Goal: Task Accomplishment & Management: Use online tool/utility

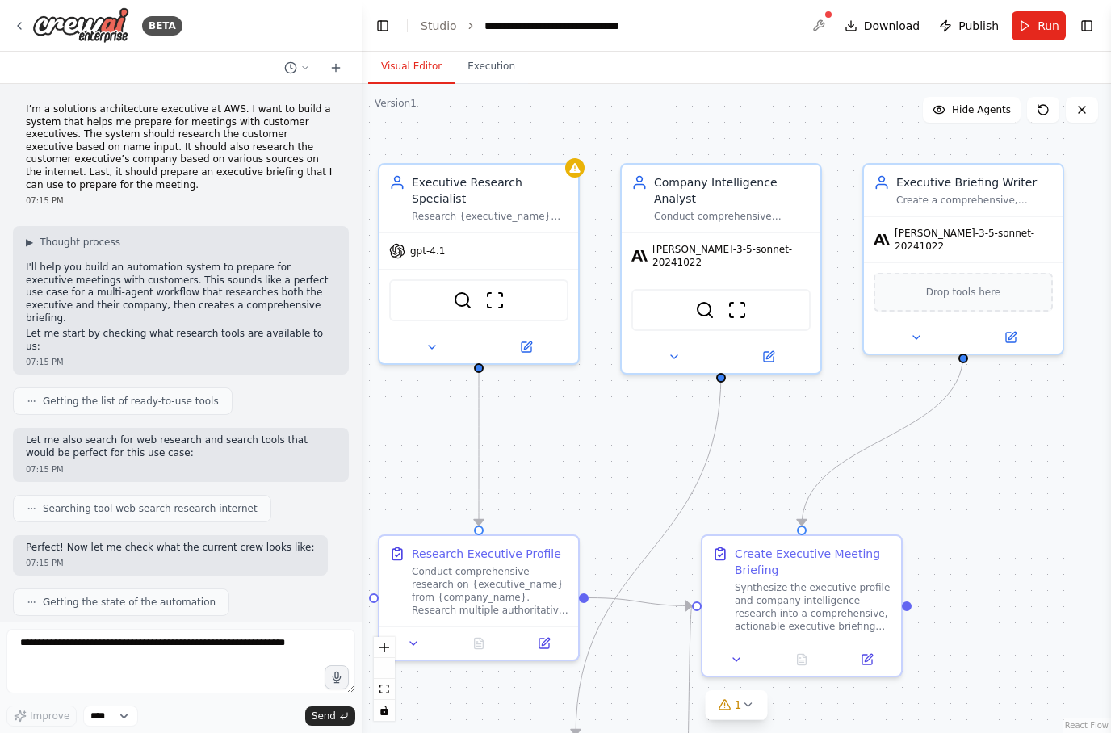
scroll to position [4118, 0]
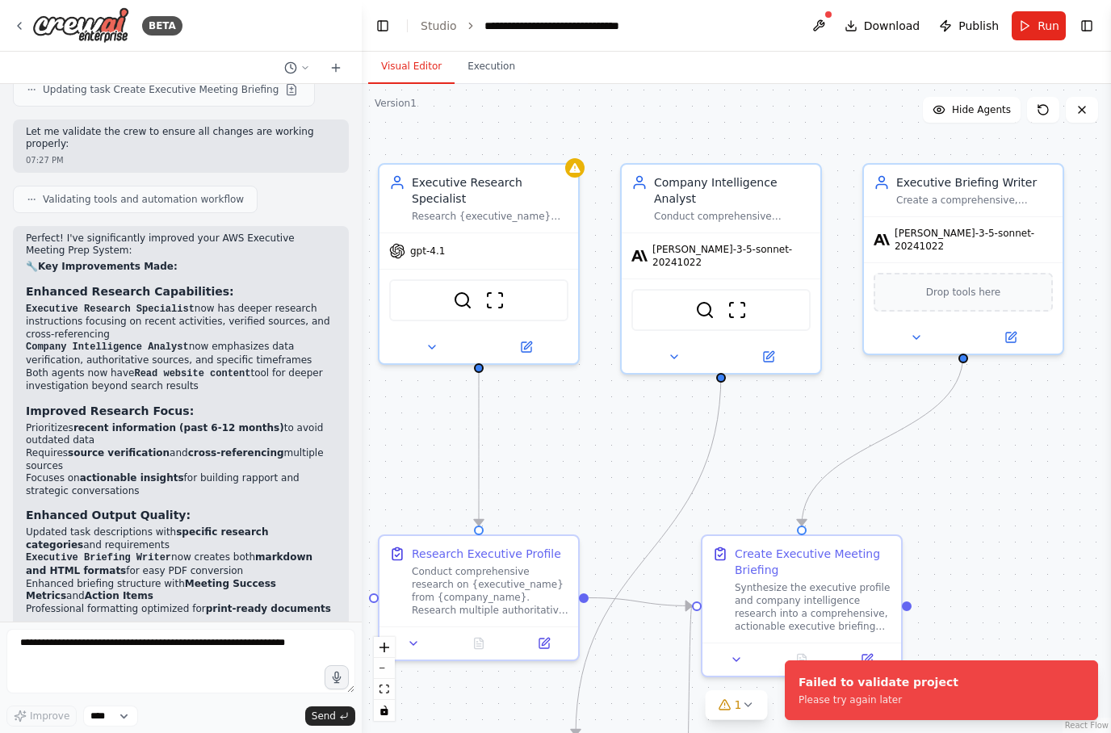
click at [1047, 443] on div ".deletable-edge-delete-btn { width: 20px; height: 20px; border: 0px solid #ffff…" at bounding box center [736, 408] width 749 height 649
click at [453, 255] on div "gpt-4.1" at bounding box center [479, 248] width 199 height 36
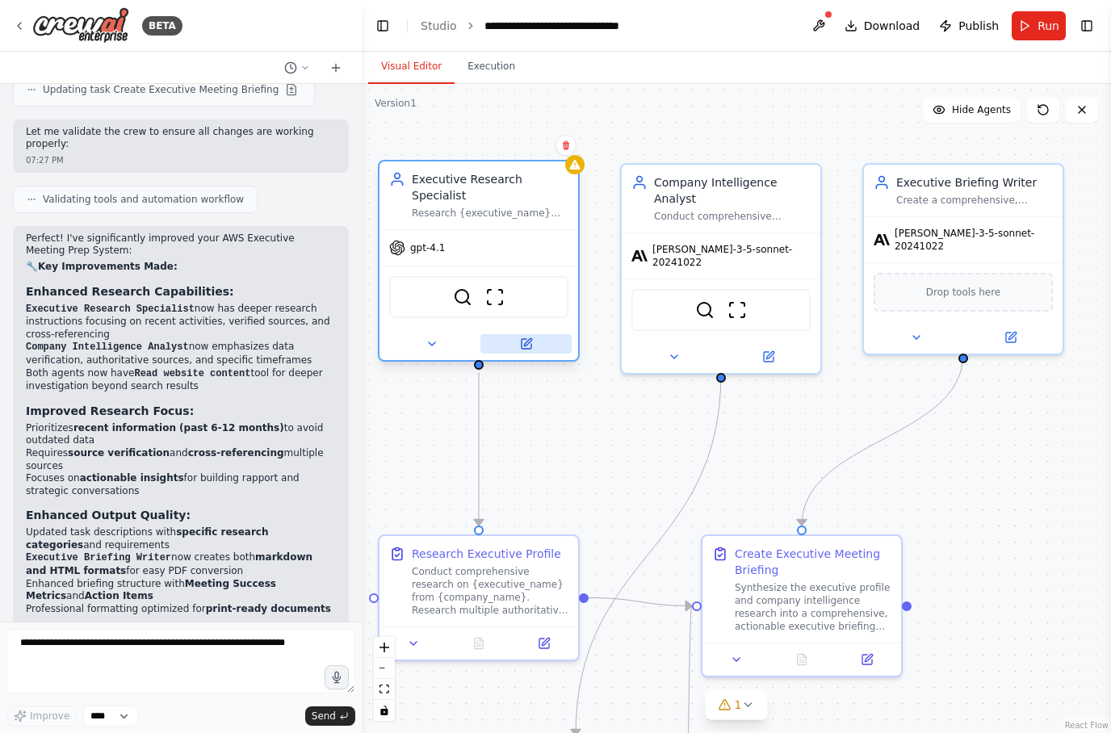
click at [534, 350] on button at bounding box center [526, 343] width 91 height 19
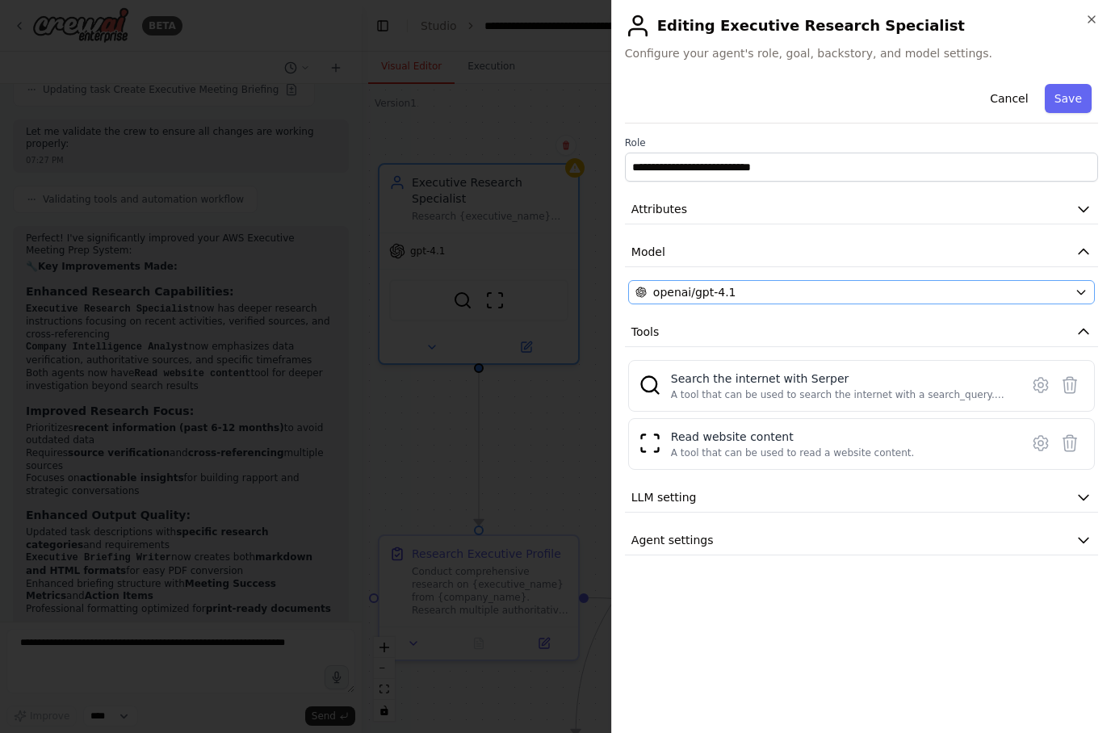
click at [963, 285] on div "openai/gpt-4.1" at bounding box center [852, 292] width 433 height 16
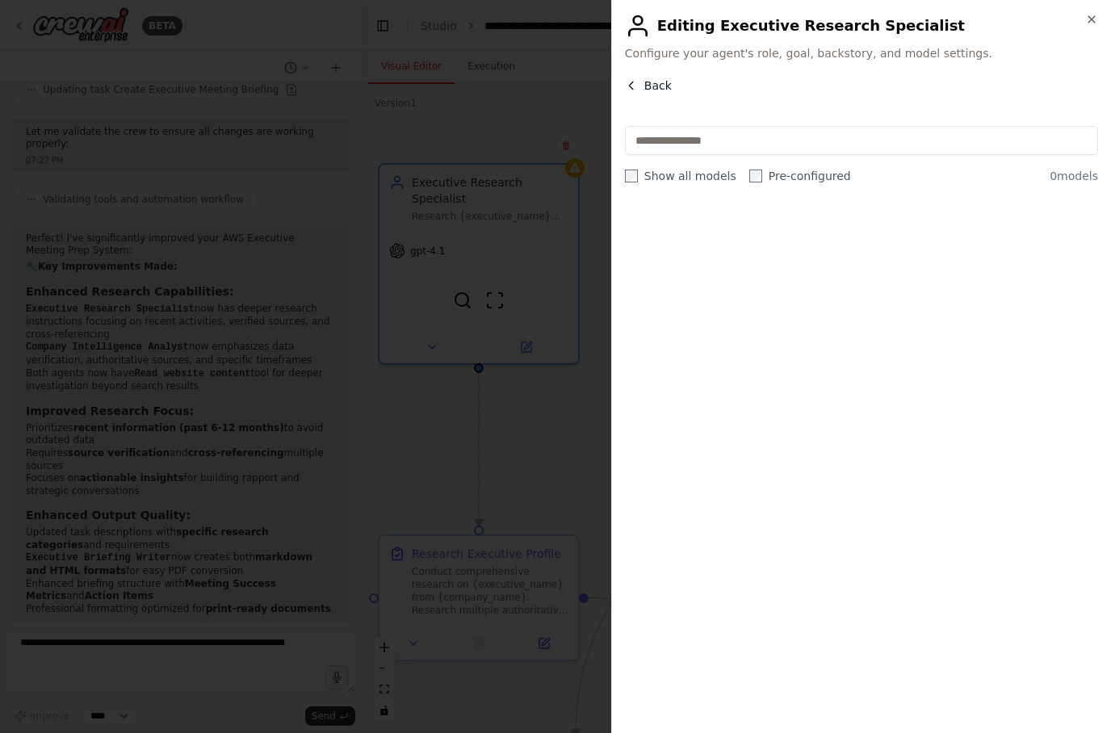
click at [657, 86] on span "Back" at bounding box center [657, 86] width 27 height 16
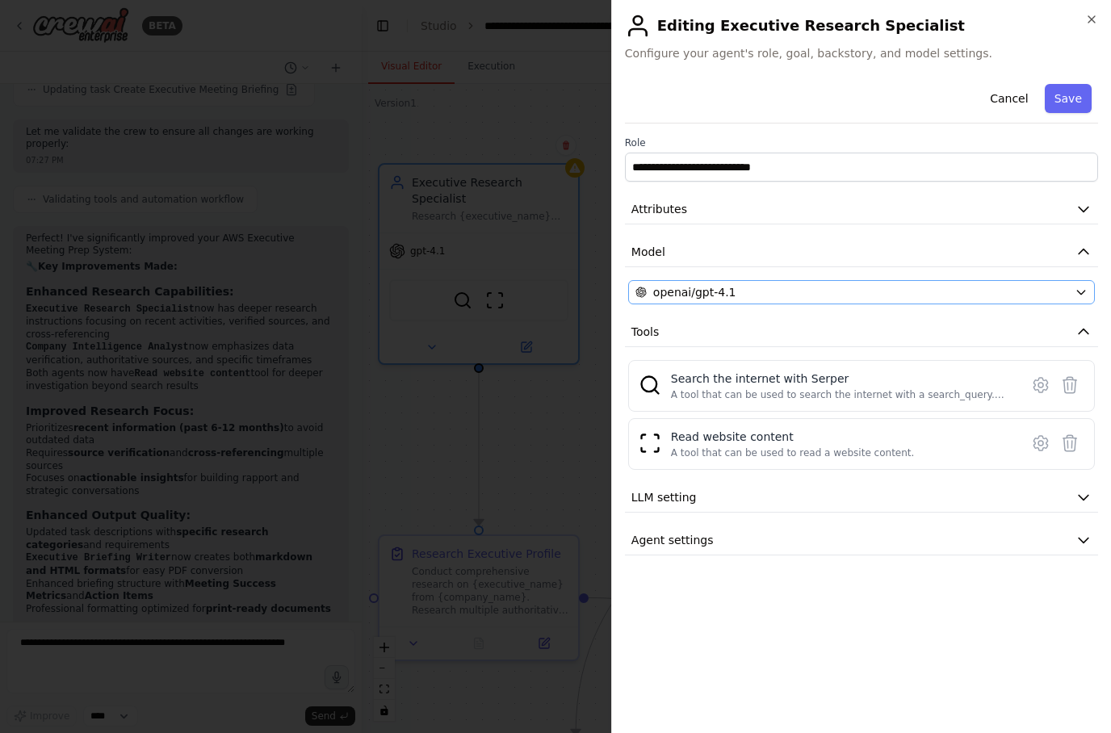
click at [910, 295] on div "openai/gpt-4.1" at bounding box center [852, 292] width 433 height 16
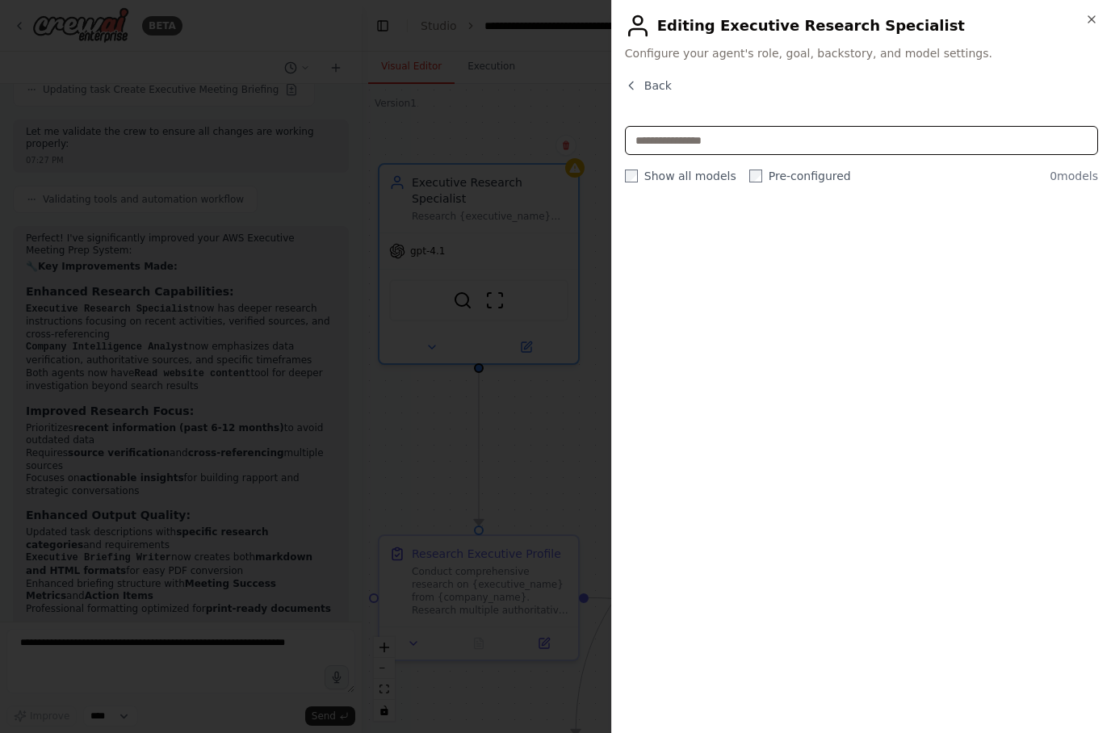
click at [752, 150] on input "text" at bounding box center [861, 140] width 473 height 29
type input "******"
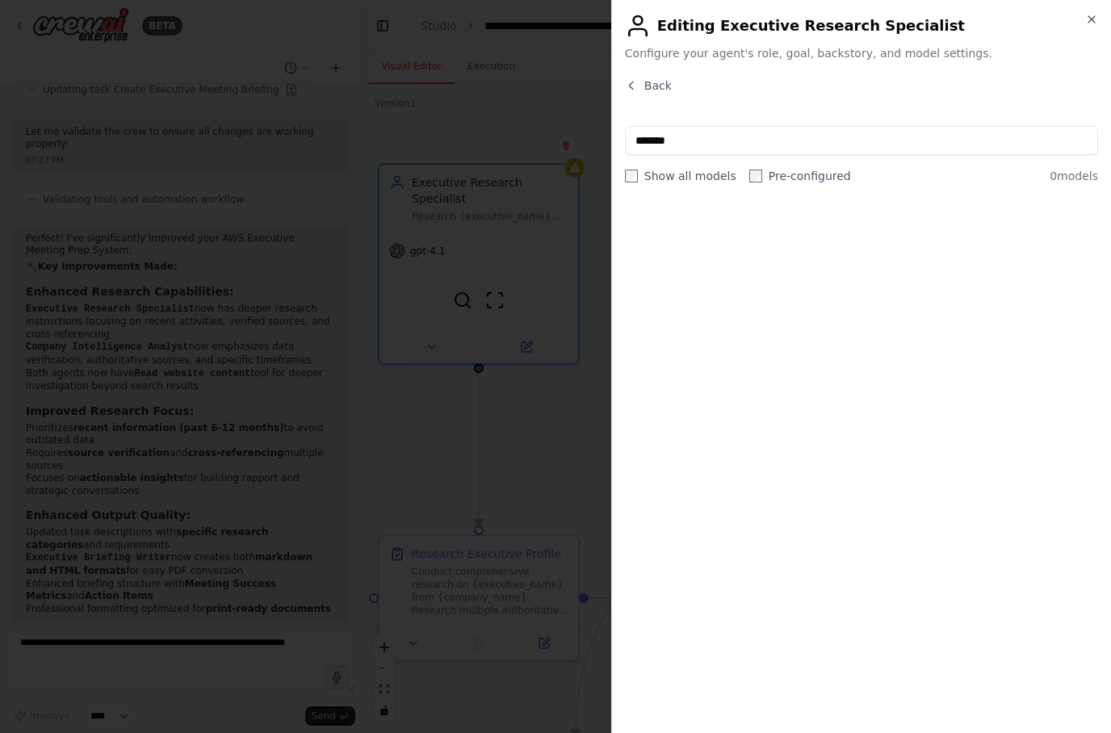
click at [1099, 15] on div "Close Editing Executive Research Specialist Configure your agent's role, goal, …" at bounding box center [861, 366] width 500 height 733
click at [665, 78] on span "Back" at bounding box center [657, 86] width 27 height 16
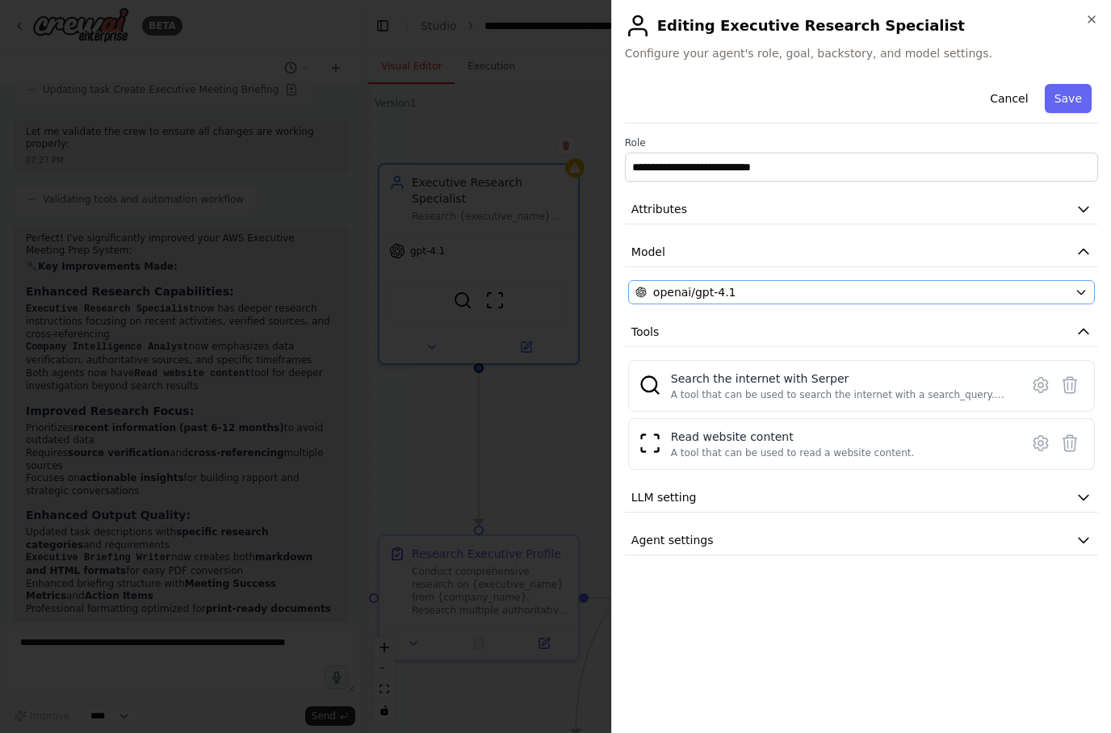
click at [1078, 287] on icon "button" at bounding box center [1081, 292] width 13 height 13
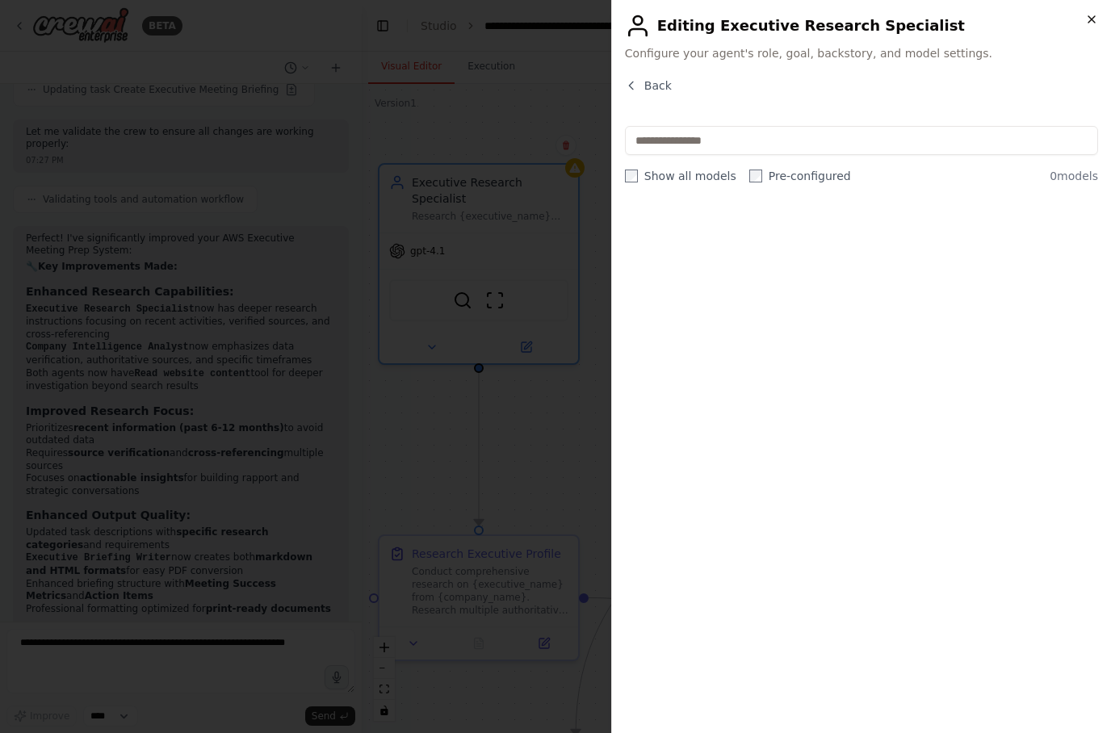
click at [1089, 13] on icon "button" at bounding box center [1091, 19] width 13 height 13
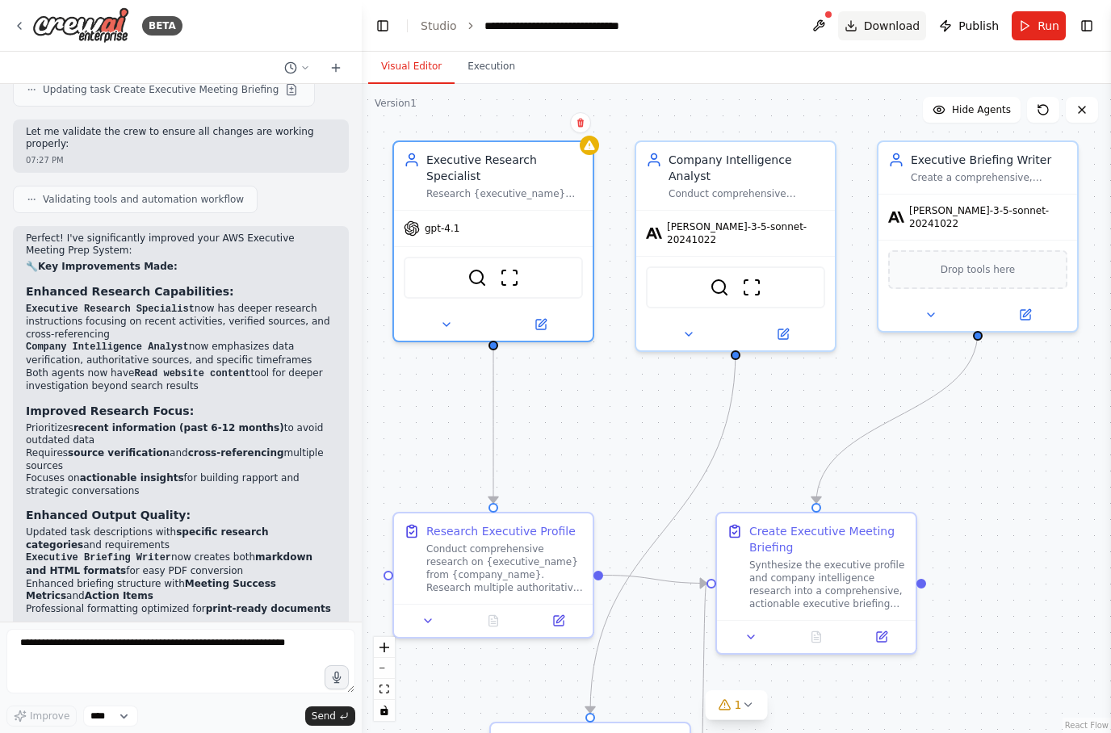
click at [892, 32] on span "Download" at bounding box center [892, 26] width 57 height 16
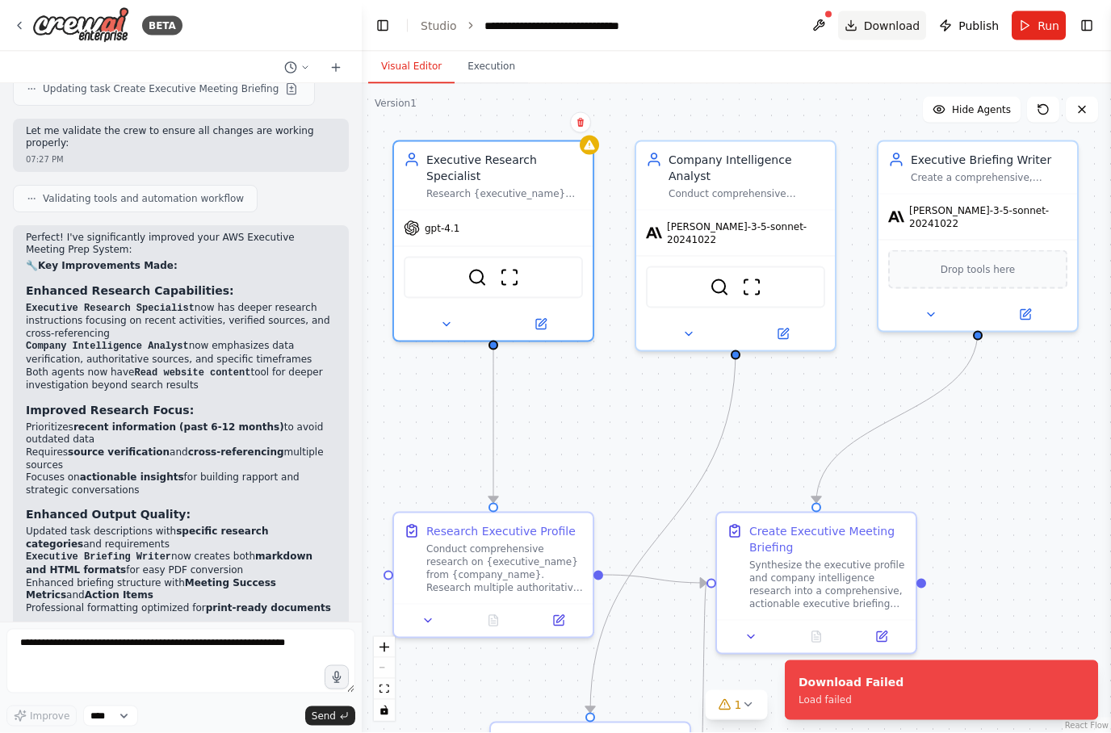
scroll to position [0, 0]
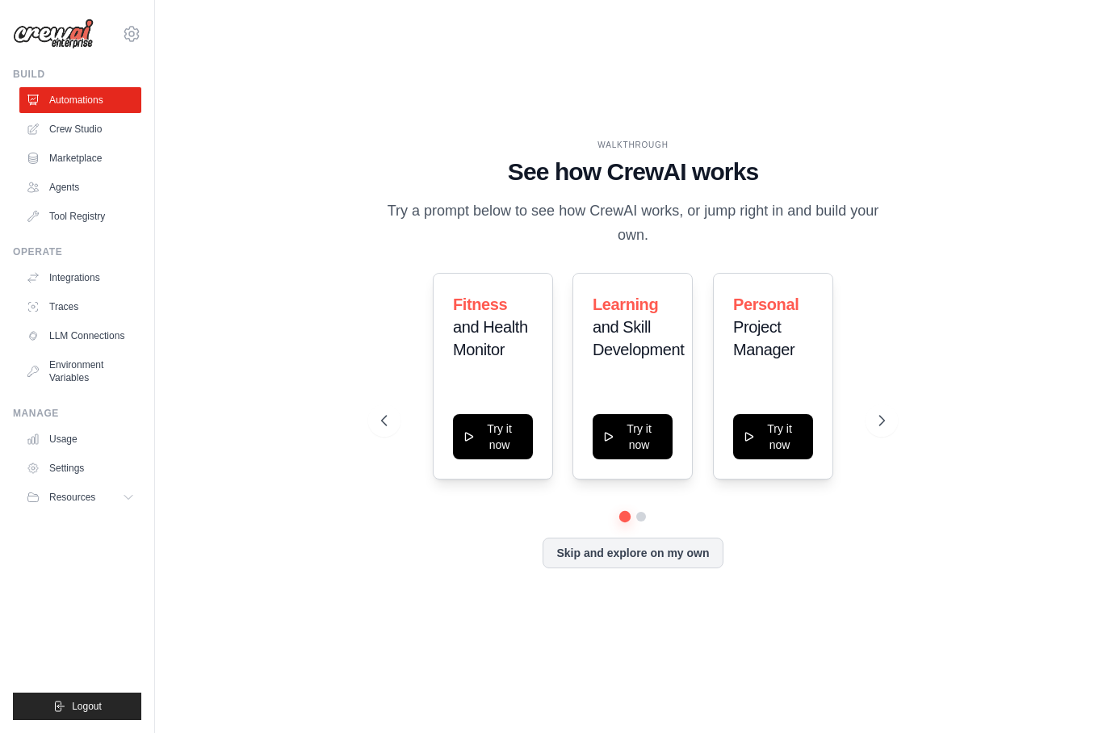
click at [999, 313] on div "WALKTHROUGH See how [PERSON_NAME] works Try a prompt below to see how [PERSON_N…" at bounding box center [633, 366] width 904 height 701
click at [879, 413] on icon at bounding box center [883, 421] width 16 height 16
click at [885, 416] on icon at bounding box center [884, 421] width 5 height 10
click at [69, 130] on link "Crew Studio" at bounding box center [82, 129] width 122 height 26
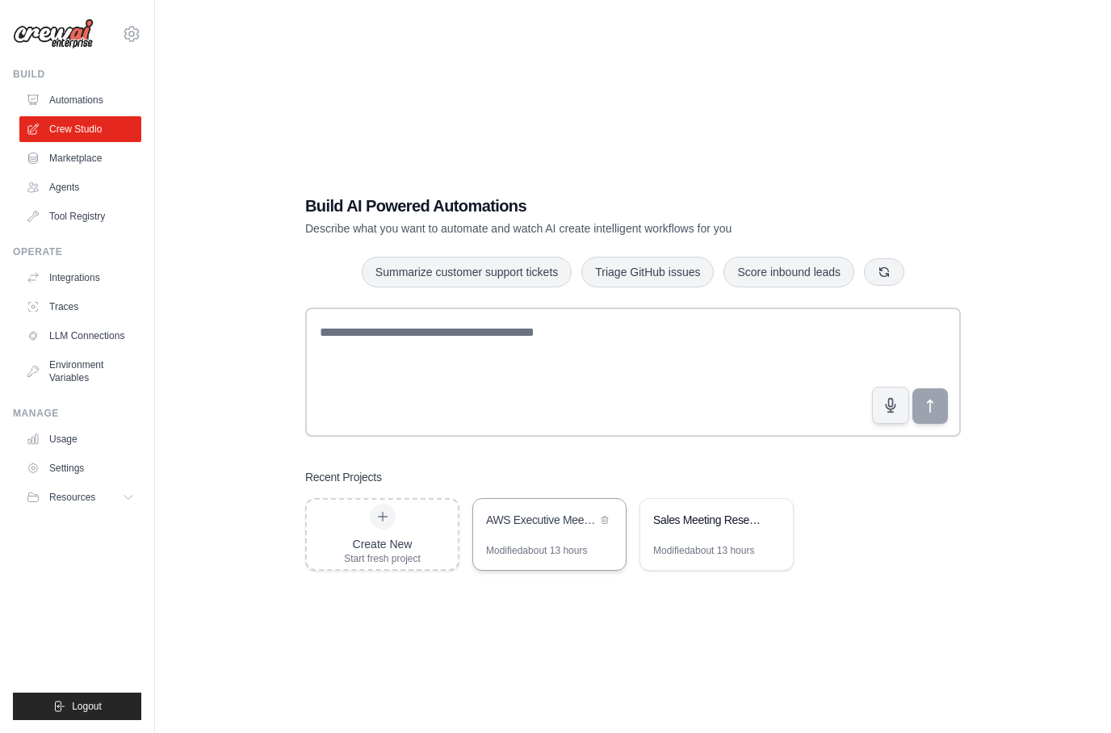
click at [522, 528] on div "AWS Executive Meeting Prep System" at bounding box center [541, 520] width 111 height 16
click at [690, 528] on div "Sales Meeting Research & Preparation System" at bounding box center [708, 520] width 111 height 16
click at [524, 528] on div "AWS Executive Meeting Prep System" at bounding box center [541, 520] width 111 height 16
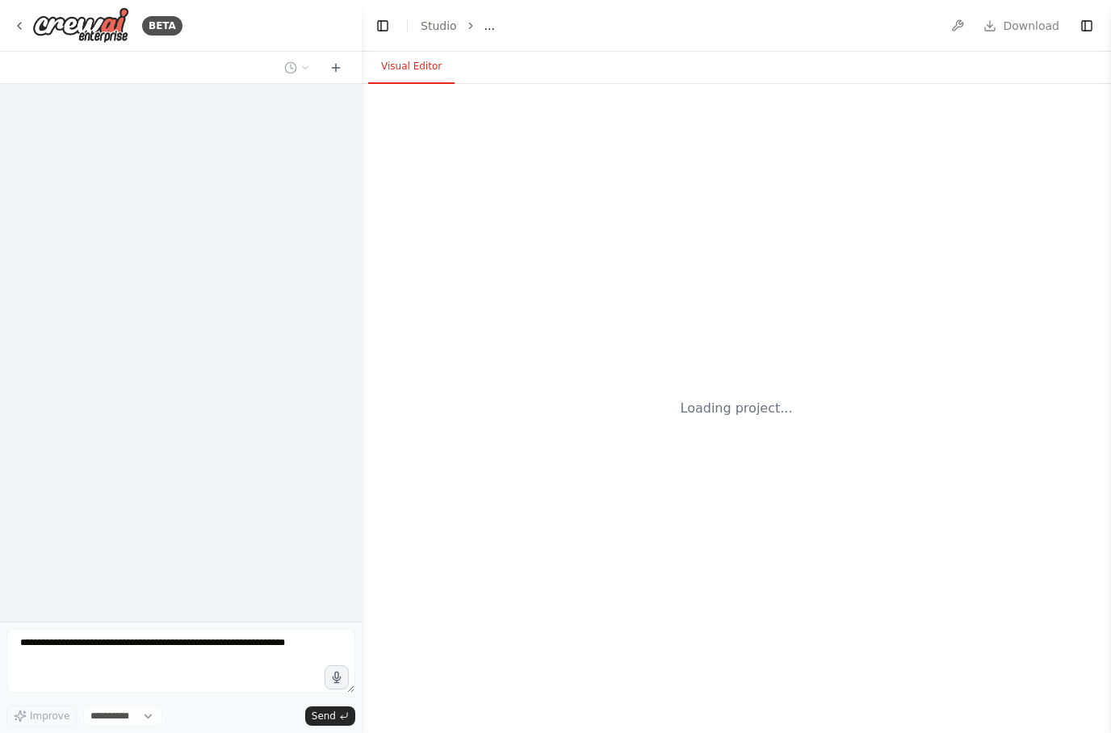
select select "****"
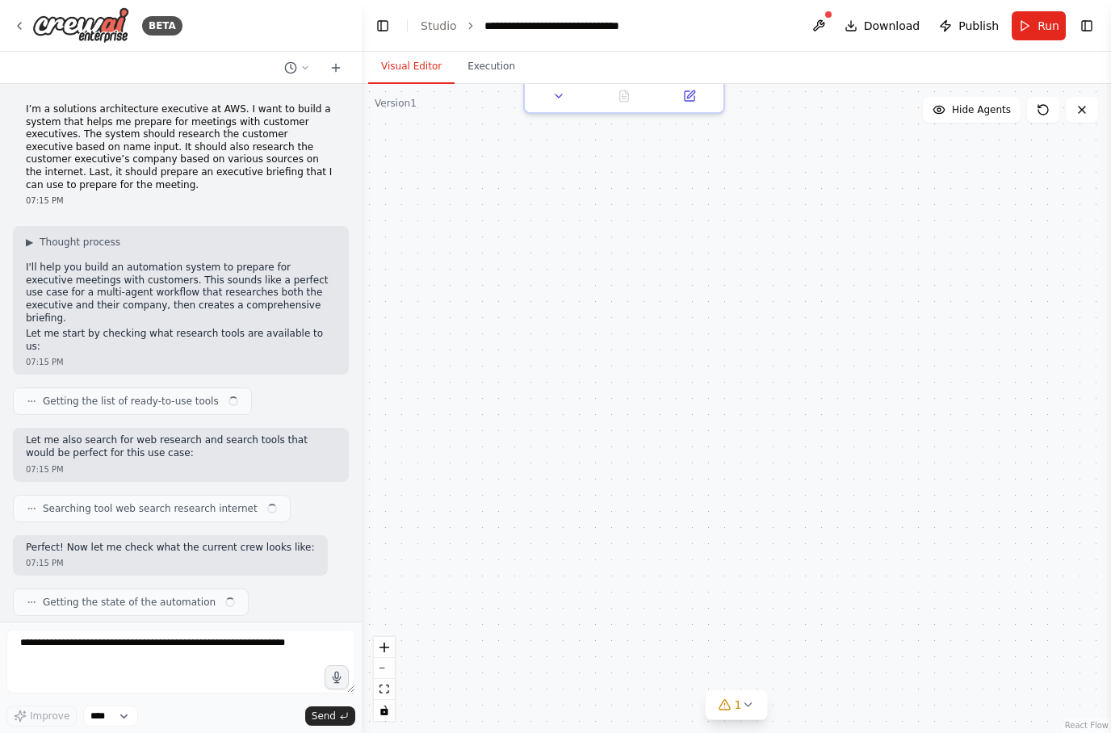
scroll to position [4118, 0]
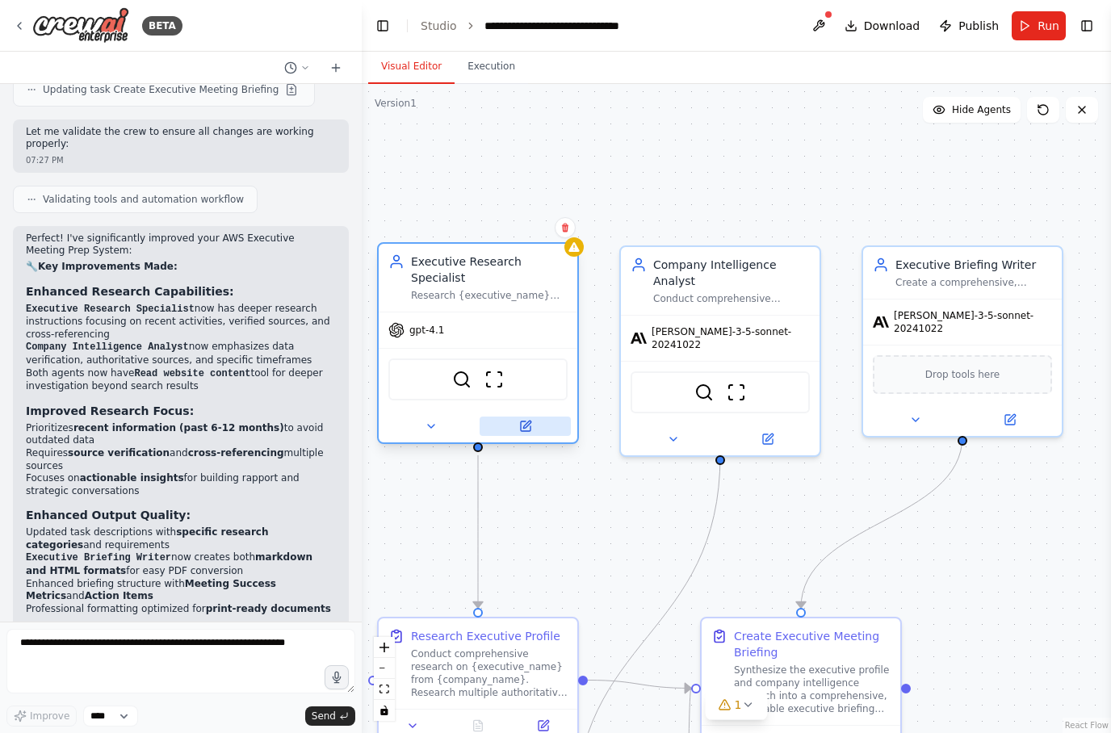
click at [534, 424] on button at bounding box center [525, 426] width 91 height 19
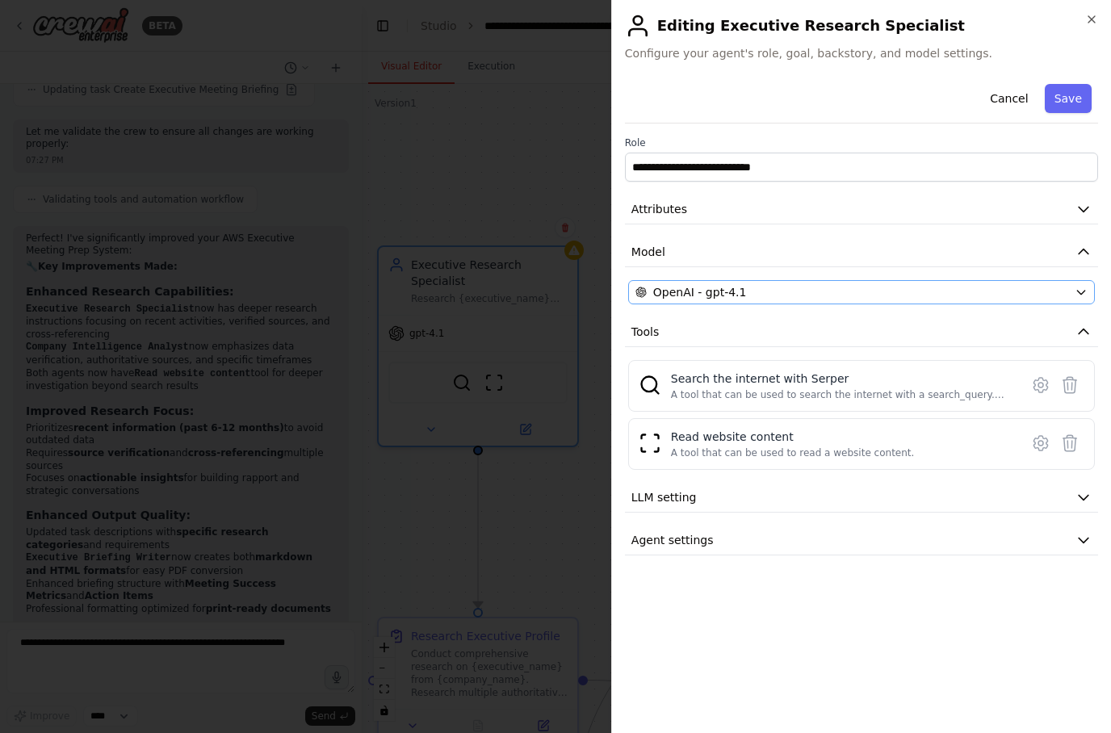
click at [1084, 291] on icon "button" at bounding box center [1081, 292] width 13 height 13
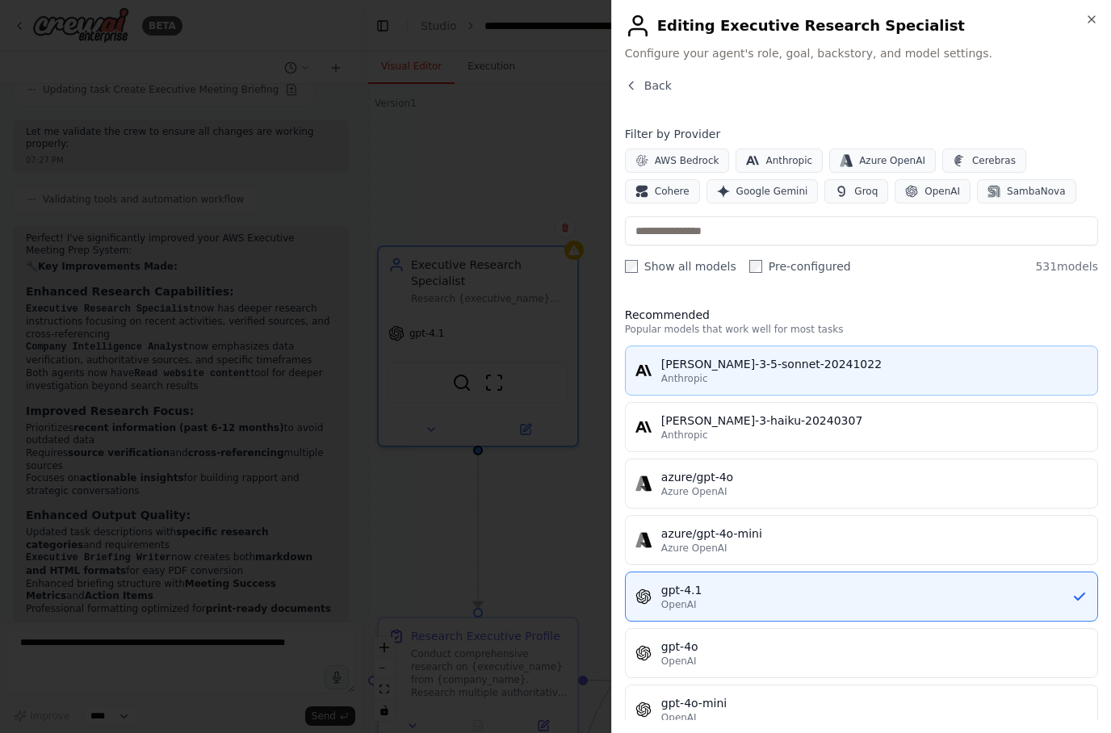
click at [895, 363] on div "claude-3-5-sonnet-20241022" at bounding box center [874, 364] width 426 height 16
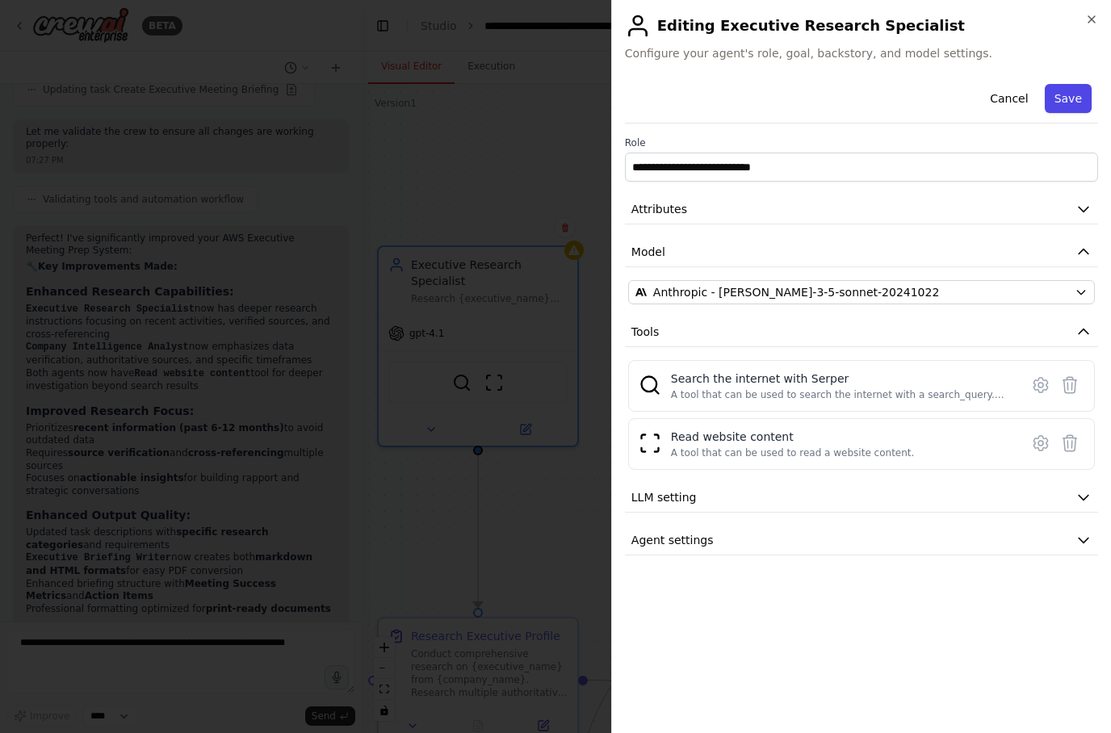
click at [1076, 99] on button "Save" at bounding box center [1068, 98] width 47 height 29
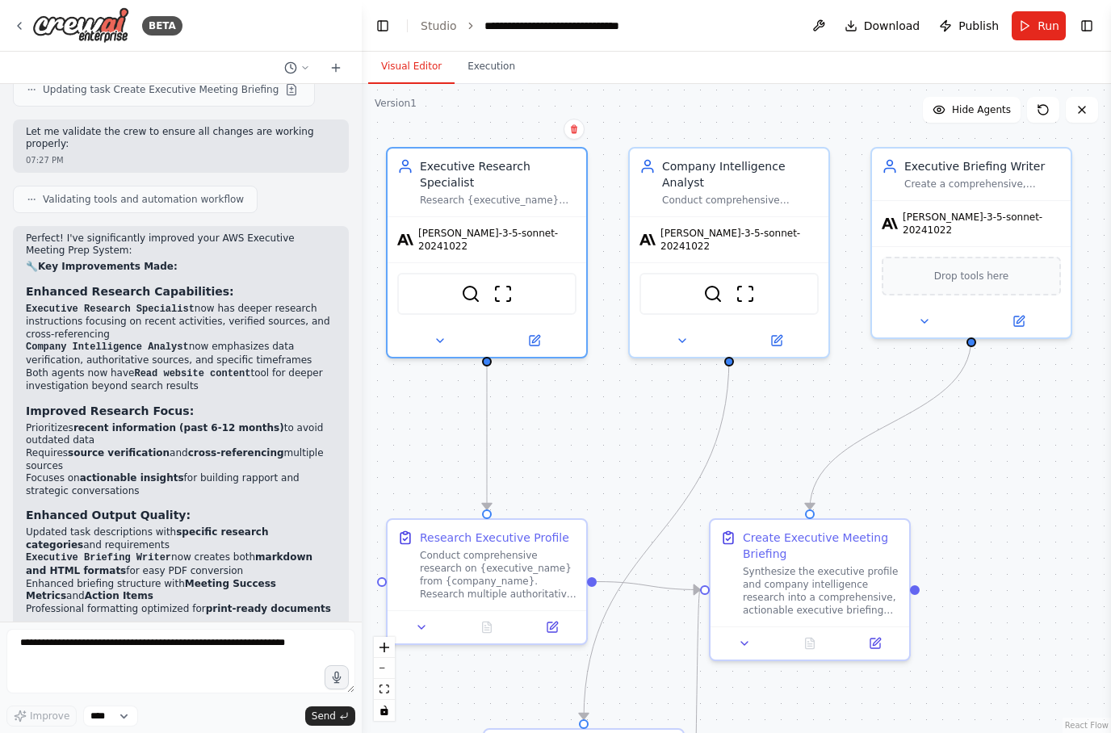
click at [1019, 426] on div ".deletable-edge-delete-btn { width: 20px; height: 20px; border: 0px solid #ffff…" at bounding box center [736, 408] width 749 height 649
click at [821, 31] on button at bounding box center [819, 25] width 26 height 29
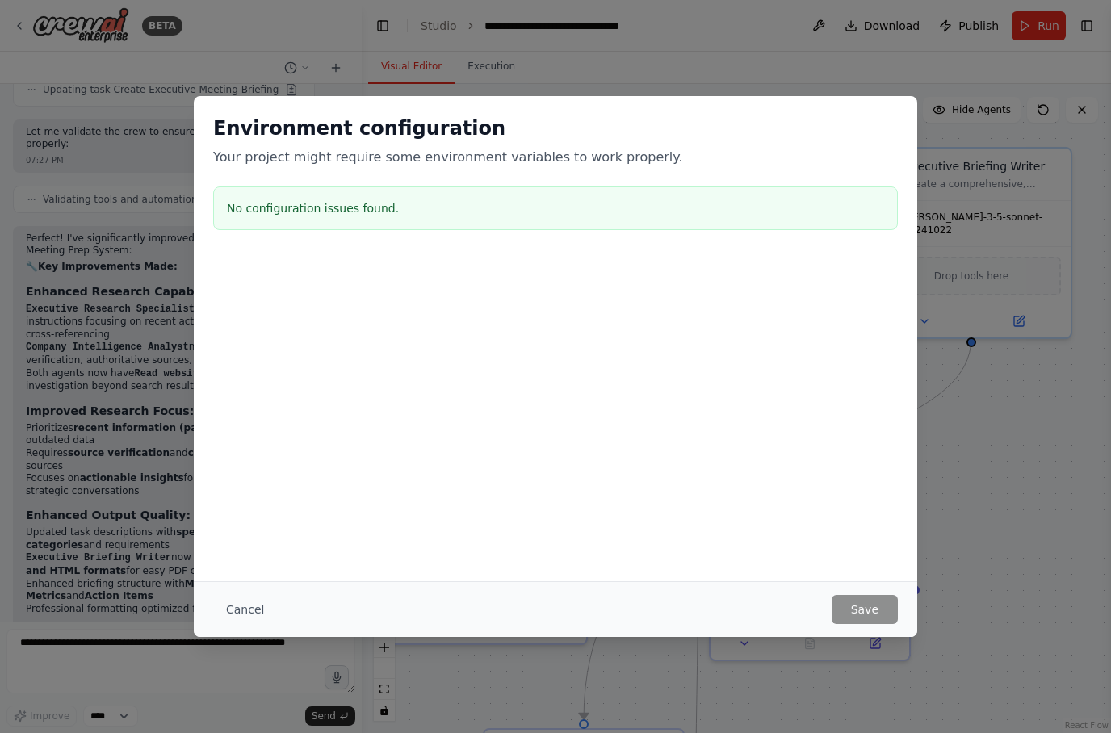
click at [1039, 495] on div "Environment configuration Your project might require some environment variables…" at bounding box center [555, 366] width 1111 height 733
click at [265, 606] on button "Cancel" at bounding box center [245, 609] width 64 height 29
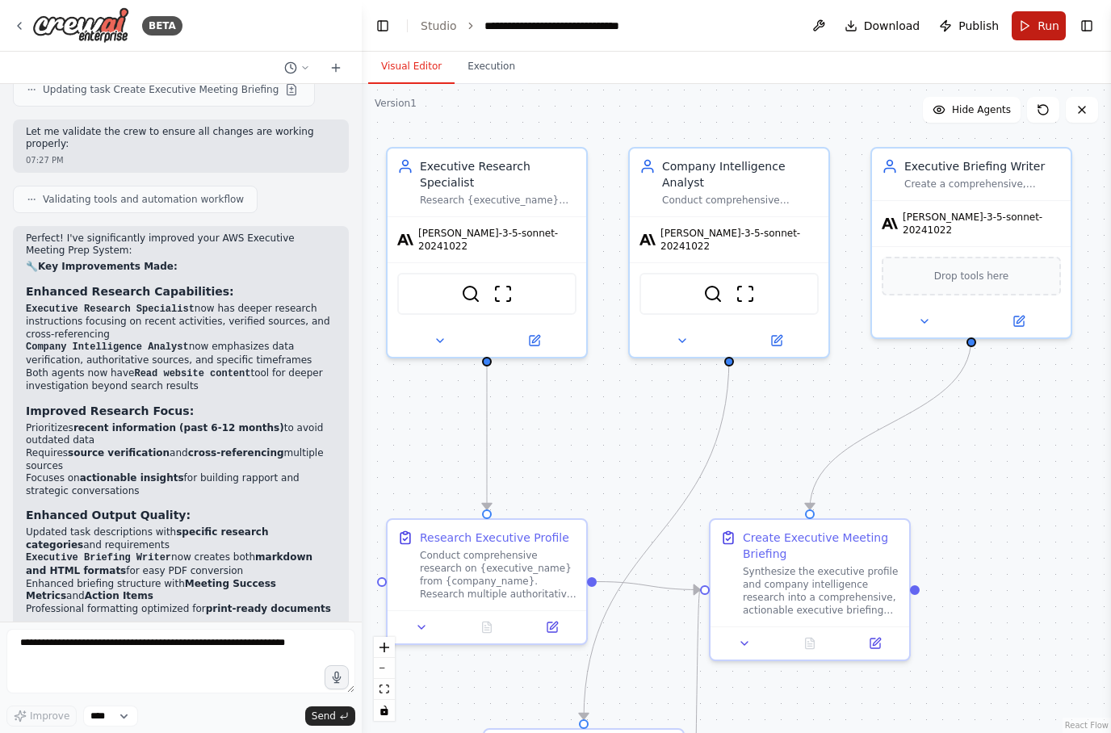
click at [1046, 29] on span "Run" at bounding box center [1049, 26] width 22 height 16
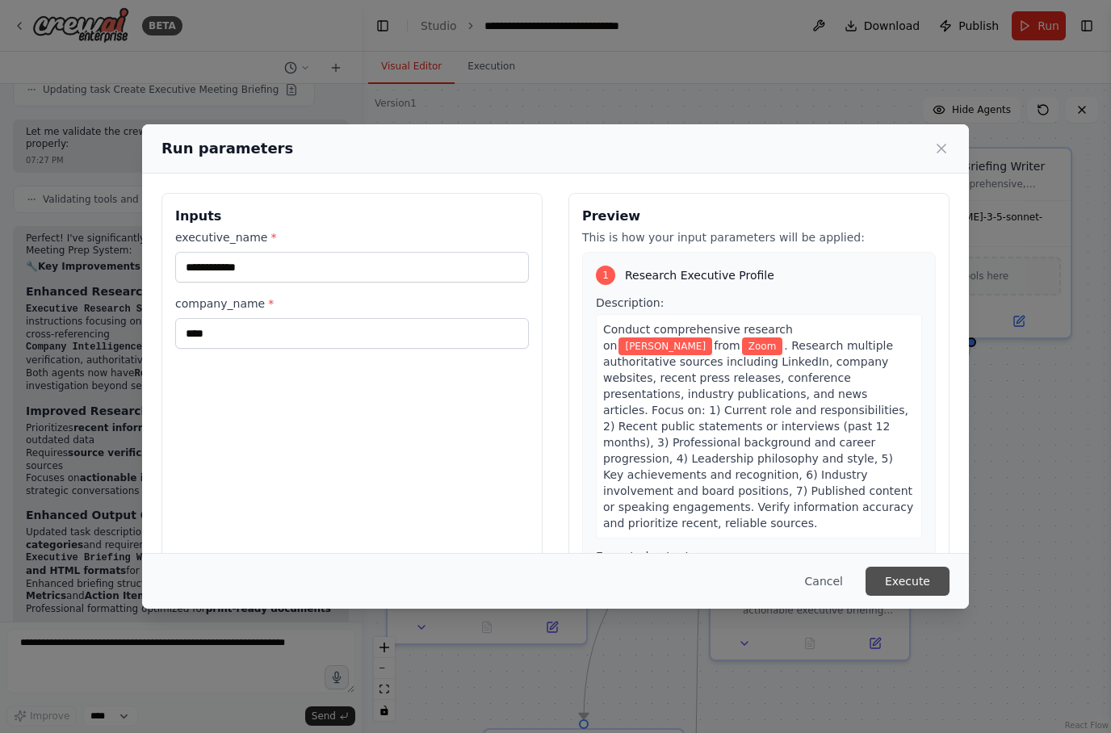
click at [916, 596] on button "Execute" at bounding box center [908, 581] width 84 height 29
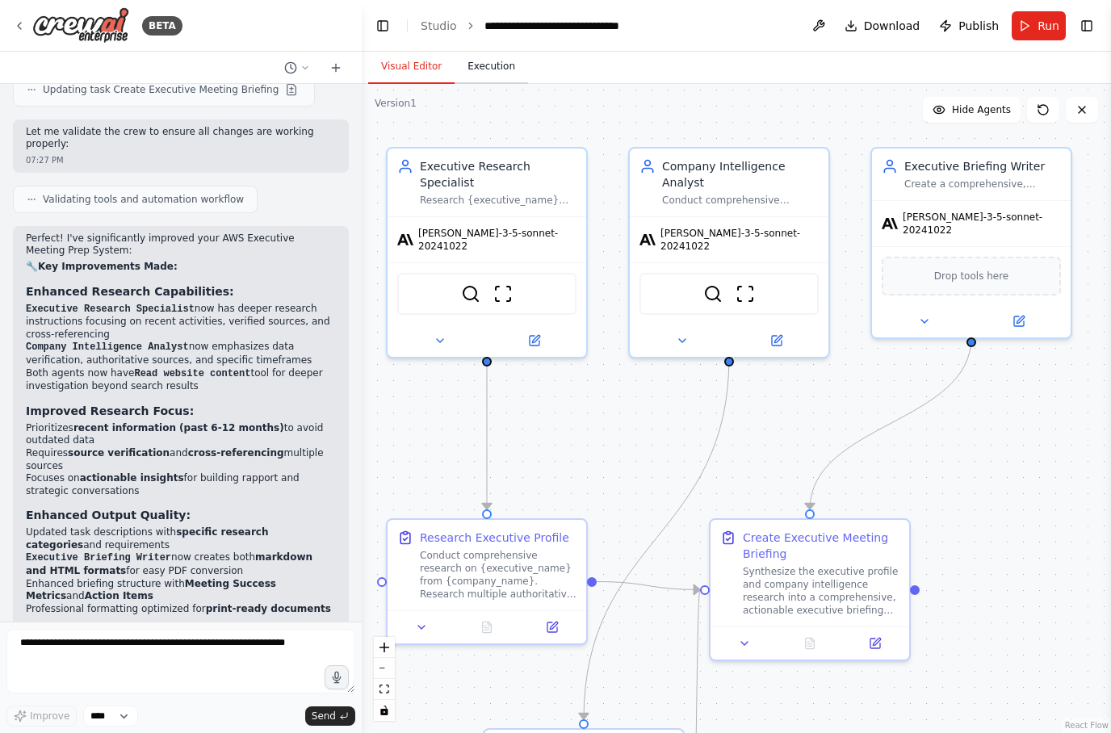
click at [487, 66] on button "Execution" at bounding box center [491, 67] width 73 height 34
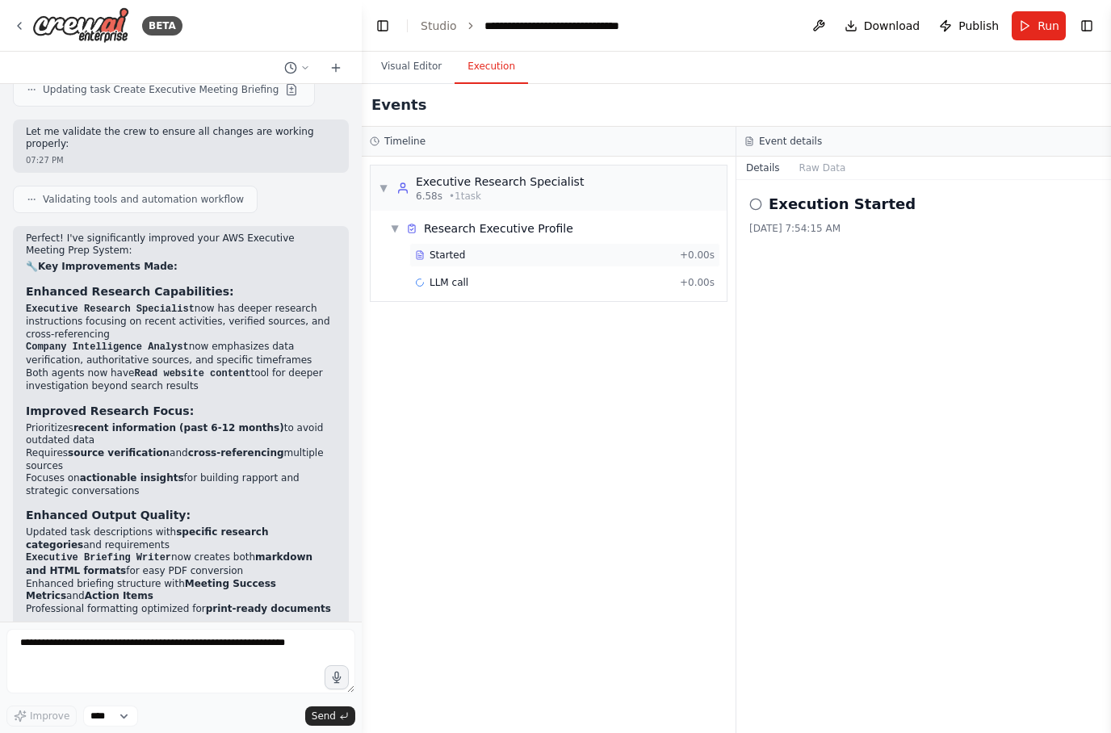
click at [458, 256] on span "Started" at bounding box center [448, 255] width 36 height 13
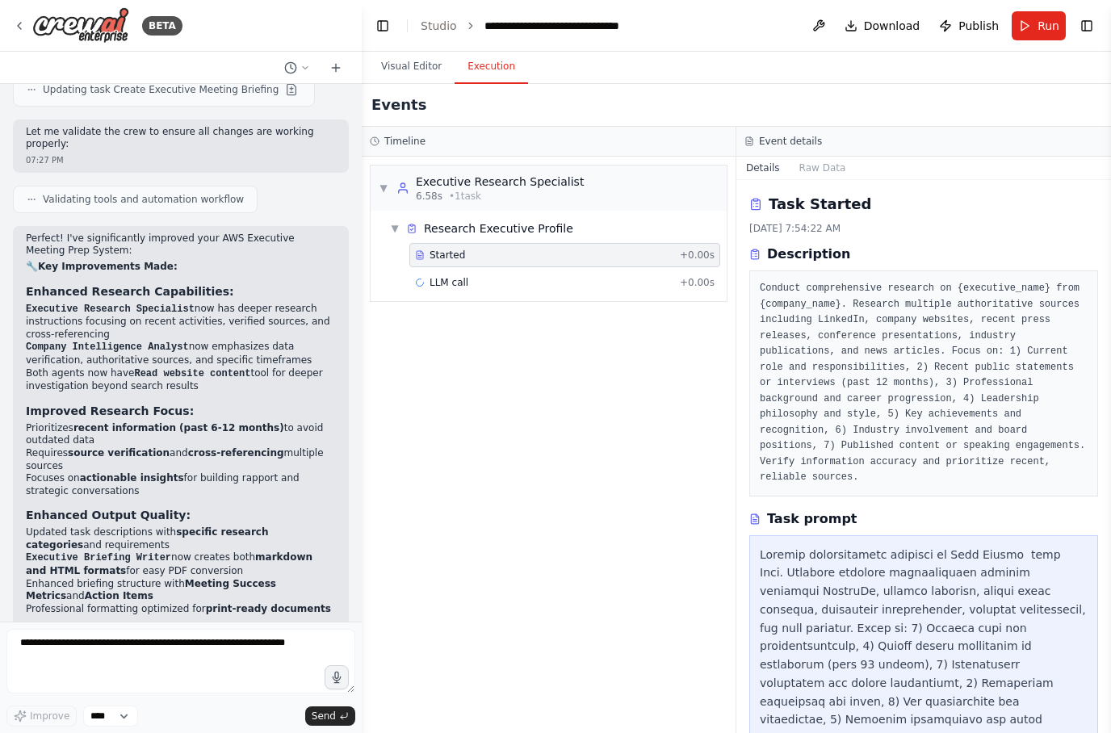
scroll to position [0, 0]
click at [824, 164] on button "Raw Data" at bounding box center [823, 168] width 66 height 23
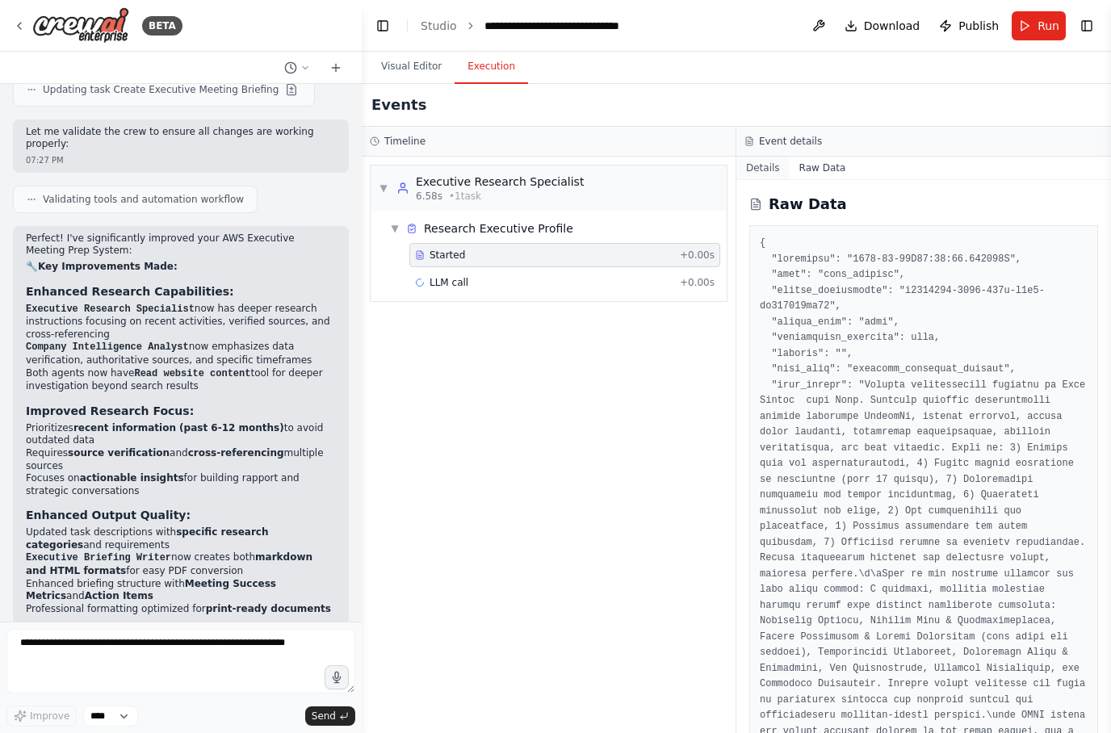
click at [758, 160] on button "Details" at bounding box center [763, 168] width 53 height 23
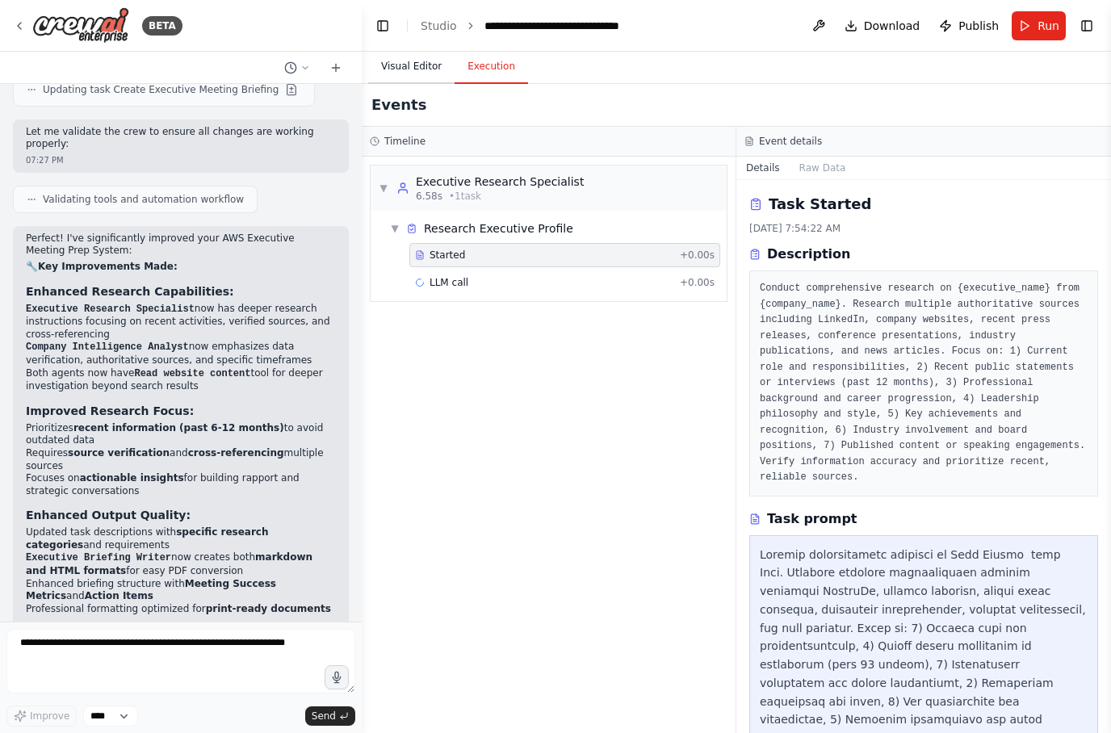
click at [406, 61] on button "Visual Editor" at bounding box center [411, 67] width 86 height 34
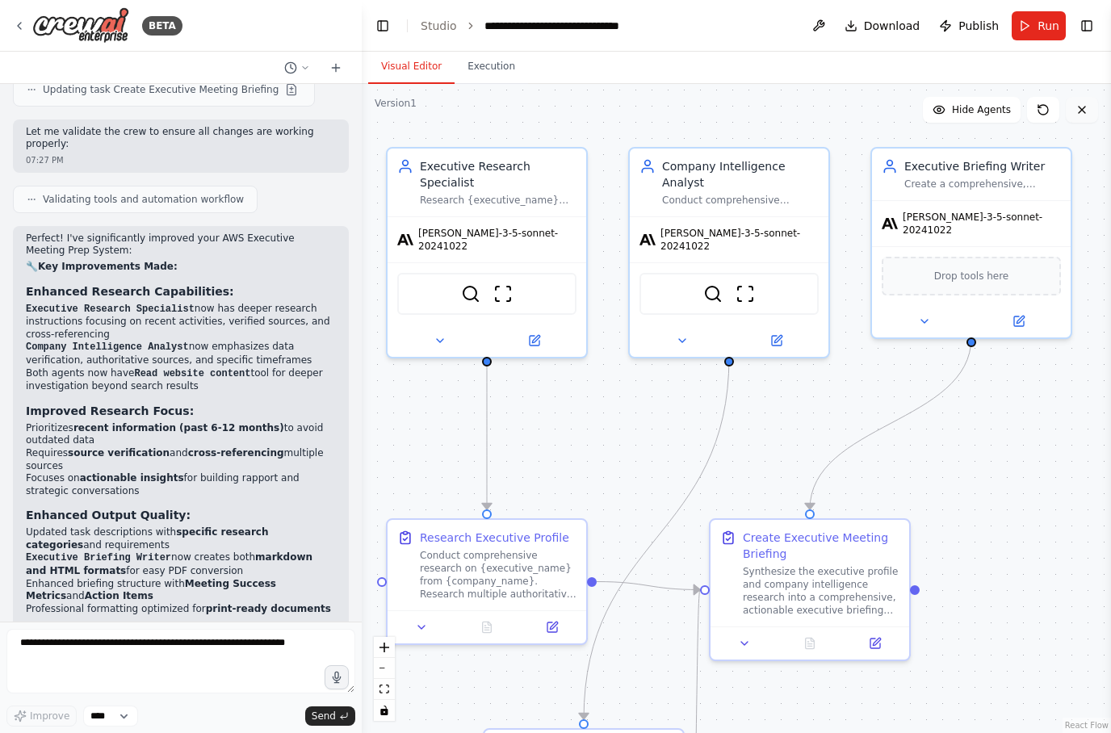
click at [1089, 113] on button at bounding box center [1082, 110] width 32 height 26
click at [1051, 109] on button at bounding box center [1043, 110] width 32 height 26
click at [1089, 114] on button at bounding box center [1082, 110] width 32 height 26
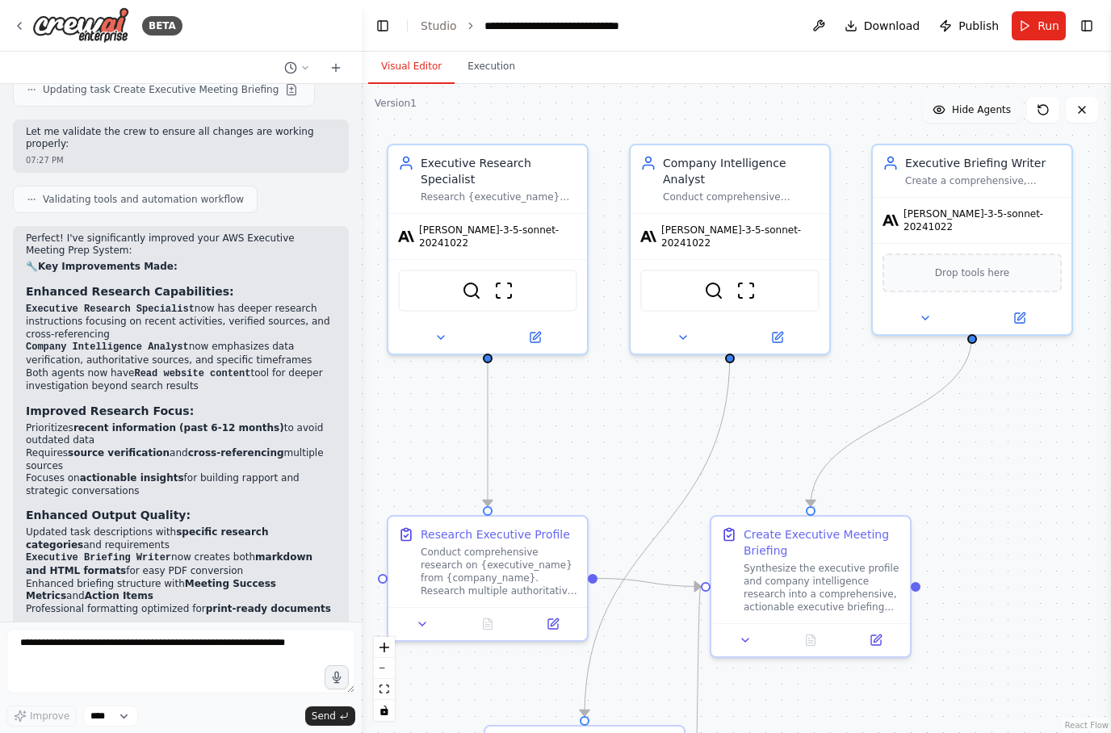
click at [989, 111] on span "Hide Agents" at bounding box center [981, 109] width 59 height 13
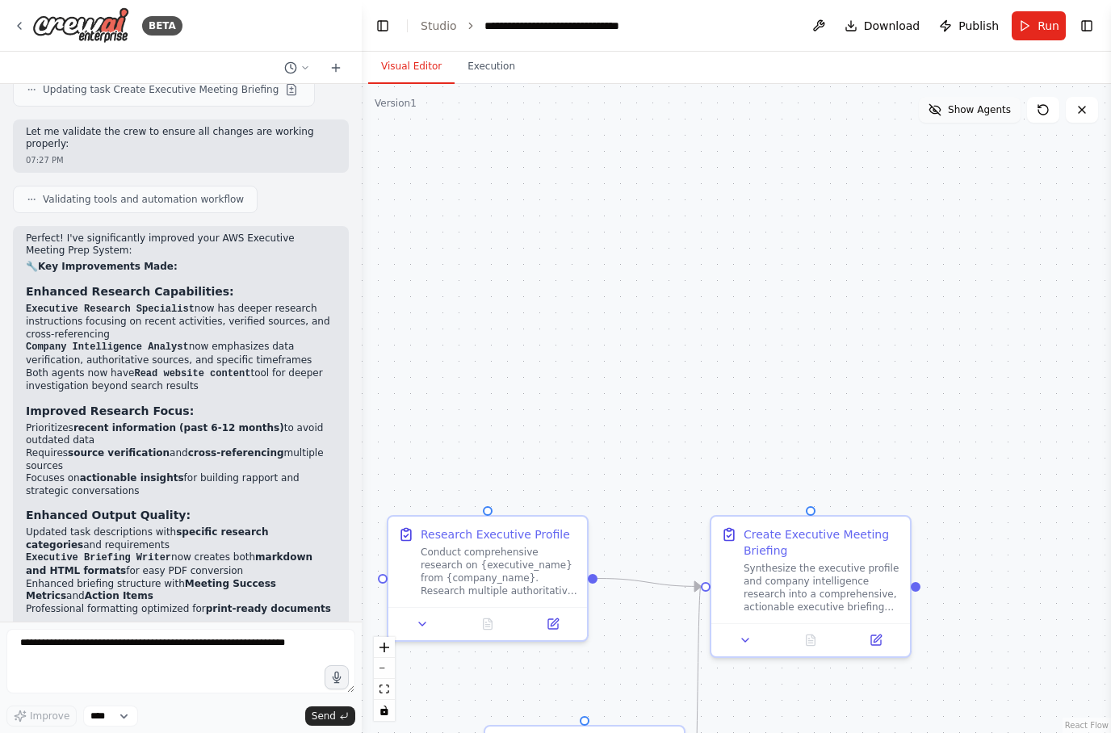
click at [976, 109] on span "Show Agents" at bounding box center [979, 109] width 63 height 13
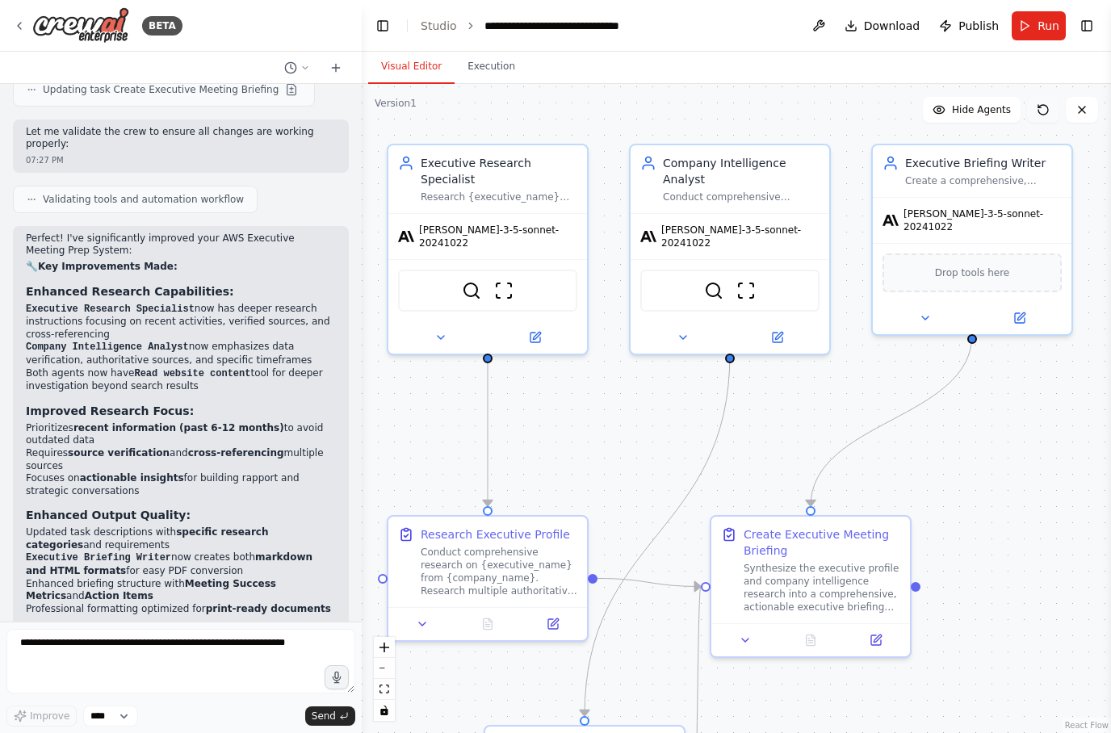
click at [1044, 107] on icon at bounding box center [1043, 109] width 13 height 13
click at [1046, 29] on span "Run" at bounding box center [1049, 26] width 22 height 16
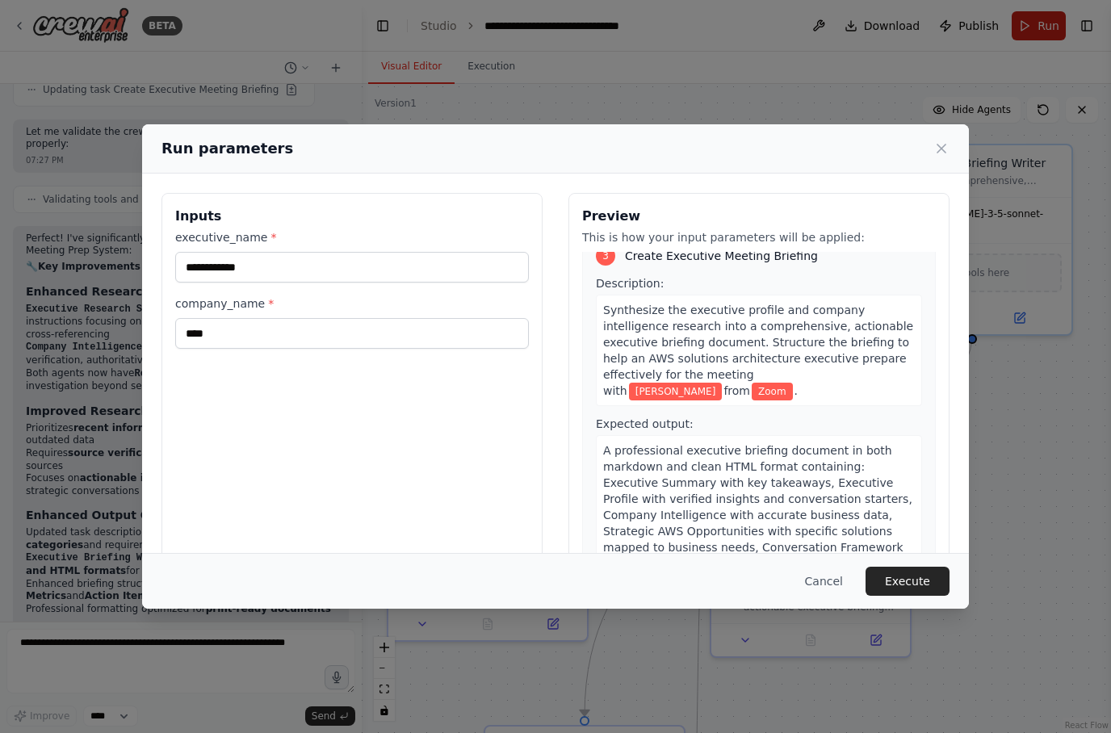
scroll to position [1039, 0]
click at [911, 596] on button "Execute" at bounding box center [908, 581] width 84 height 29
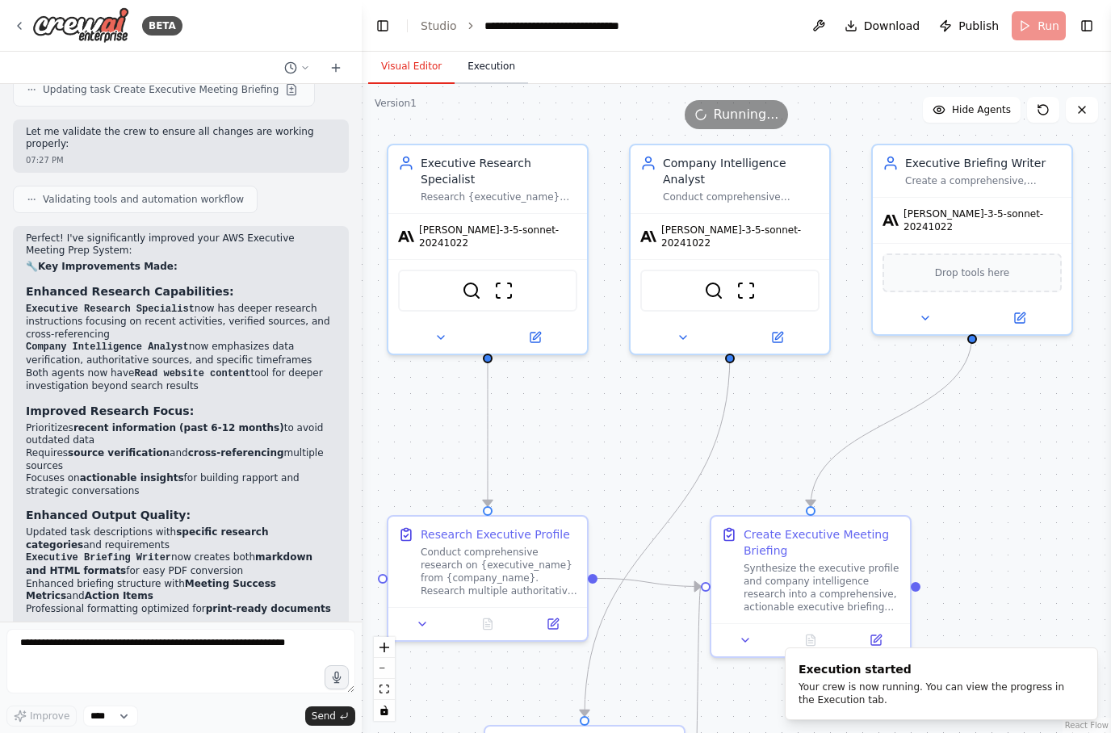
click at [492, 69] on button "Execution" at bounding box center [491, 67] width 73 height 34
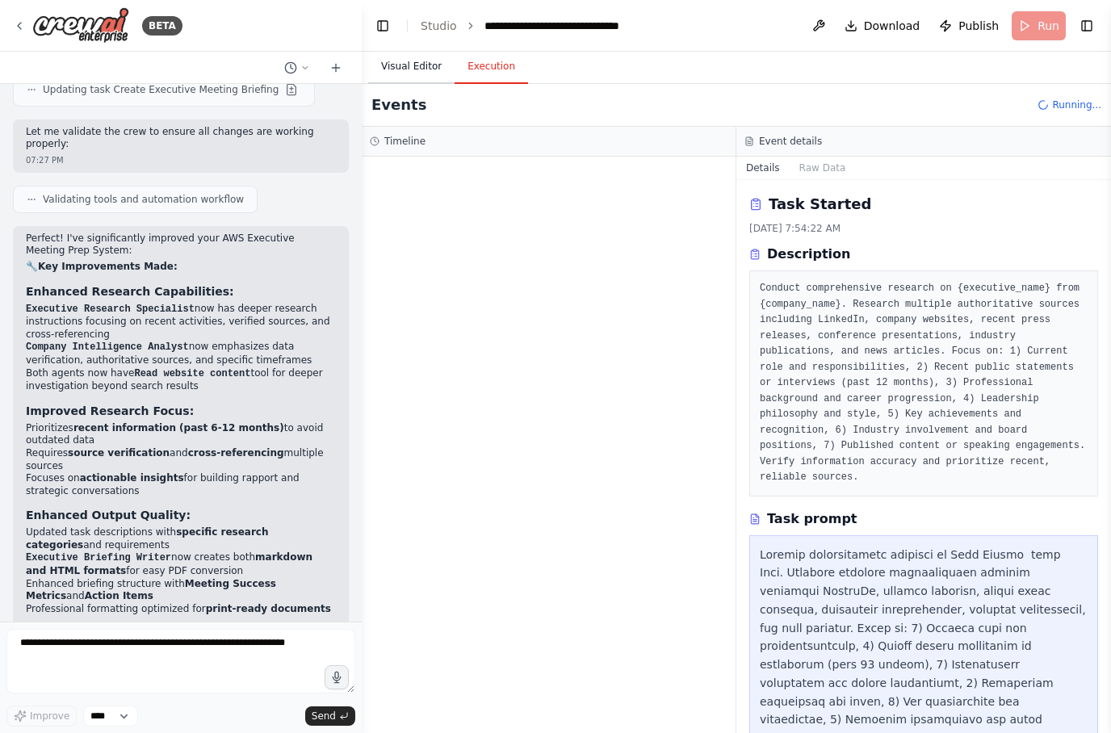
click at [409, 69] on button "Visual Editor" at bounding box center [411, 67] width 86 height 34
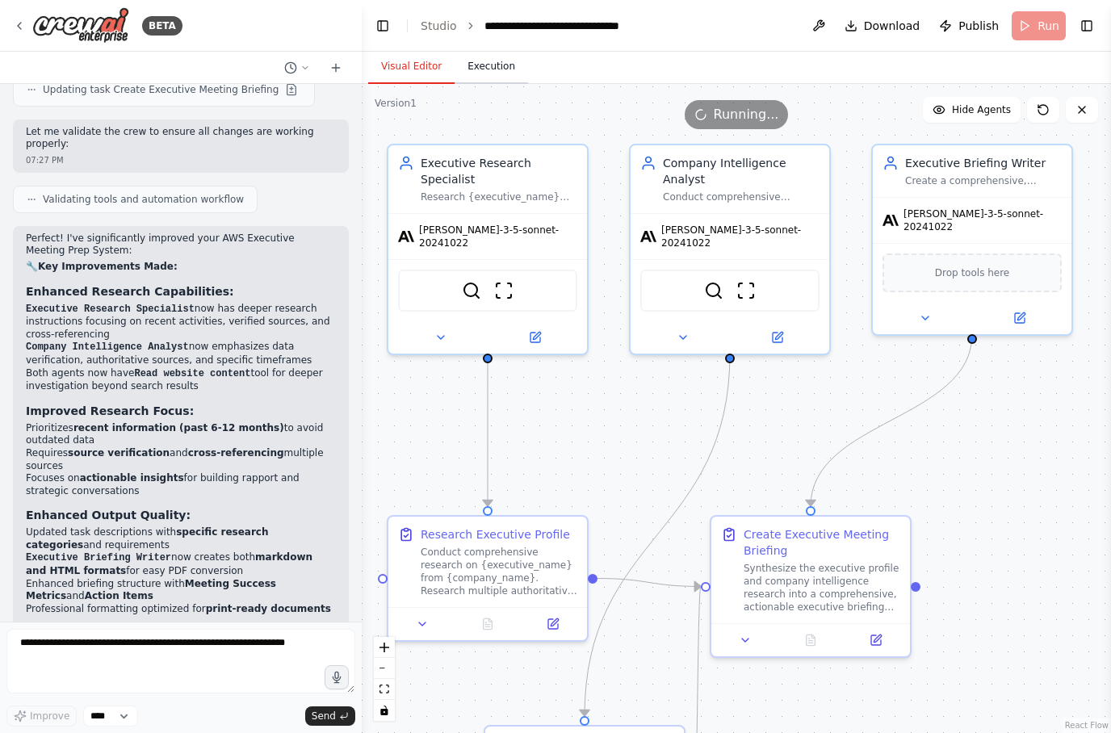
click at [486, 79] on button "Execution" at bounding box center [491, 67] width 73 height 34
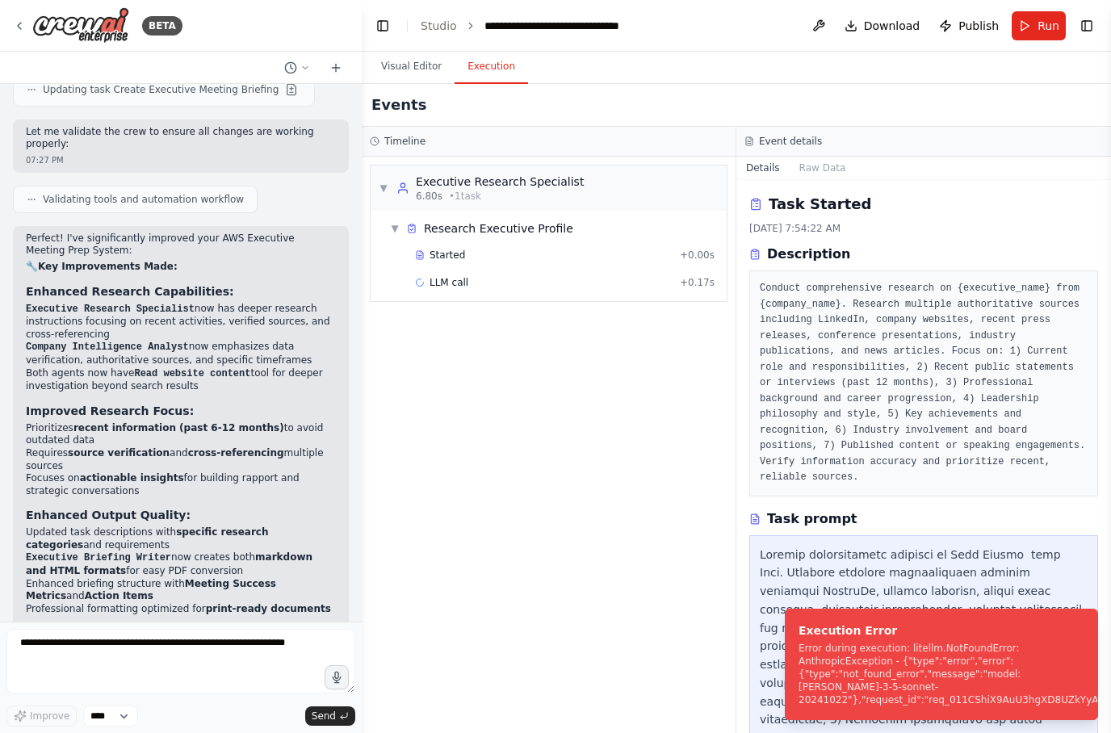
click at [762, 166] on button "Details" at bounding box center [763, 168] width 53 height 23
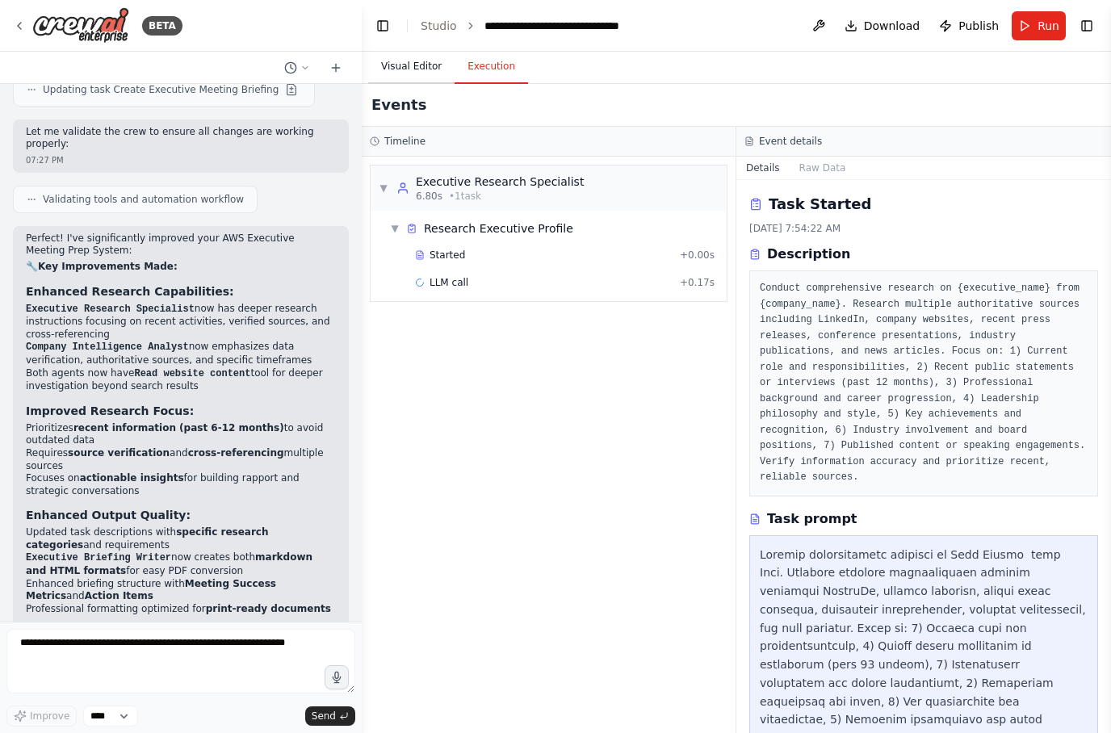
click at [409, 64] on button "Visual Editor" at bounding box center [411, 67] width 86 height 34
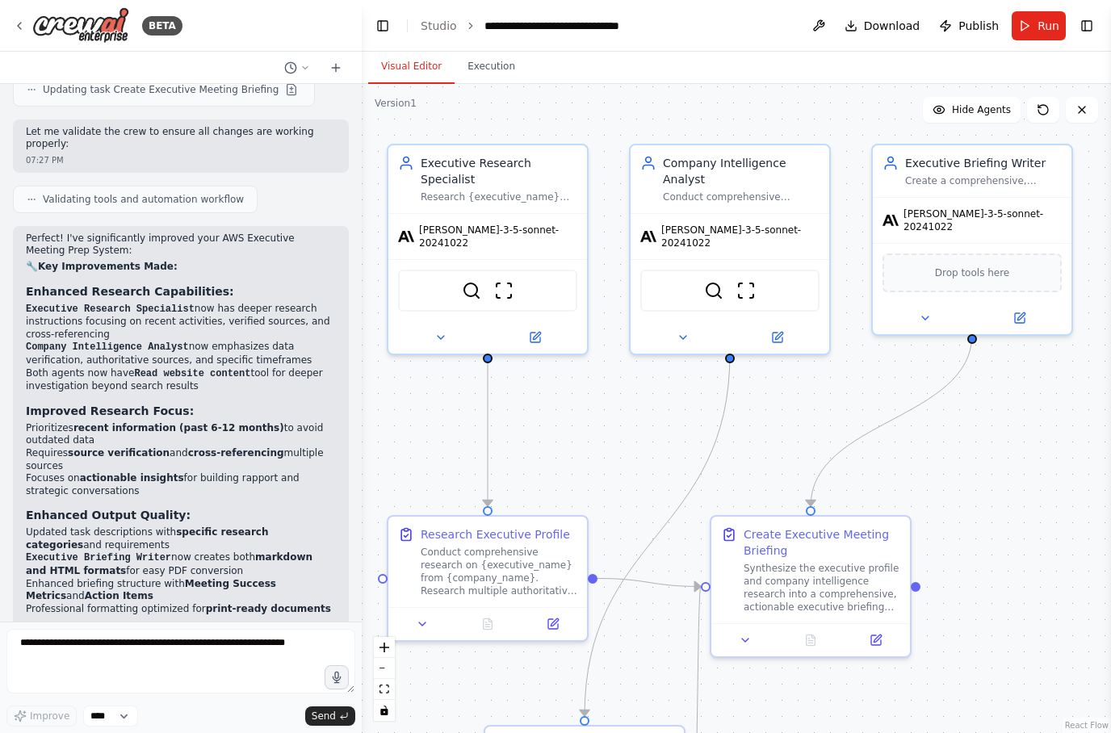
scroll to position [4157, 0]
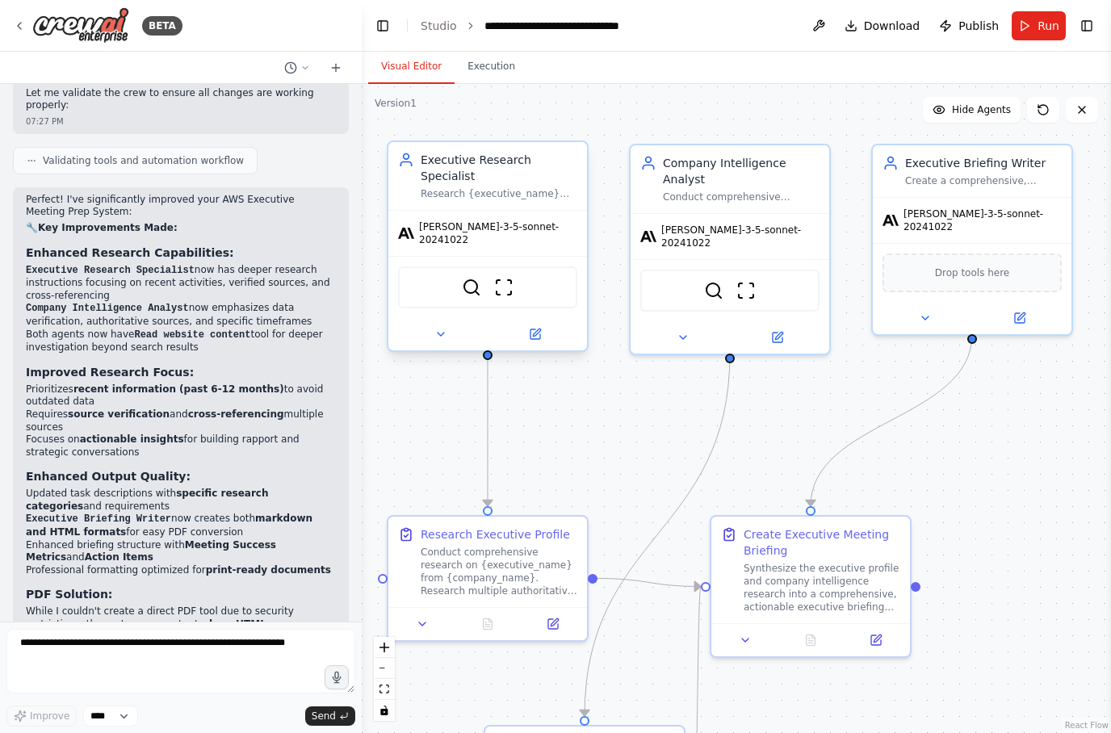
click at [540, 232] on span "claude-3-5-sonnet-20241022" at bounding box center [498, 233] width 158 height 26
click at [539, 330] on icon at bounding box center [535, 334] width 13 height 13
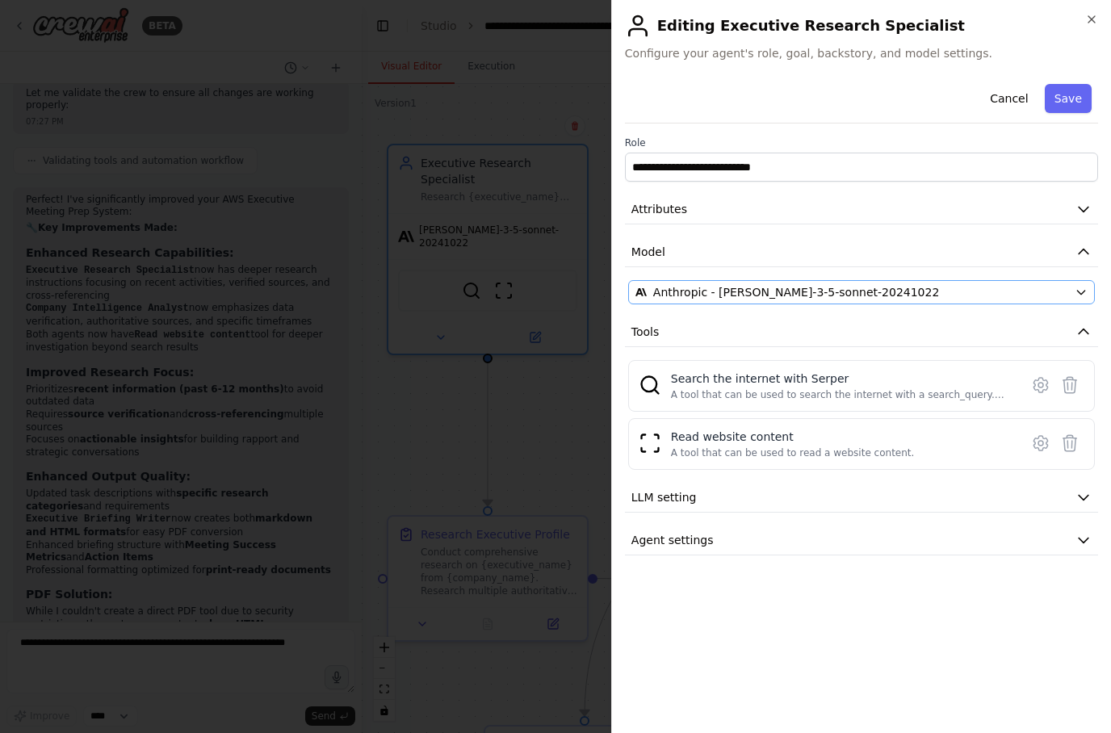
click at [1081, 293] on icon "button" at bounding box center [1081, 292] width 13 height 13
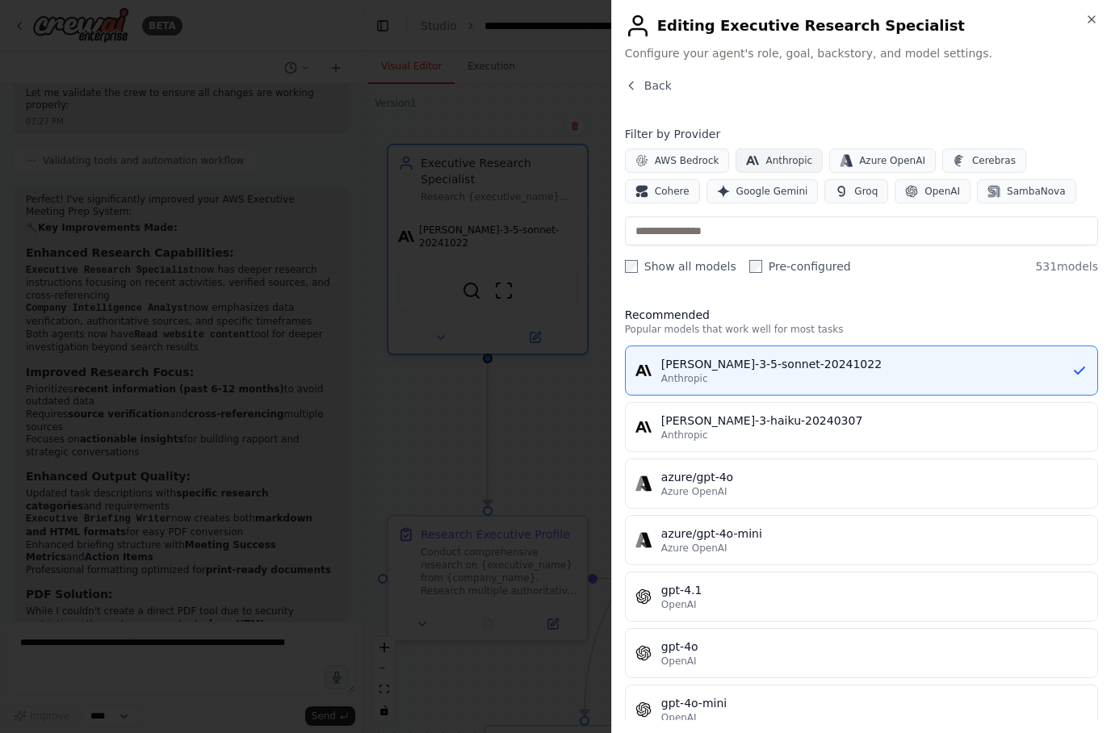
click at [791, 153] on button "Anthropic" at bounding box center [779, 161] width 87 height 24
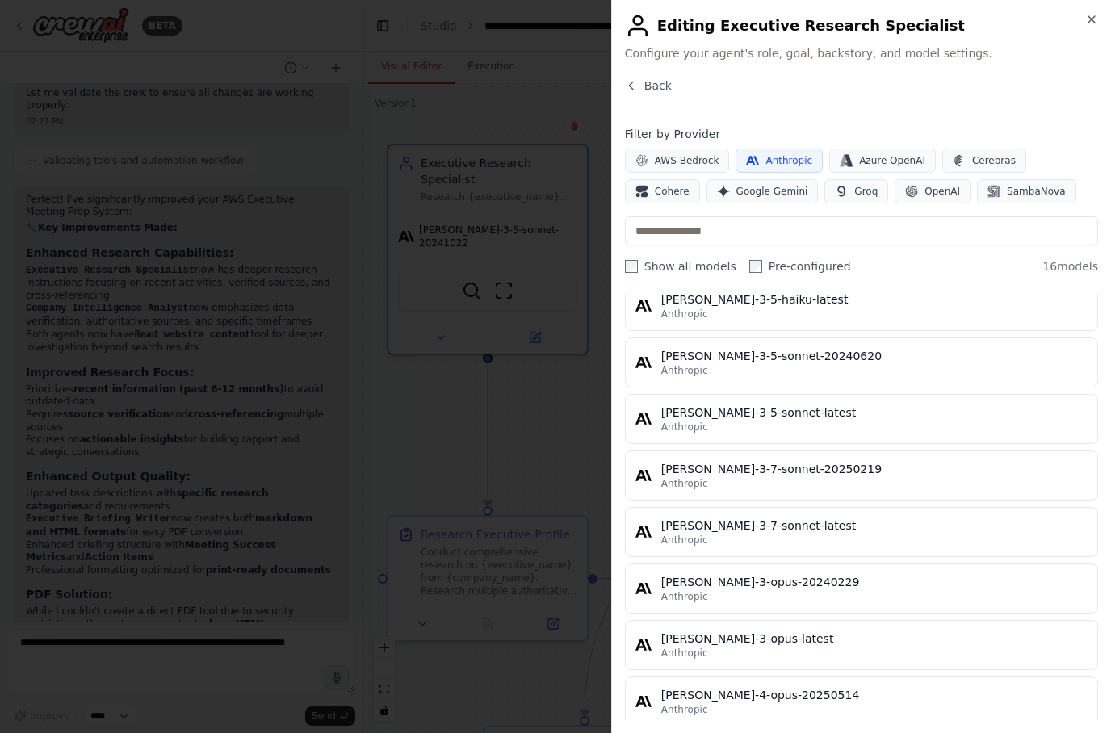
scroll to position [285, 0]
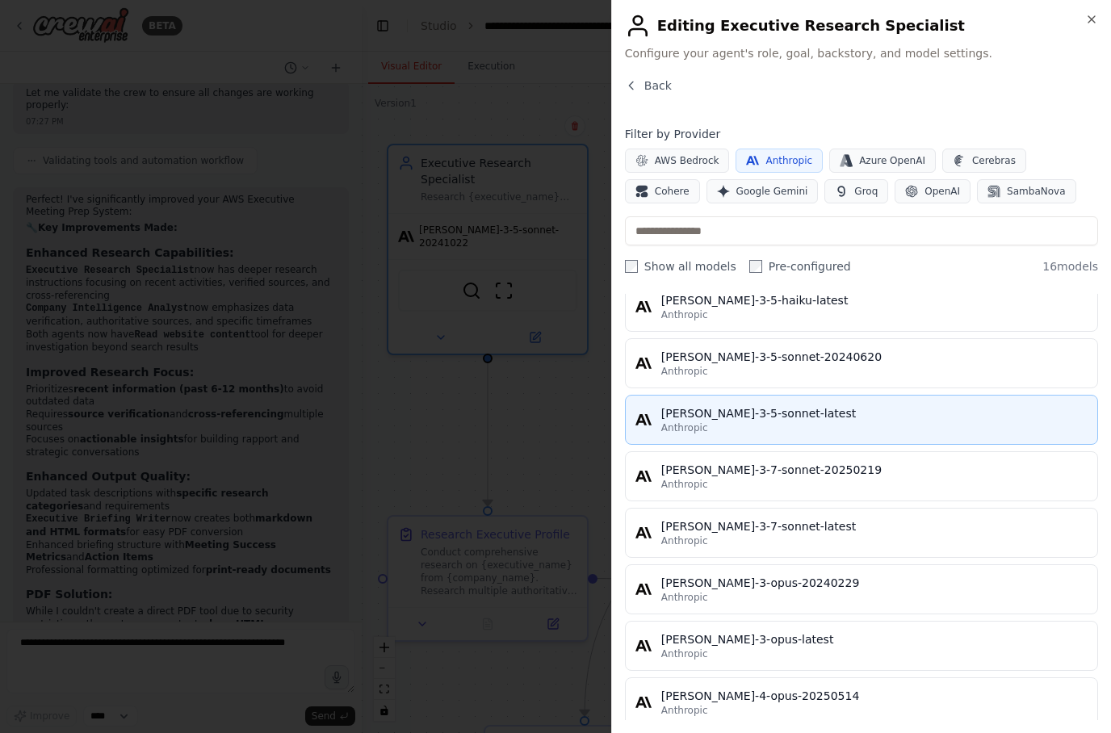
click at [1037, 410] on div "claude-3-5-sonnet-latest" at bounding box center [874, 413] width 426 height 16
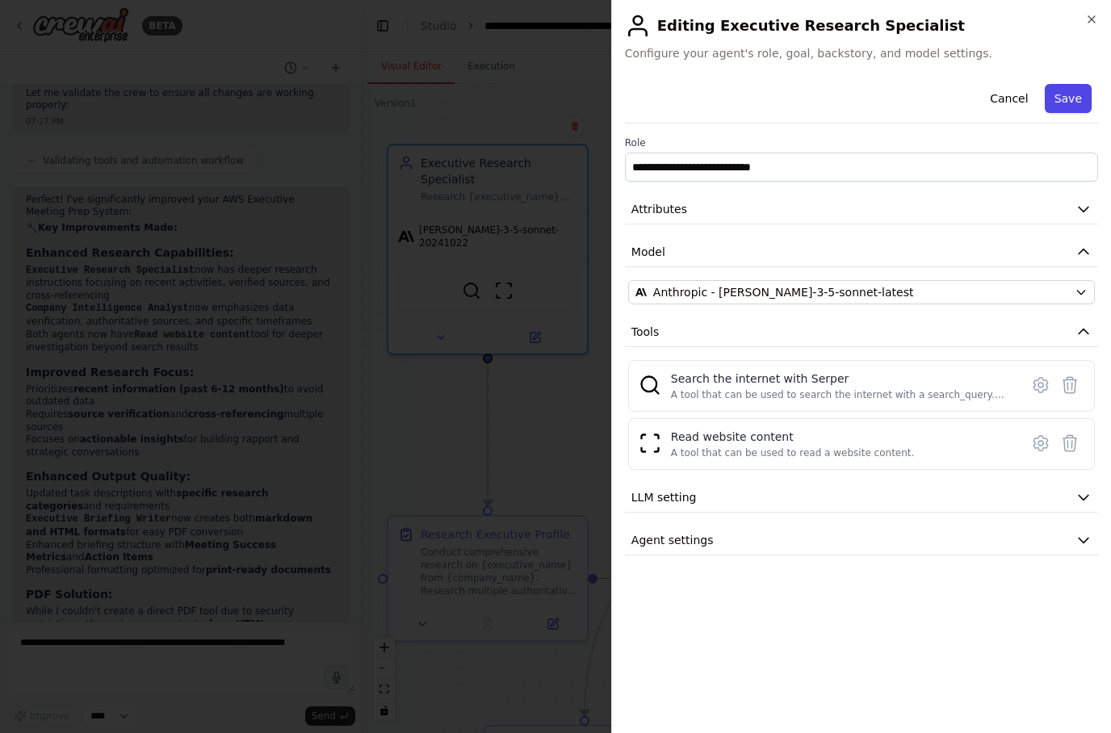
click at [1083, 97] on button "Save" at bounding box center [1068, 98] width 47 height 29
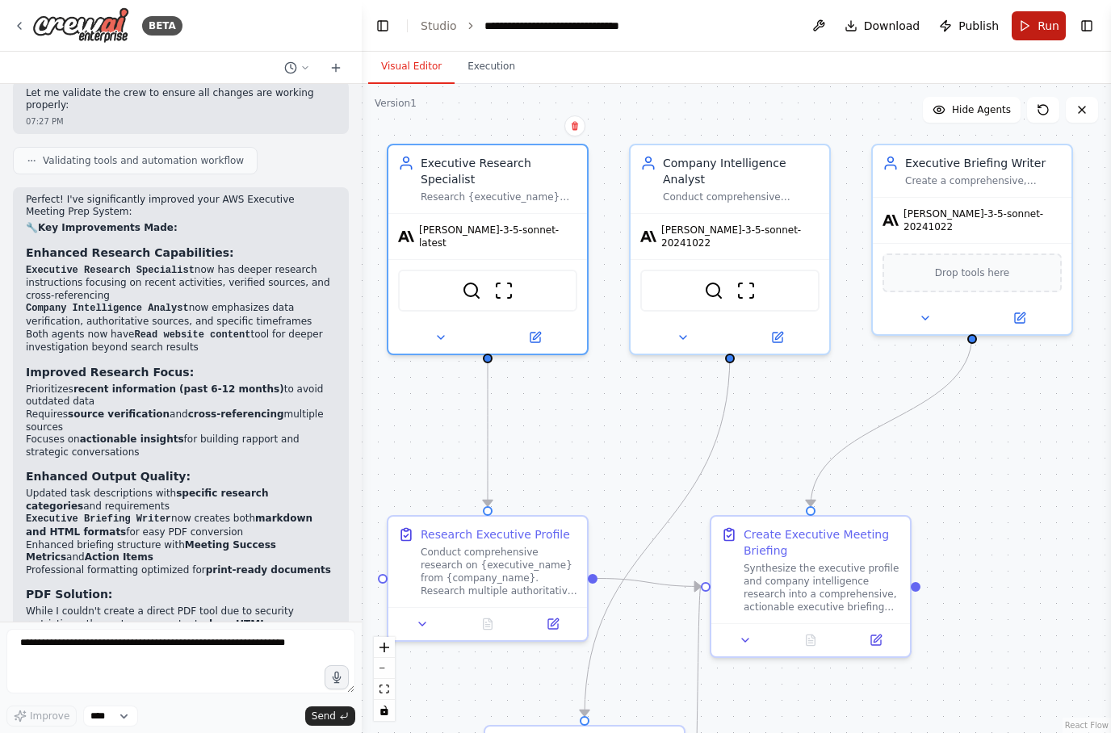
click at [1038, 25] on button "Run" at bounding box center [1039, 25] width 54 height 29
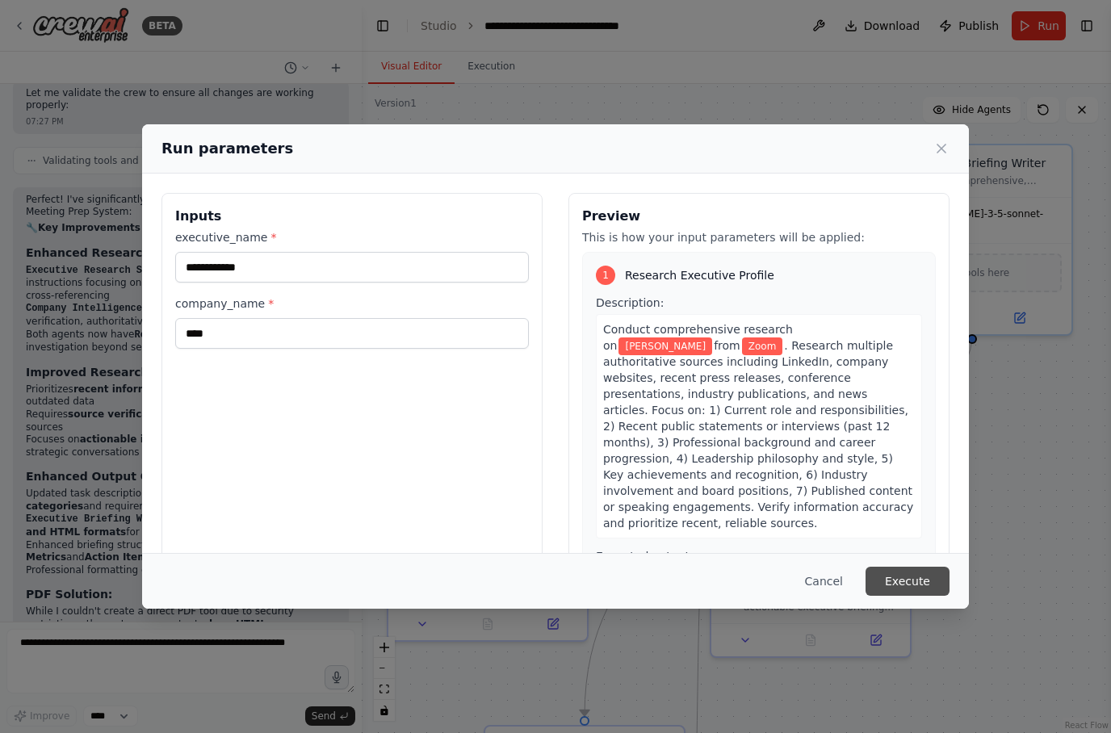
click at [925, 596] on button "Execute" at bounding box center [908, 581] width 84 height 29
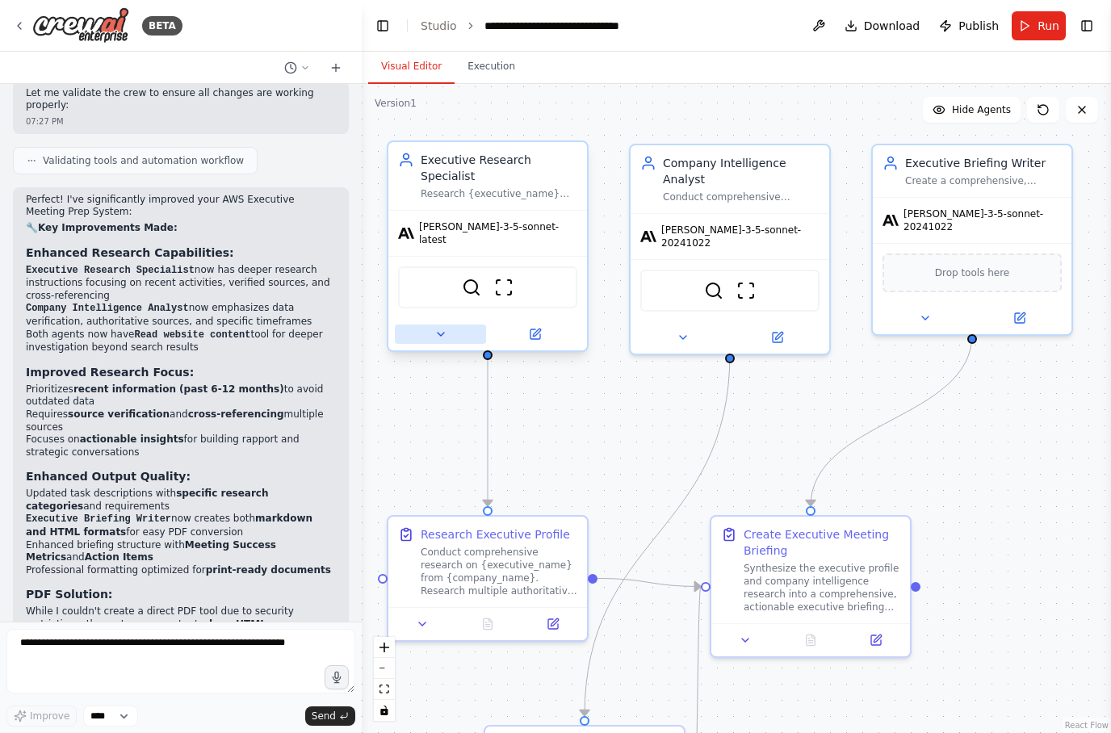
click at [438, 334] on button at bounding box center [440, 334] width 91 height 19
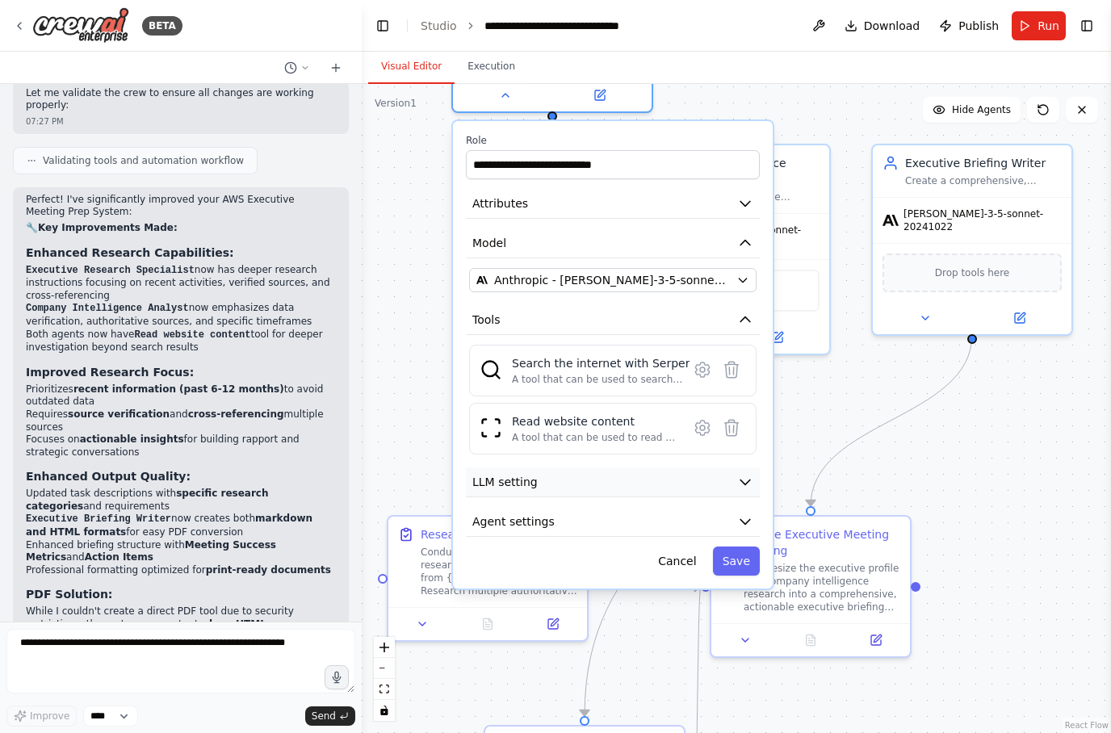
click at [749, 476] on icon "button" at bounding box center [745, 482] width 16 height 16
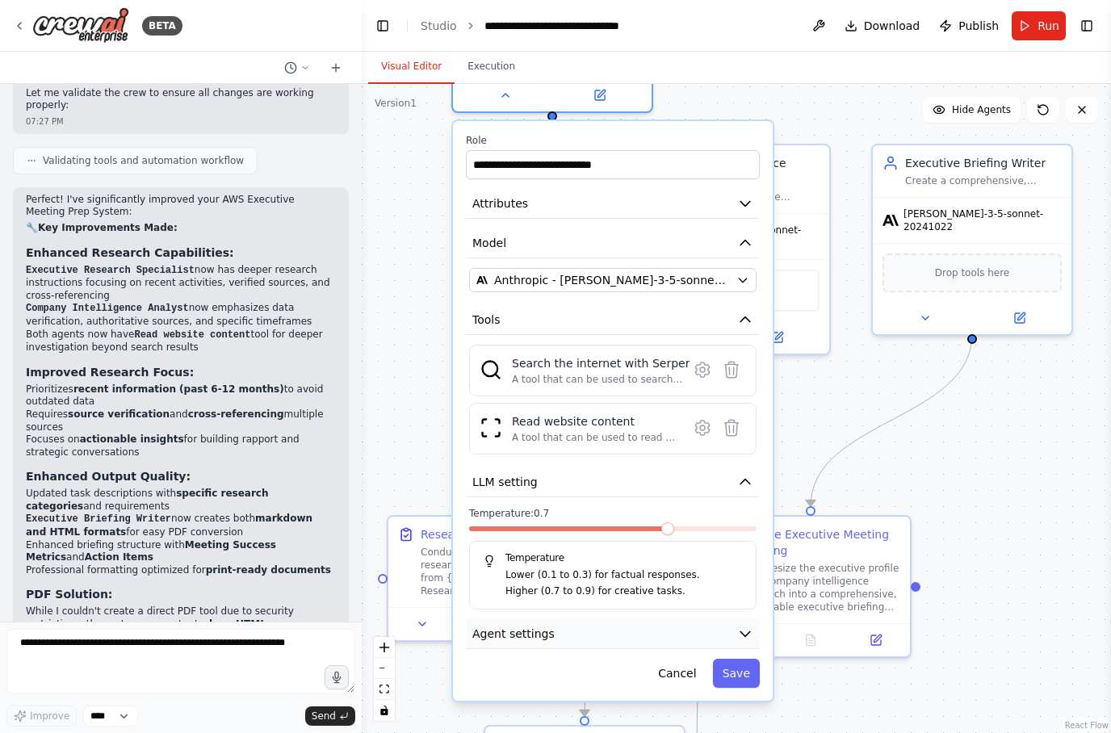
click at [755, 620] on button "Agent settings" at bounding box center [613, 634] width 294 height 30
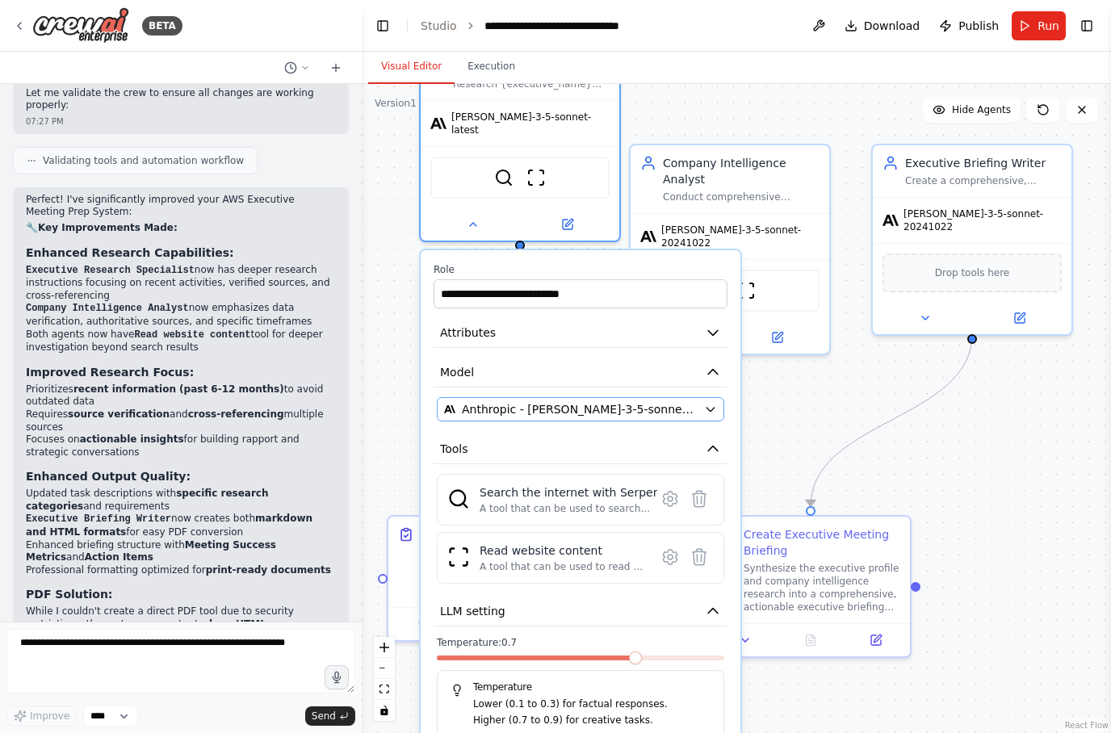
click at [716, 403] on icon "button" at bounding box center [710, 409] width 13 height 13
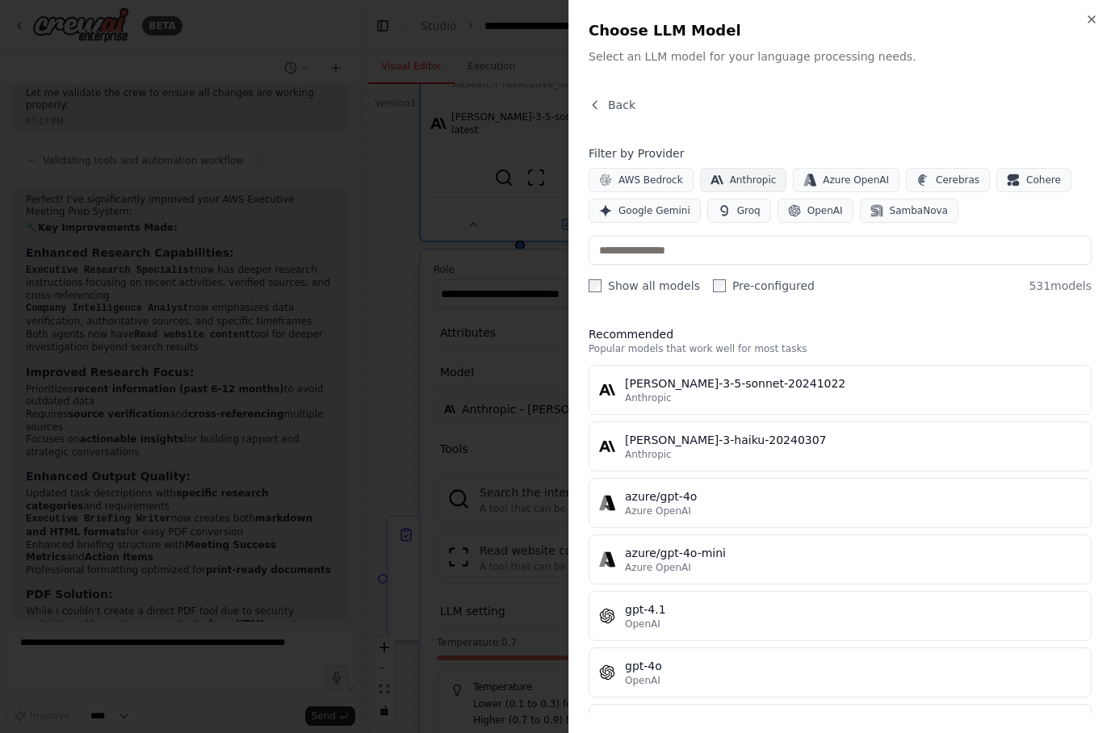
click at [756, 178] on span "Anthropic" at bounding box center [753, 180] width 47 height 13
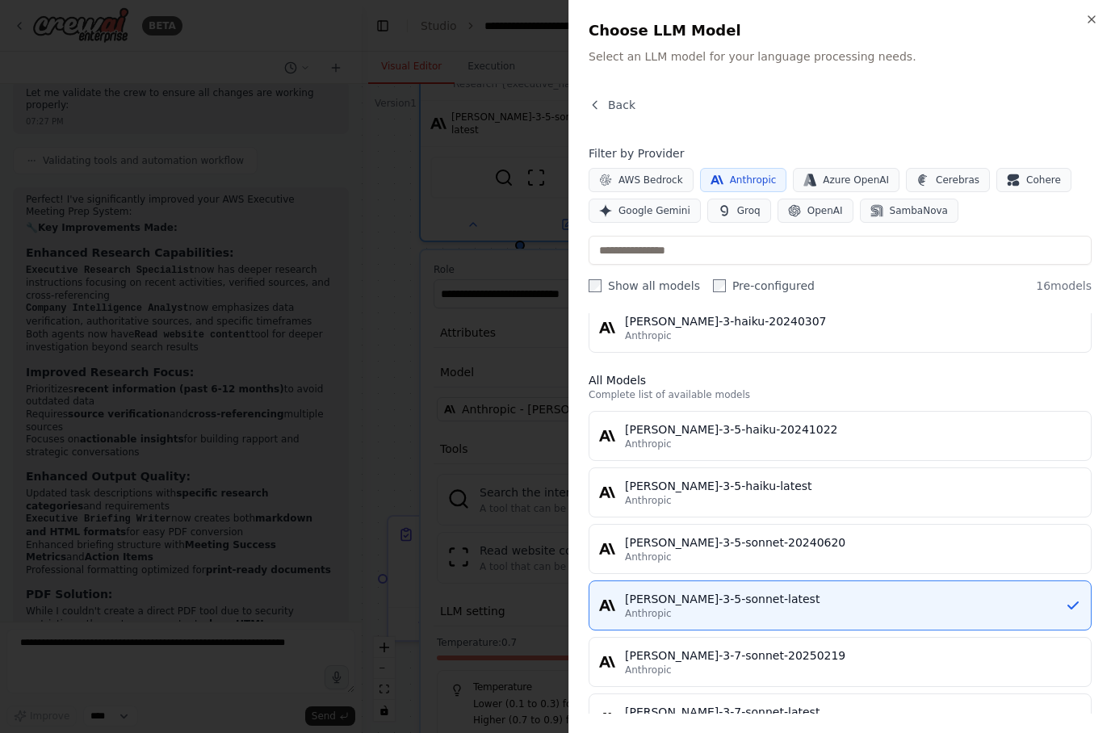
scroll to position [120, 0]
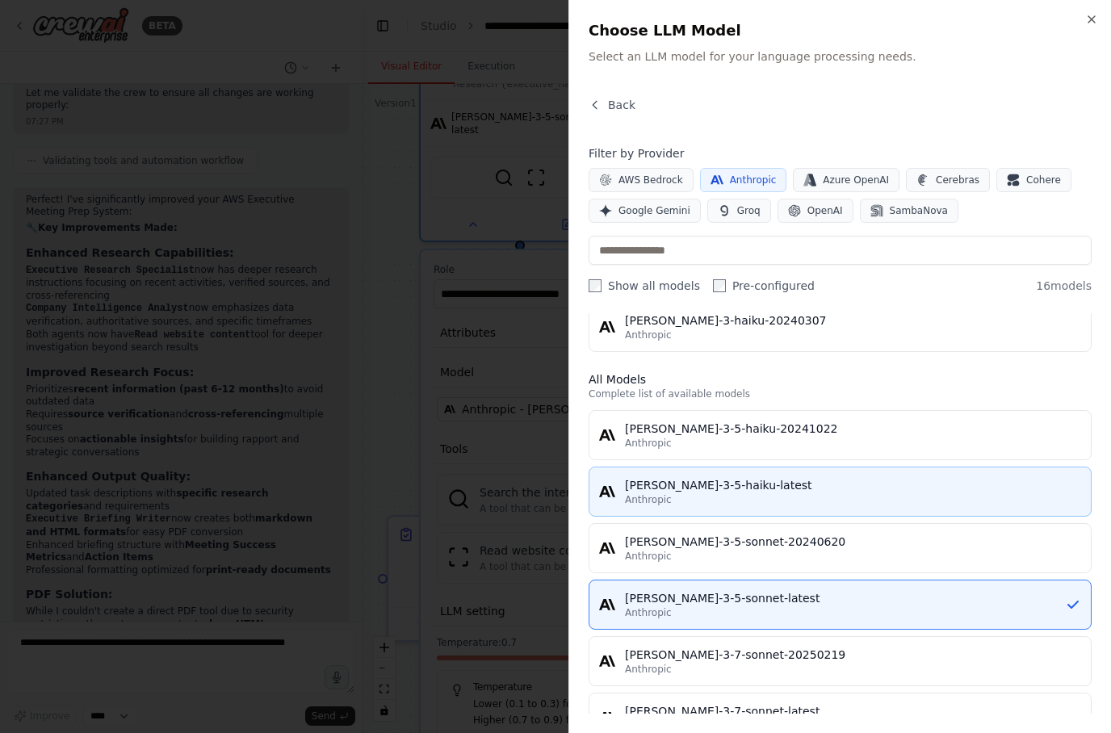
click at [1043, 499] on div "Anthropic" at bounding box center [853, 499] width 456 height 13
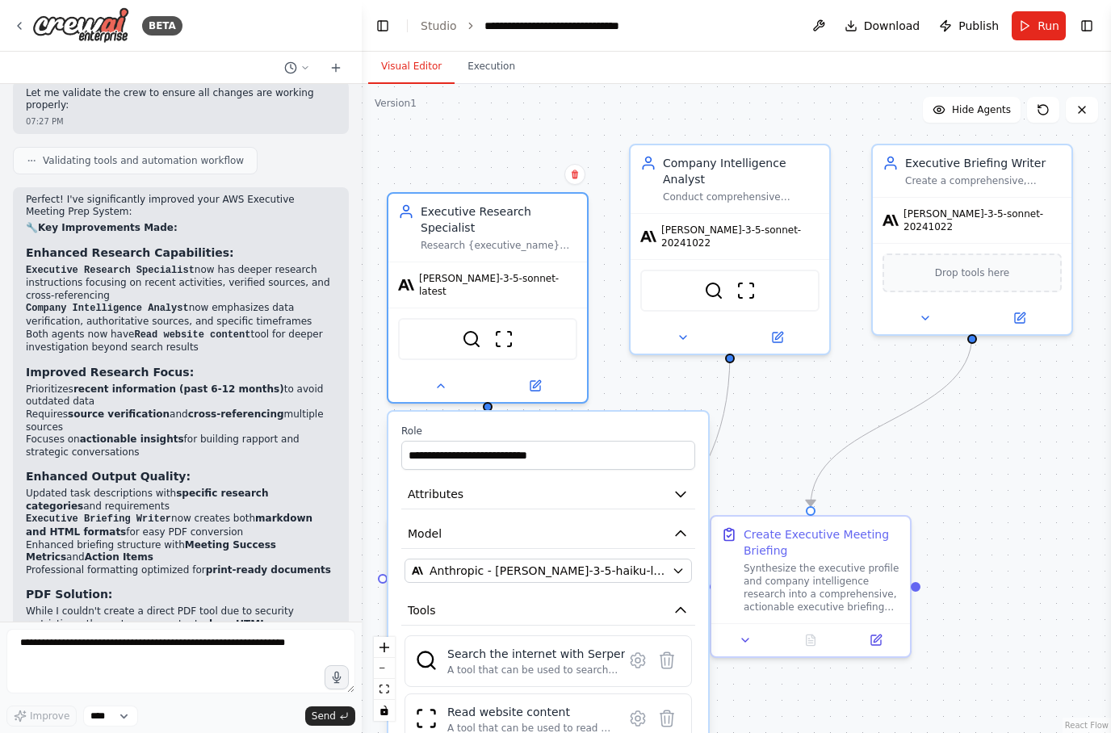
click at [1024, 439] on div ".deletable-edge-delete-btn { width: 20px; height: 20px; border: 0px solid #ffff…" at bounding box center [736, 408] width 749 height 649
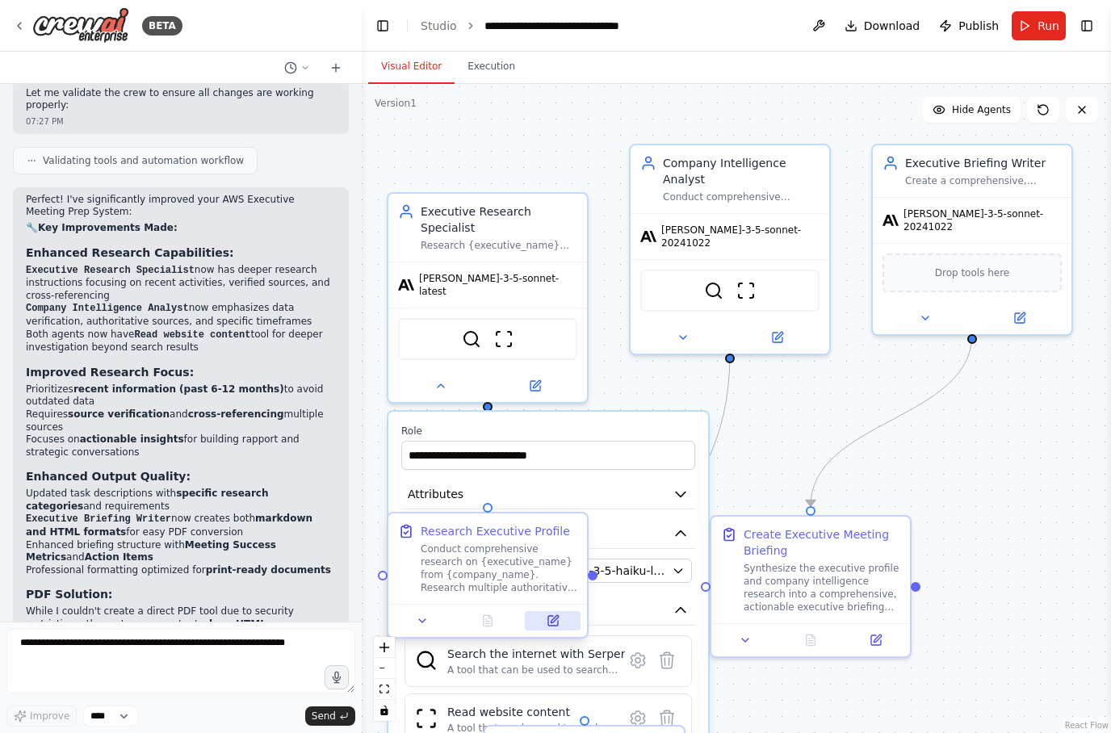
click at [555, 626] on icon at bounding box center [553, 621] width 10 height 10
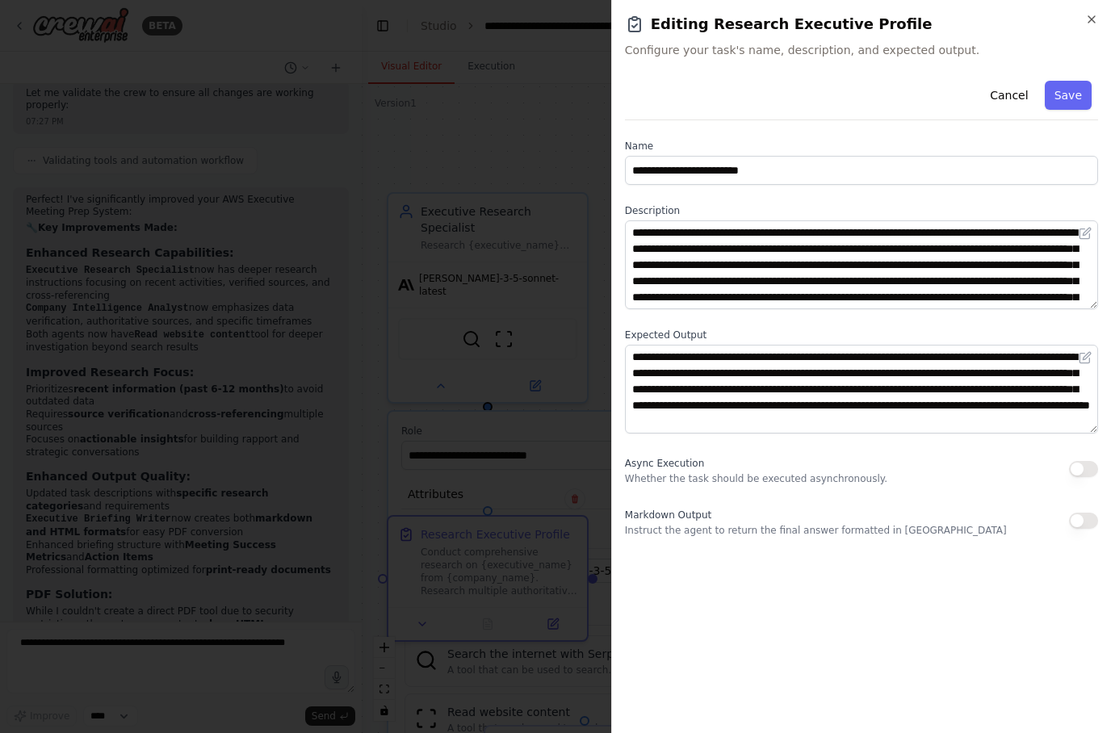
click at [1100, 13] on div "**********" at bounding box center [861, 366] width 500 height 733
click at [1095, 15] on icon "button" at bounding box center [1091, 19] width 13 height 13
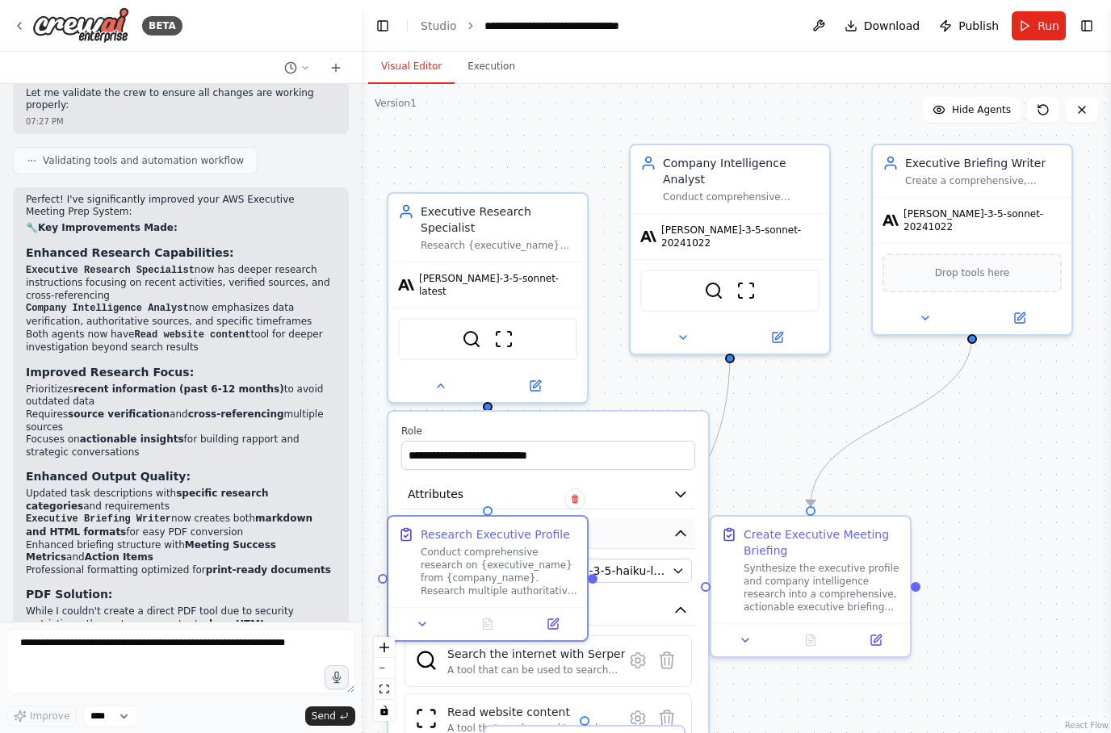
click at [653, 521] on button "Model" at bounding box center [548, 534] width 294 height 30
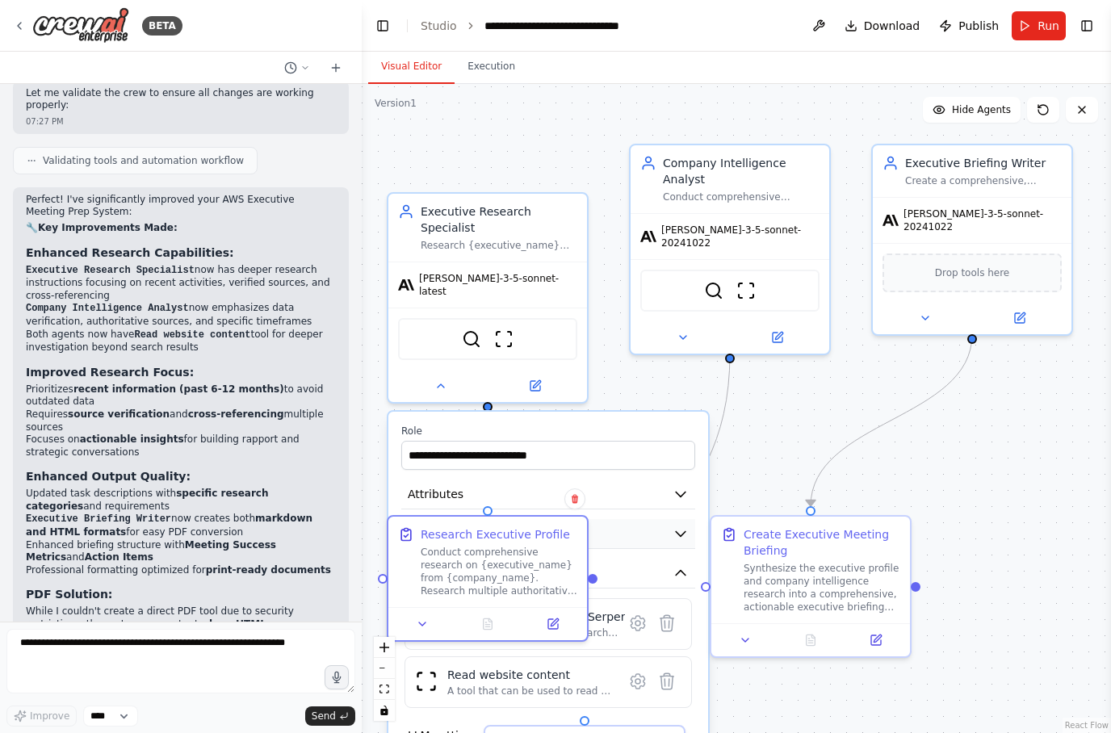
click at [636, 519] on button "Model" at bounding box center [548, 534] width 294 height 30
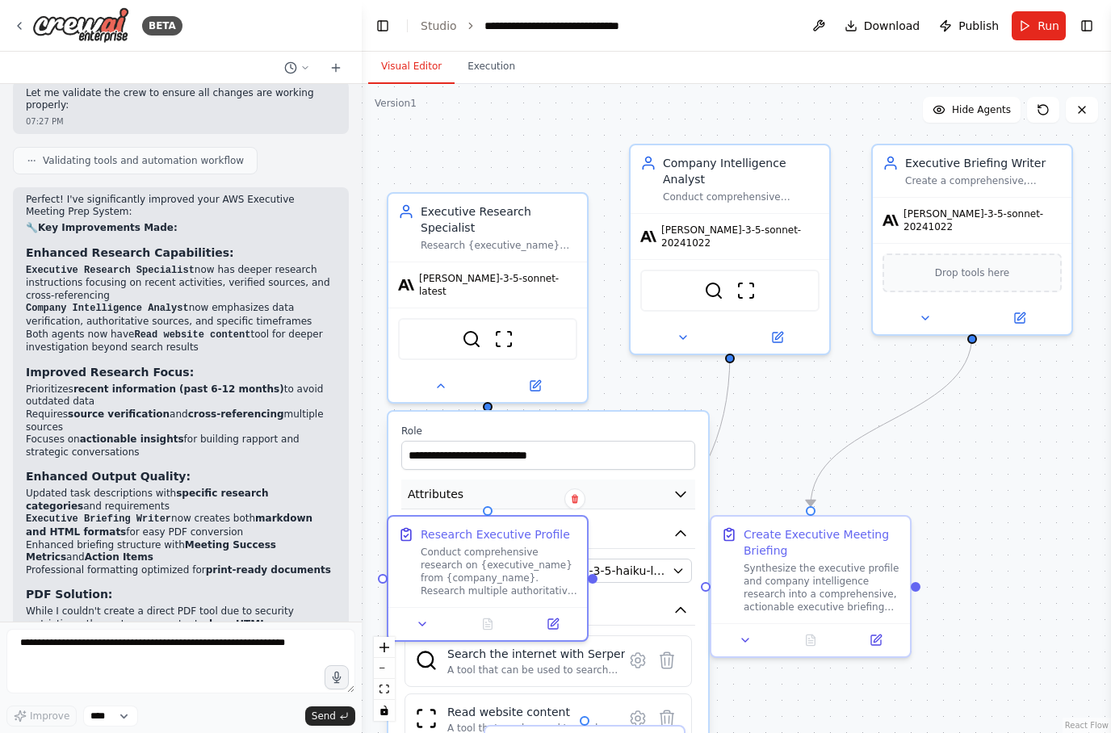
click at [543, 481] on button "Attributes" at bounding box center [548, 495] width 294 height 30
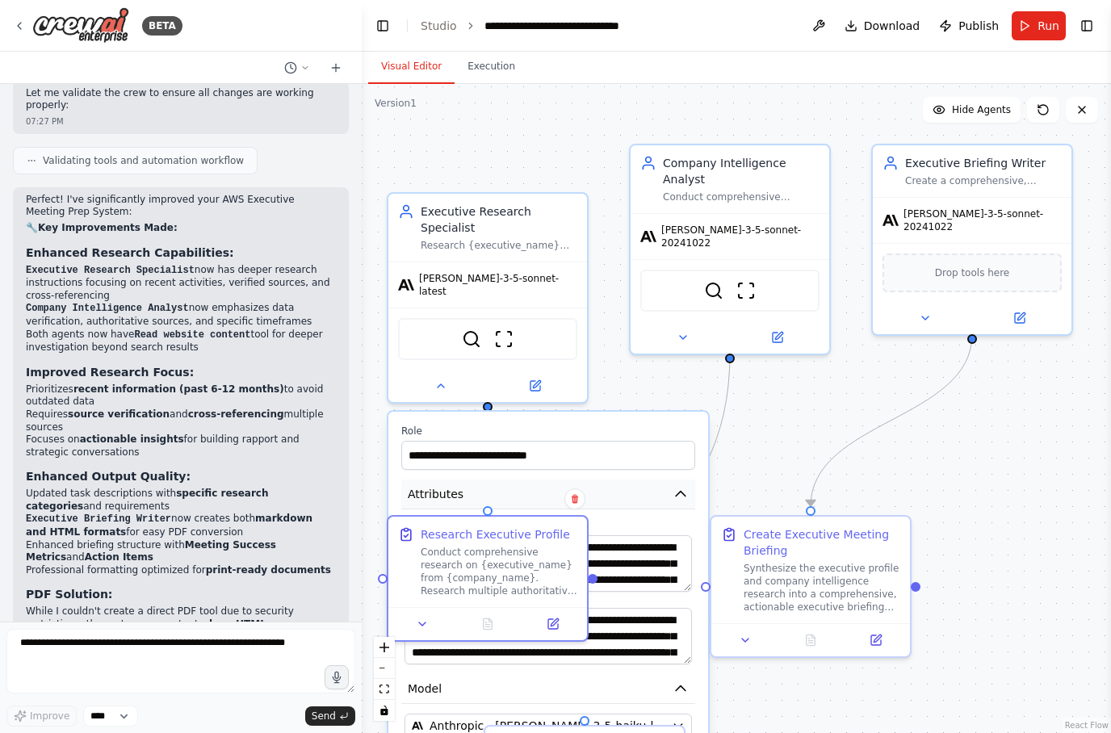
click at [684, 486] on icon "button" at bounding box center [681, 494] width 16 height 16
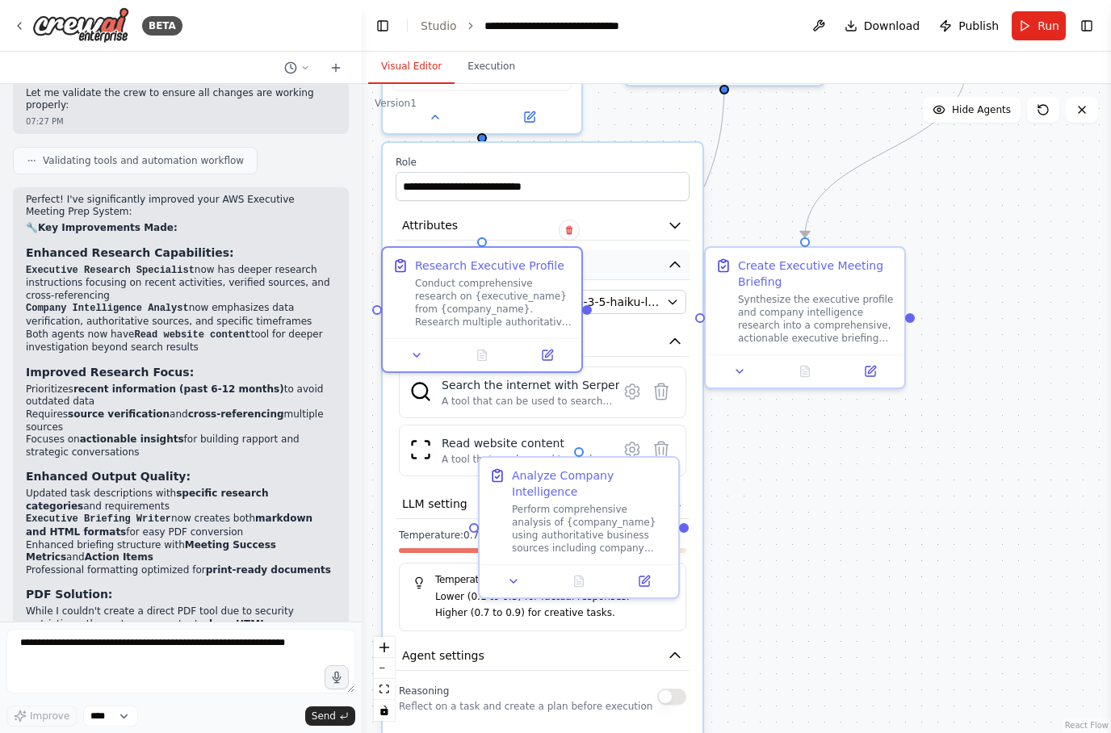
click at [677, 258] on icon "button" at bounding box center [675, 265] width 16 height 16
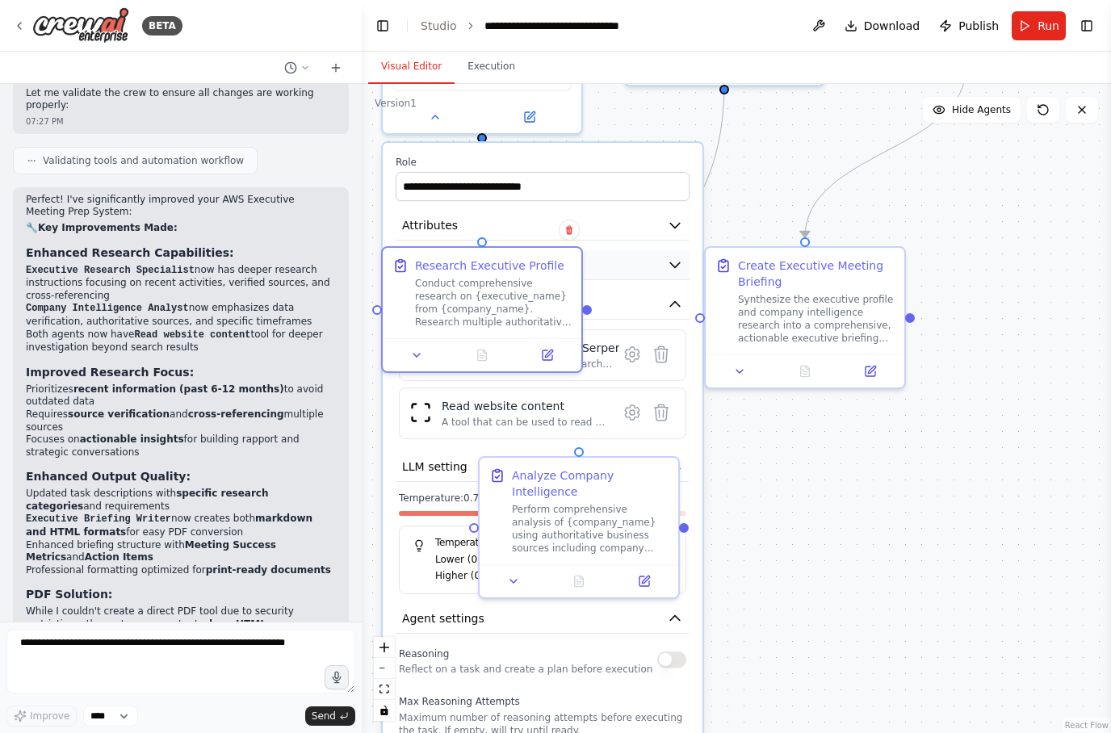
click at [676, 263] on icon "button" at bounding box center [675, 265] width 10 height 5
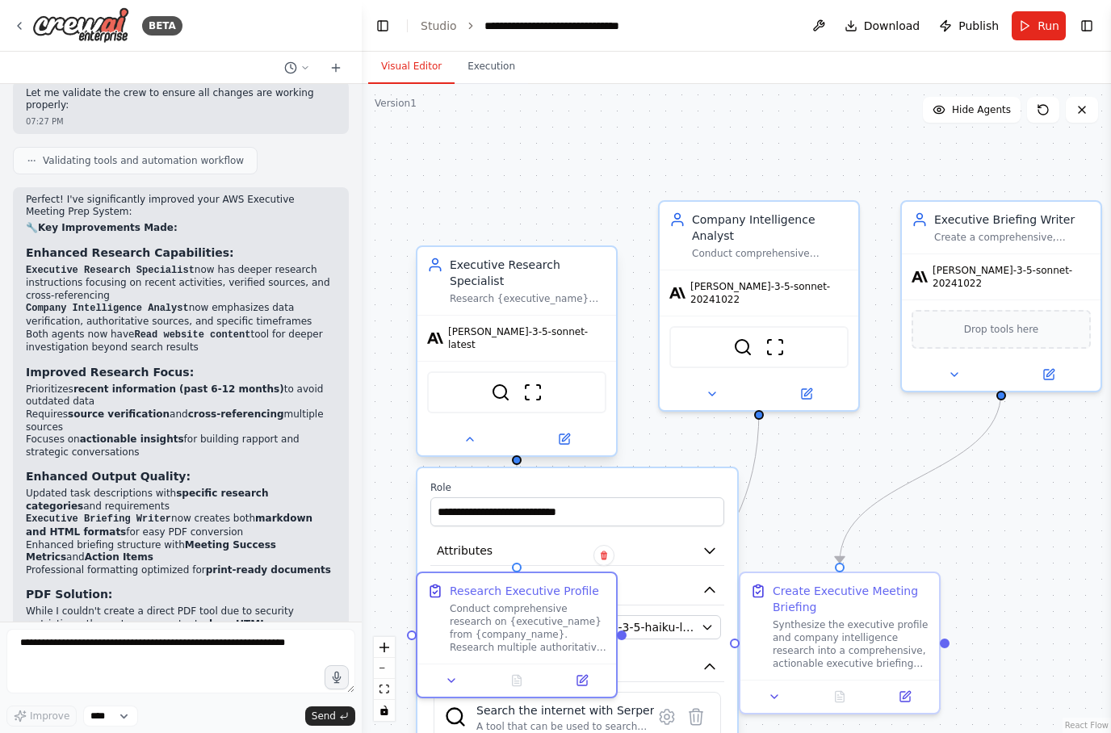
click at [573, 333] on div "claude-3-5-sonnet-latest" at bounding box center [517, 338] width 199 height 45
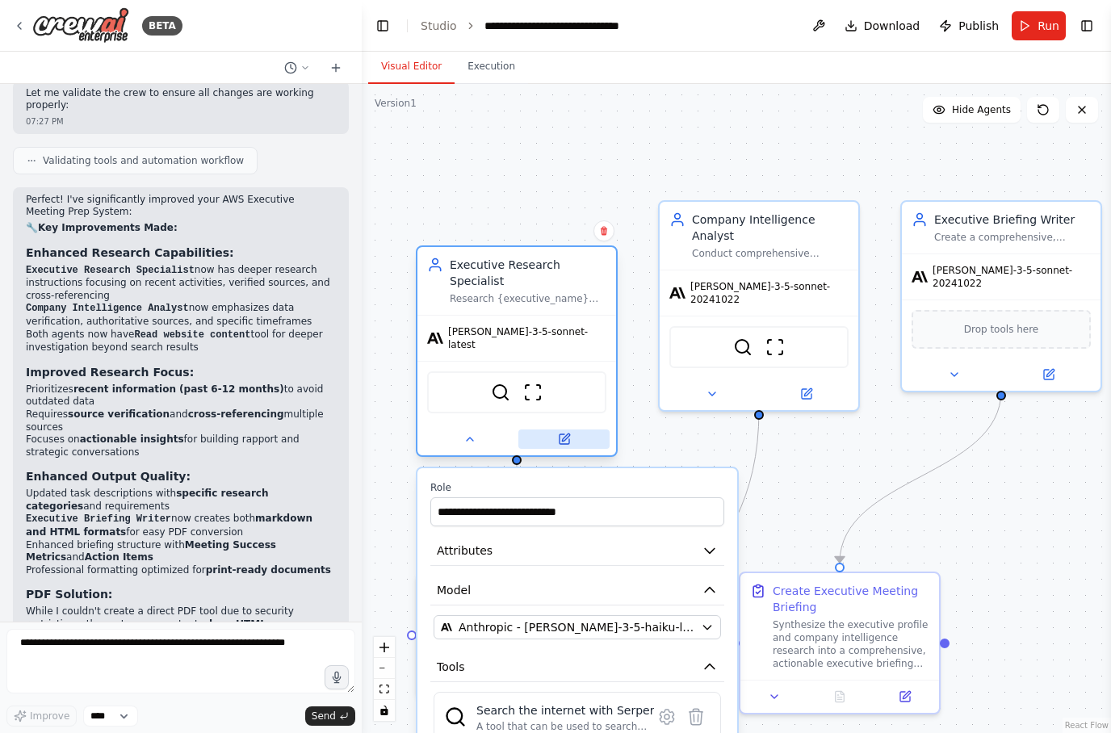
click at [571, 430] on button at bounding box center [563, 439] width 91 height 19
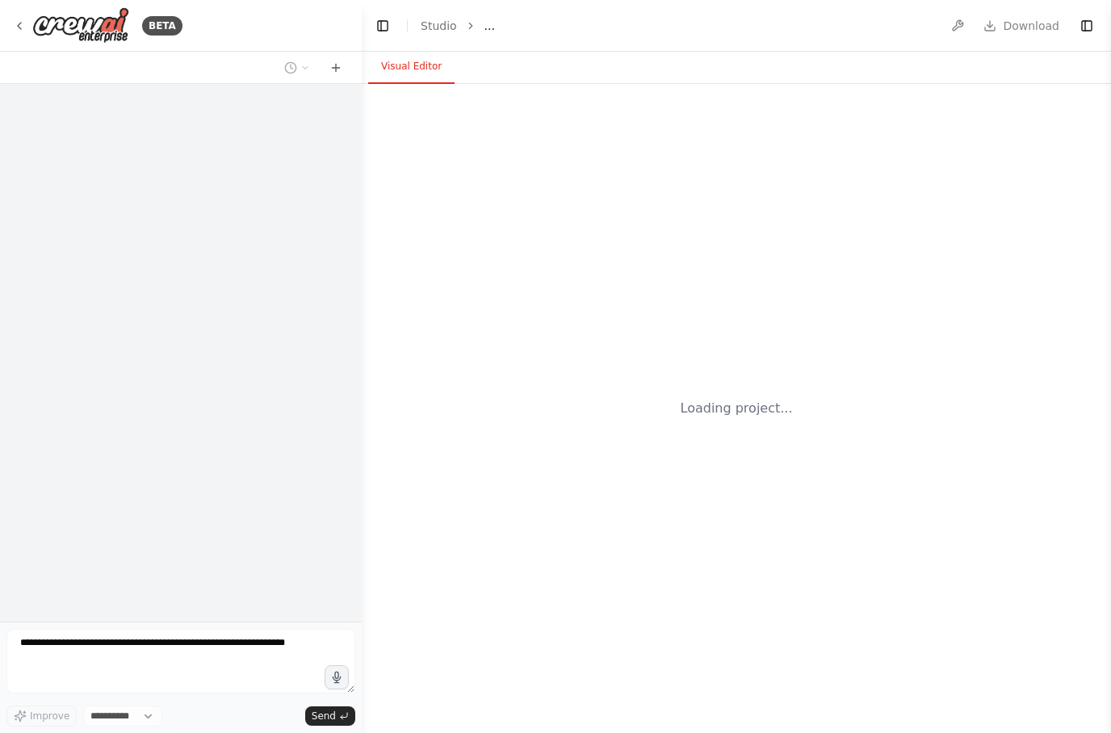
select select "****"
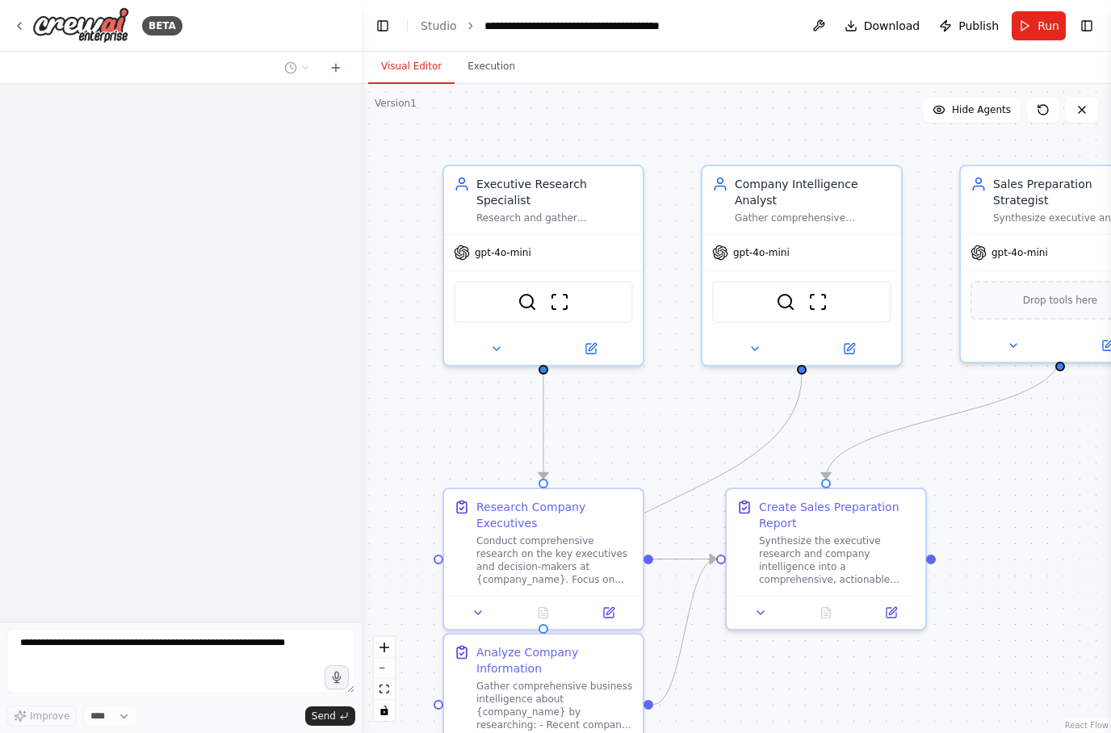
scroll to position [1100, 0]
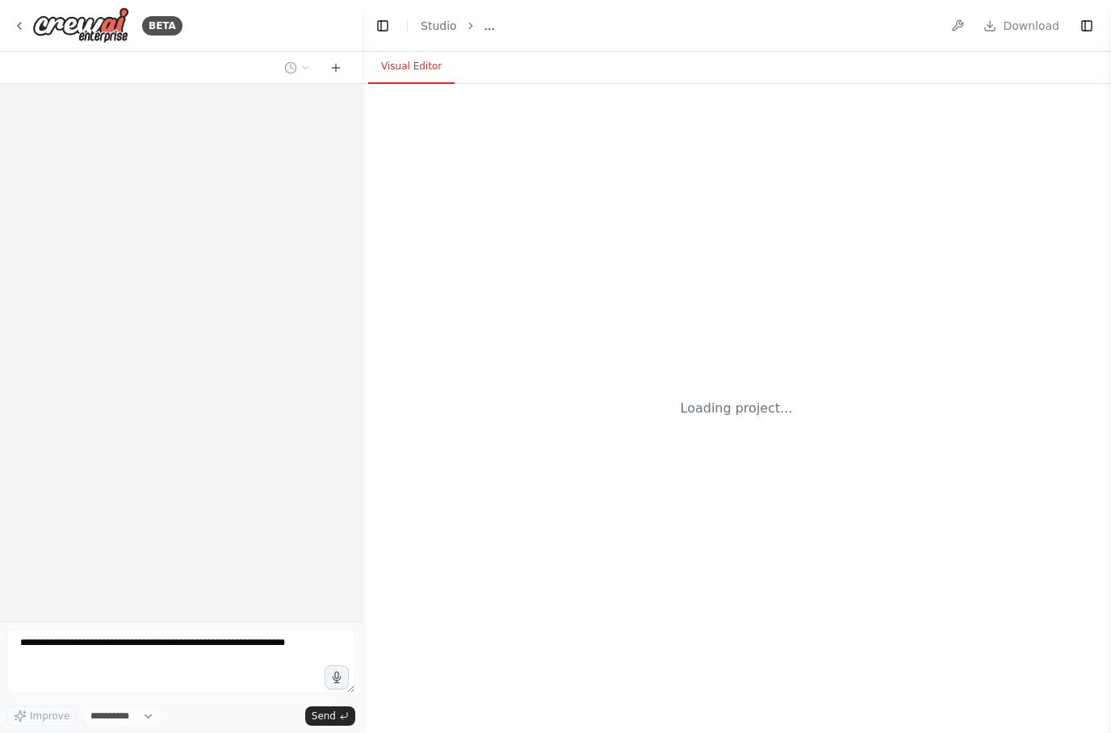
select select "****"
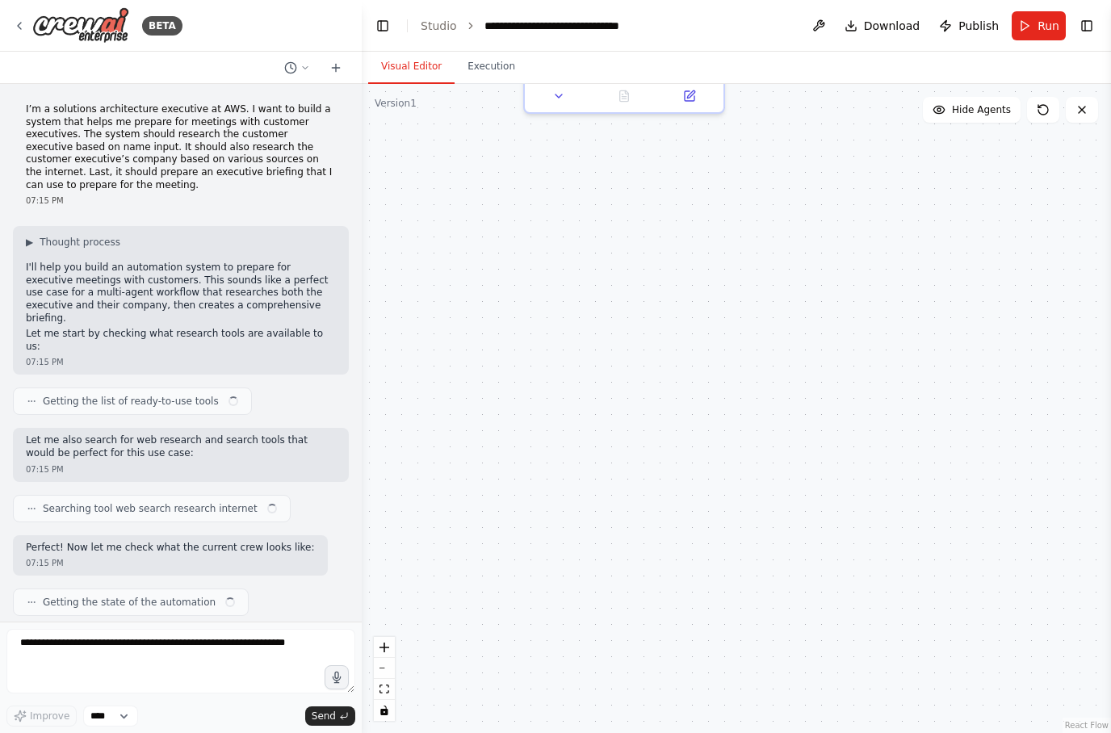
scroll to position [4118, 0]
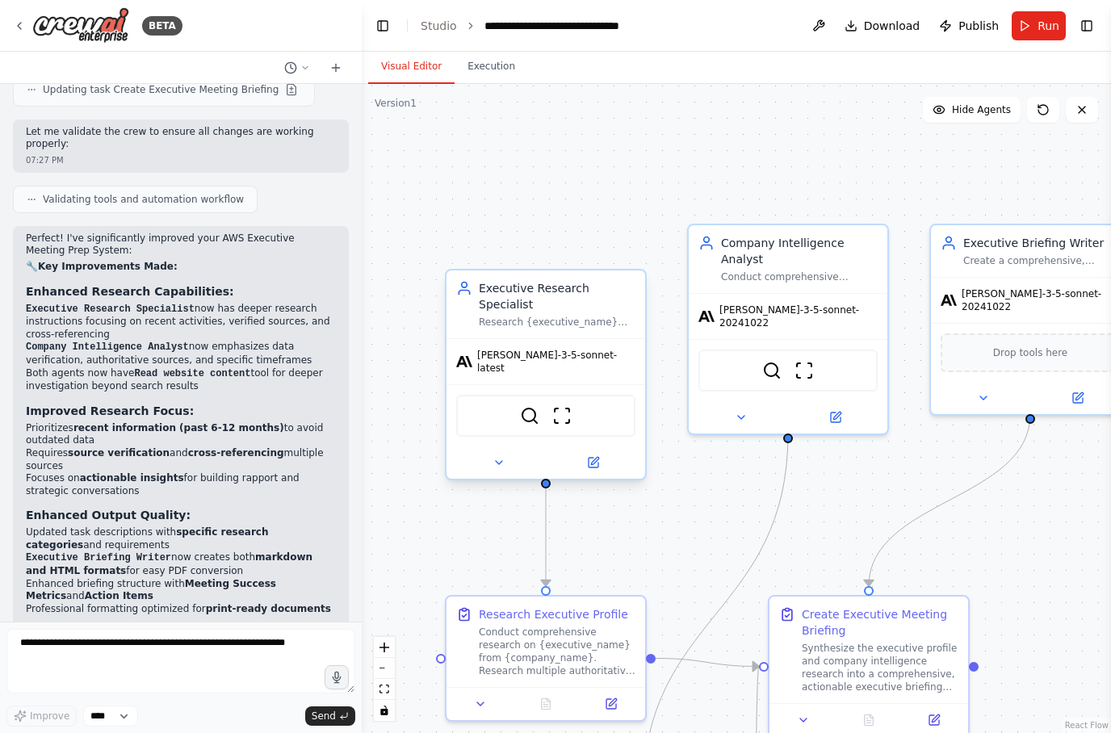
click at [613, 354] on div "claude-3-5-sonnet-latest" at bounding box center [546, 361] width 199 height 45
click at [598, 458] on icon at bounding box center [594, 463] width 10 height 10
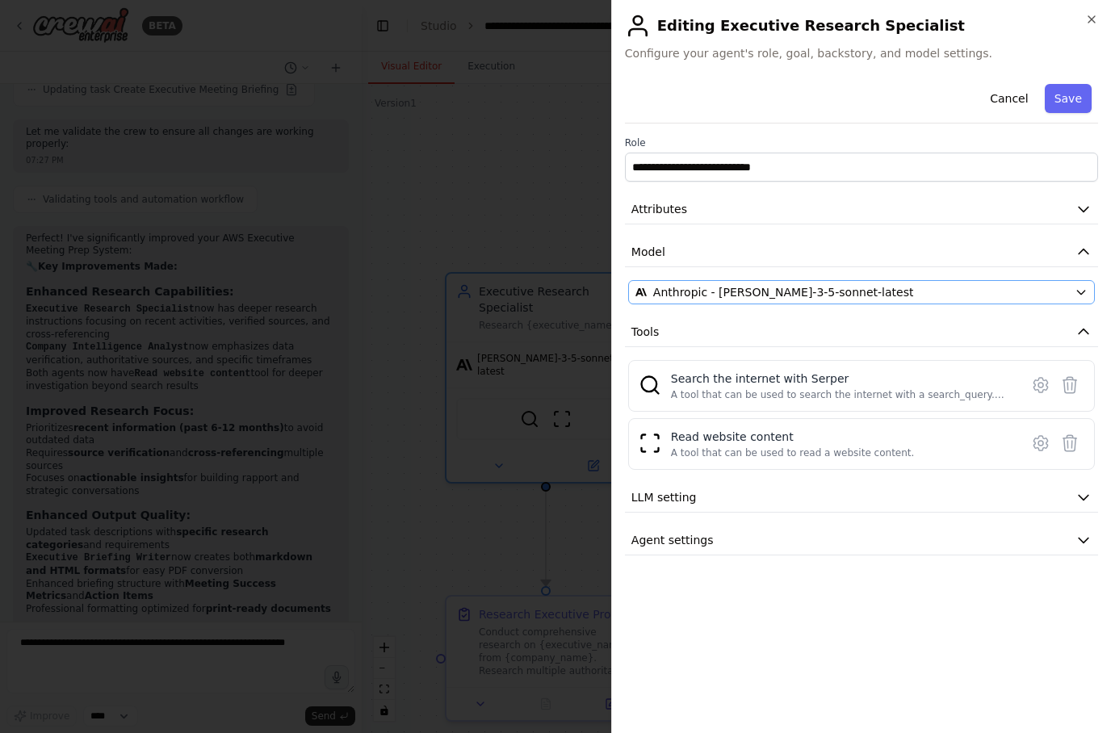
click at [1078, 295] on icon "button" at bounding box center [1081, 292] width 13 height 13
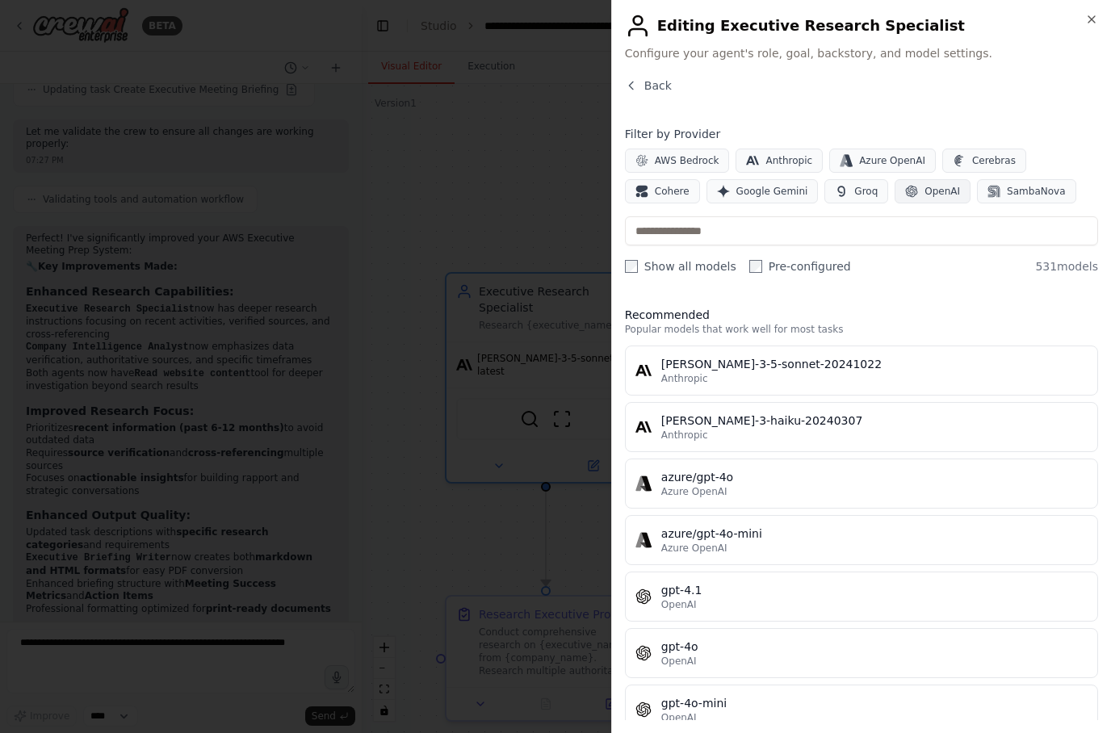
click at [925, 191] on span "OpenAI" at bounding box center [943, 191] width 36 height 13
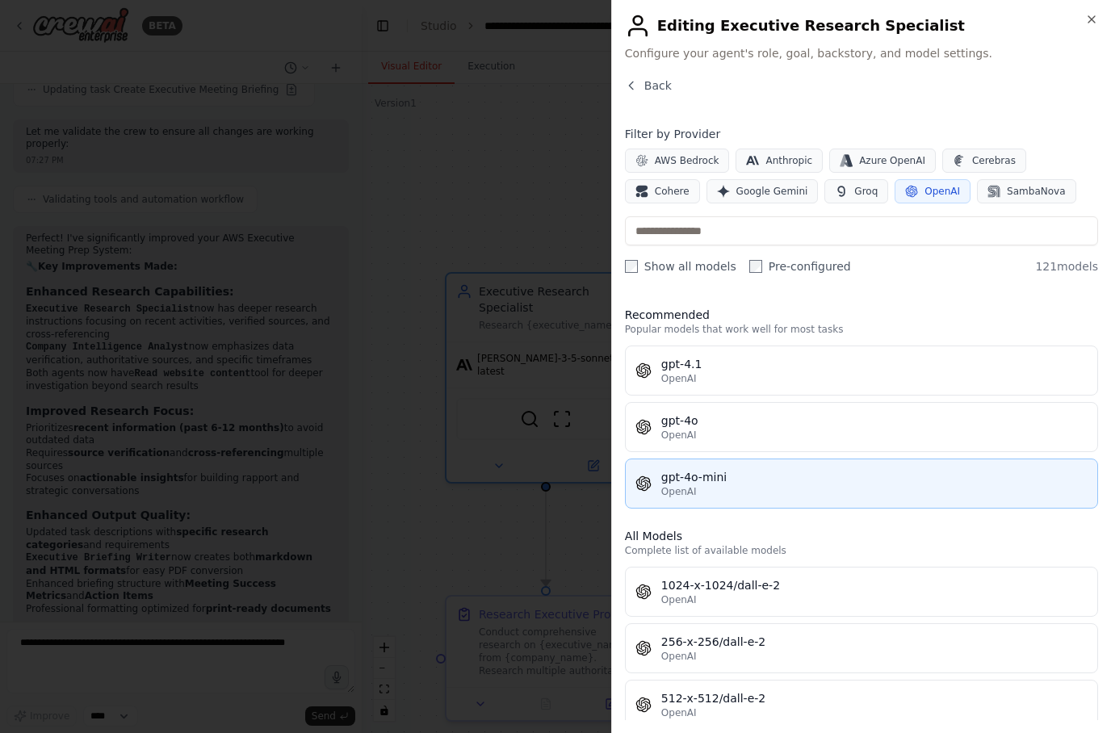
click at [991, 476] on div "gpt-4o-mini" at bounding box center [874, 477] width 426 height 16
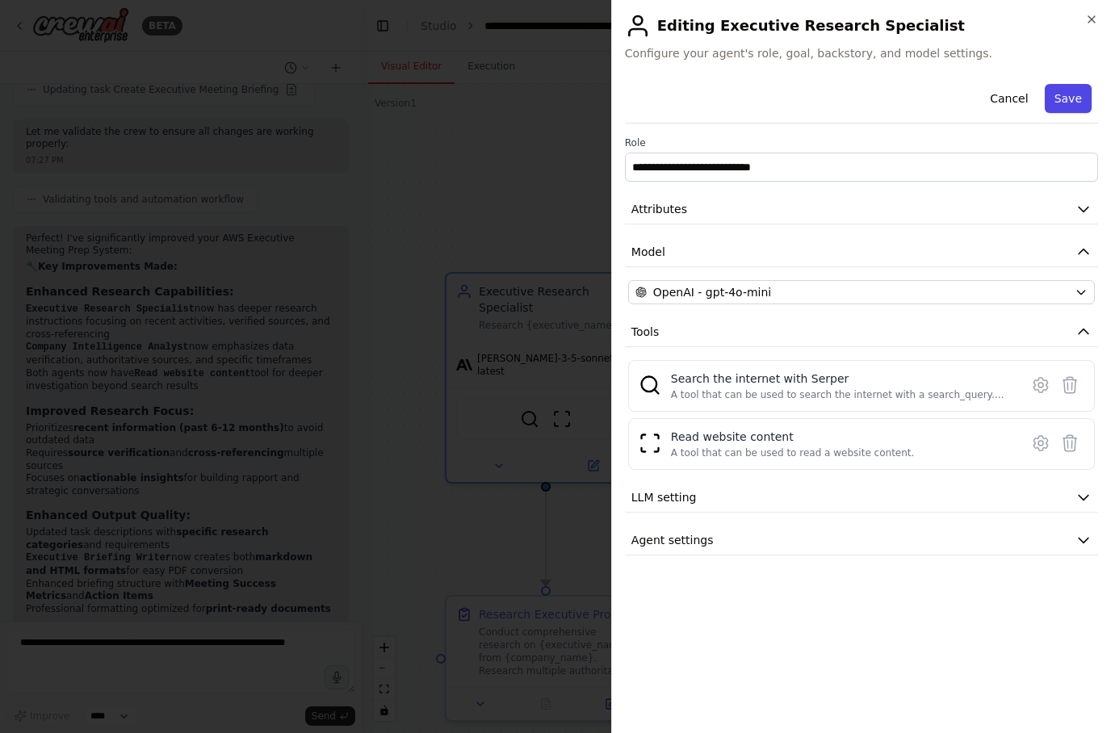
click at [1076, 106] on button "Save" at bounding box center [1068, 98] width 47 height 29
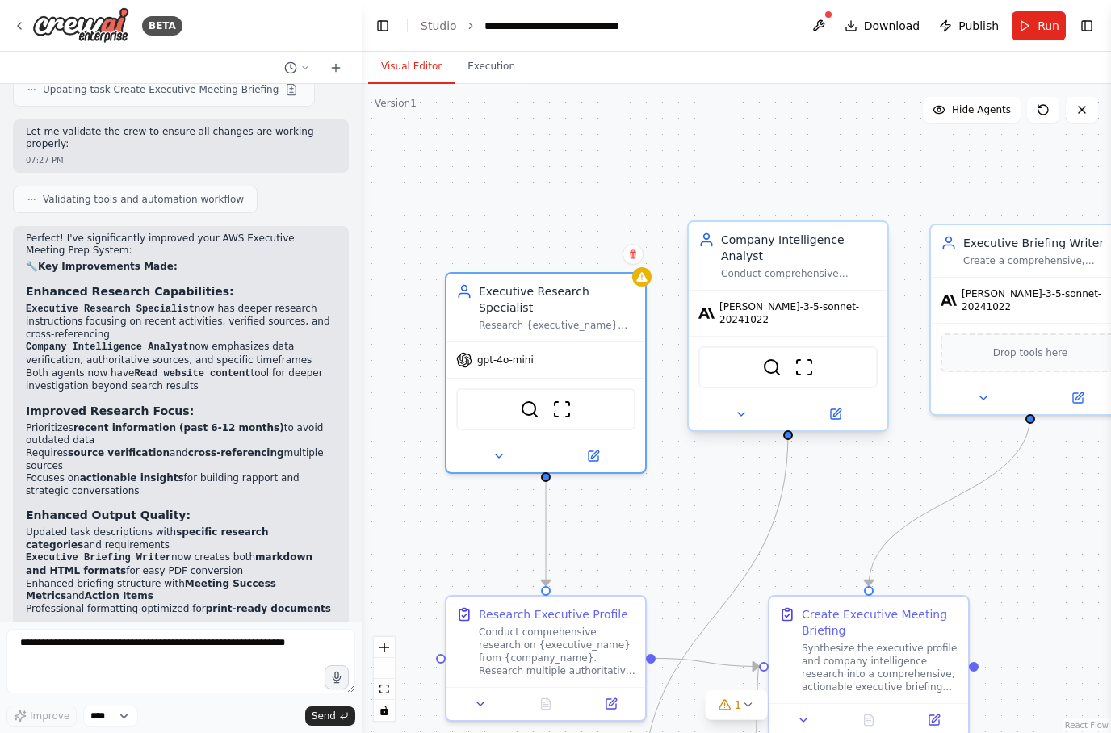
click at [858, 314] on span "claude-3-5-sonnet-20241022" at bounding box center [799, 313] width 158 height 26
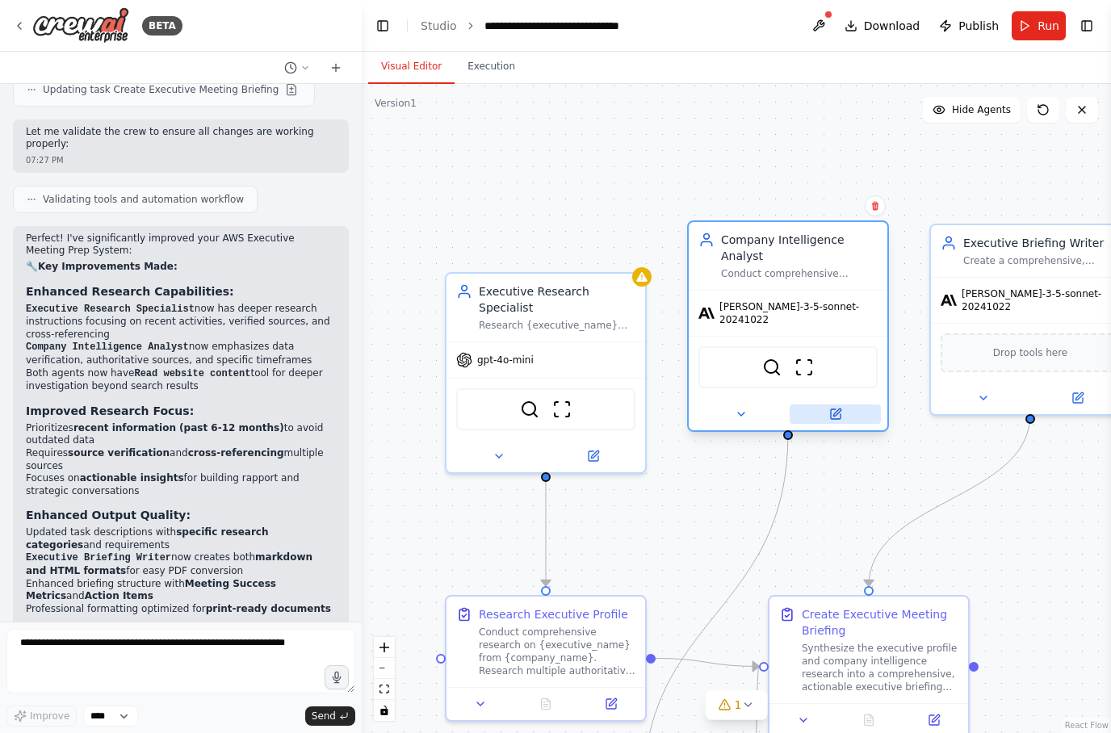
click at [852, 407] on button at bounding box center [835, 414] width 91 height 19
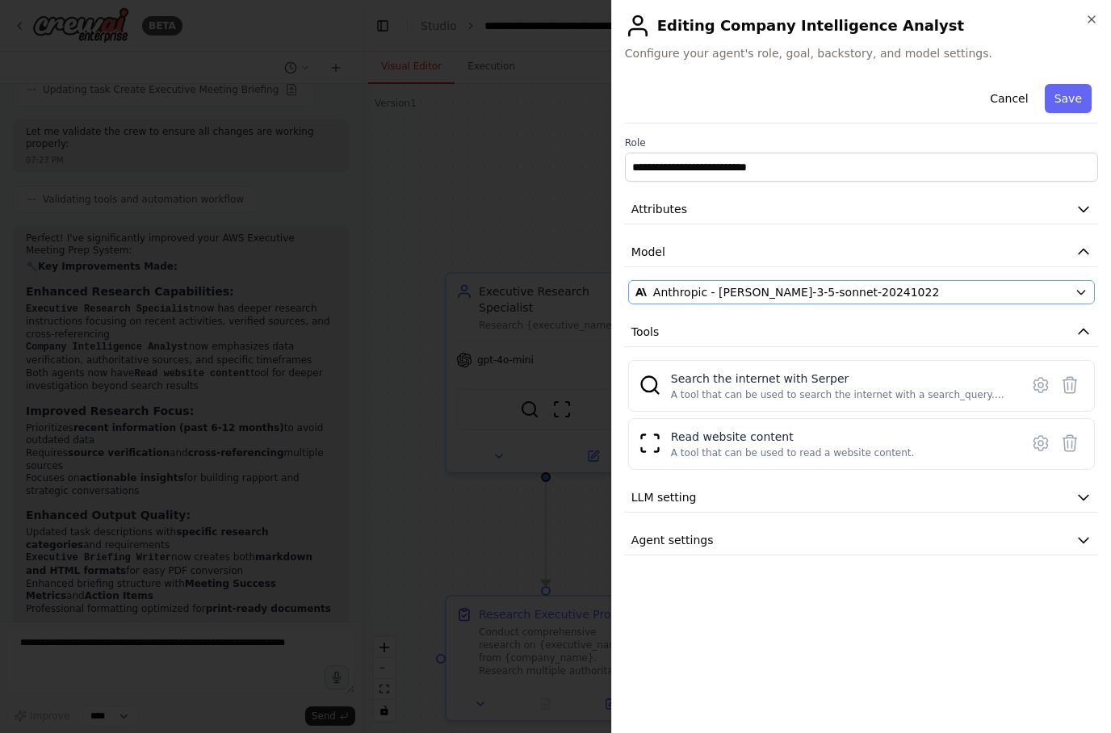
click at [1078, 292] on icon "button" at bounding box center [1081, 292] width 13 height 13
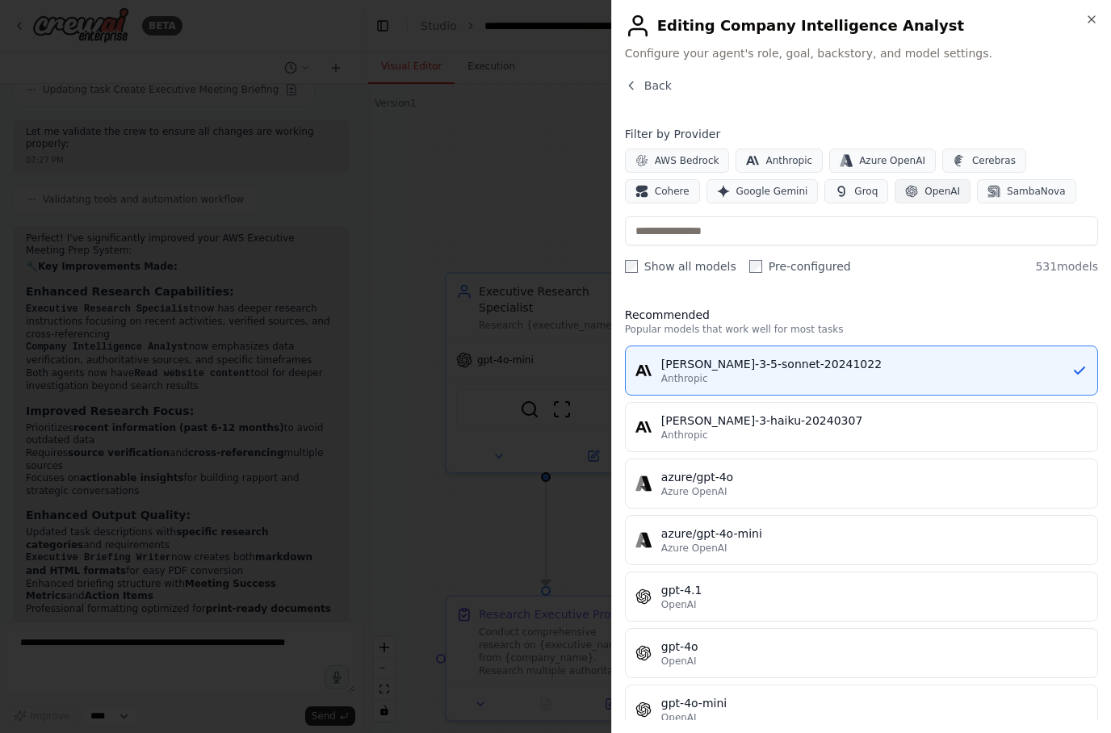
click at [925, 191] on span "OpenAI" at bounding box center [943, 191] width 36 height 13
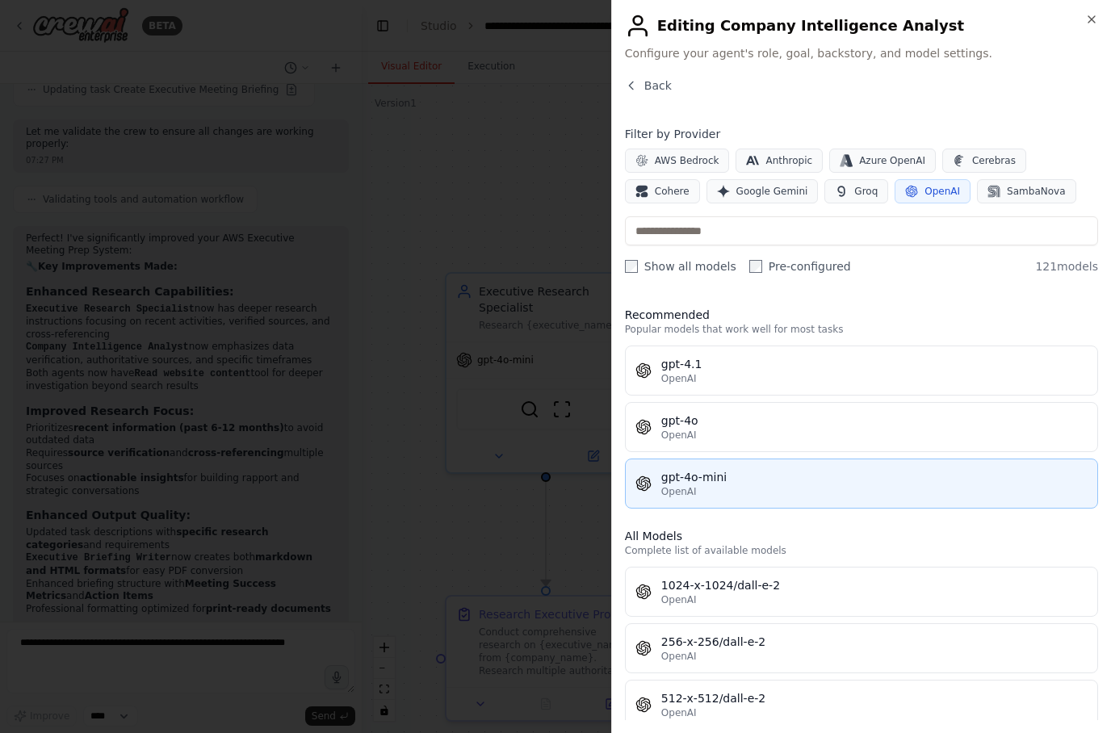
click at [796, 486] on div "OpenAI" at bounding box center [874, 491] width 426 height 13
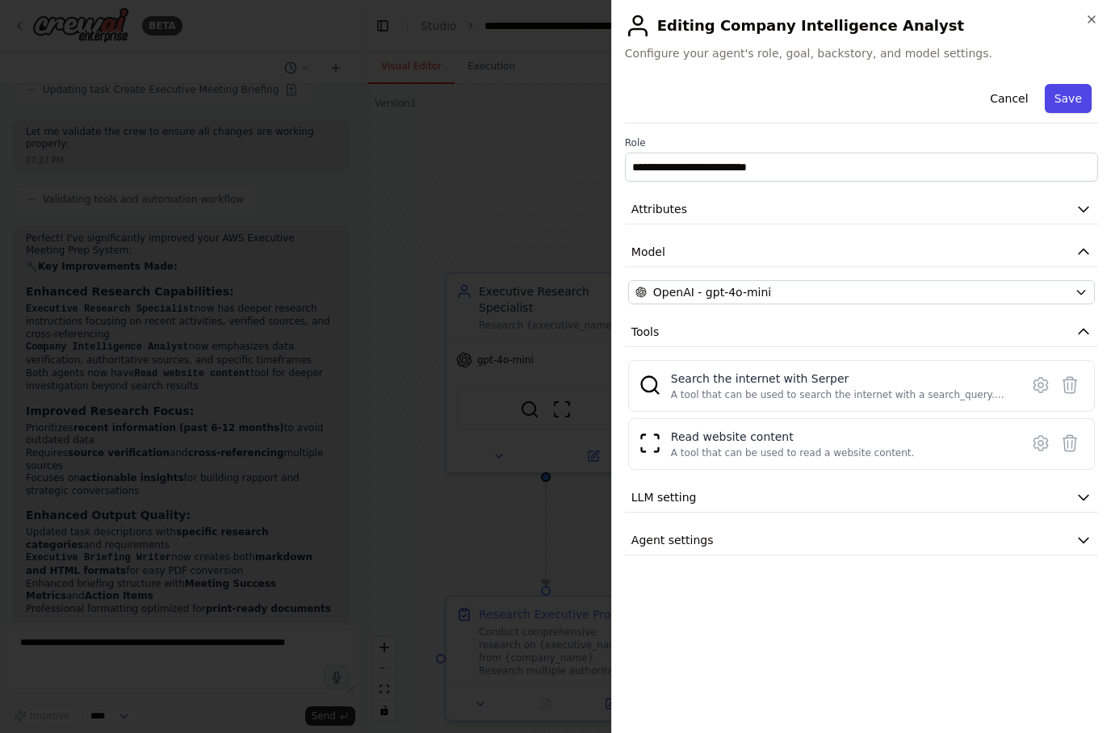
click at [1074, 103] on button "Save" at bounding box center [1068, 98] width 47 height 29
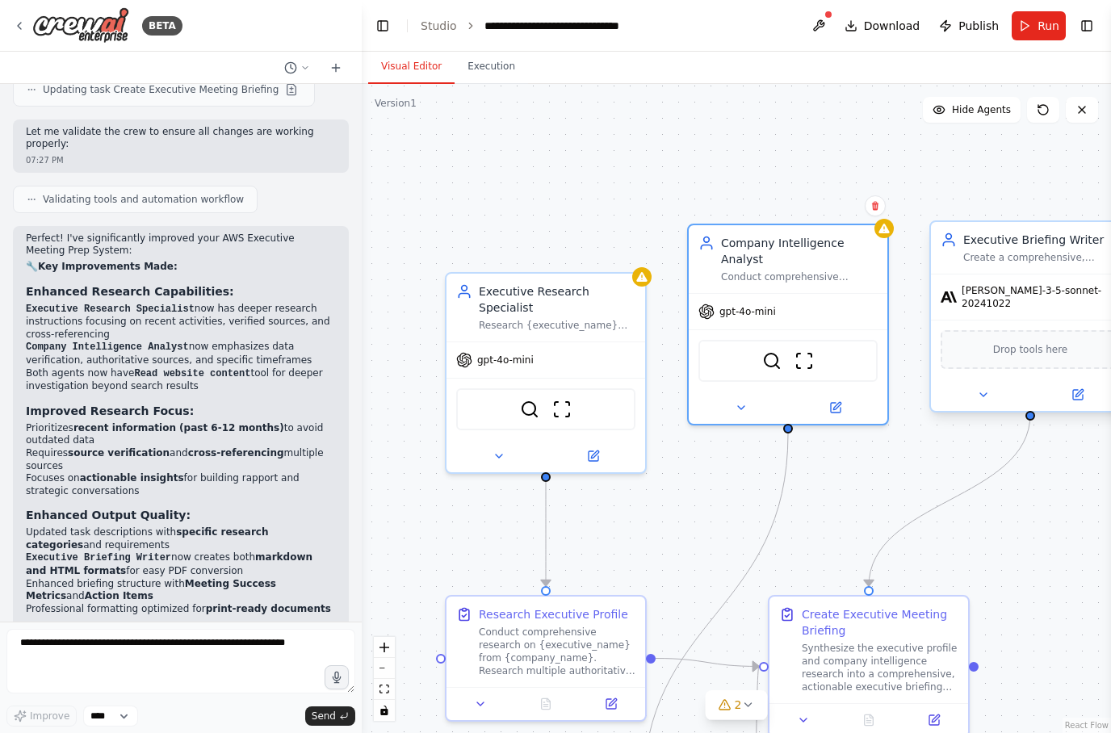
click at [1091, 300] on span "claude-3-5-sonnet-20241022" at bounding box center [1041, 297] width 158 height 26
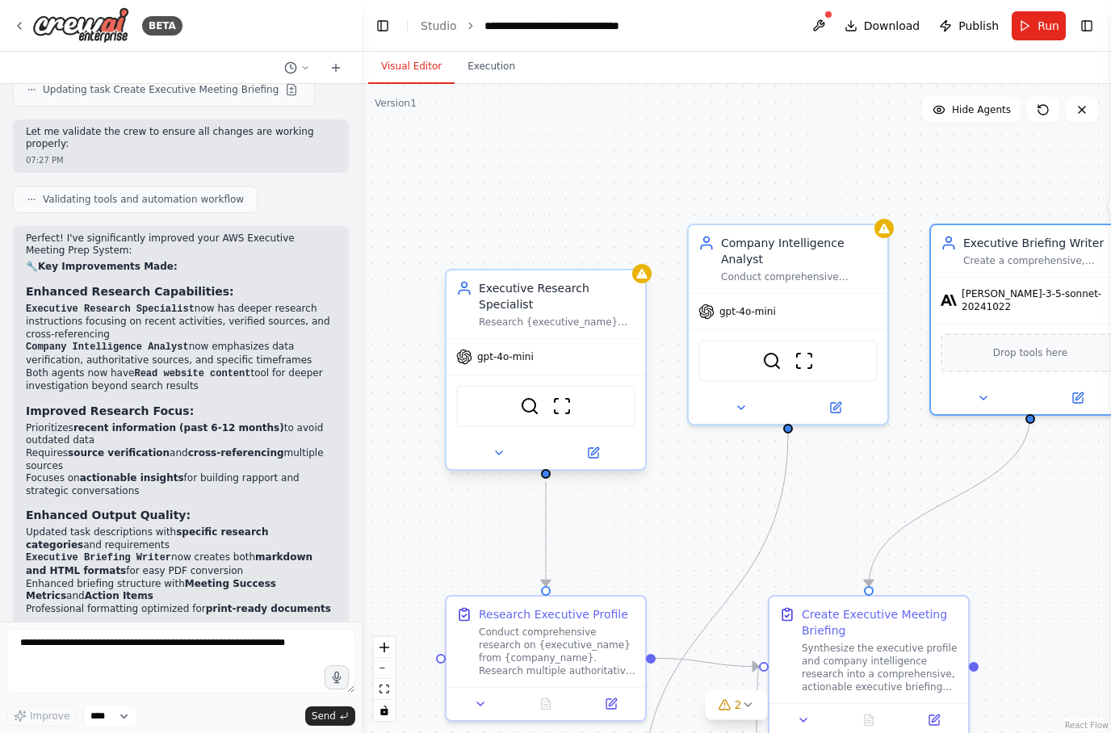
click at [641, 278] on icon at bounding box center [641, 274] width 10 height 10
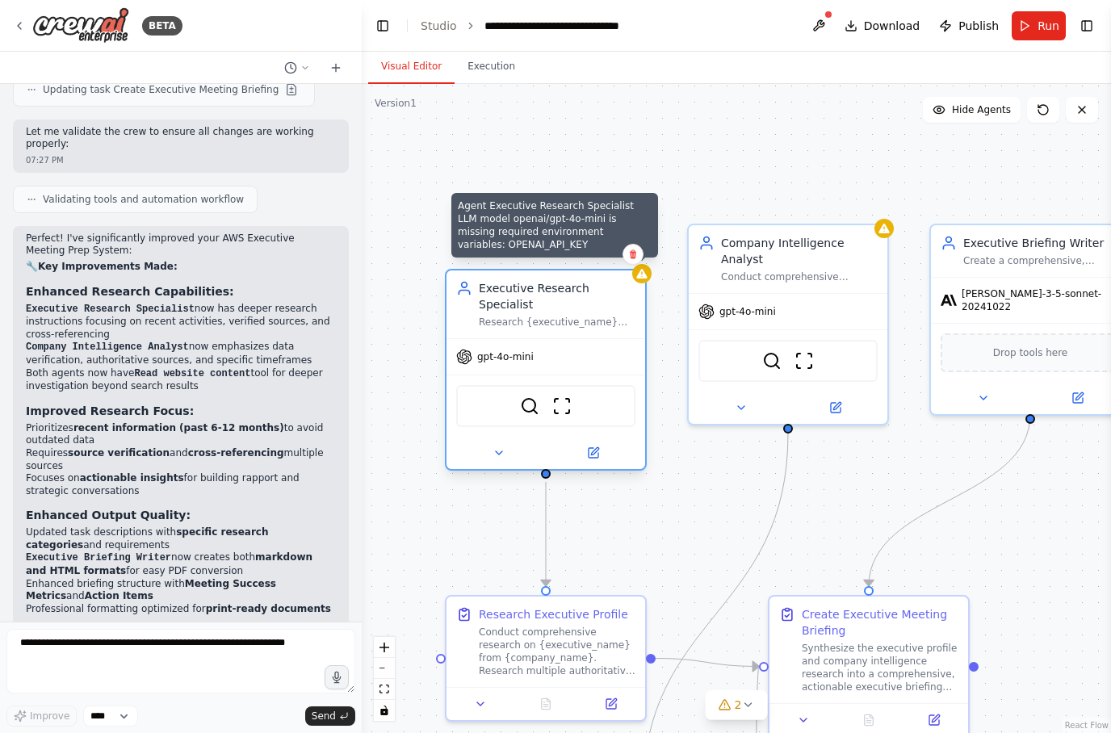
click at [587, 359] on div "gpt-4o-mini" at bounding box center [546, 357] width 199 height 36
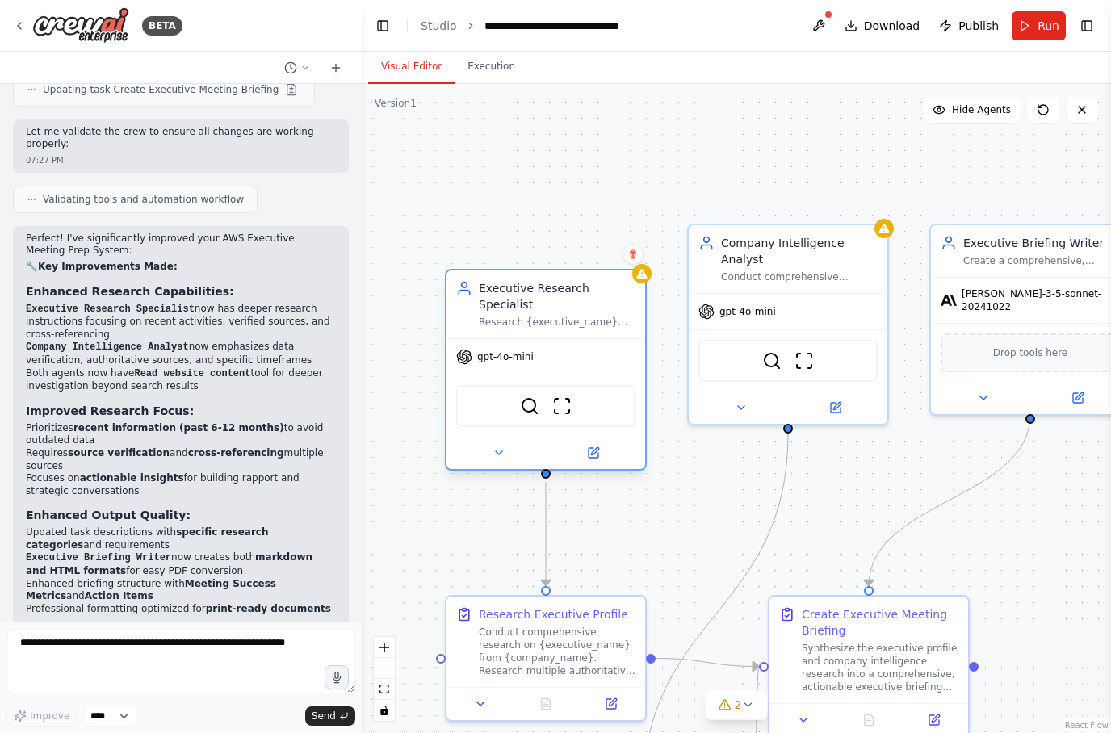
click at [559, 355] on div "gpt-4o-mini" at bounding box center [546, 357] width 199 height 36
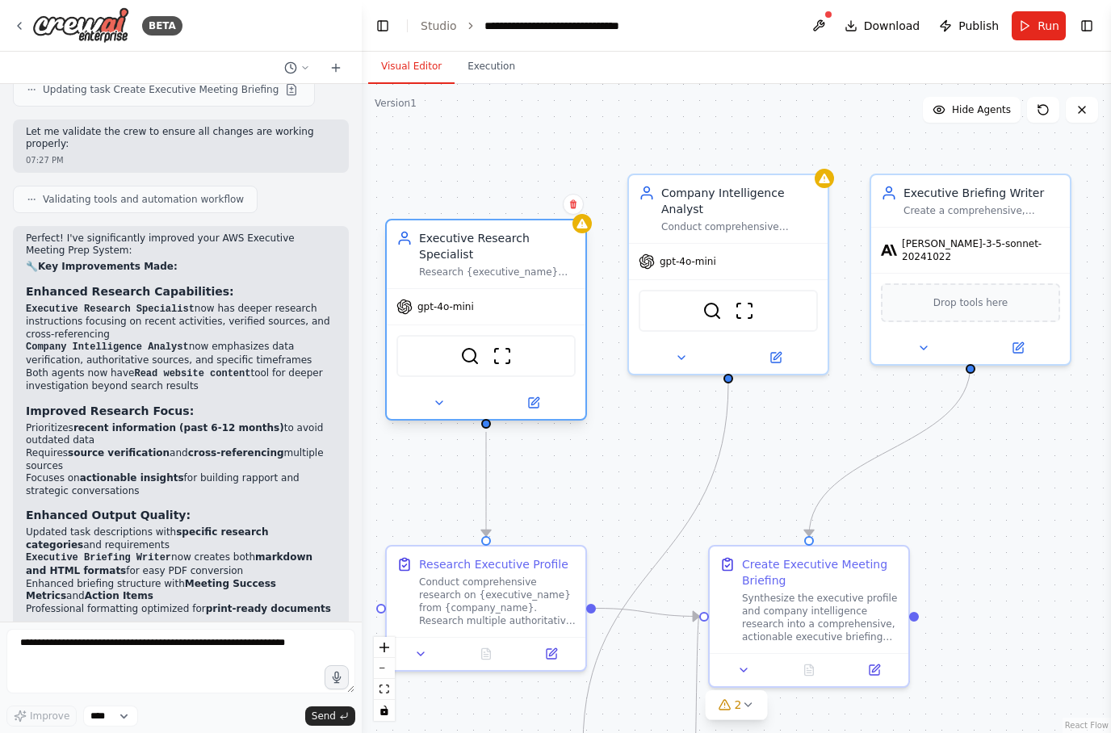
click at [527, 308] on div "gpt-4o-mini" at bounding box center [486, 307] width 199 height 36
click at [539, 405] on icon at bounding box center [533, 403] width 13 height 13
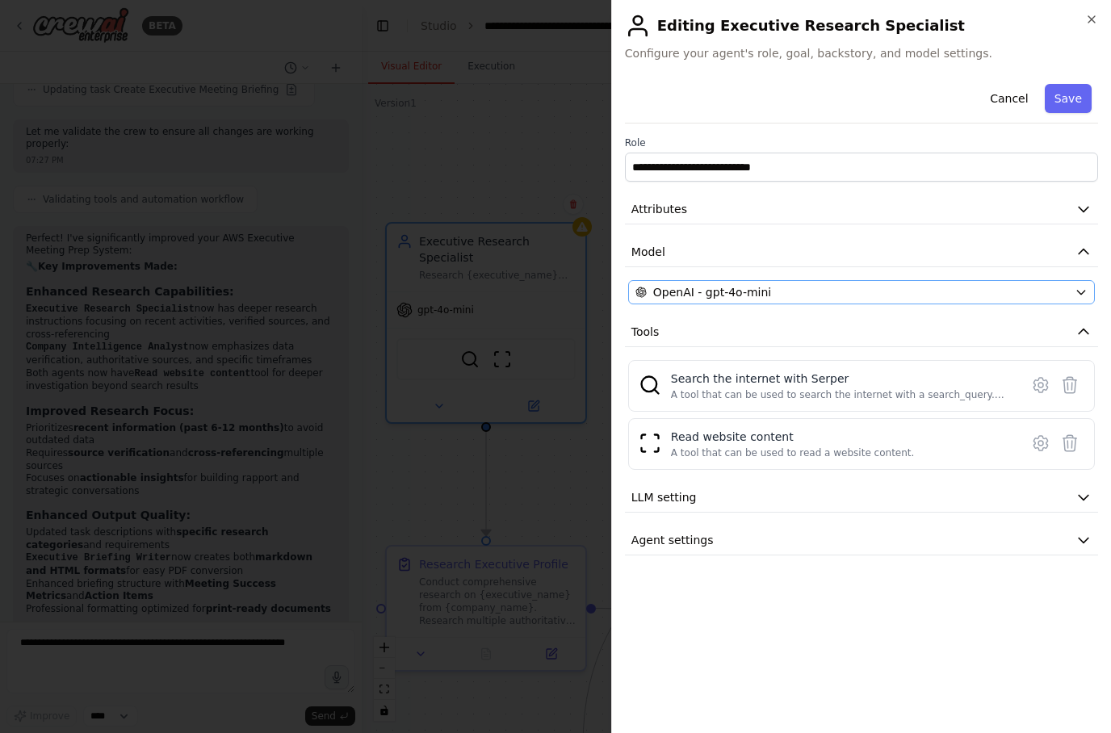
click at [1078, 299] on button "OpenAI - gpt-4o-mini" at bounding box center [861, 292] width 467 height 24
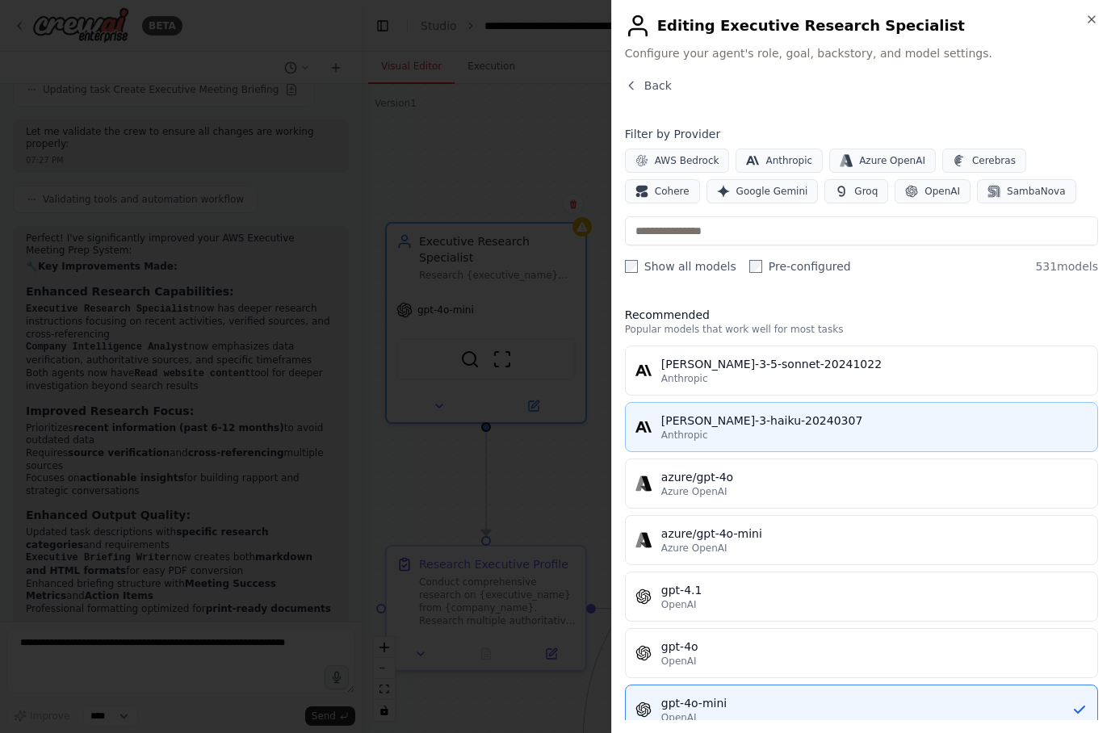
click at [940, 428] on div "claude-3-haiku-20240307" at bounding box center [874, 421] width 426 height 16
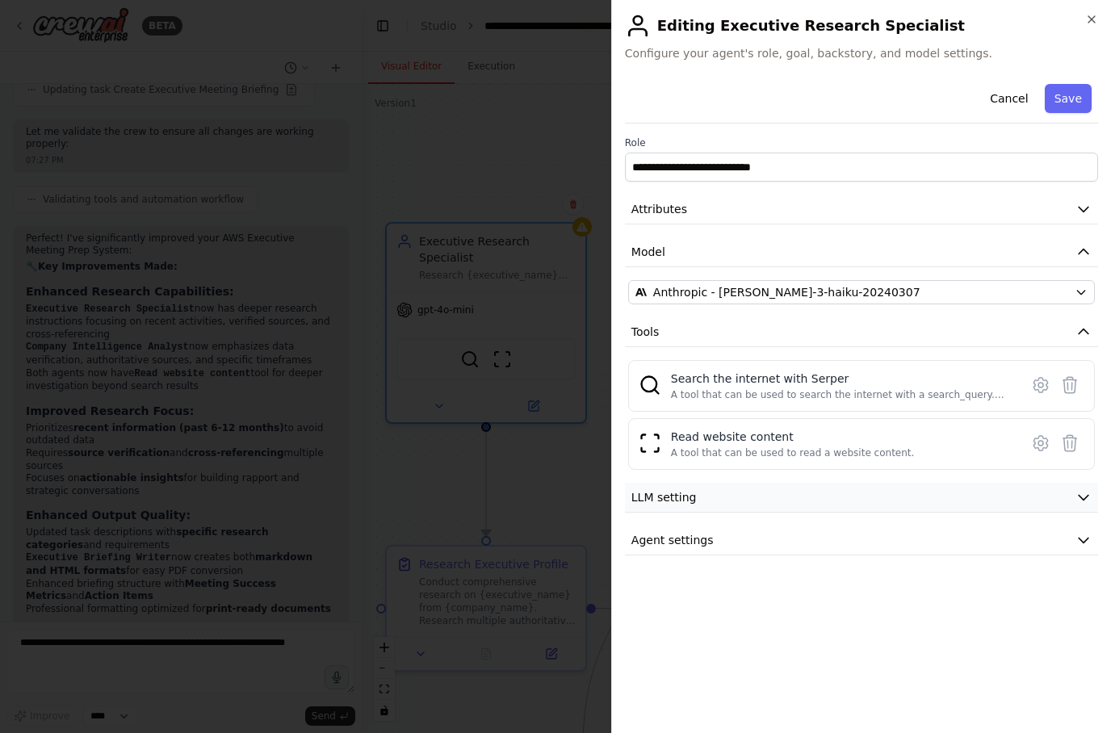
click at [1091, 500] on icon "button" at bounding box center [1084, 497] width 16 height 16
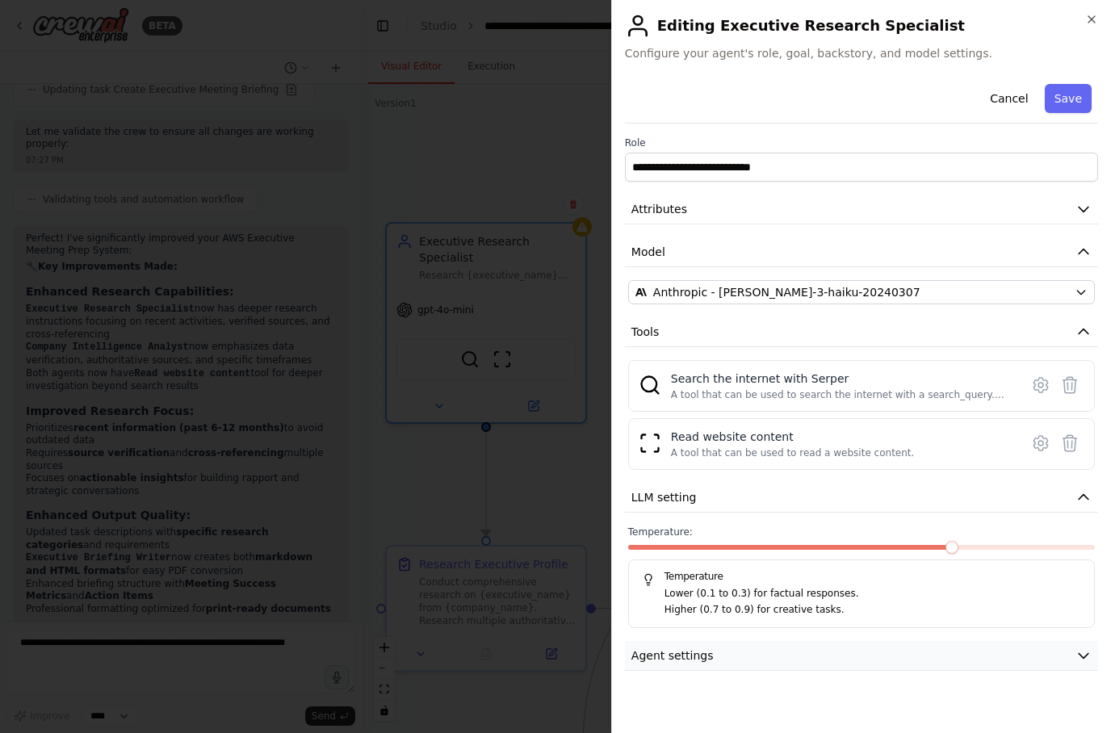
click at [1087, 657] on icon "button" at bounding box center [1084, 656] width 16 height 16
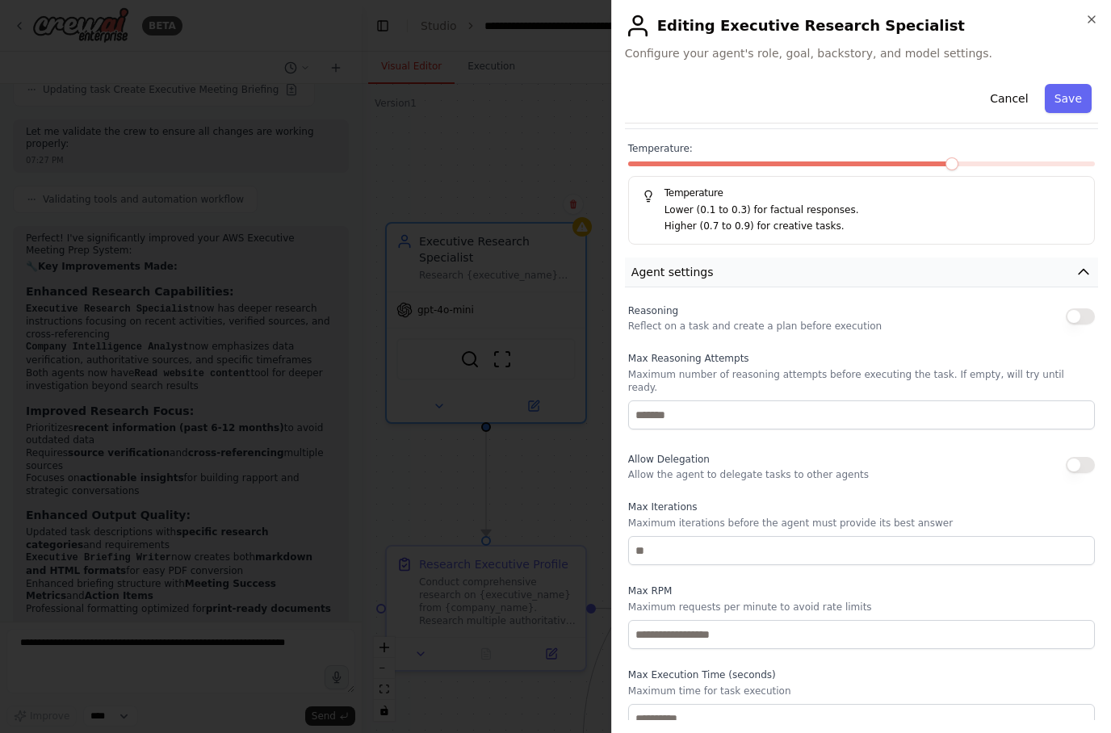
scroll to position [383, 0]
click at [1084, 313] on button "button" at bounding box center [1080, 317] width 29 height 16
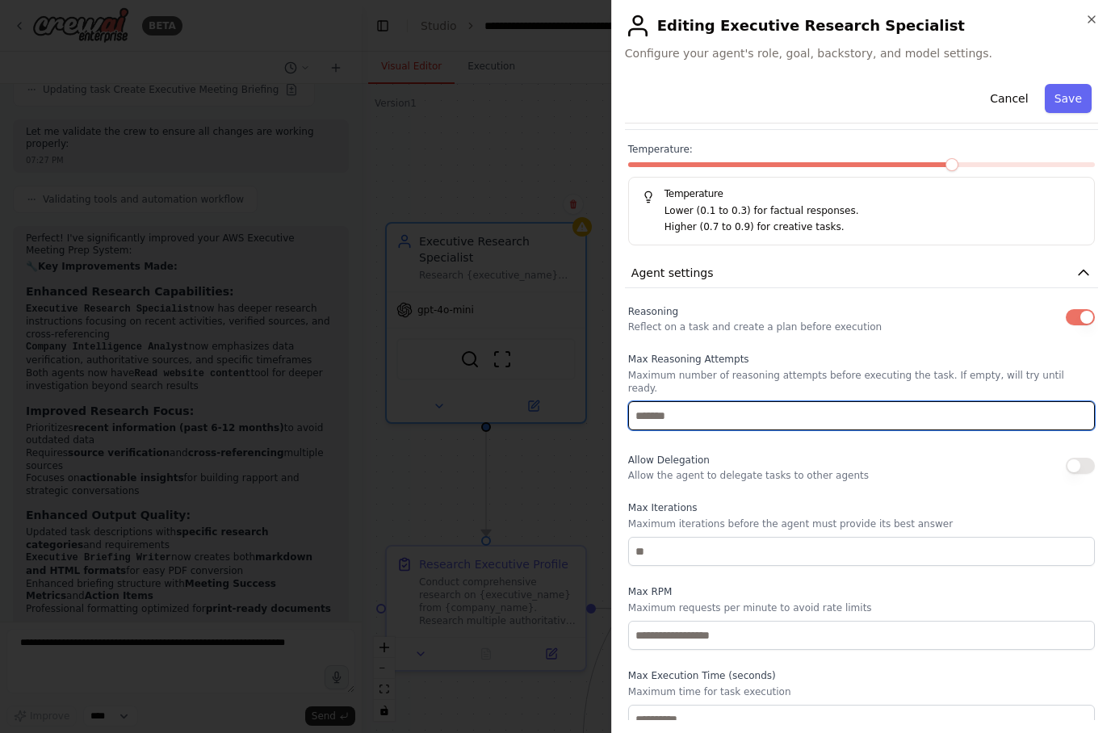
click at [1030, 405] on input "number" at bounding box center [861, 415] width 467 height 29
type input "*"
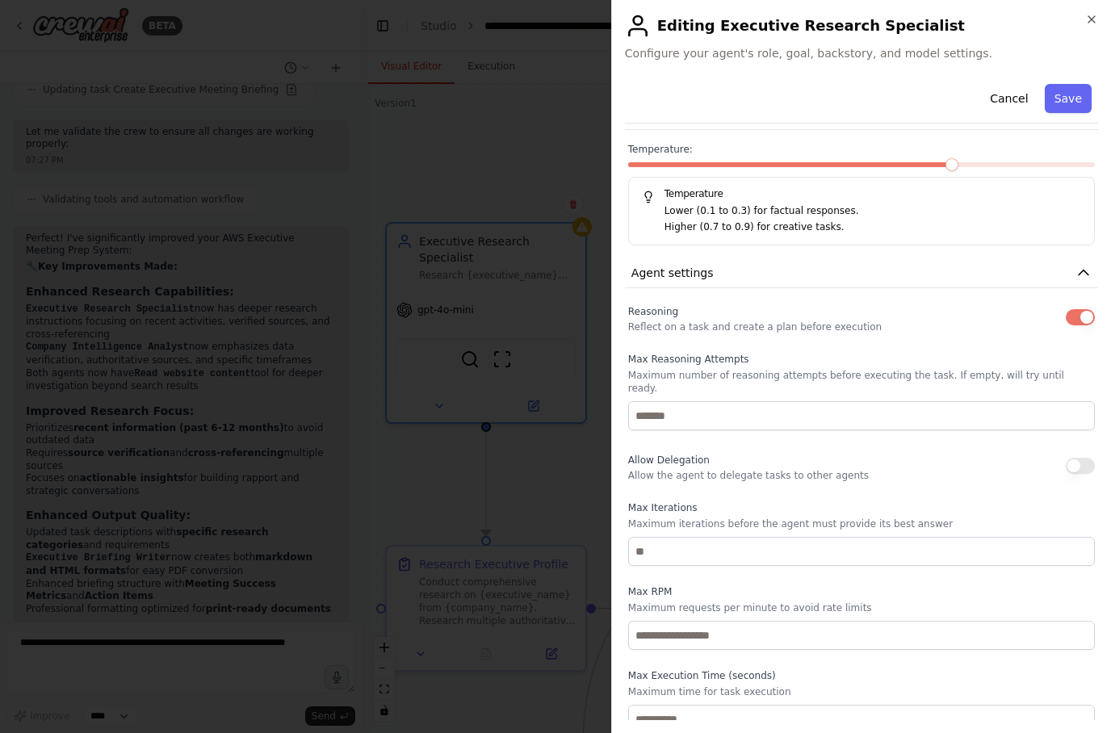
click at [1084, 458] on button "button" at bounding box center [1080, 466] width 29 height 16
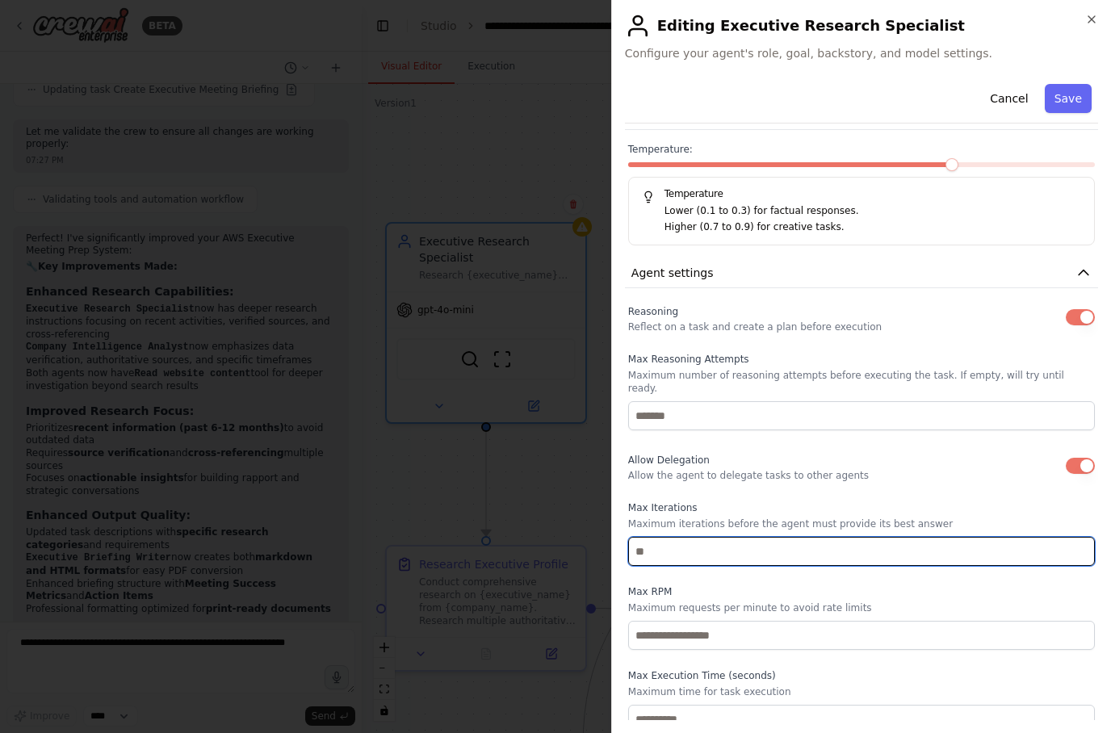
click at [909, 537] on input "number" at bounding box center [861, 551] width 467 height 29
type input "*"
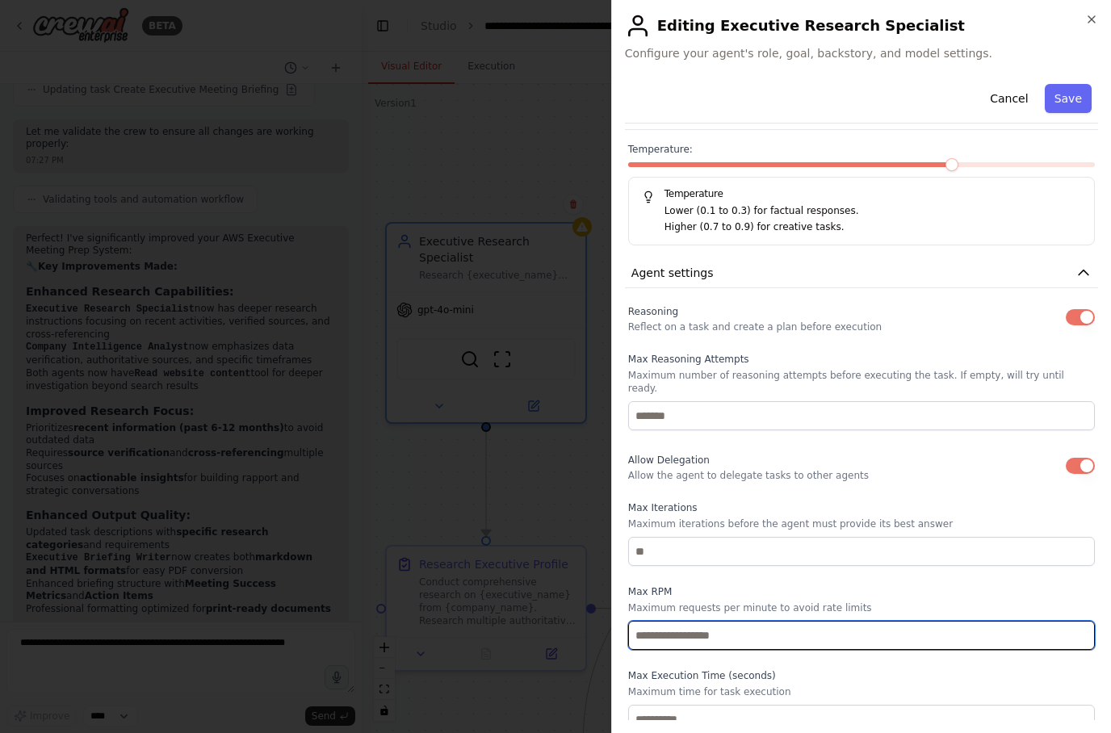
click at [916, 621] on input "number" at bounding box center [861, 635] width 467 height 29
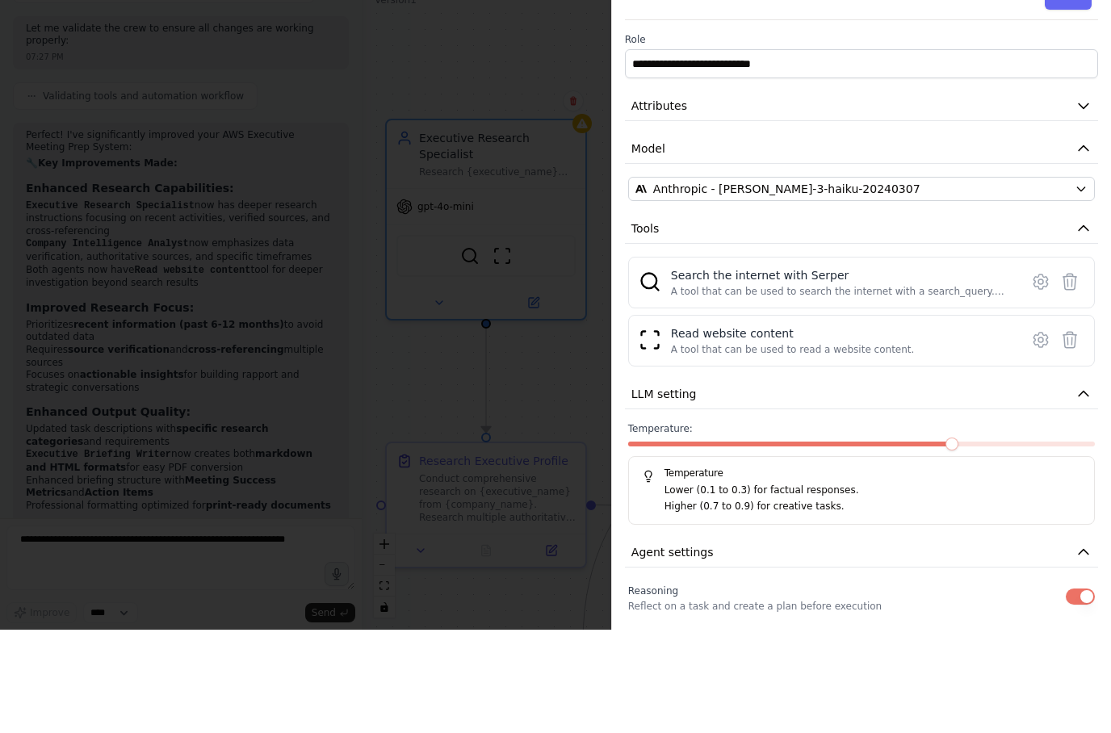
scroll to position [0, 0]
click at [1073, 84] on button "Save" at bounding box center [1068, 98] width 47 height 29
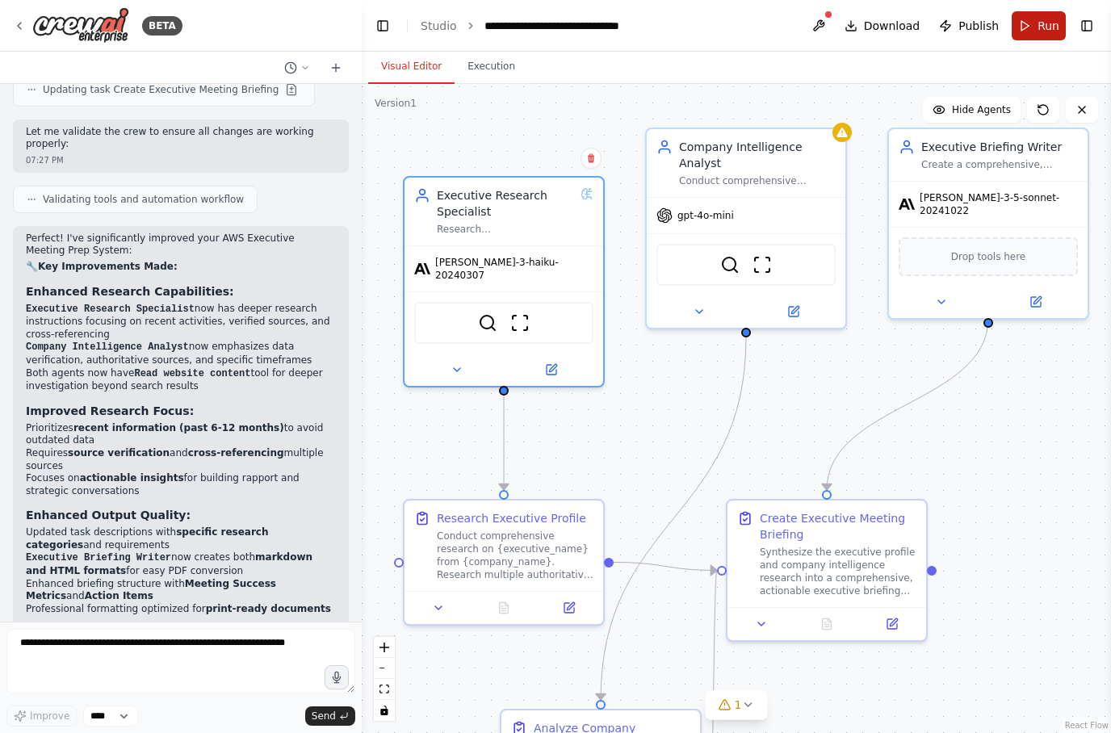
click at [1046, 23] on span "Run" at bounding box center [1049, 26] width 22 height 16
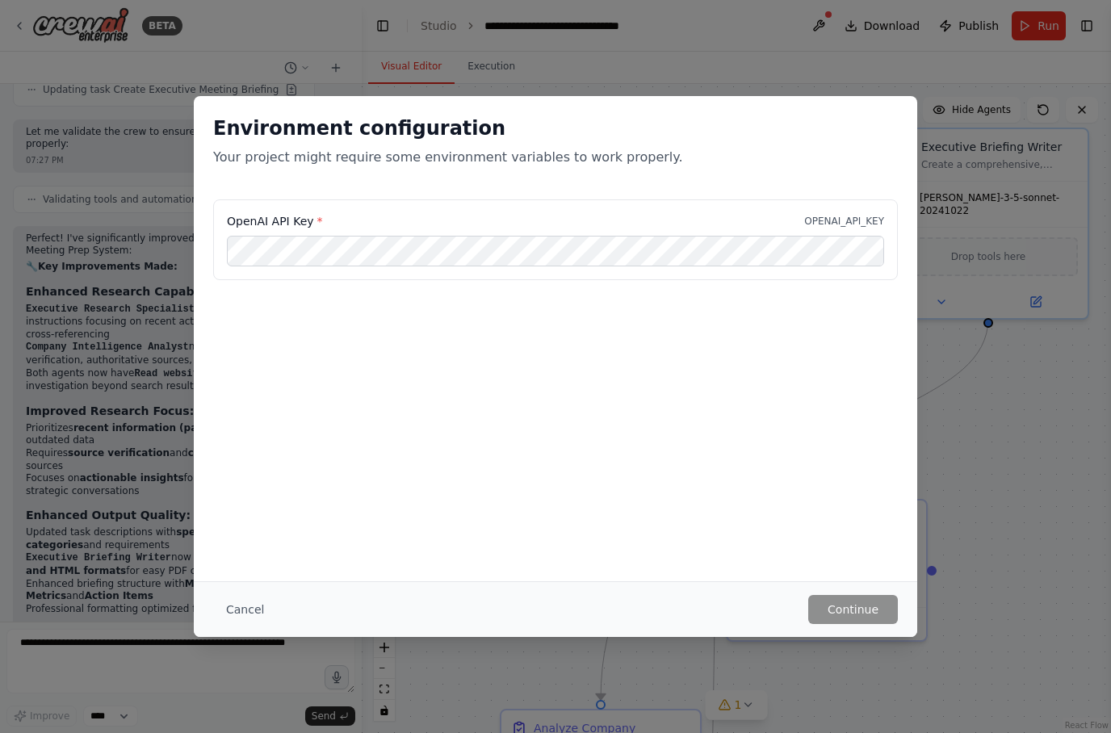
click at [1055, 452] on div "Environment configuration Your project might require some environment variables…" at bounding box center [555, 366] width 1111 height 733
click at [243, 612] on button "Cancel" at bounding box center [245, 609] width 64 height 29
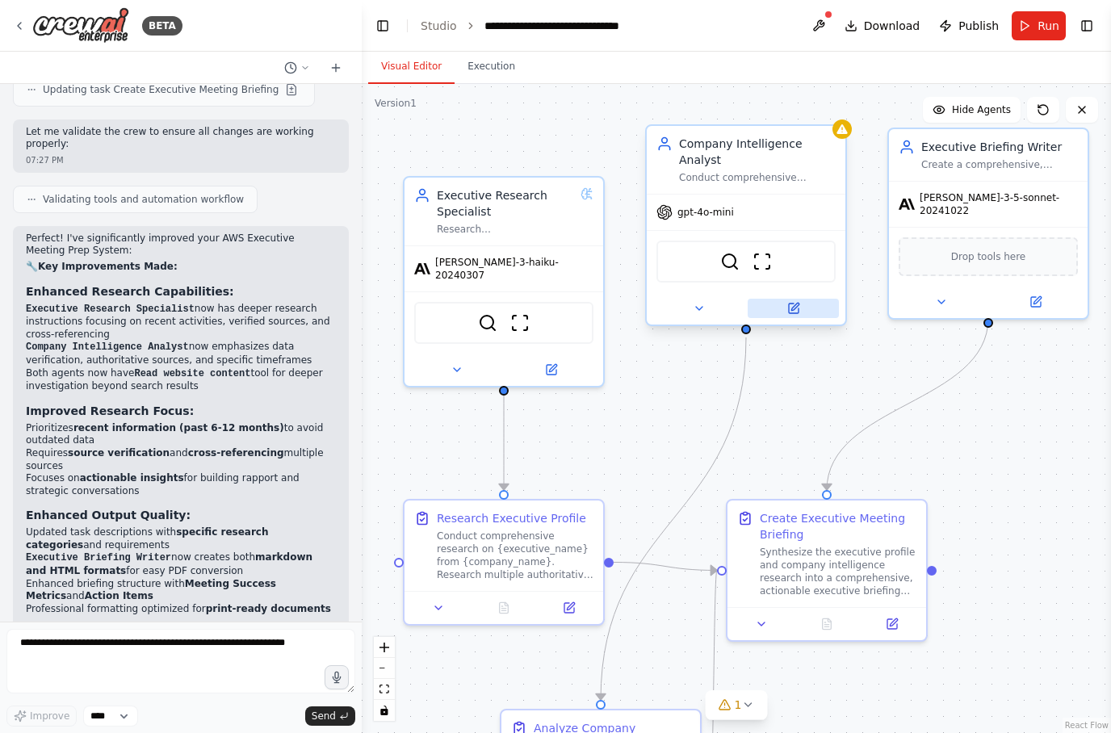
click at [802, 308] on button at bounding box center [793, 308] width 91 height 19
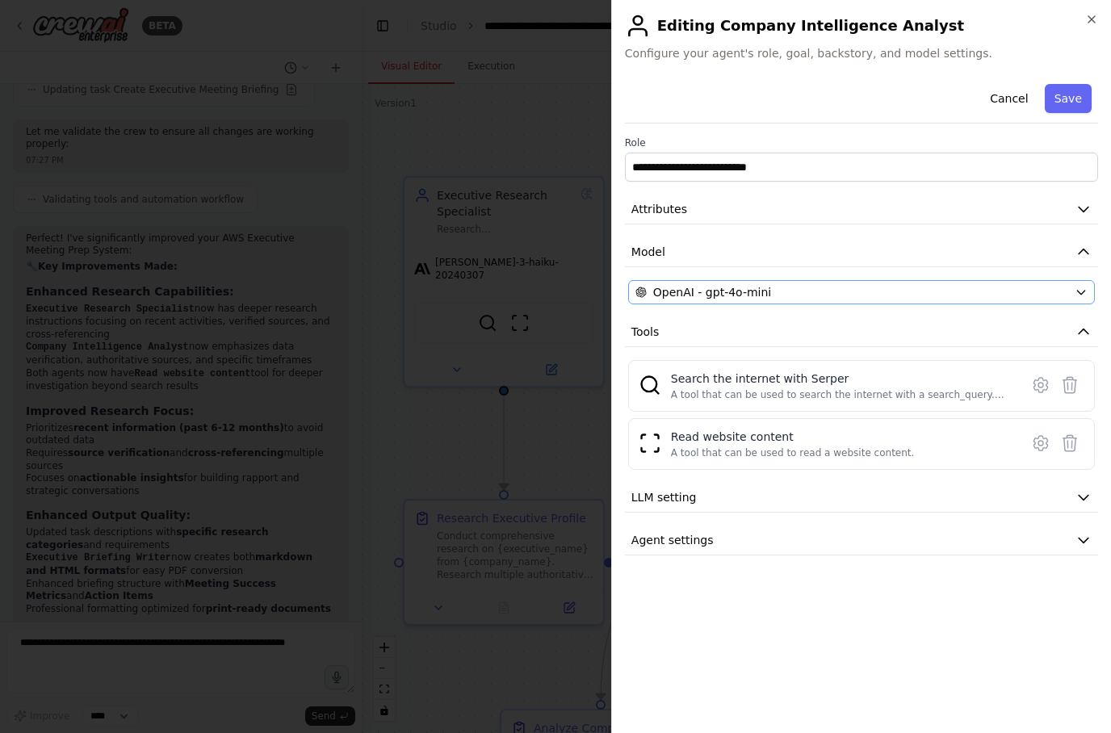
click at [946, 292] on div "OpenAI - gpt-4o-mini" at bounding box center [852, 292] width 433 height 16
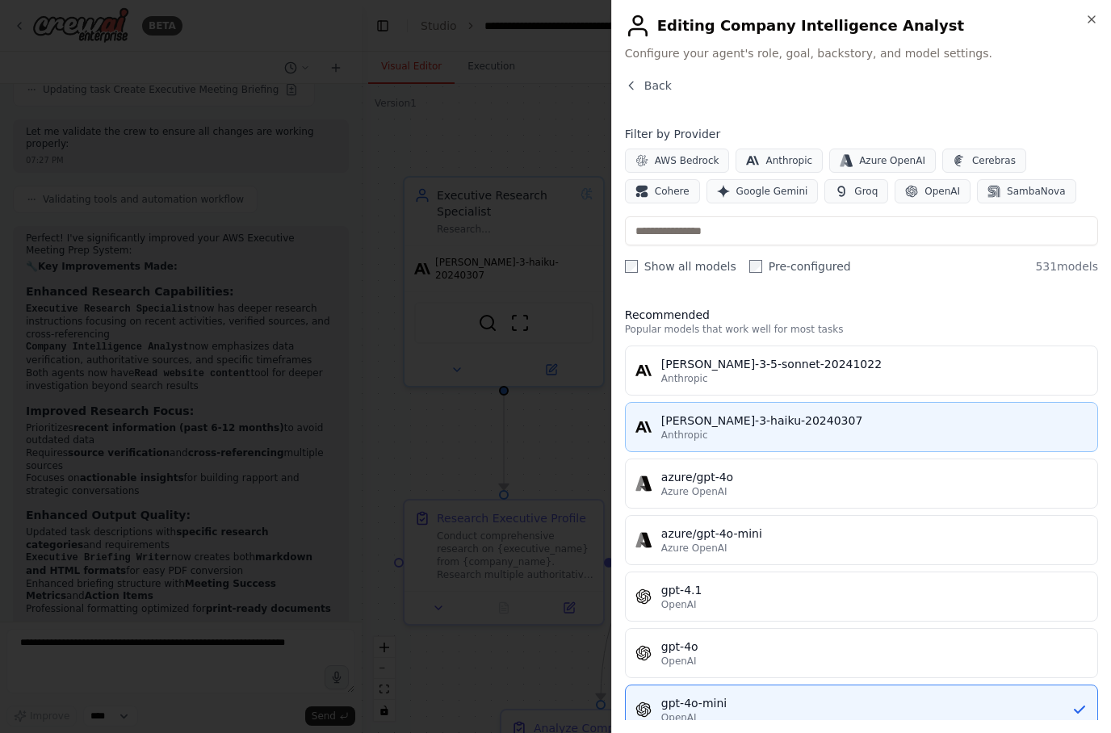
click at [929, 427] on div "claude-3-haiku-20240307" at bounding box center [874, 421] width 426 height 16
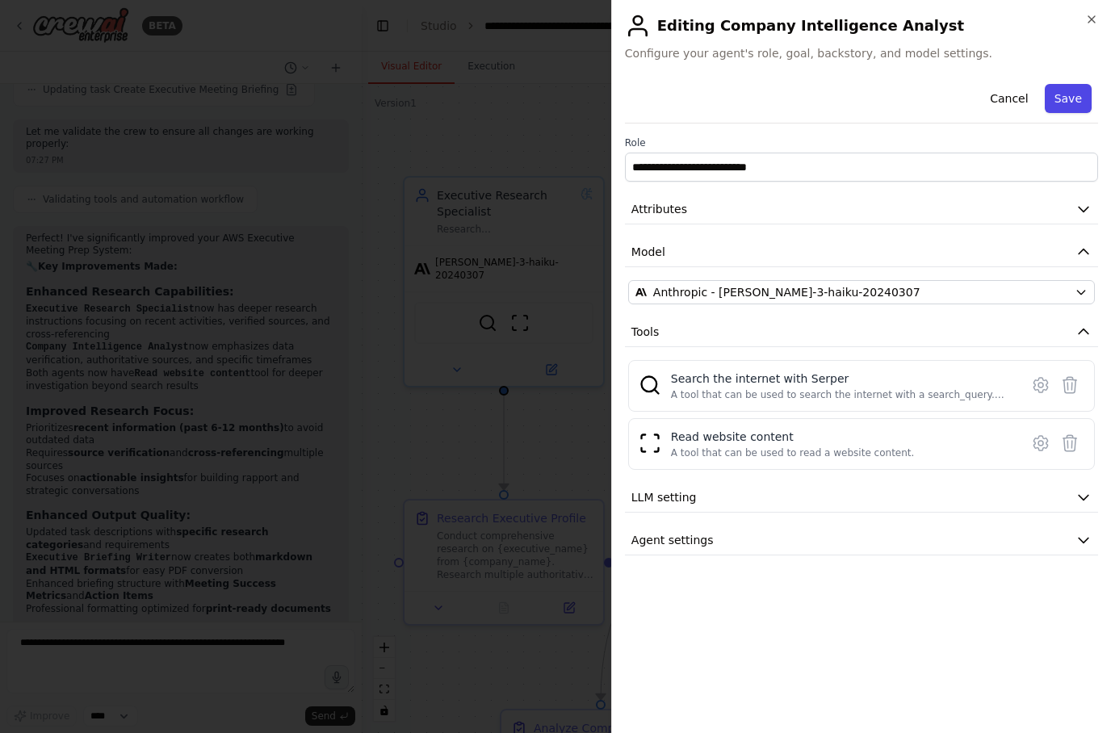
click at [1073, 91] on button "Save" at bounding box center [1068, 98] width 47 height 29
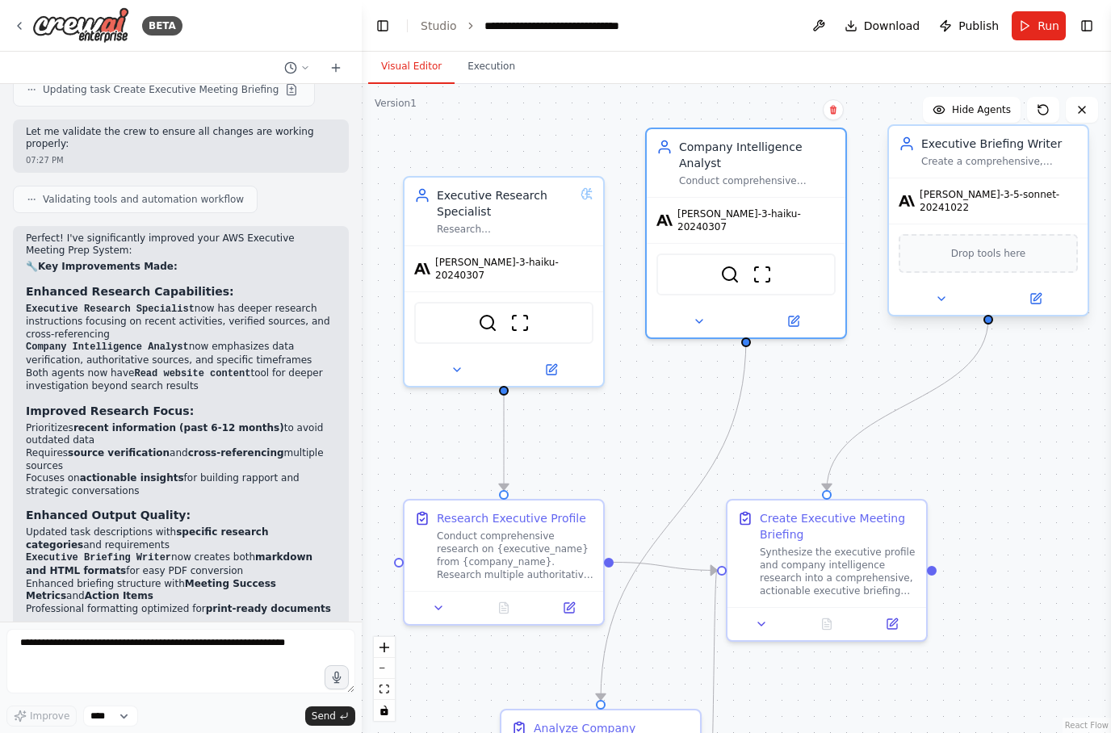
click at [1046, 205] on div "claude-3-5-sonnet-20241022" at bounding box center [988, 201] width 179 height 26
click at [1051, 195] on span "claude-3-5-sonnet-20241022" at bounding box center [999, 201] width 158 height 26
click at [1045, 289] on button at bounding box center [1035, 298] width 91 height 19
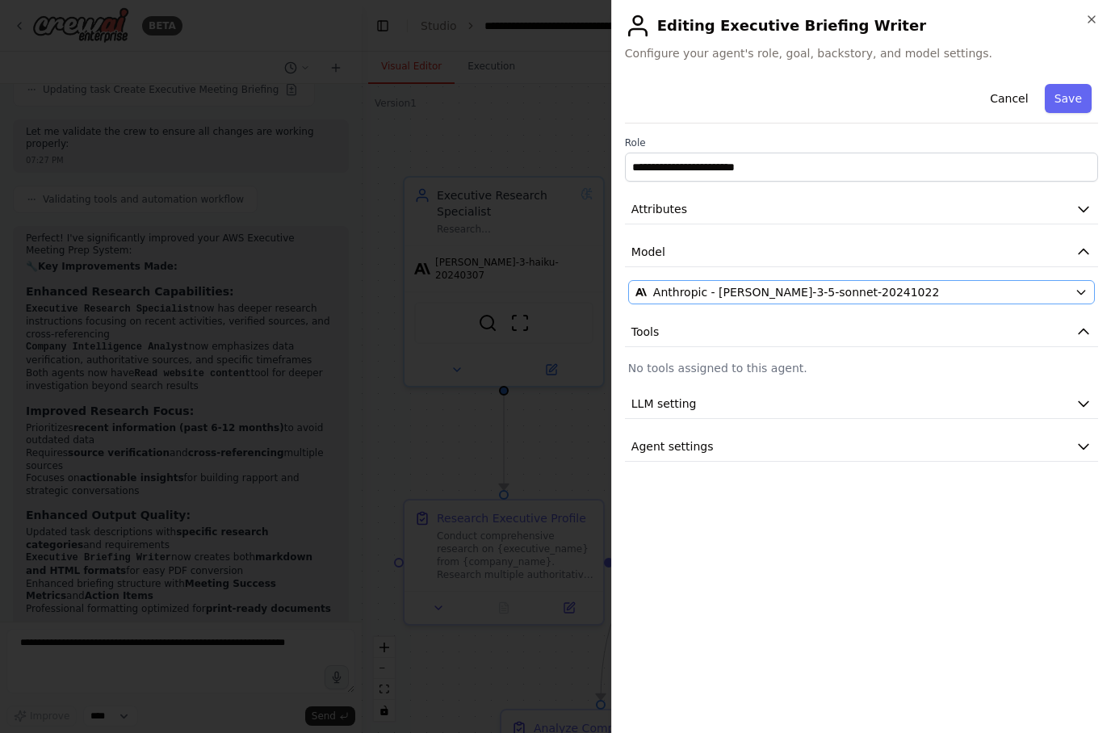
click at [982, 287] on div "Anthropic - claude-3-5-sonnet-20241022" at bounding box center [852, 292] width 433 height 16
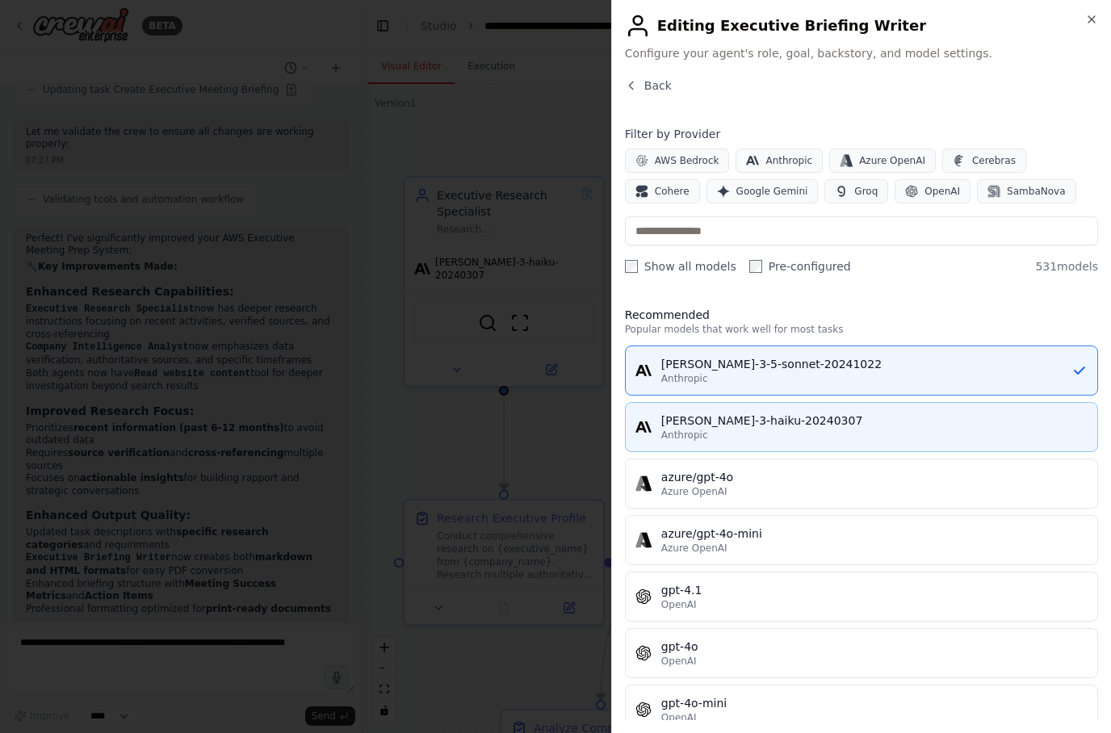
click at [821, 430] on div "Anthropic" at bounding box center [874, 435] width 426 height 13
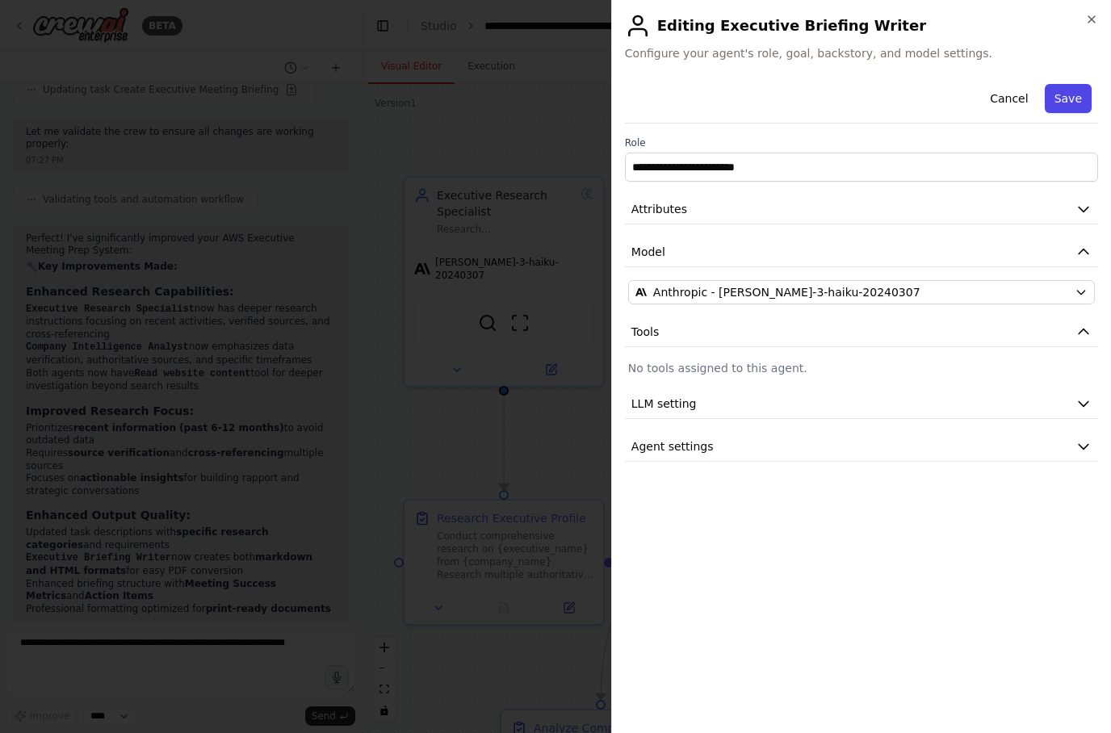
click at [1081, 99] on button "Save" at bounding box center [1068, 98] width 47 height 29
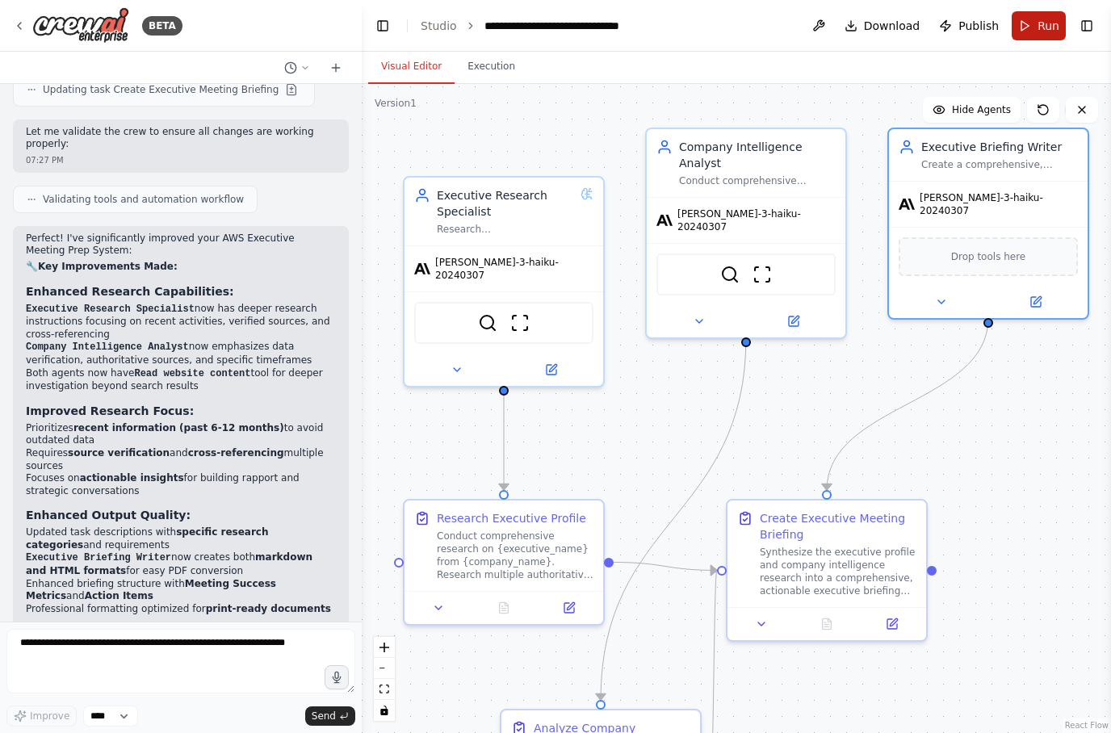
click at [1036, 23] on button "Run" at bounding box center [1039, 25] width 54 height 29
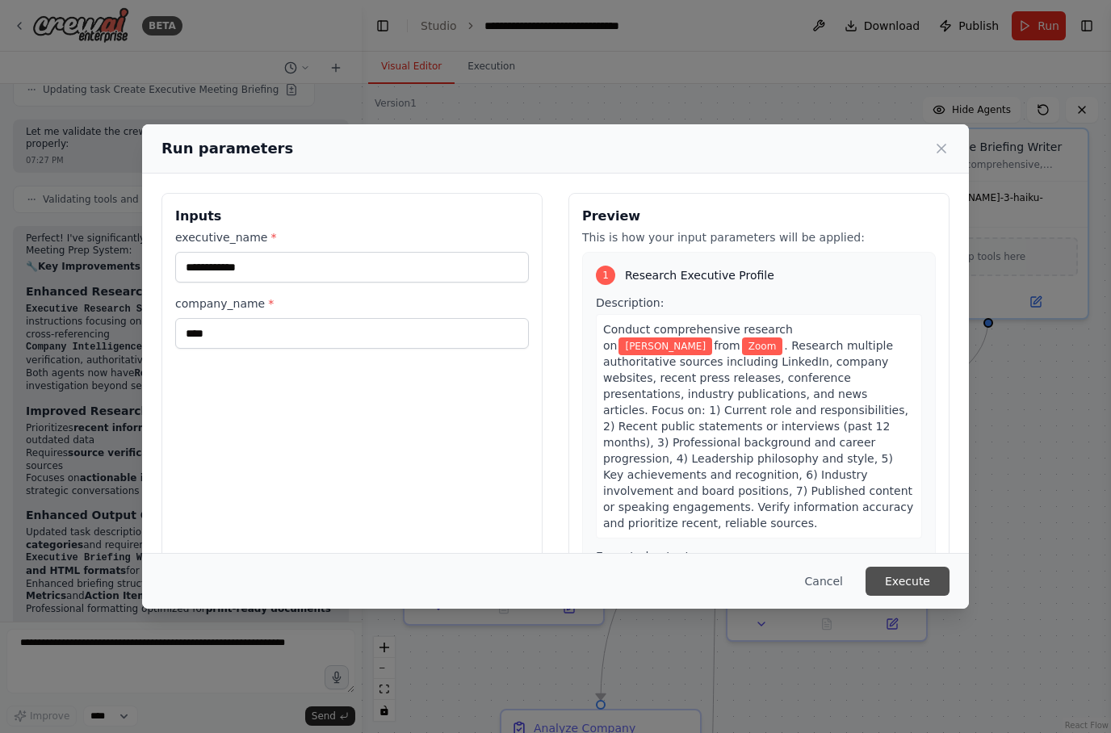
click at [910, 596] on button "Execute" at bounding box center [908, 581] width 84 height 29
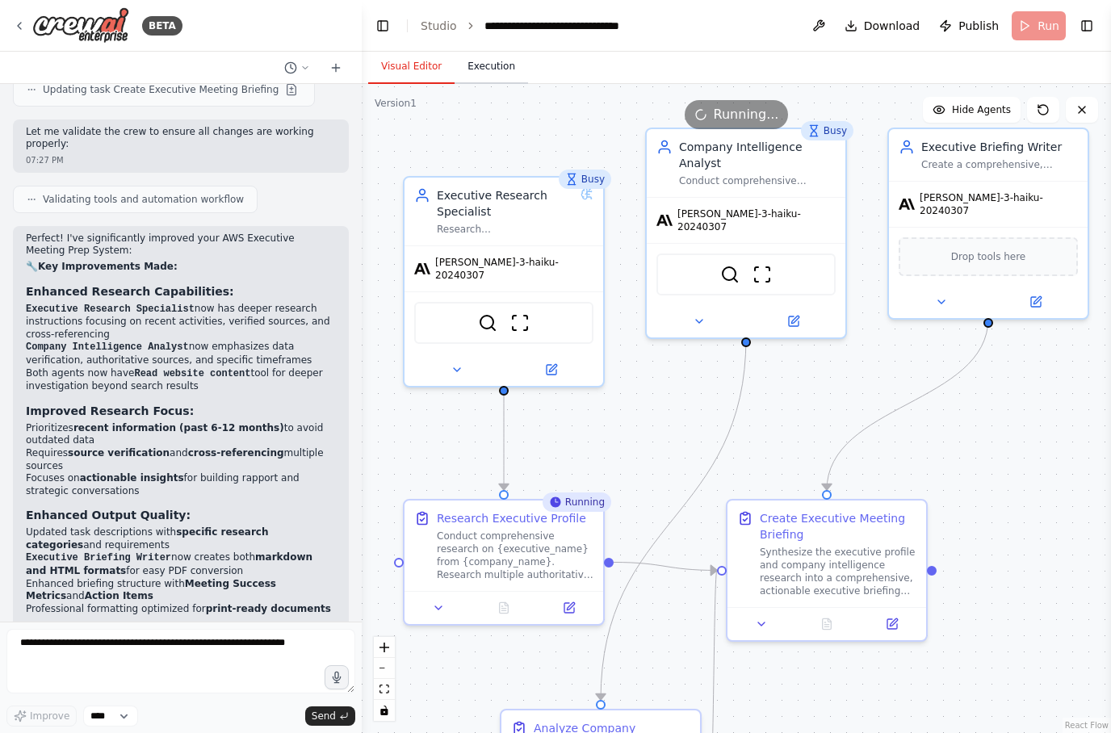
click at [491, 65] on button "Execution" at bounding box center [491, 67] width 73 height 34
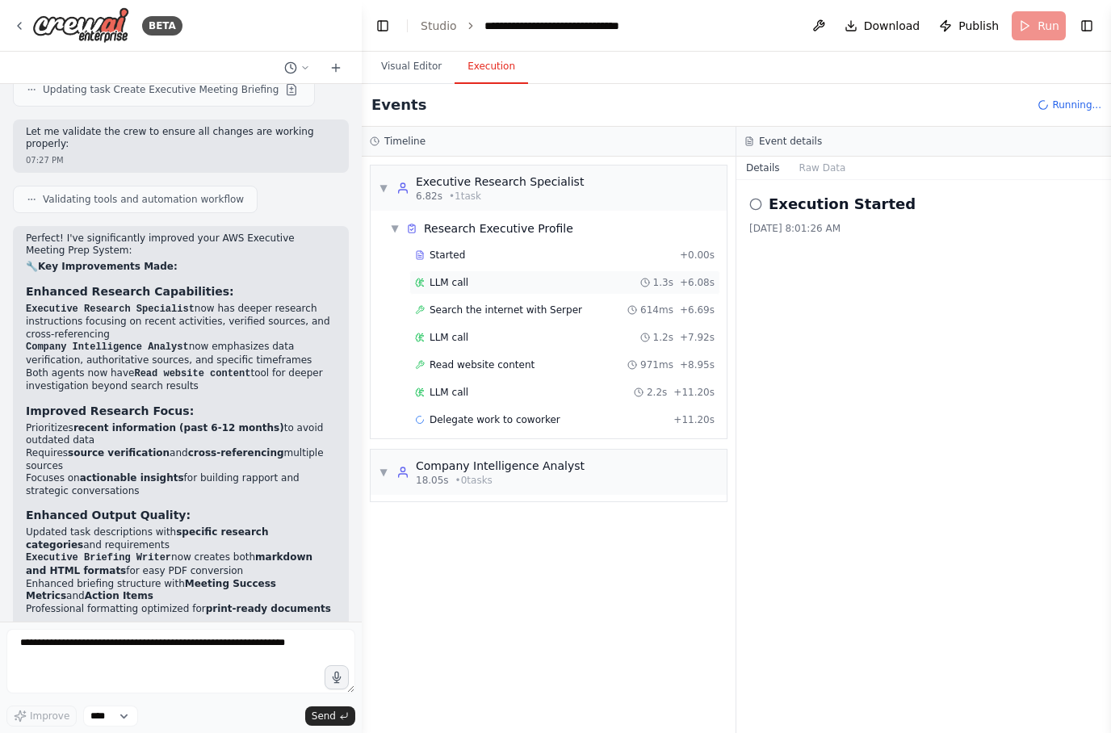
click at [503, 290] on div "LLM call 1.3s + 6.08s" at bounding box center [564, 283] width 311 height 24
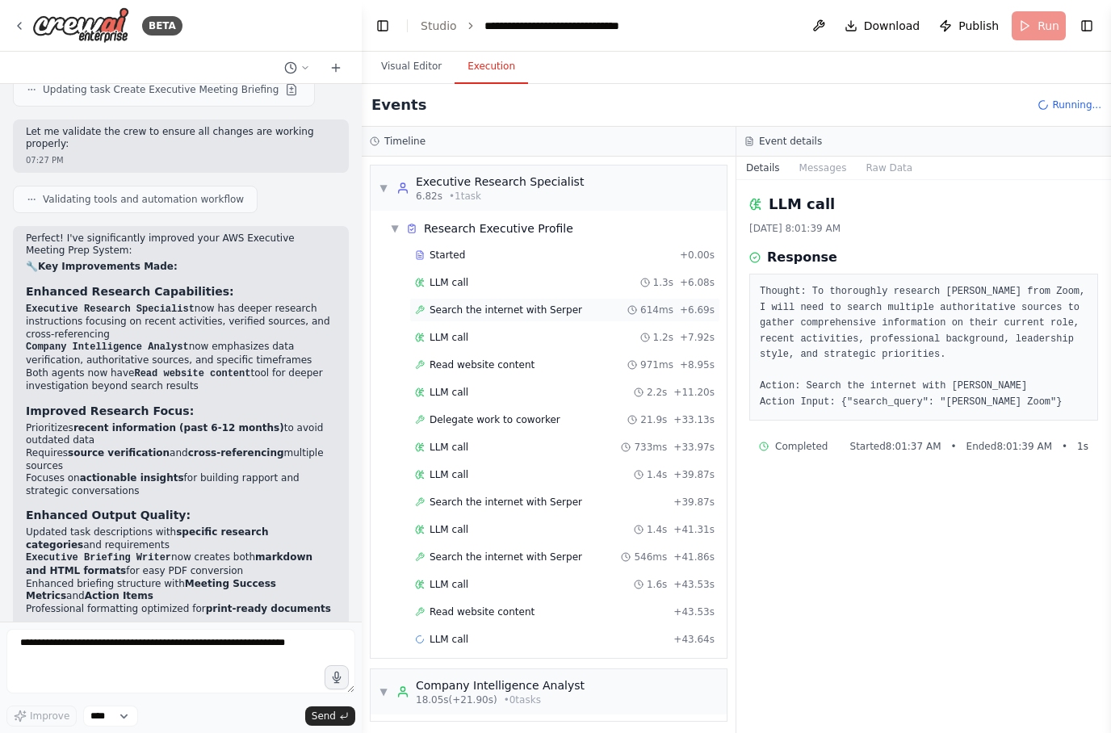
click at [550, 315] on span "Search the internet with Serper" at bounding box center [506, 310] width 153 height 13
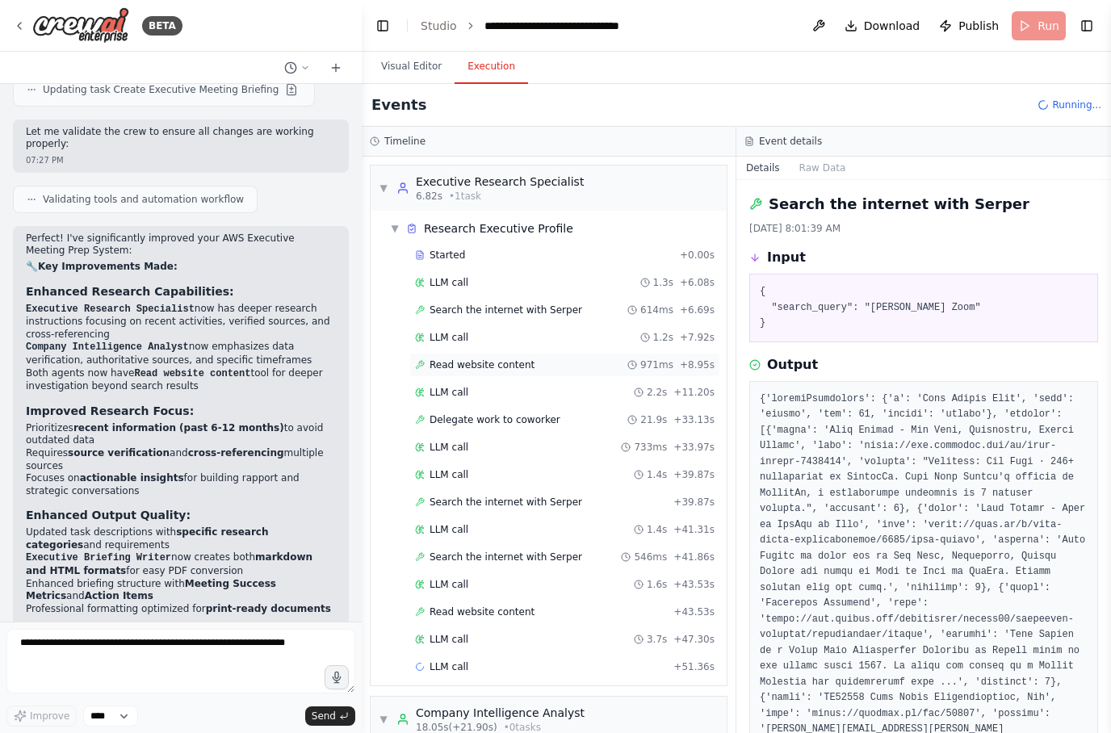
click at [554, 367] on div "Read website content 971ms + 8.95s" at bounding box center [565, 365] width 300 height 13
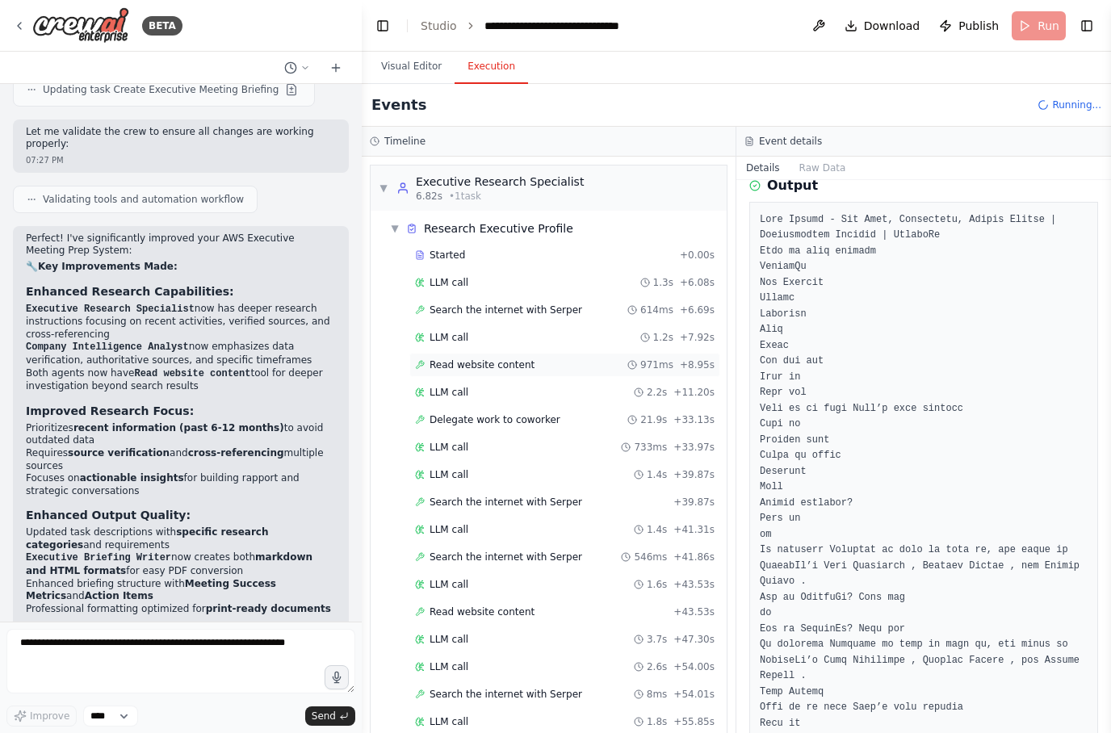
scroll to position [187, 0]
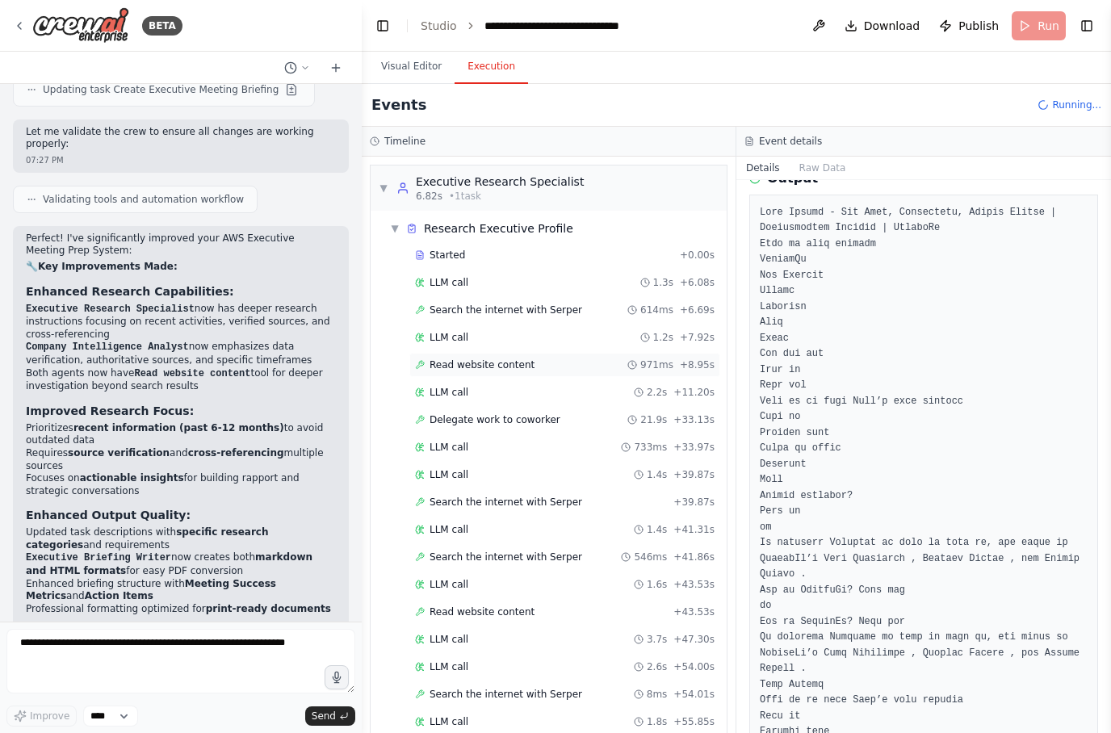
click at [527, 371] on span "Read website content" at bounding box center [482, 365] width 105 height 13
click at [503, 403] on div "LLM call 2.2s + 11.20s" at bounding box center [564, 392] width 311 height 24
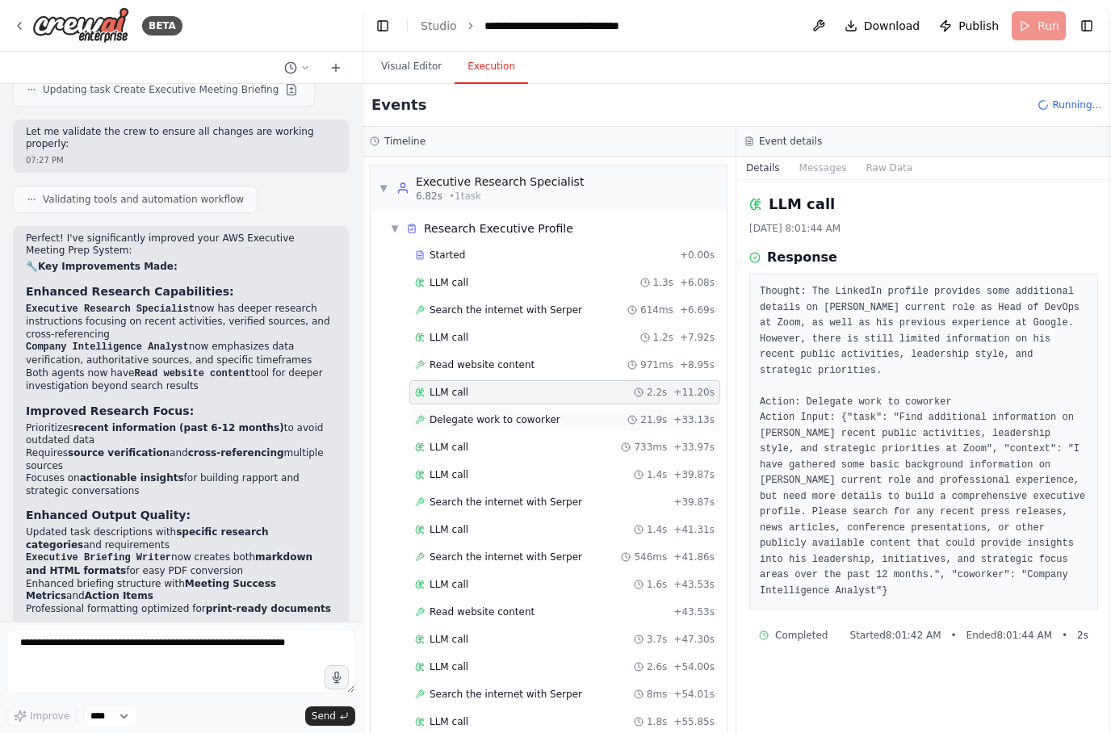
click at [525, 424] on span "Delegate work to coworker" at bounding box center [495, 419] width 131 height 13
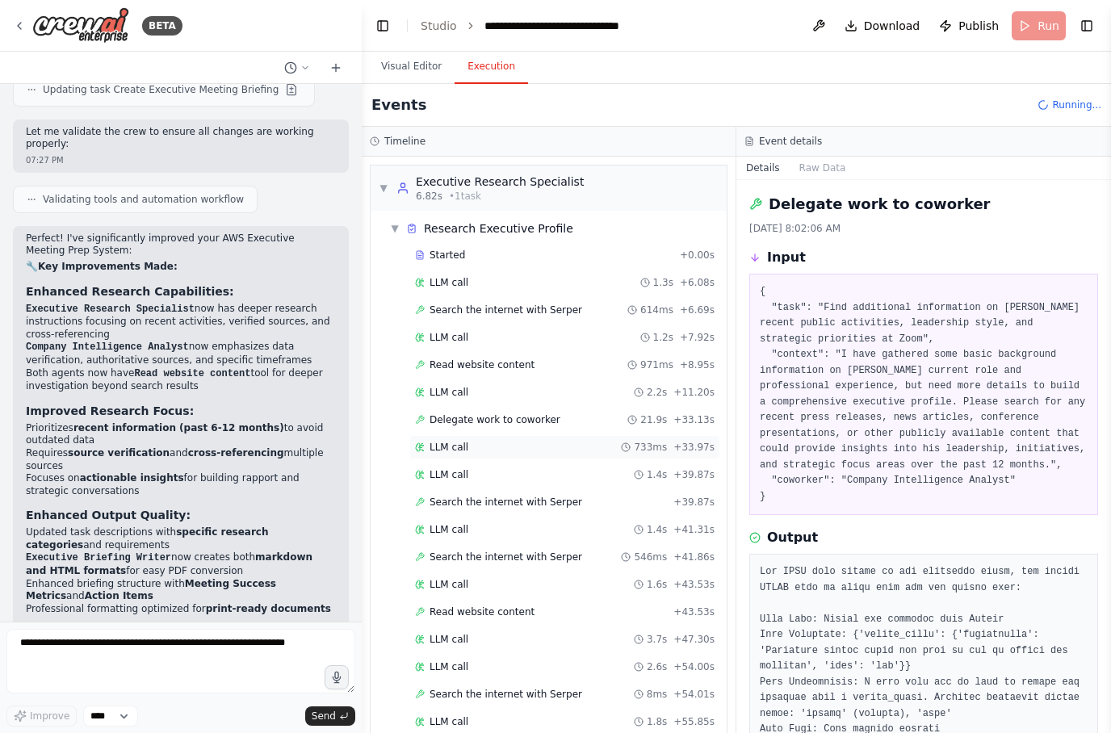
click at [530, 446] on div "LLM call 733ms + 33.97s" at bounding box center [565, 447] width 300 height 13
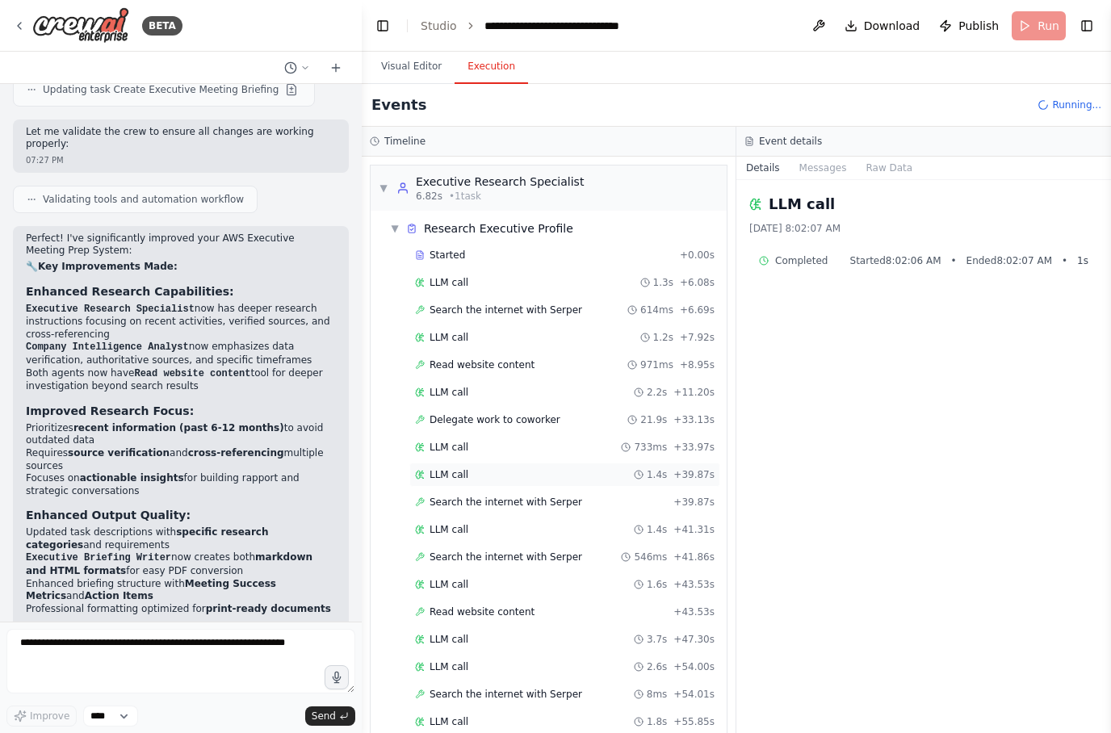
click at [535, 480] on div "LLM call 1.4s + 39.87s" at bounding box center [565, 474] width 300 height 13
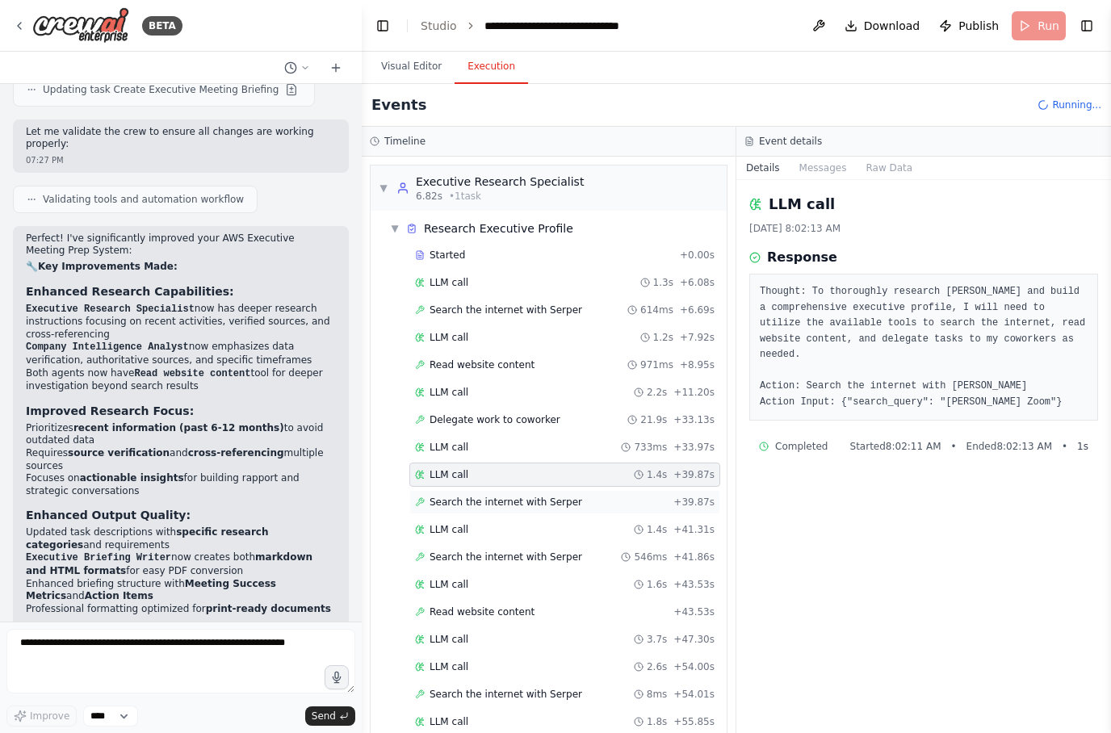
click at [572, 510] on div "Search the internet with Serper + 39.87s" at bounding box center [564, 502] width 311 height 24
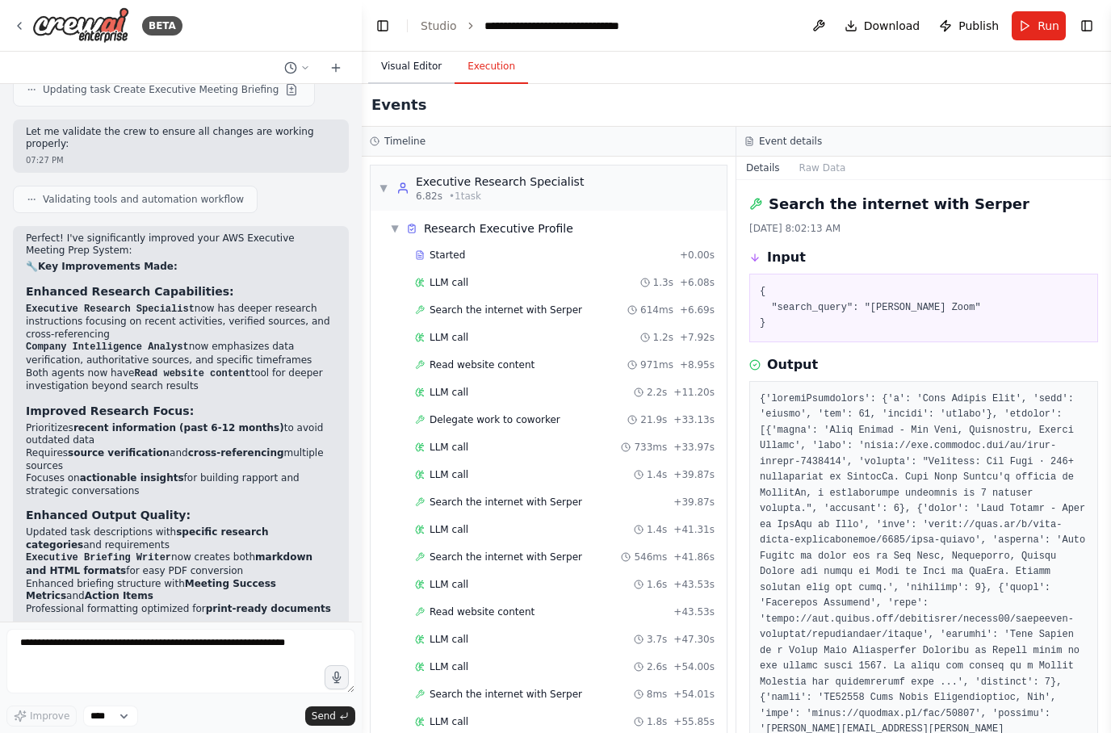
click at [409, 66] on button "Visual Editor" at bounding box center [411, 67] width 86 height 34
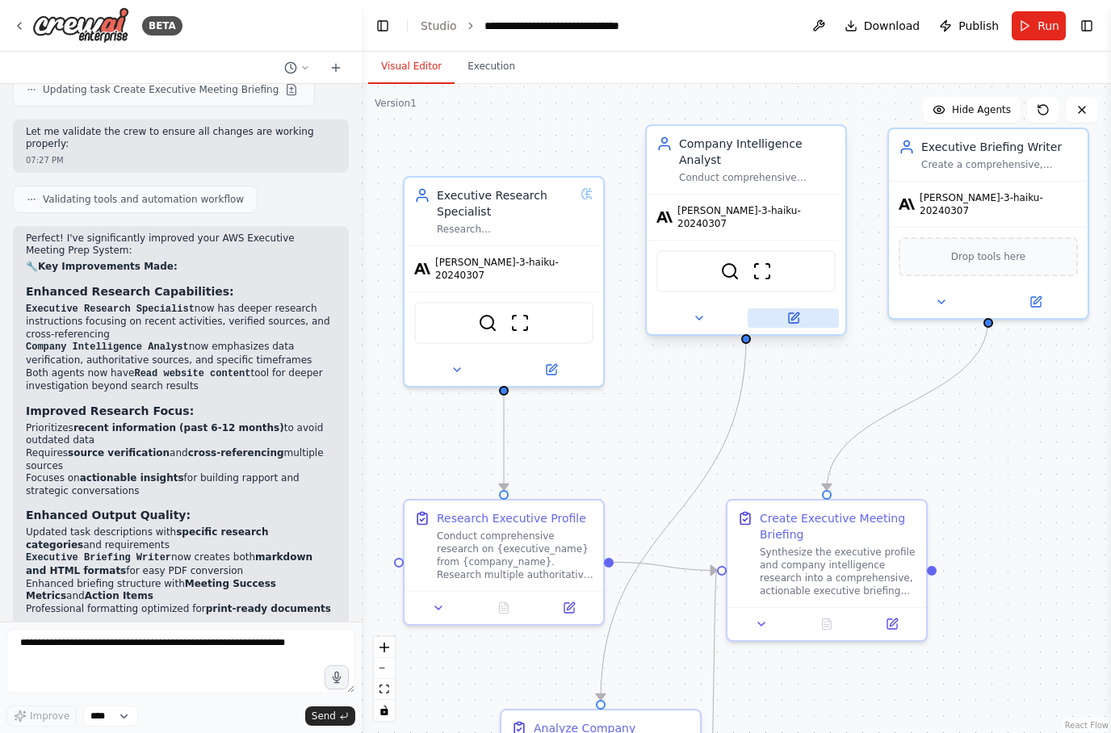
click at [805, 308] on button at bounding box center [793, 317] width 91 height 19
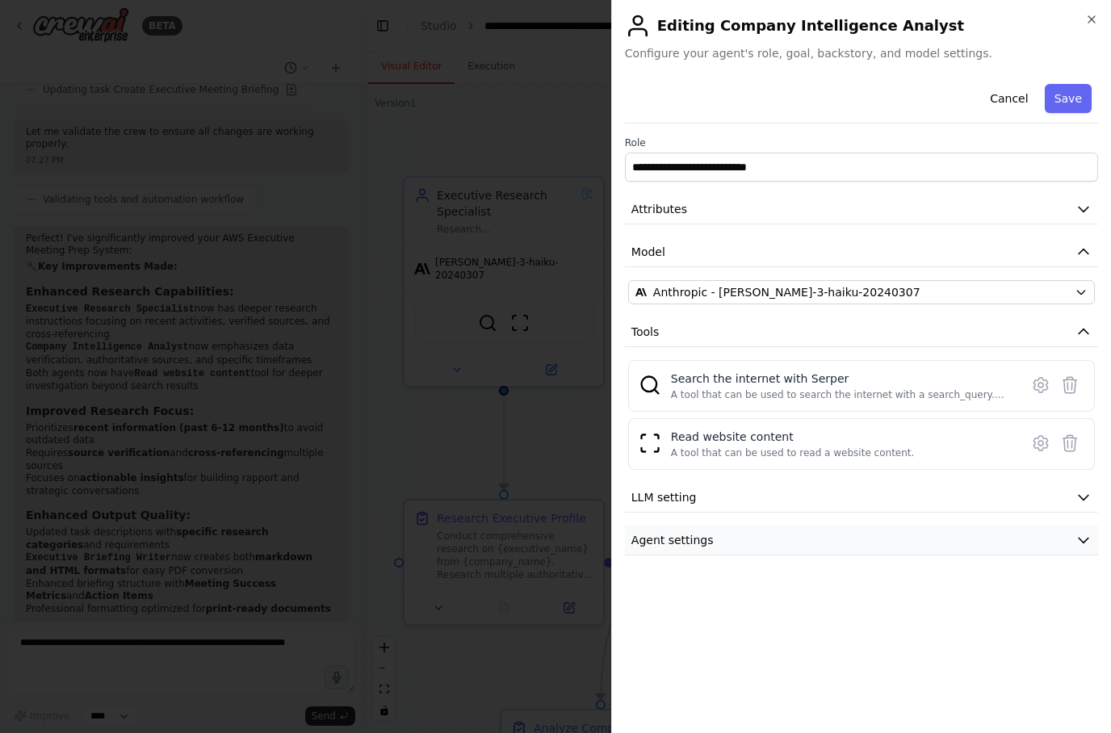
click at [1089, 545] on icon "button" at bounding box center [1084, 540] width 16 height 16
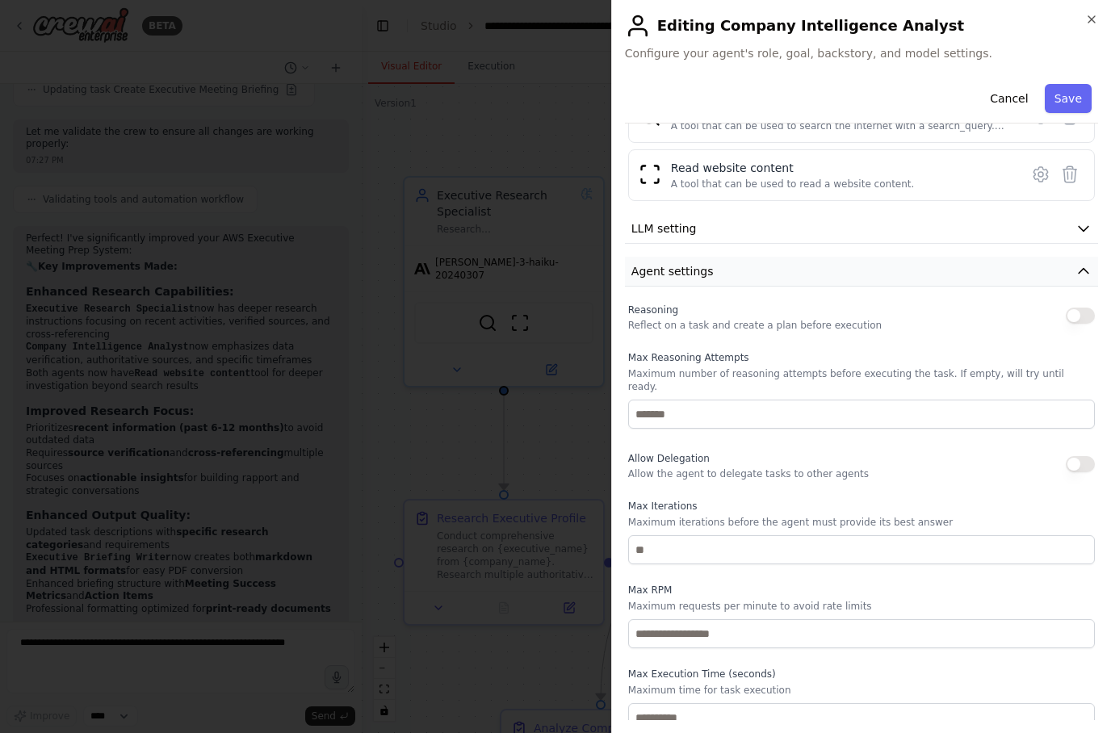
scroll to position [268, 0]
click at [1092, 310] on button "button" at bounding box center [1080, 316] width 29 height 16
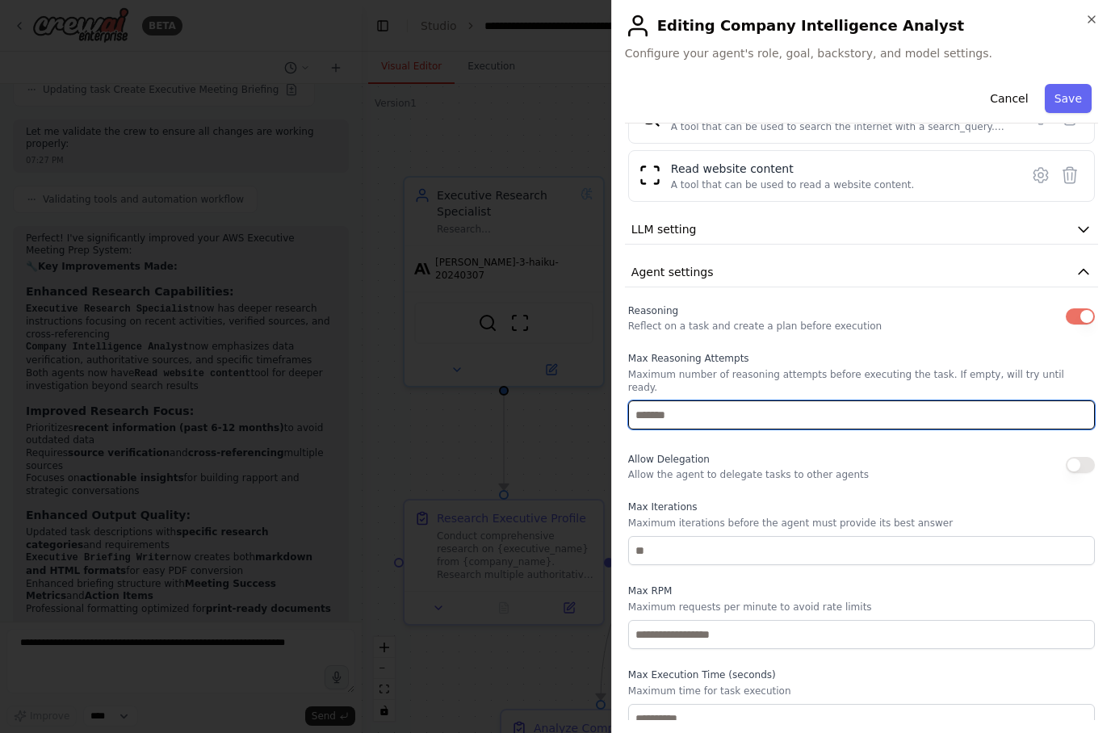
click at [1047, 401] on input "number" at bounding box center [861, 415] width 467 height 29
type input "*"
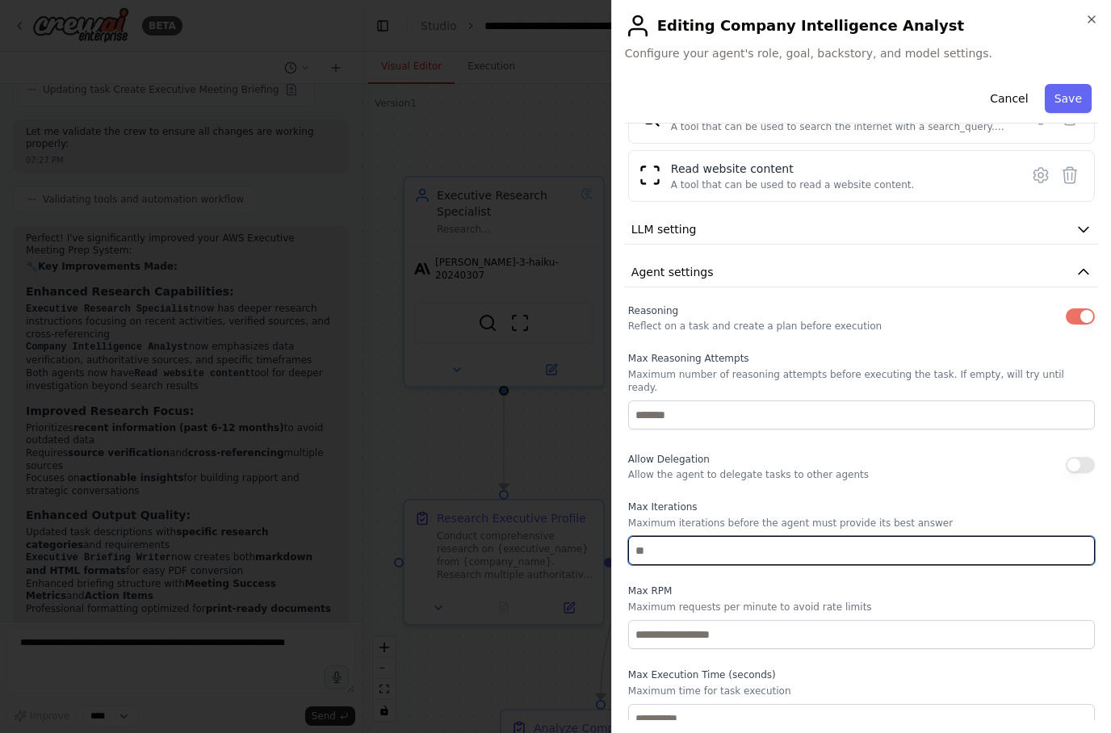
click at [913, 536] on input "number" at bounding box center [861, 550] width 467 height 29
type input "*"
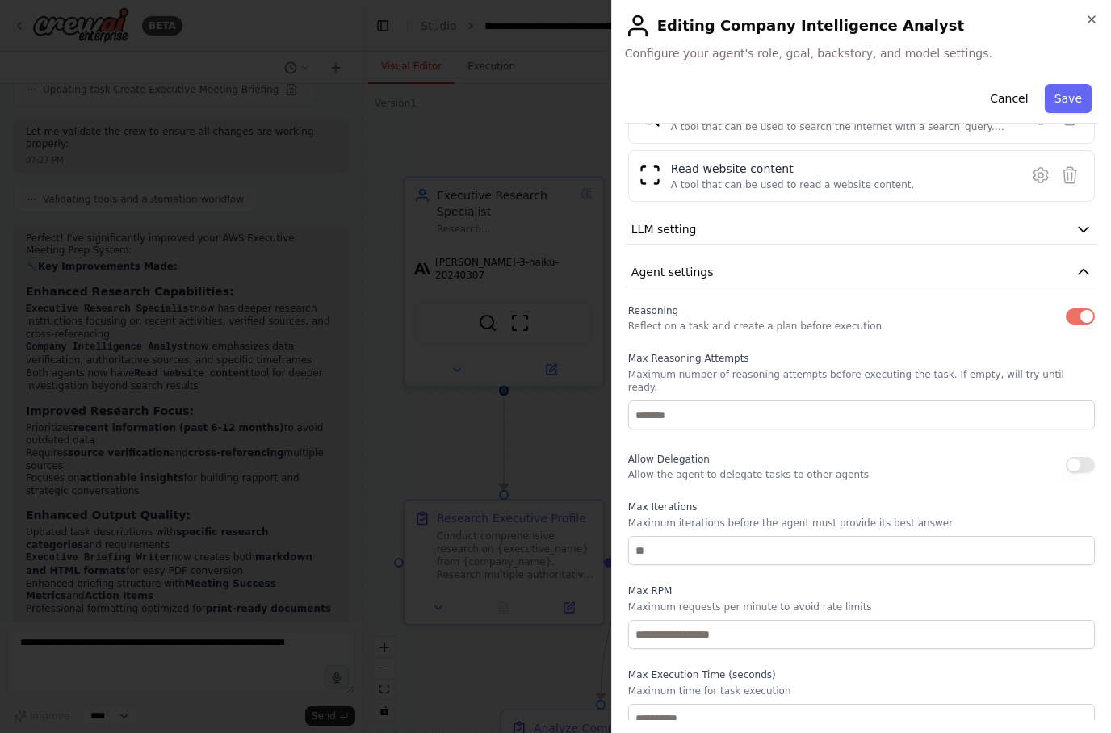
click at [1086, 457] on button "button" at bounding box center [1080, 465] width 29 height 16
click at [1064, 100] on button "Save" at bounding box center [1068, 98] width 47 height 29
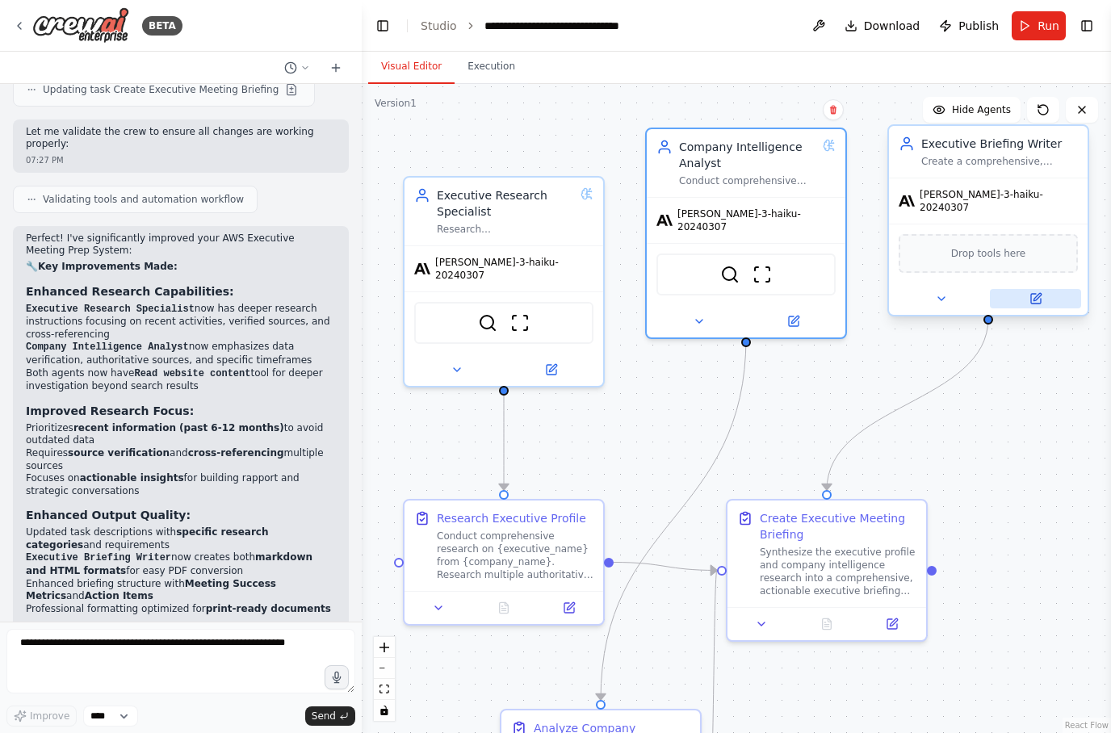
click at [1047, 294] on button at bounding box center [1035, 298] width 91 height 19
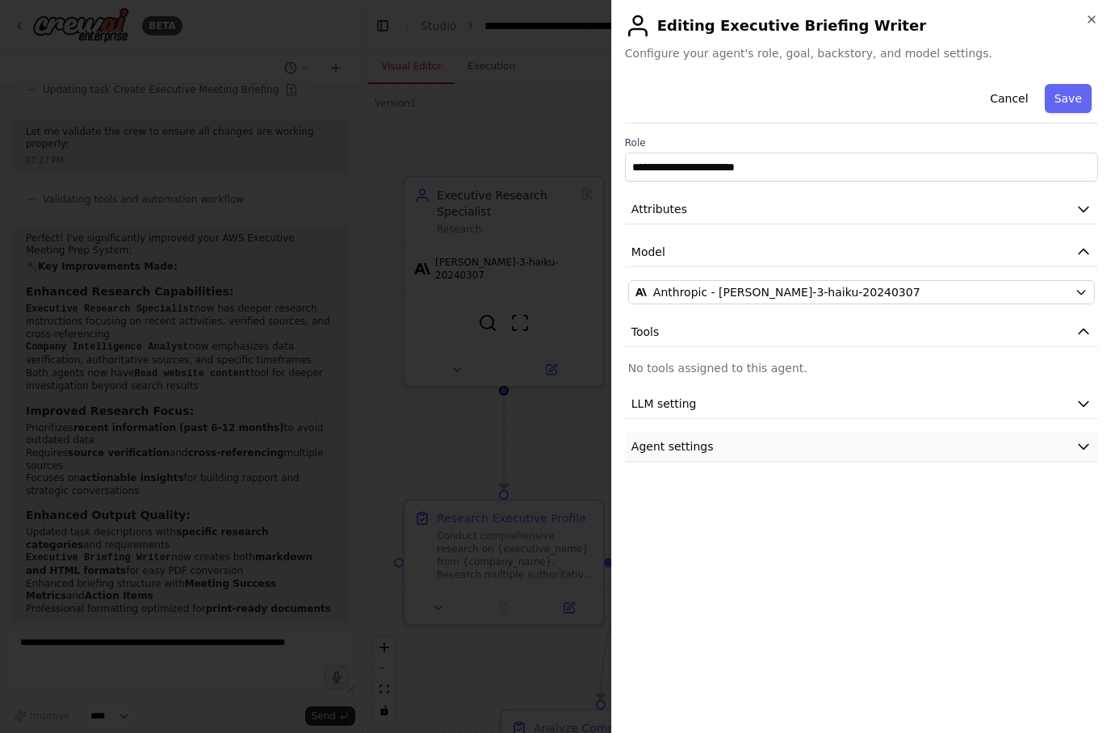
click at [1085, 455] on button "Agent settings" at bounding box center [861, 447] width 473 height 30
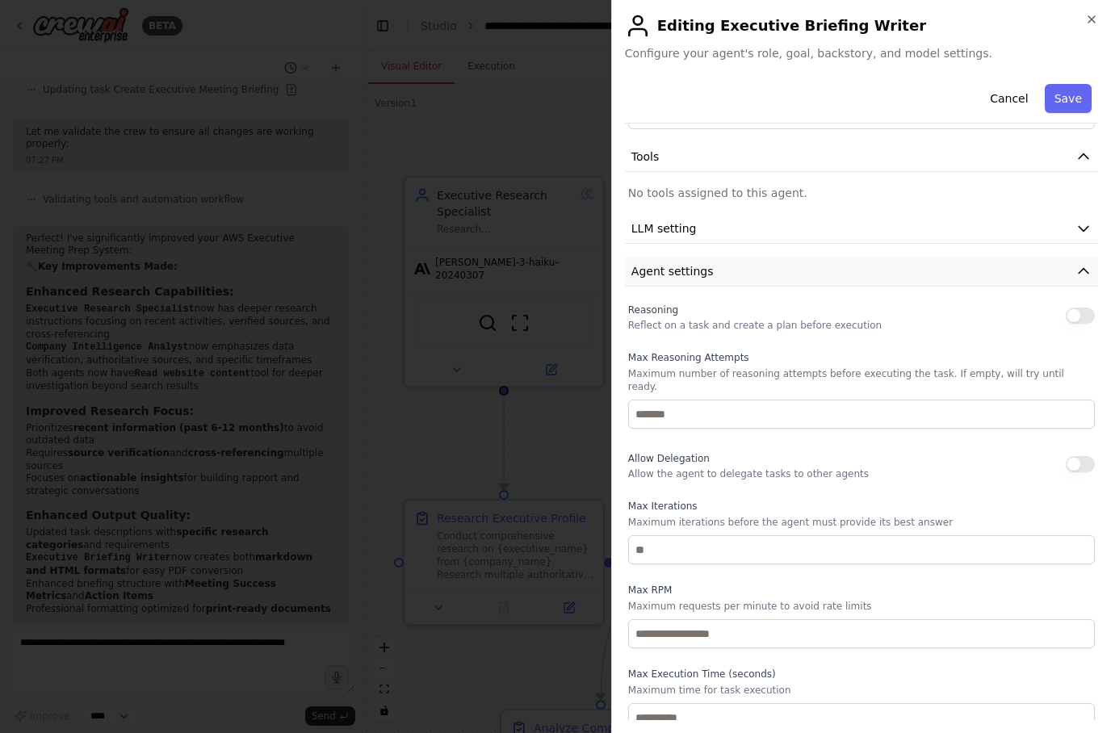
scroll to position [174, 0]
click at [1087, 324] on button "button" at bounding box center [1080, 316] width 29 height 16
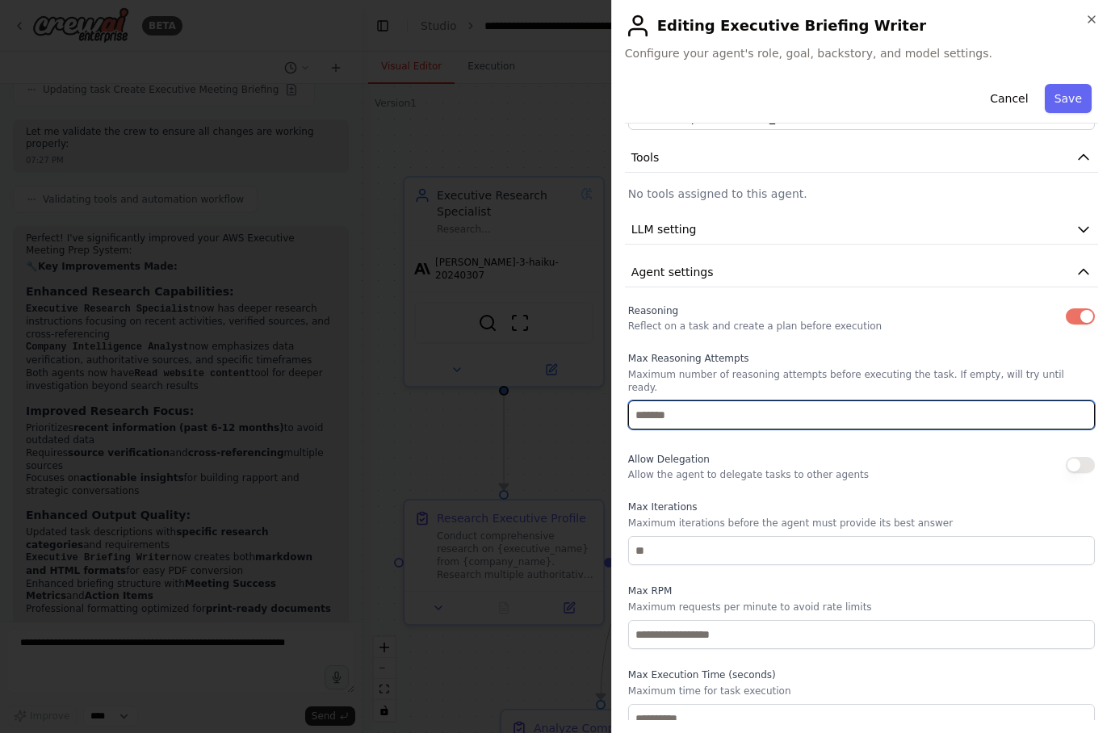
click at [908, 401] on input "number" at bounding box center [861, 415] width 467 height 29
type input "*"
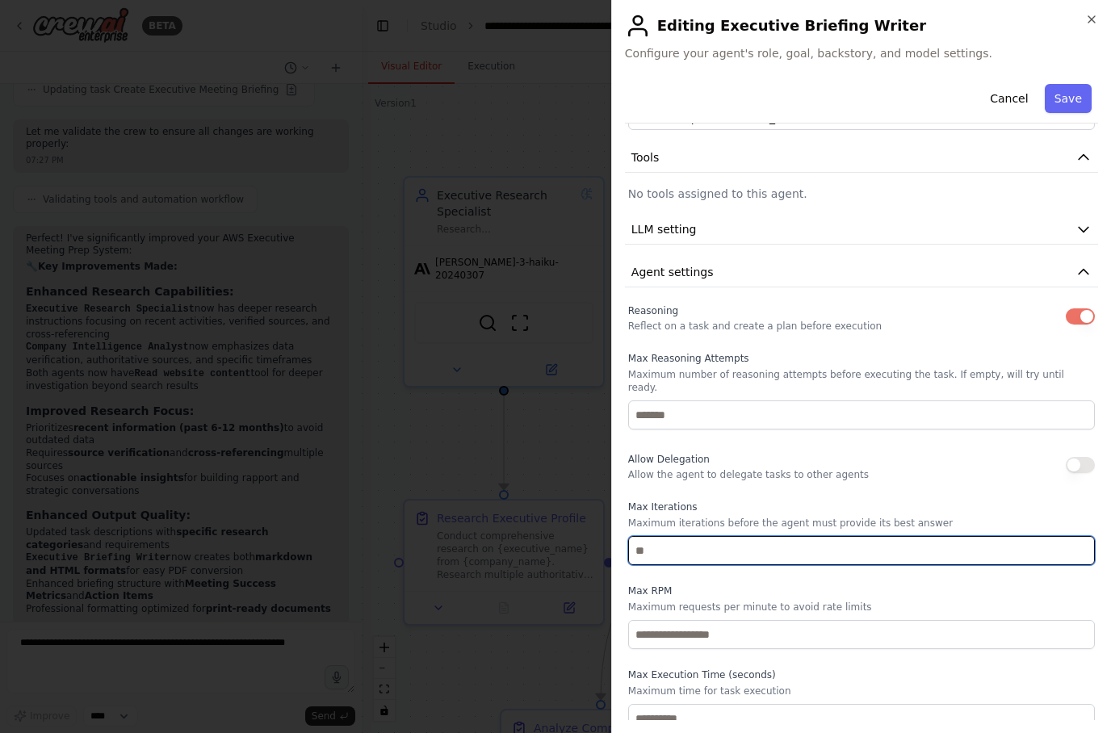
click at [835, 540] on input "number" at bounding box center [861, 550] width 467 height 29
type input "*"
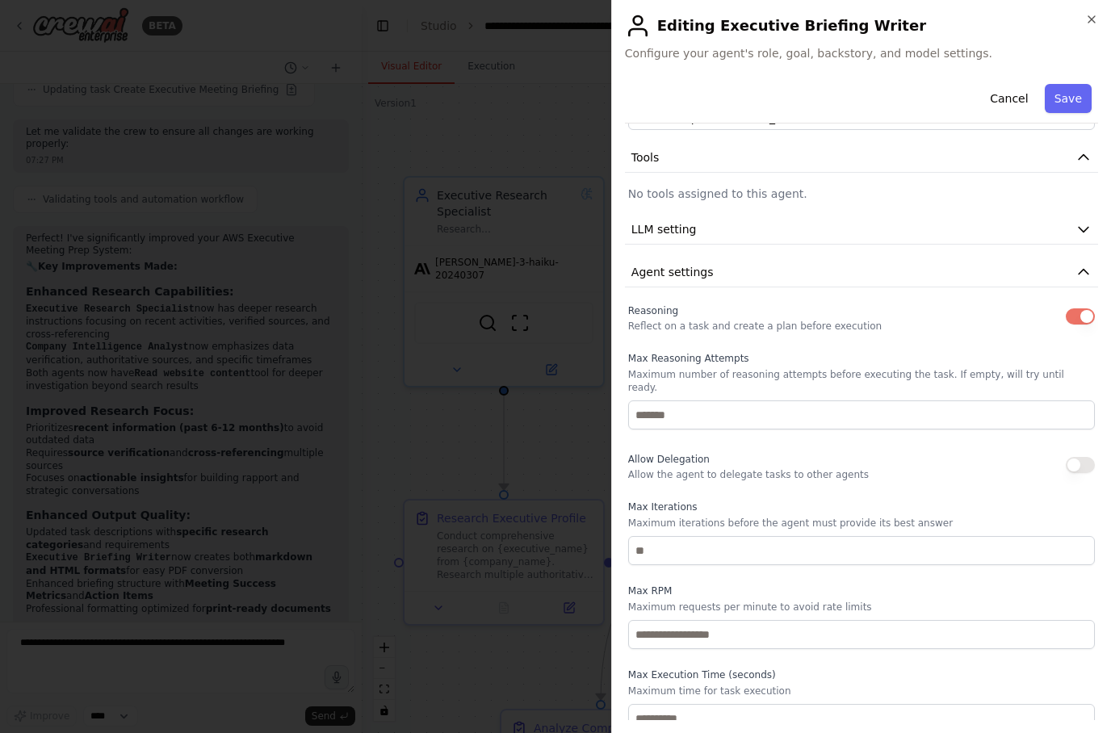
click at [1081, 457] on button "button" at bounding box center [1080, 465] width 29 height 16
click at [1081, 99] on button "Save" at bounding box center [1068, 98] width 47 height 29
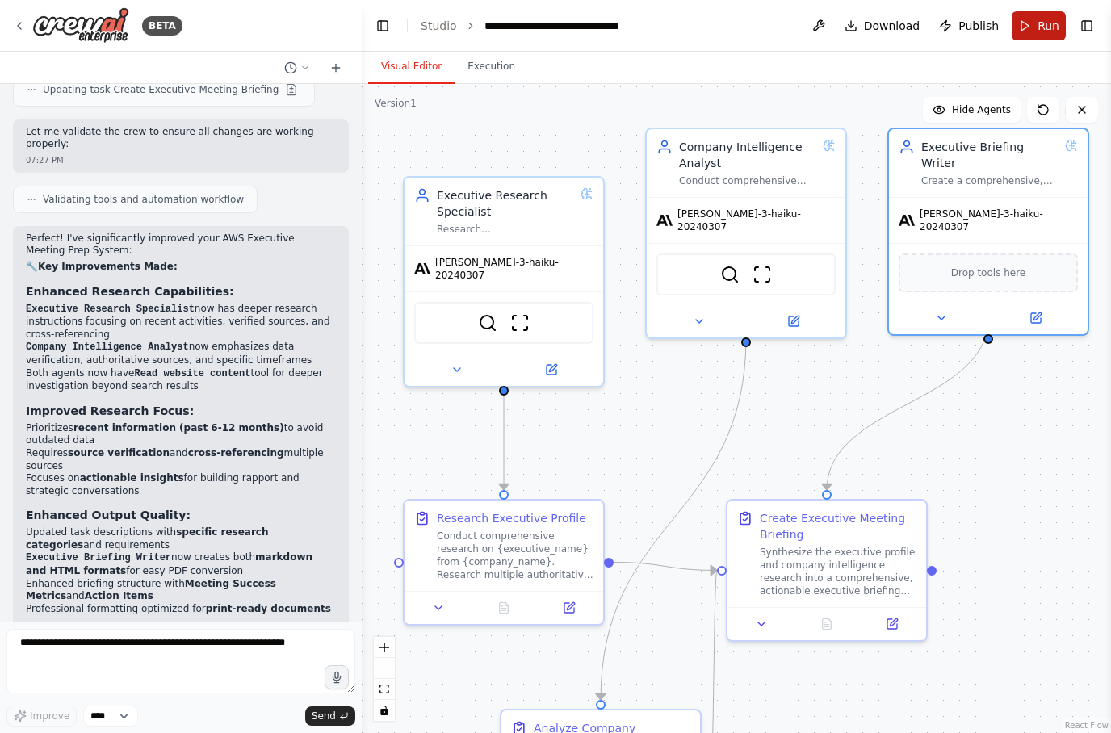
click at [1040, 27] on span "Run" at bounding box center [1049, 26] width 22 height 16
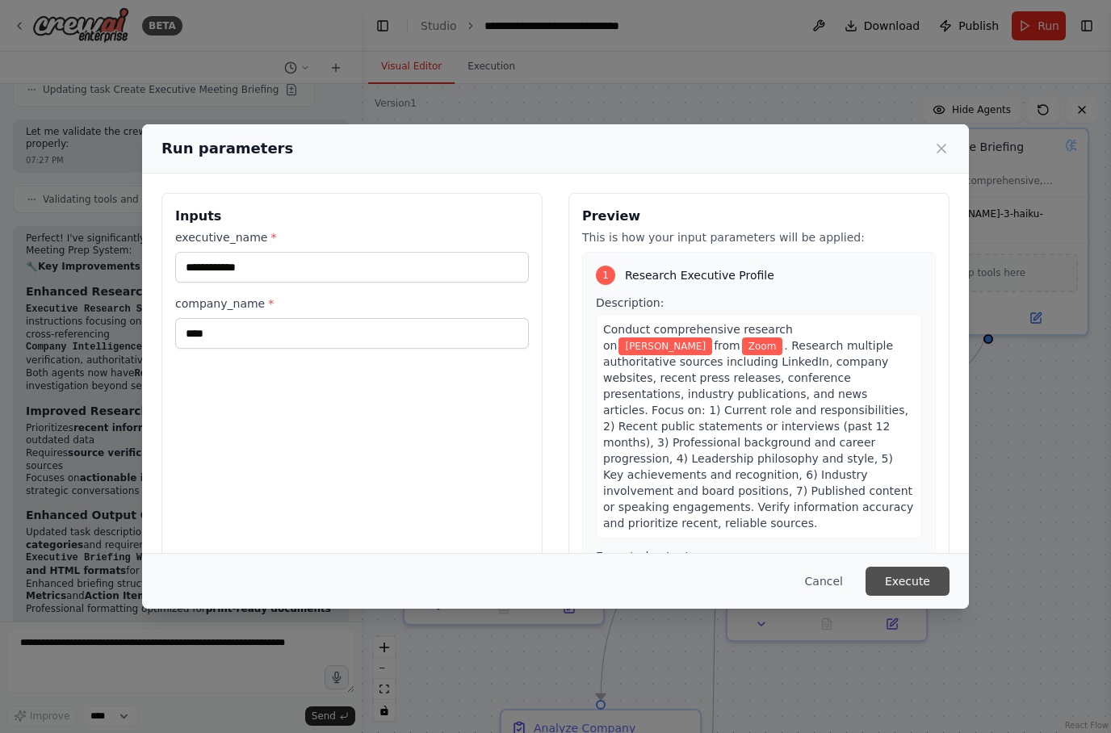
click at [926, 596] on button "Execute" at bounding box center [908, 581] width 84 height 29
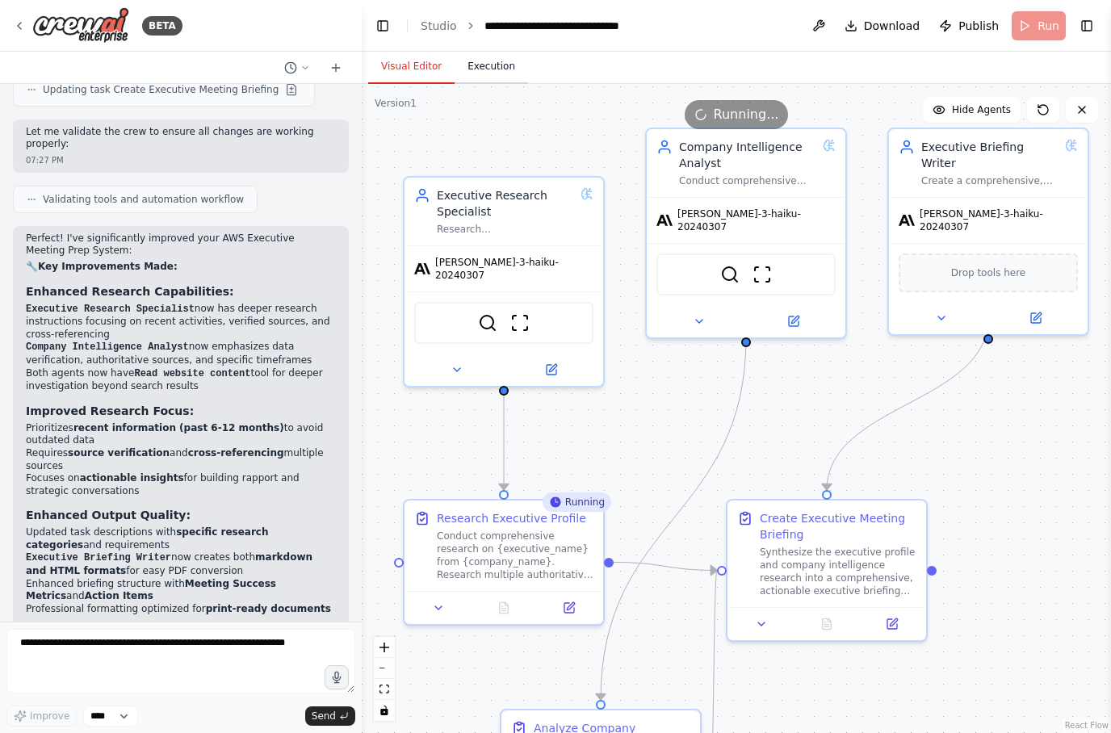
click at [494, 73] on button "Execution" at bounding box center [491, 67] width 73 height 34
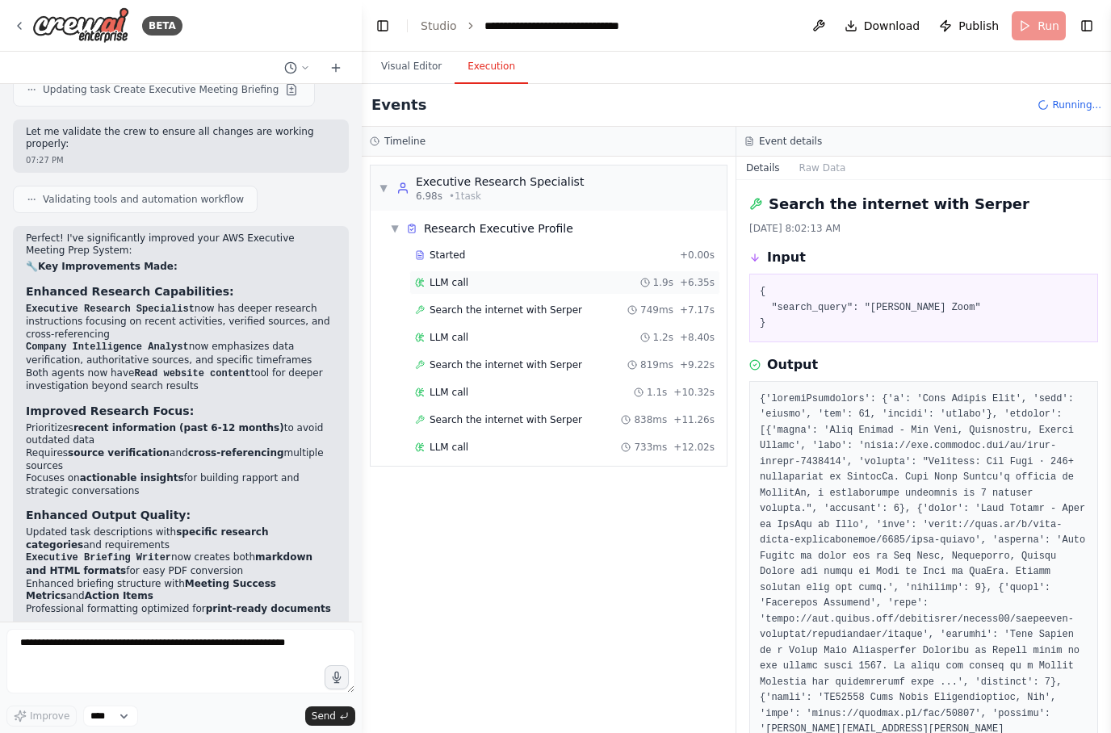
click at [473, 288] on div "LLM call 1.9s + 6.35s" at bounding box center [565, 282] width 300 height 13
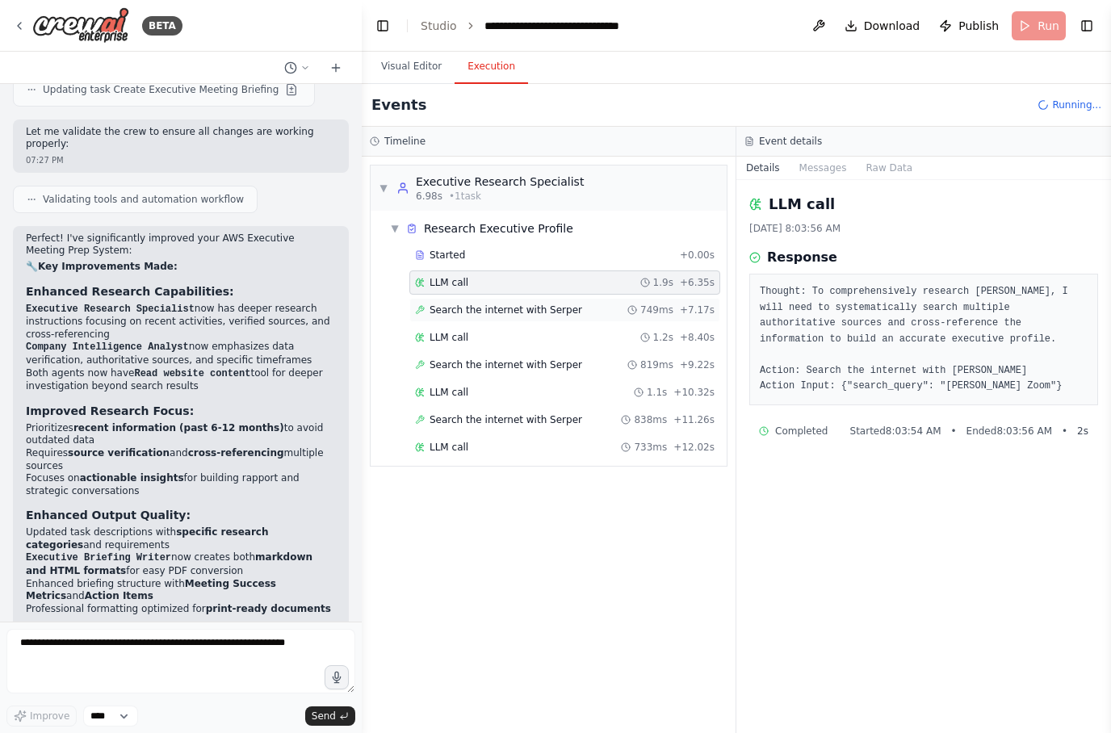
click at [537, 308] on span "Search the internet with Serper" at bounding box center [506, 310] width 153 height 13
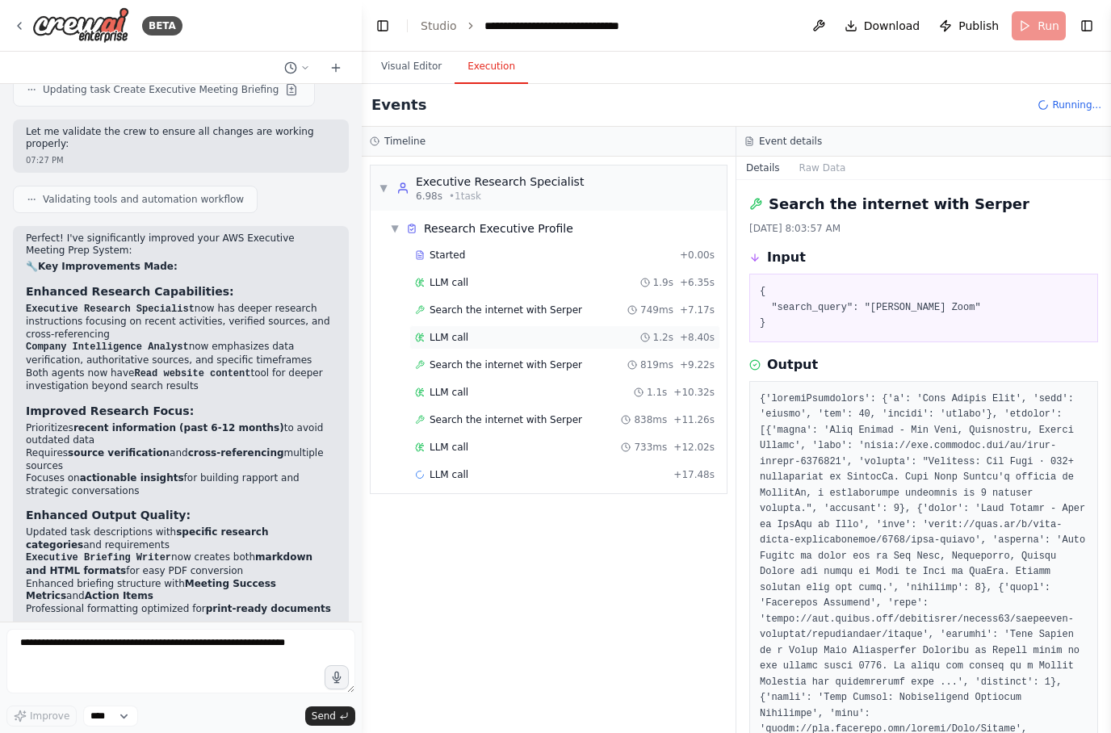
click at [473, 343] on div "LLM call 1.2s + 8.40s" at bounding box center [565, 337] width 300 height 13
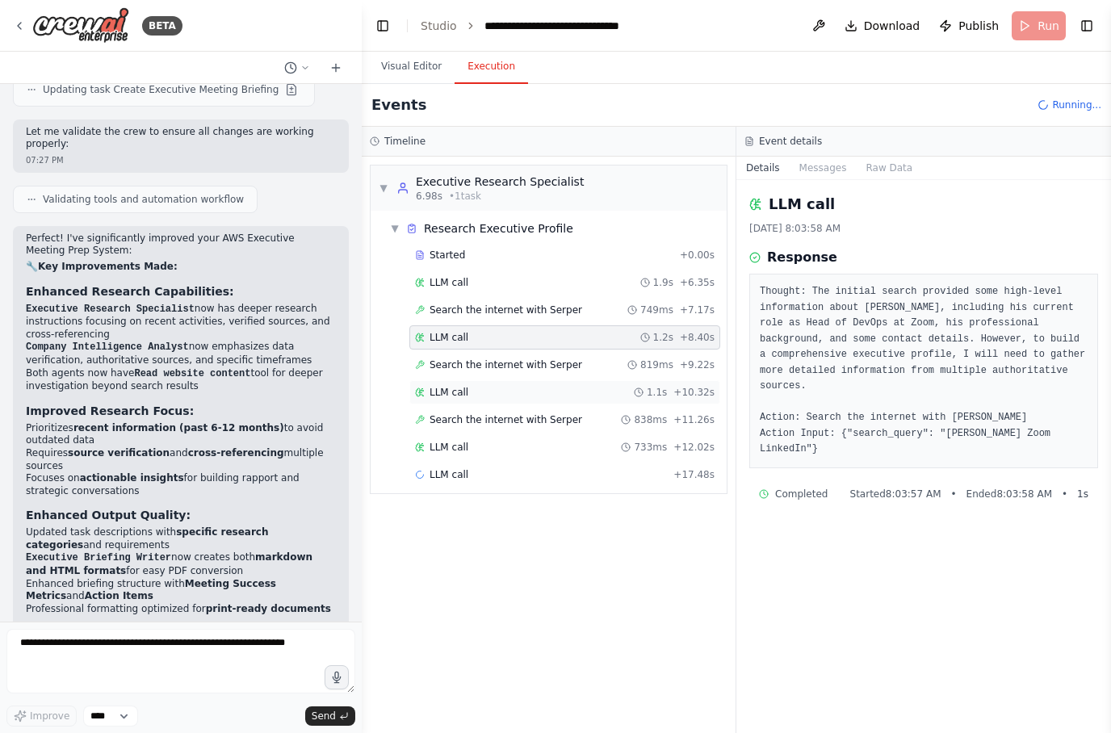
click at [490, 395] on div "LLM call 1.1s + 10.32s" at bounding box center [565, 392] width 300 height 13
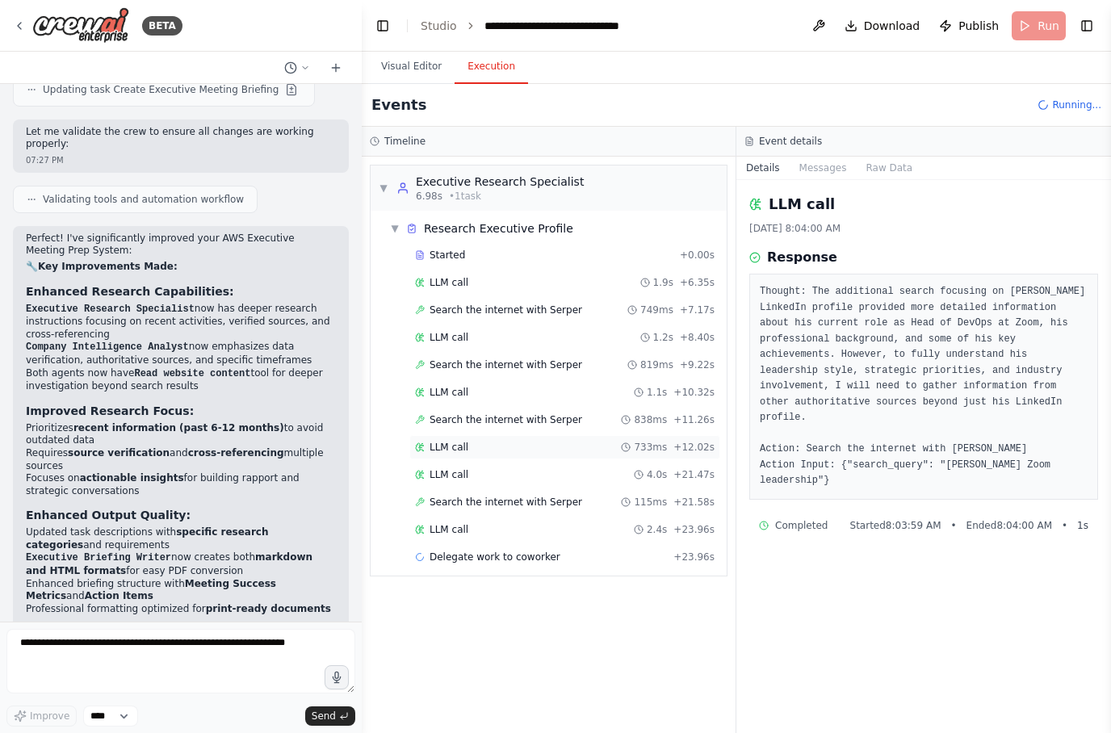
click at [493, 451] on div "LLM call 733ms + 12.02s" at bounding box center [565, 447] width 300 height 13
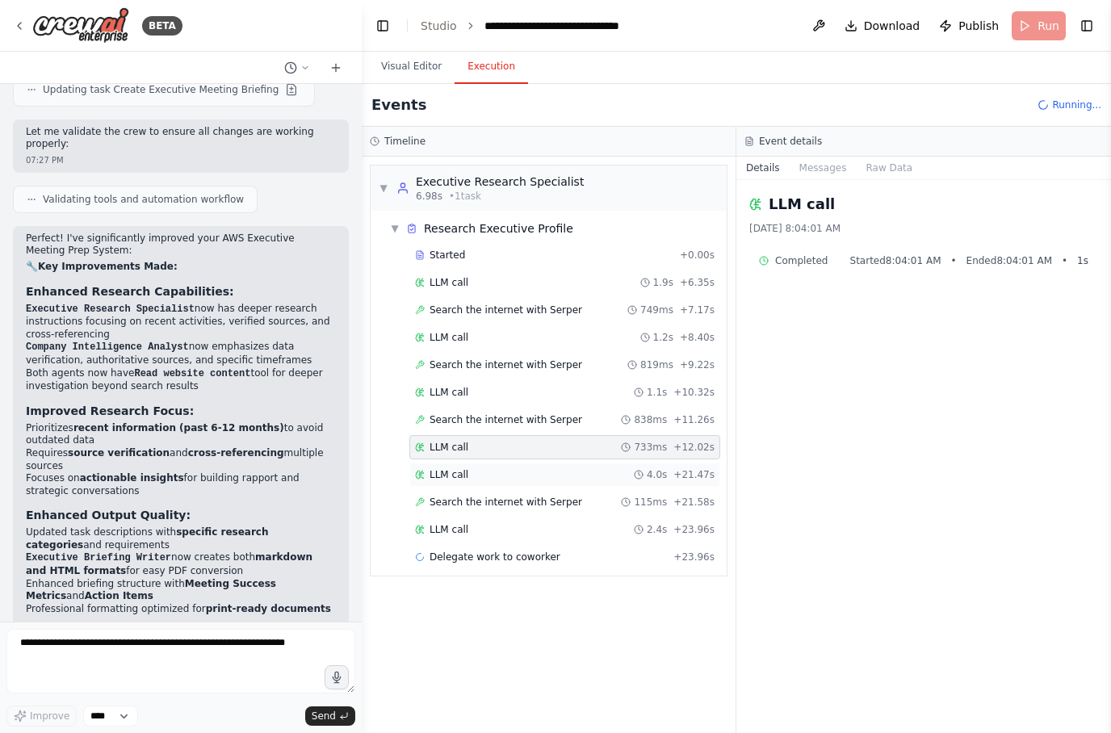
click at [506, 477] on div "LLM call 4.0s + 21.47s" at bounding box center [565, 474] width 300 height 13
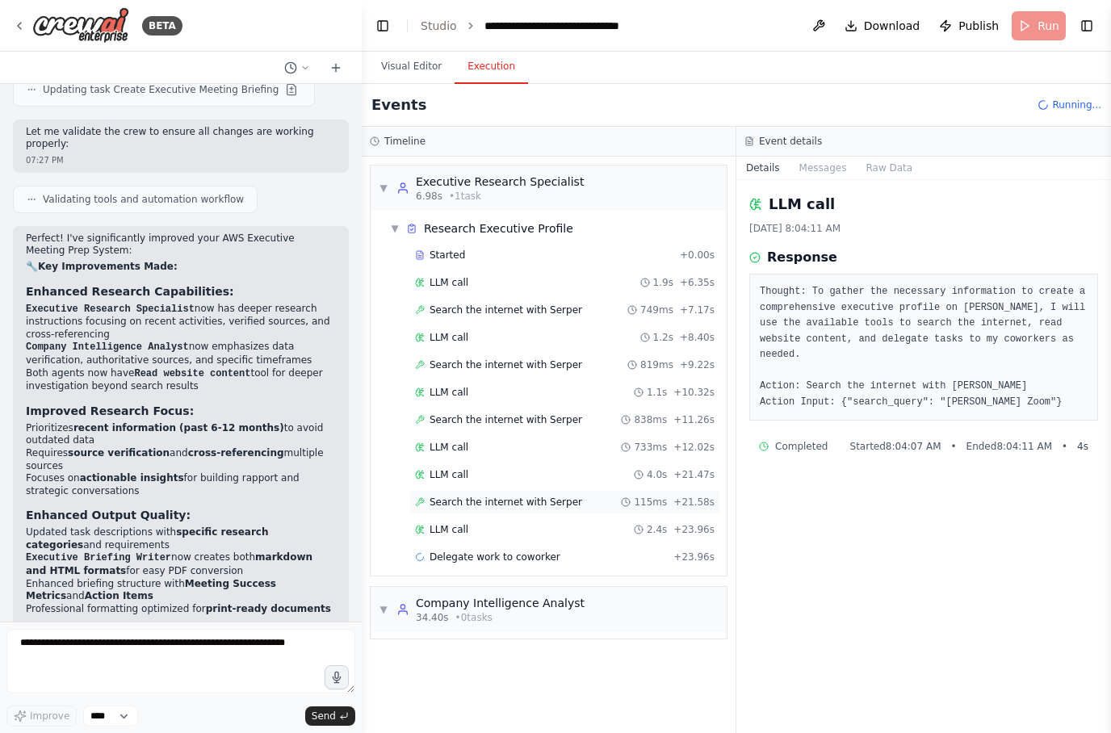
click at [545, 506] on span "Search the internet with Serper" at bounding box center [506, 502] width 153 height 13
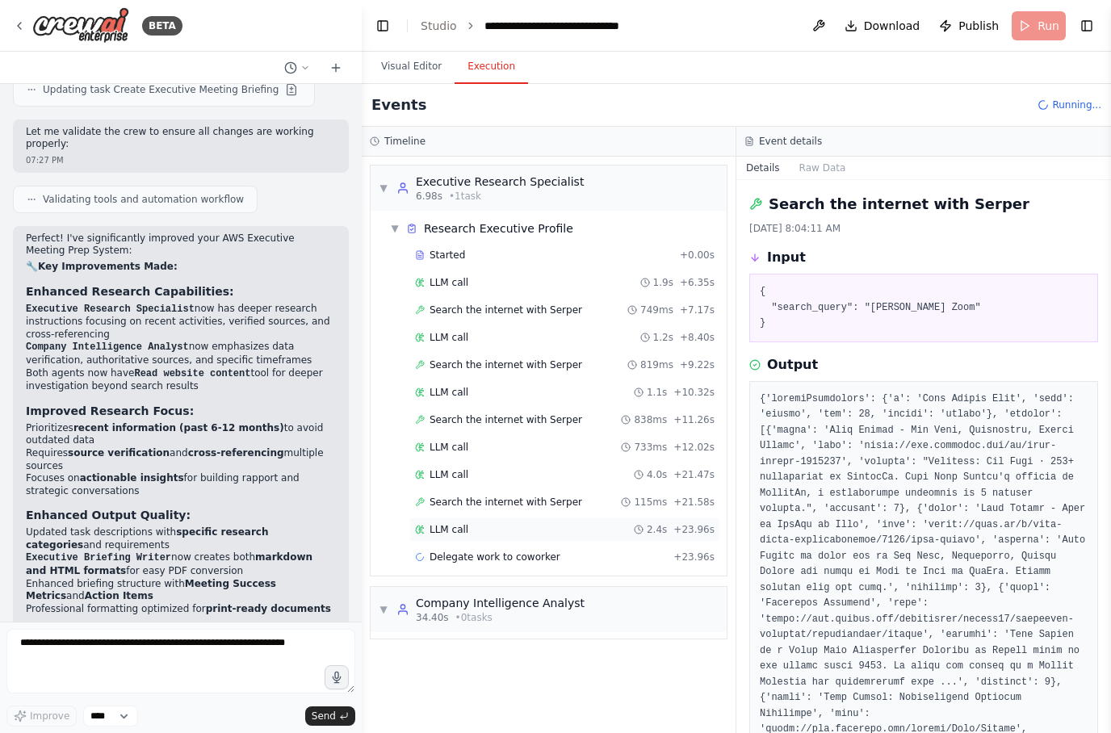
click at [560, 531] on div "LLM call 2.4s + 23.96s" at bounding box center [565, 529] width 300 height 13
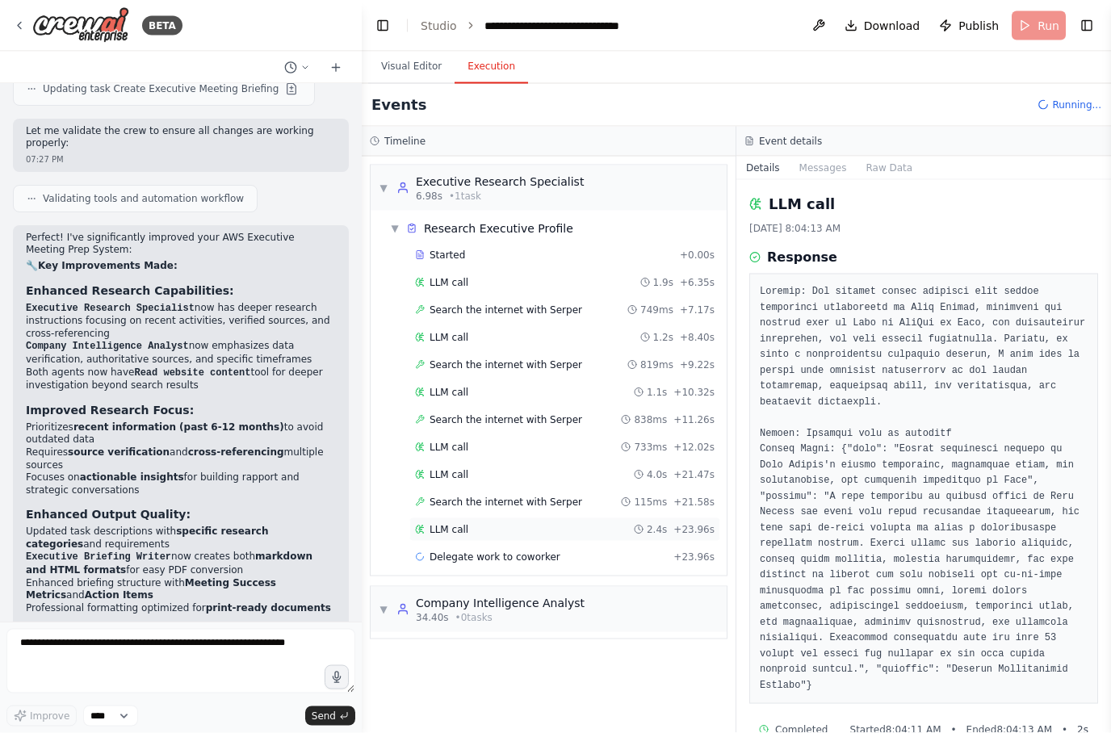
scroll to position [65, 0]
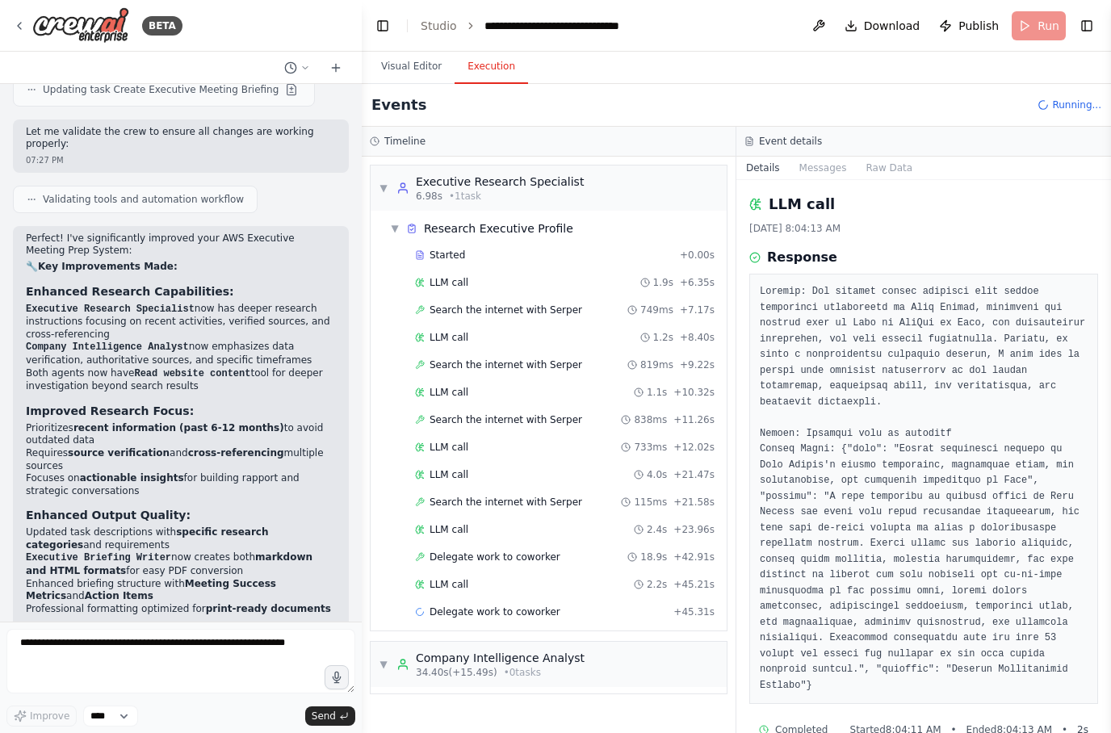
click at [390, 569] on div "▼ Executive Research Specialist 6.98s • 1 task ▼ Research Executive Profile Sta…" at bounding box center [549, 445] width 374 height 577
click at [628, 642] on div "▼ Company Intelligence Analyst 34.40s (+15.49s) • 0 task s" at bounding box center [549, 664] width 356 height 45
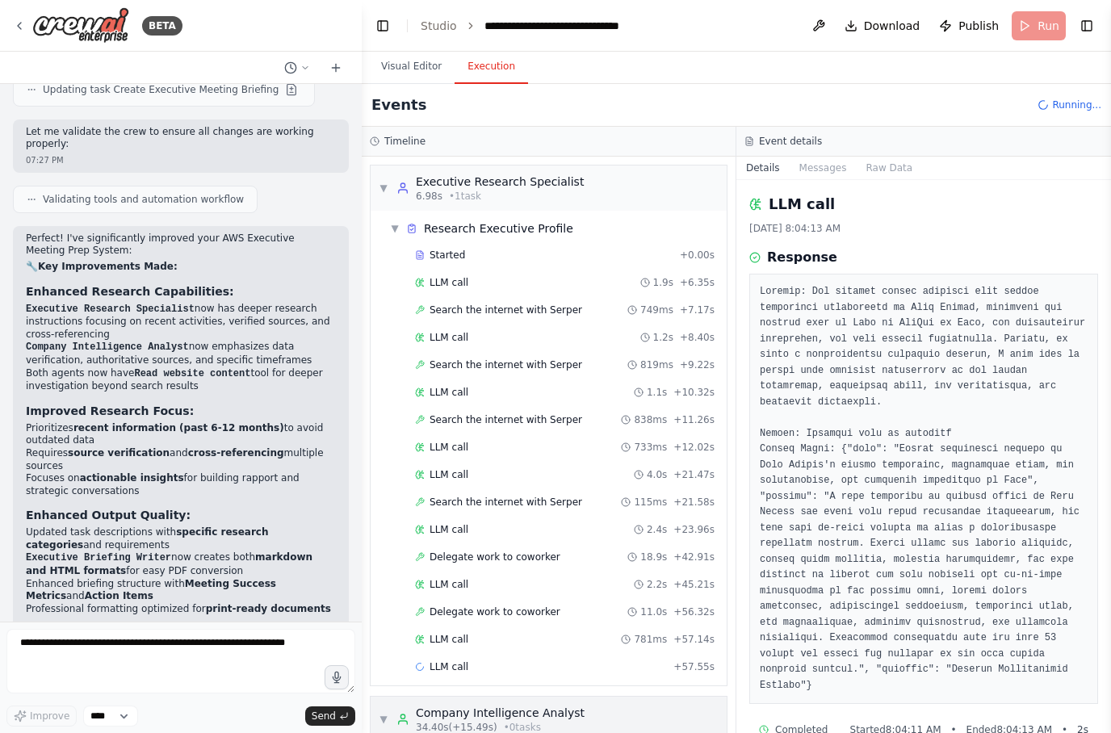
click at [622, 697] on div "▼ Company Intelligence Analyst 34.40s (+15.49s) • 0 task s" at bounding box center [549, 719] width 356 height 45
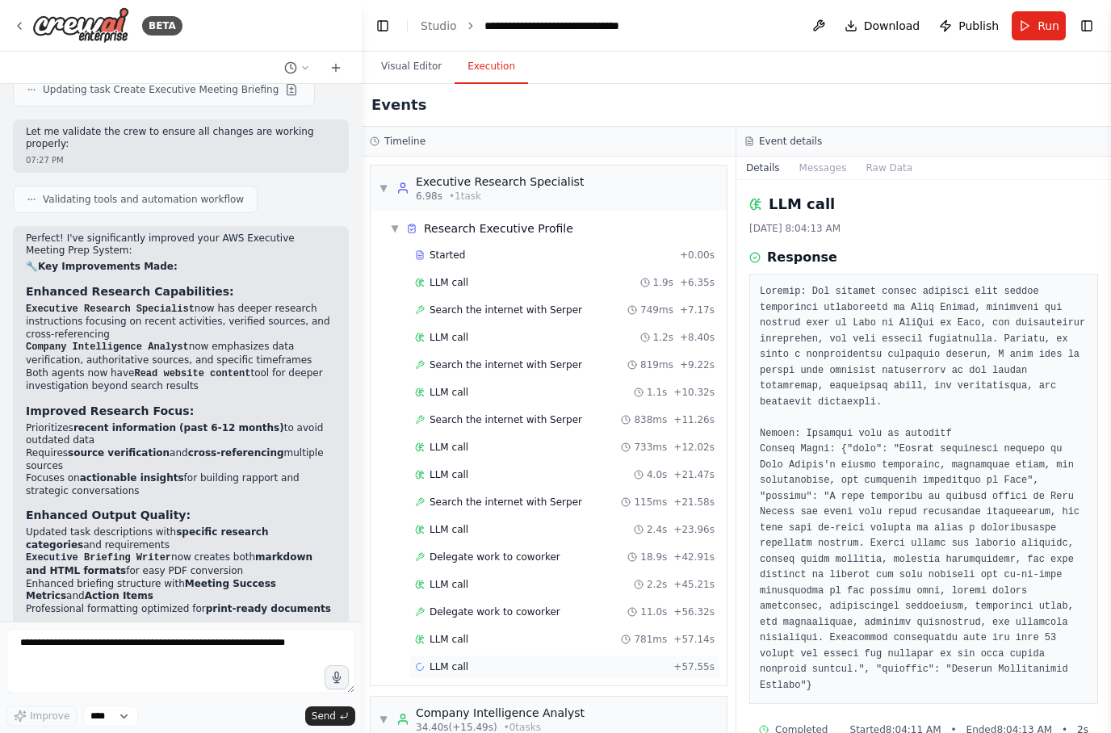
click at [473, 661] on div "LLM call + 57.55s" at bounding box center [565, 667] width 300 height 13
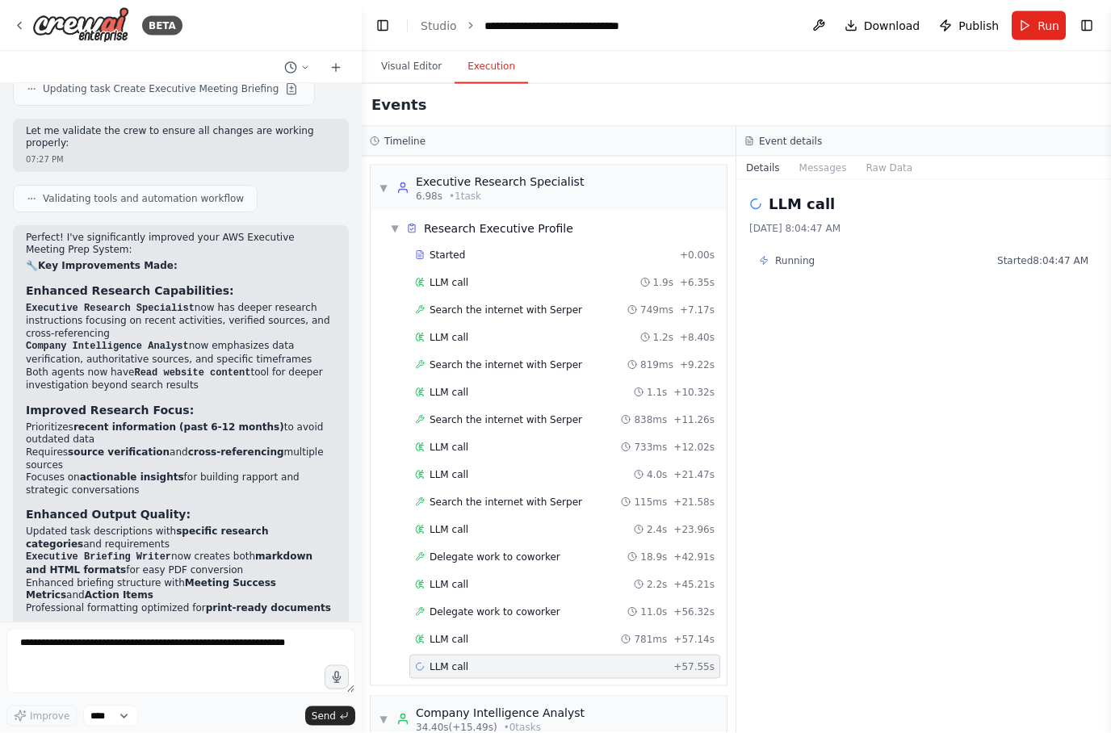
scroll to position [0, 0]
click at [418, 67] on button "Visual Editor" at bounding box center [411, 67] width 86 height 34
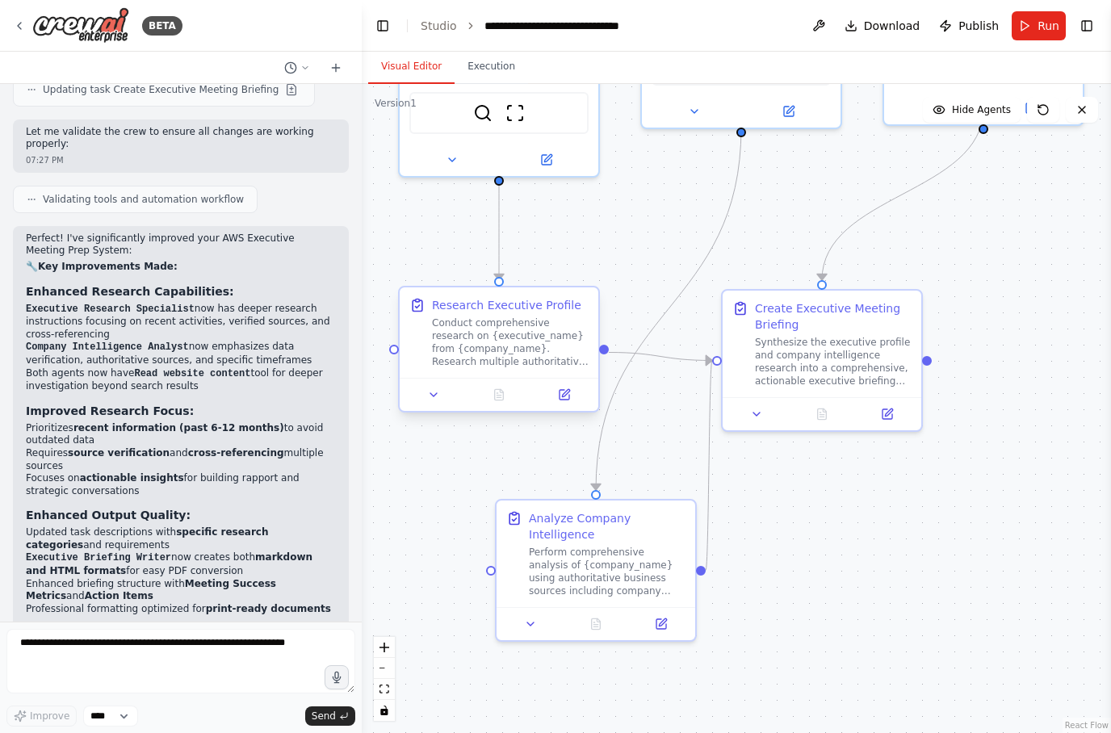
click at [549, 307] on div "Research Executive Profile" at bounding box center [506, 305] width 149 height 16
click at [542, 307] on div "Research Executive Profile" at bounding box center [506, 305] width 149 height 16
click at [573, 399] on button at bounding box center [564, 394] width 56 height 19
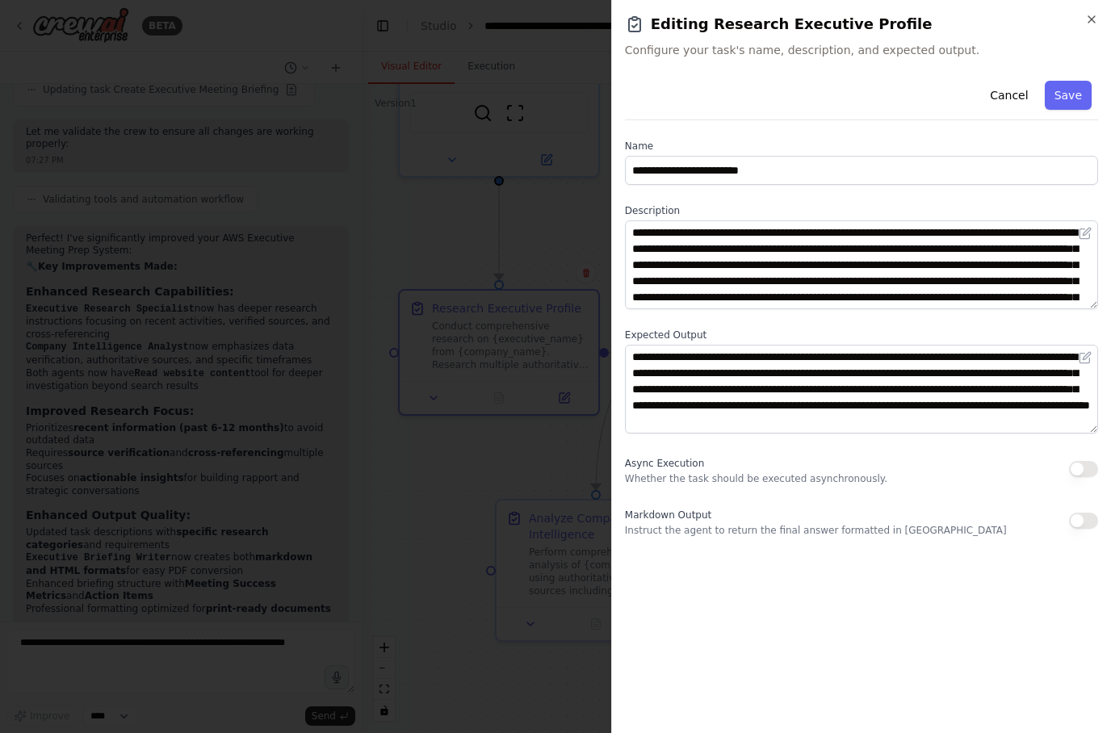
click at [1100, 14] on div "**********" at bounding box center [861, 366] width 500 height 733
click at [1014, 97] on button "Cancel" at bounding box center [1008, 95] width 57 height 29
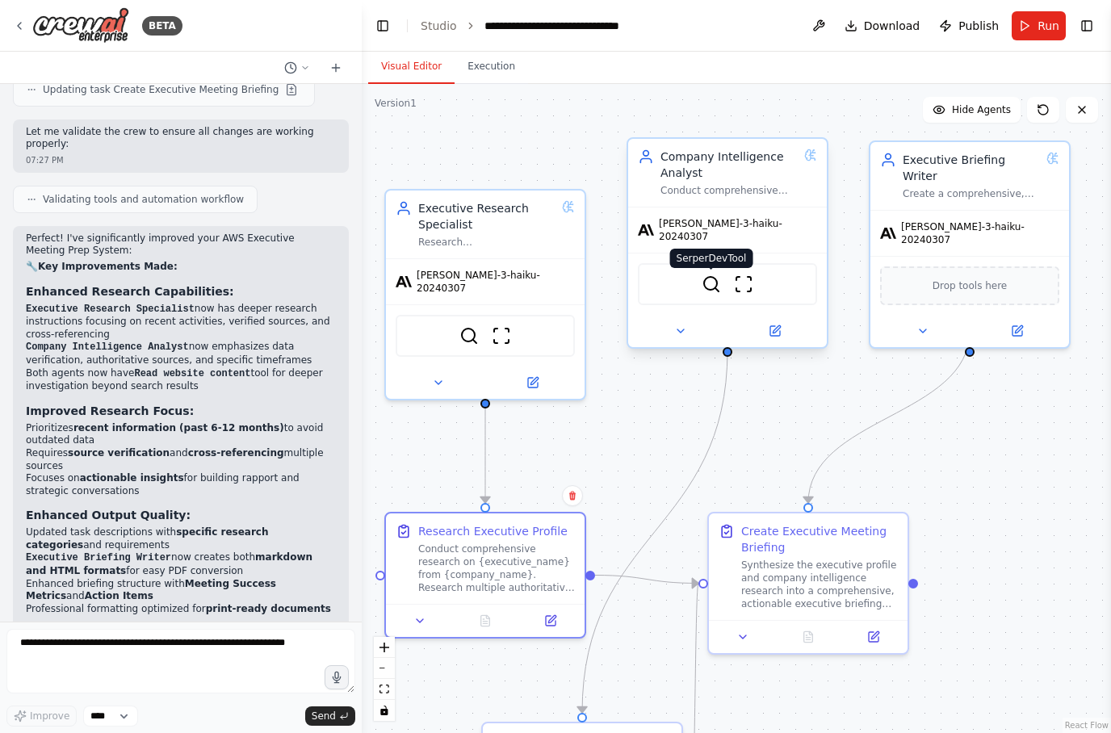
click at [706, 277] on img at bounding box center [711, 284] width 19 height 19
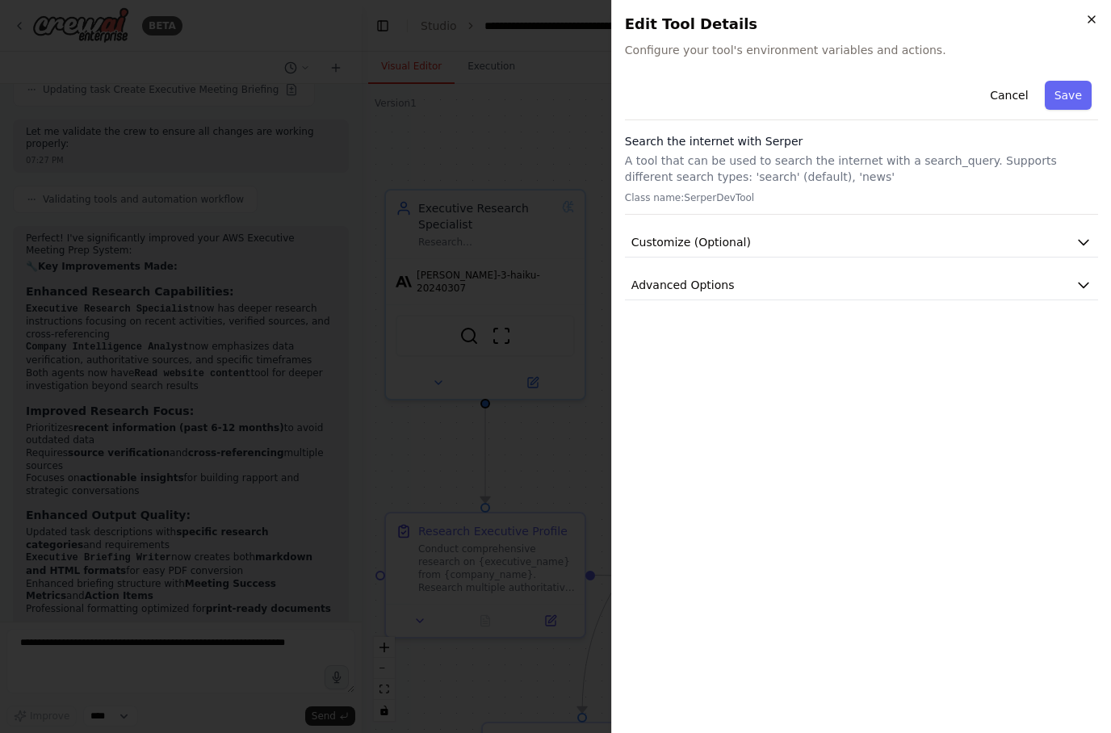
click at [1097, 15] on icon "button" at bounding box center [1091, 19] width 13 height 13
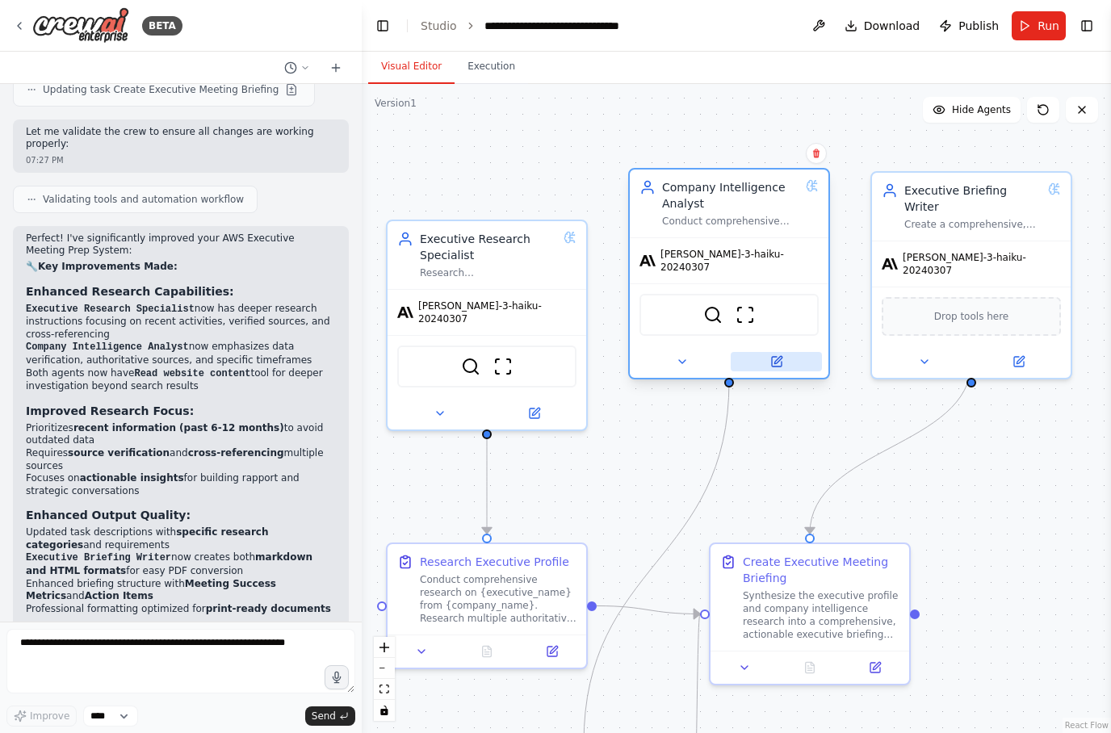
click at [781, 357] on icon at bounding box center [777, 362] width 10 height 10
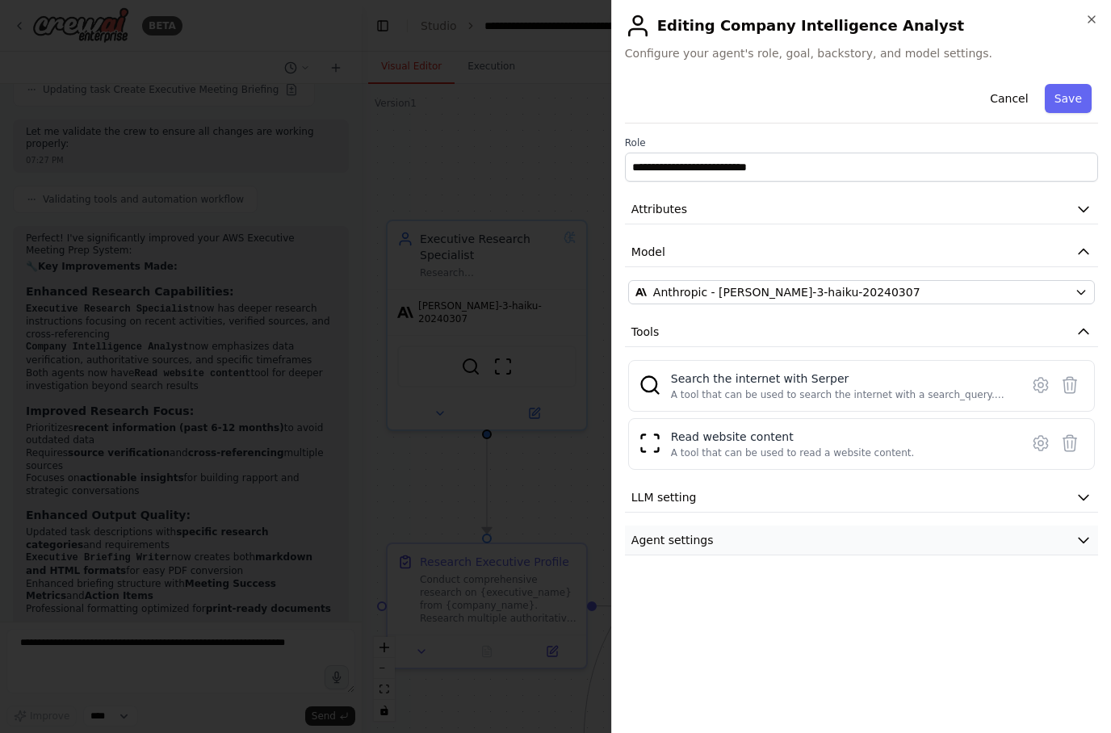
click at [1096, 539] on button "Agent settings" at bounding box center [861, 541] width 473 height 30
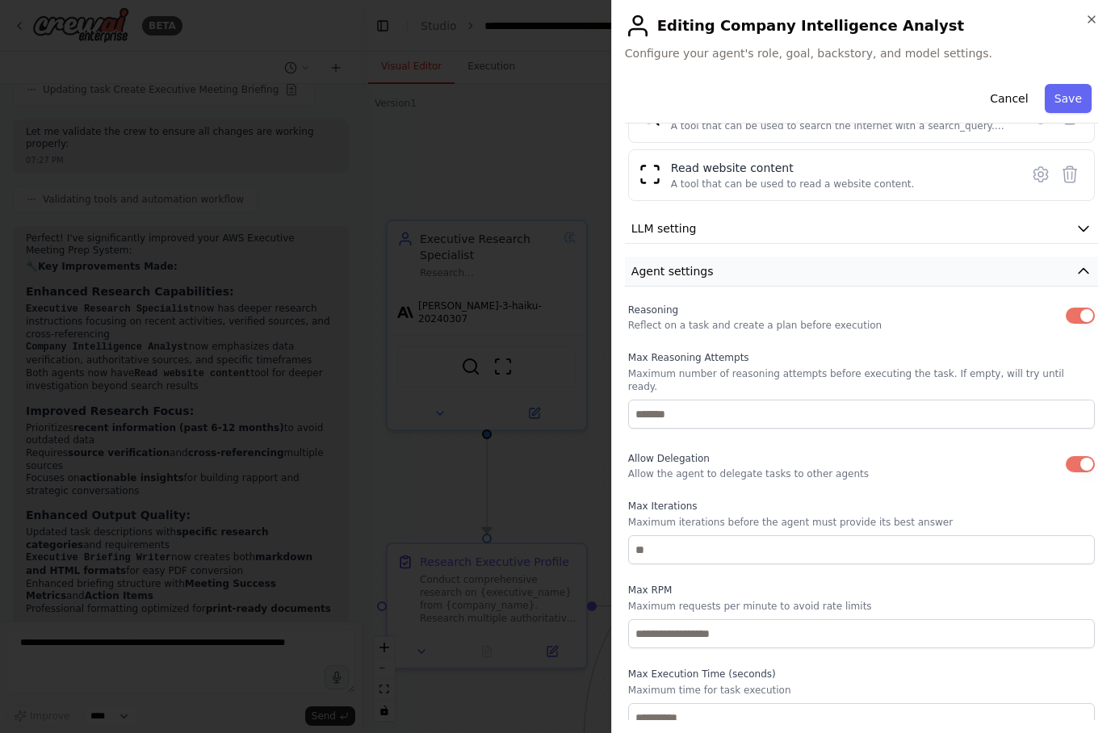
scroll to position [268, 0]
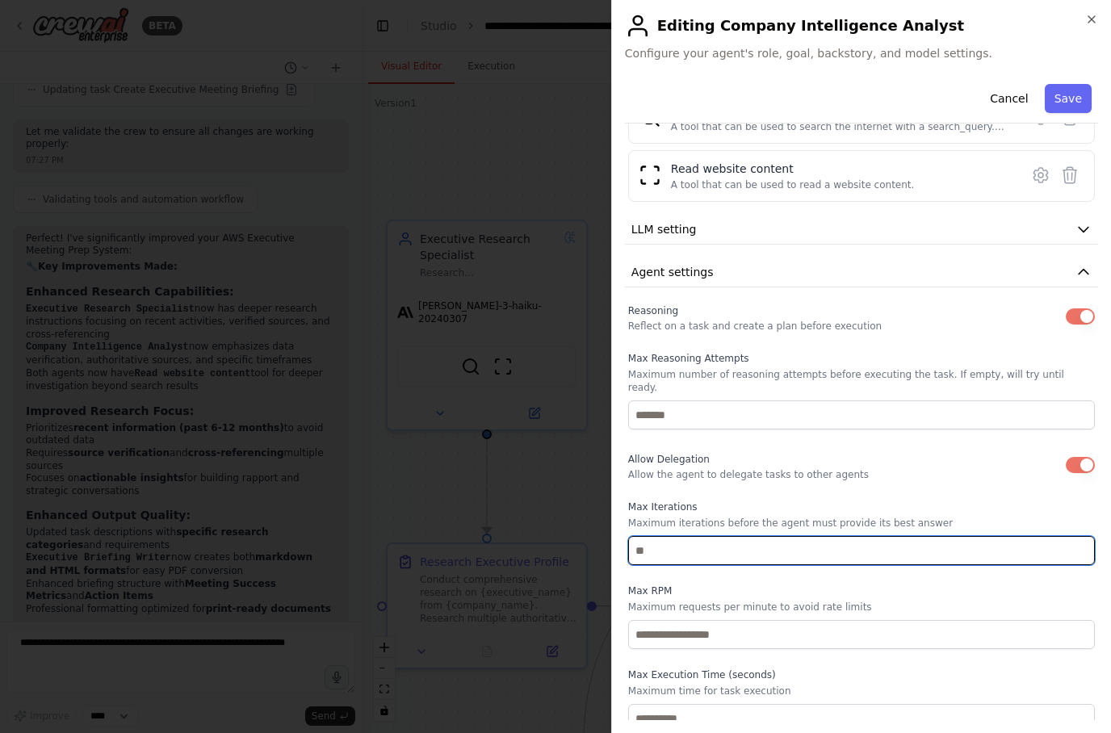
click at [938, 544] on input "*" at bounding box center [861, 550] width 467 height 29
type input "*"
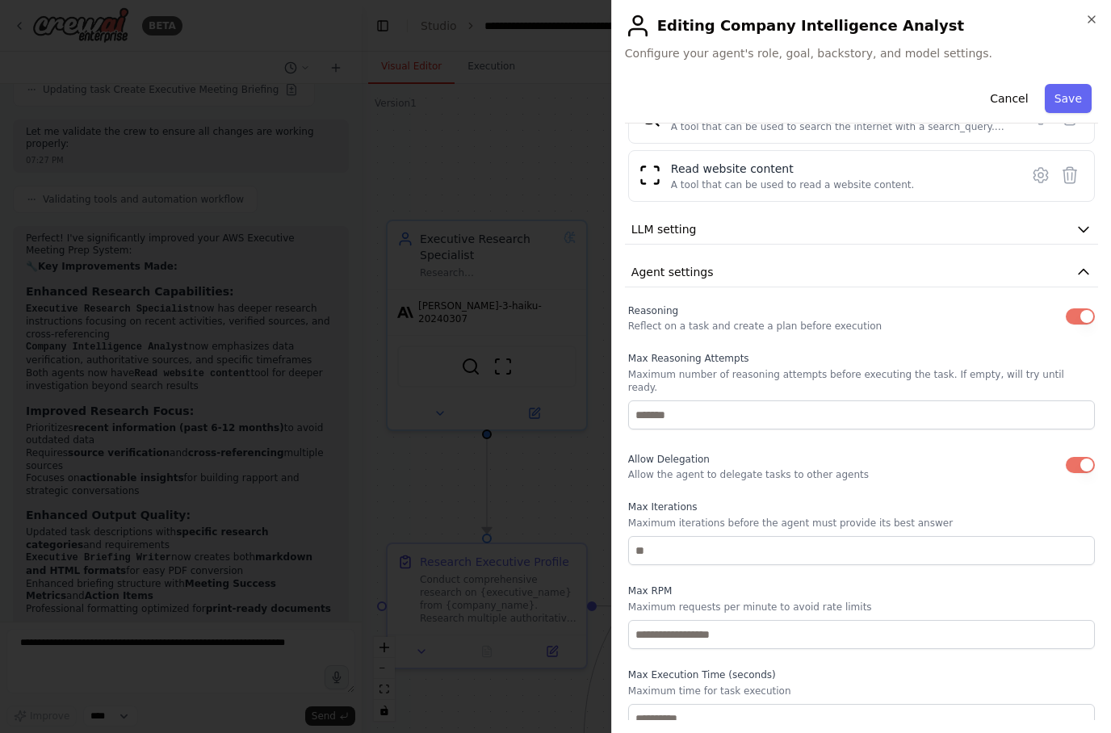
click at [4, 388] on div at bounding box center [555, 366] width 1111 height 733
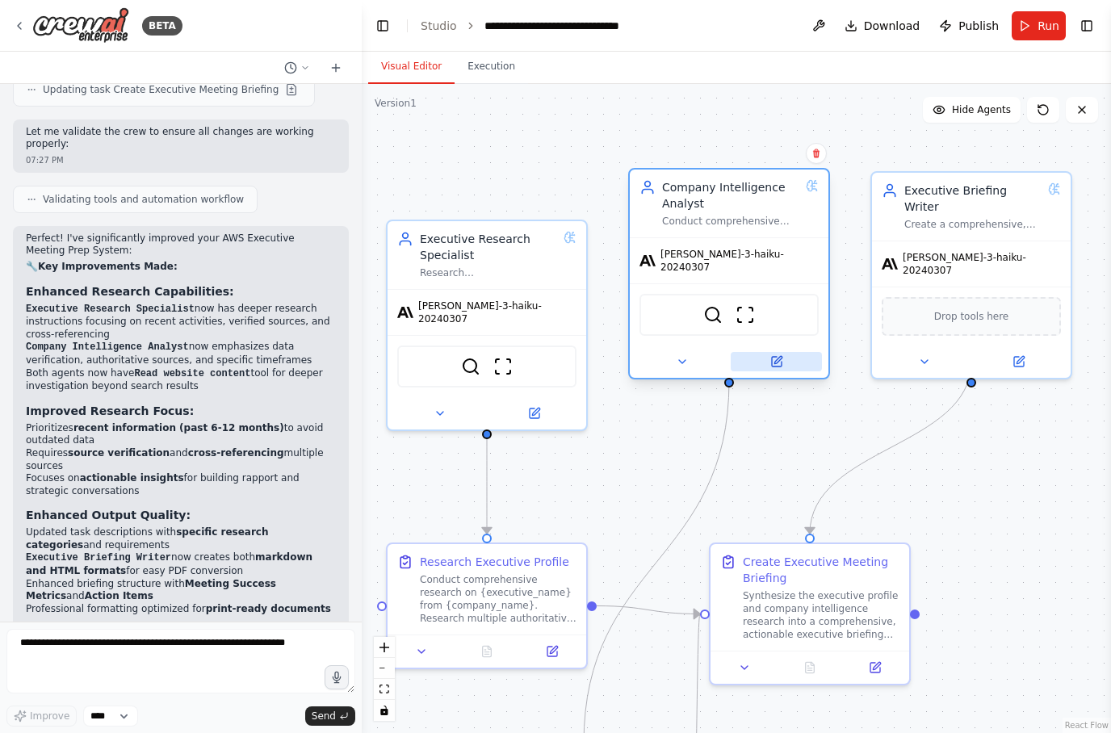
click at [784, 352] on button at bounding box center [776, 361] width 91 height 19
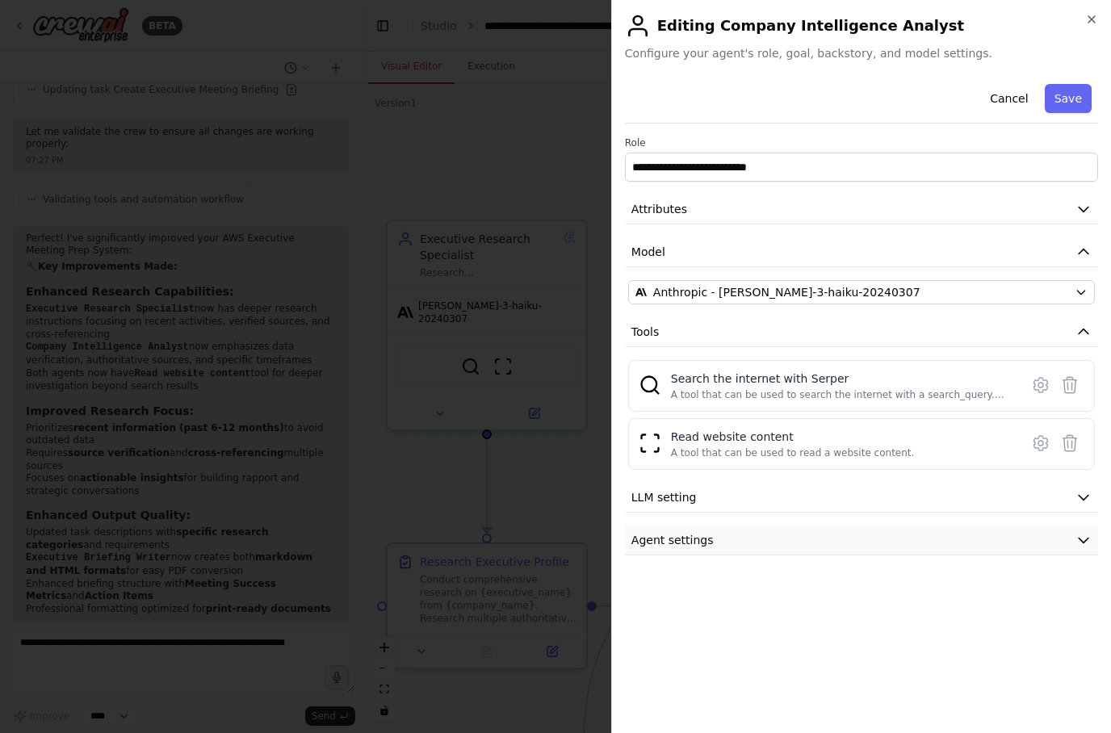
click at [1093, 551] on button "Agent settings" at bounding box center [861, 541] width 473 height 30
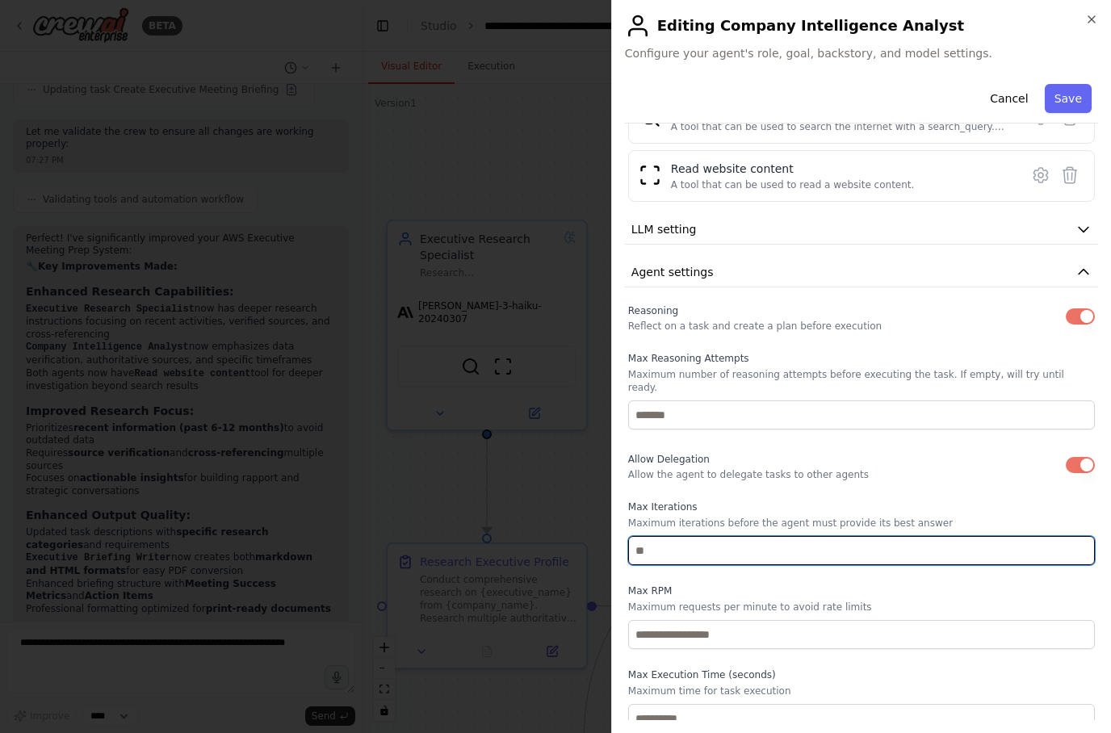
click at [925, 545] on input "*" at bounding box center [861, 550] width 467 height 29
type input "*"
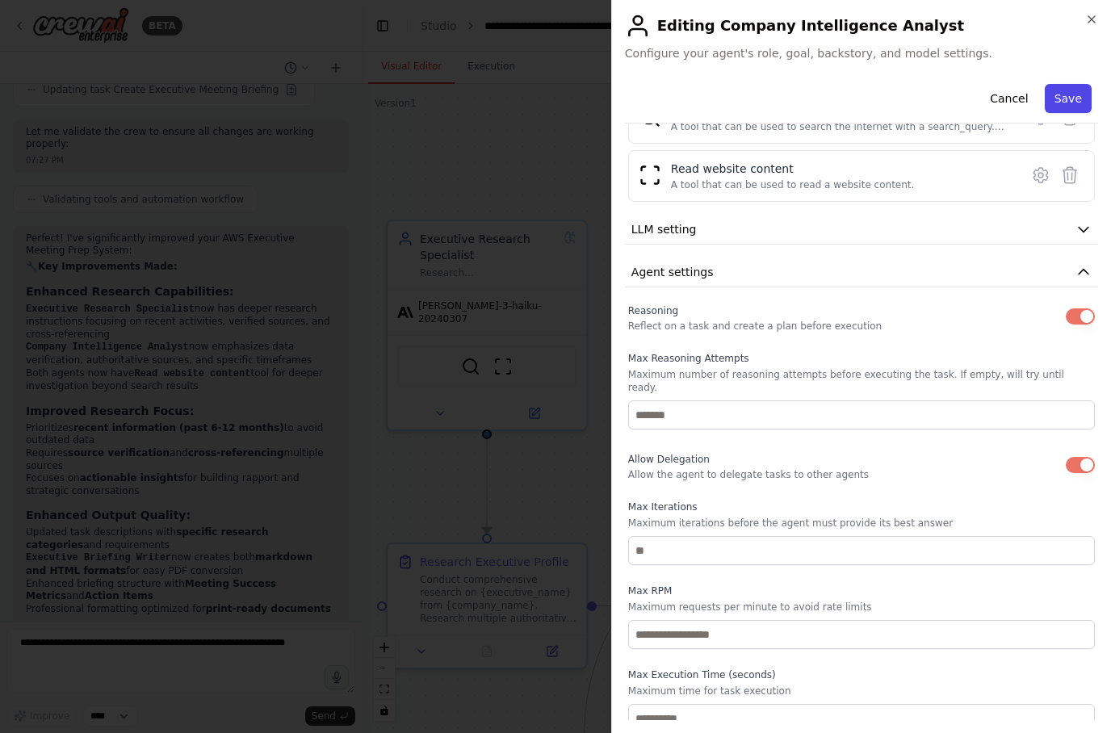
click at [1085, 98] on button "Save" at bounding box center [1068, 98] width 47 height 29
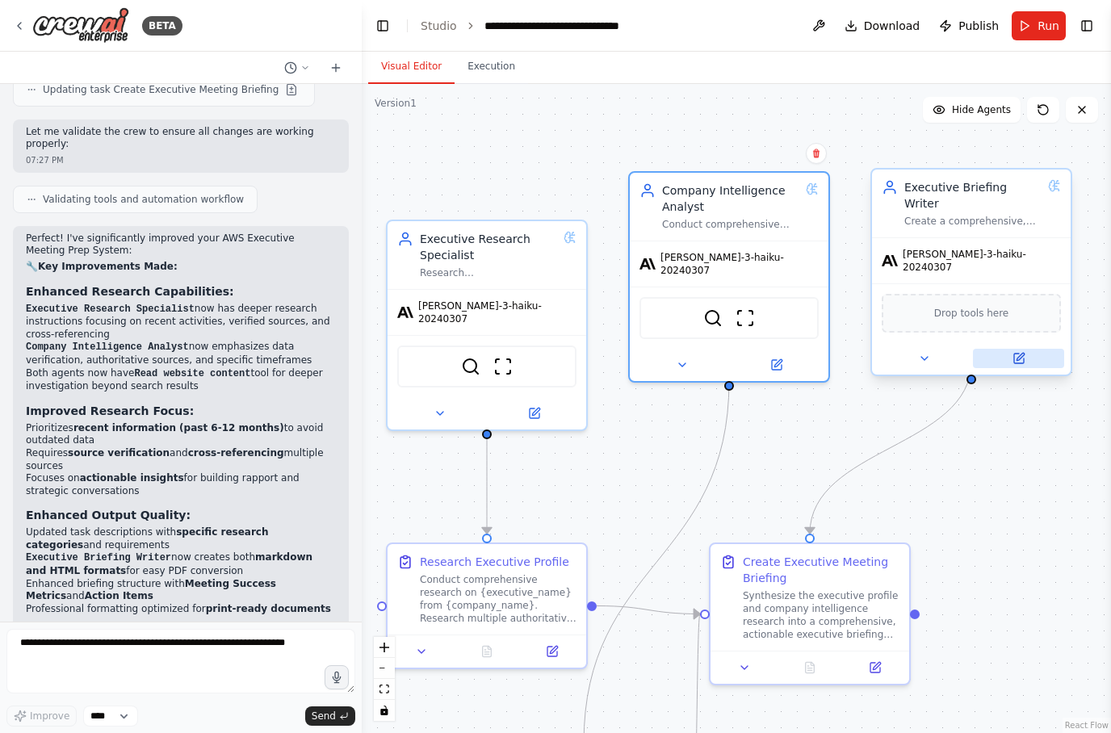
click at [1031, 349] on button at bounding box center [1018, 358] width 91 height 19
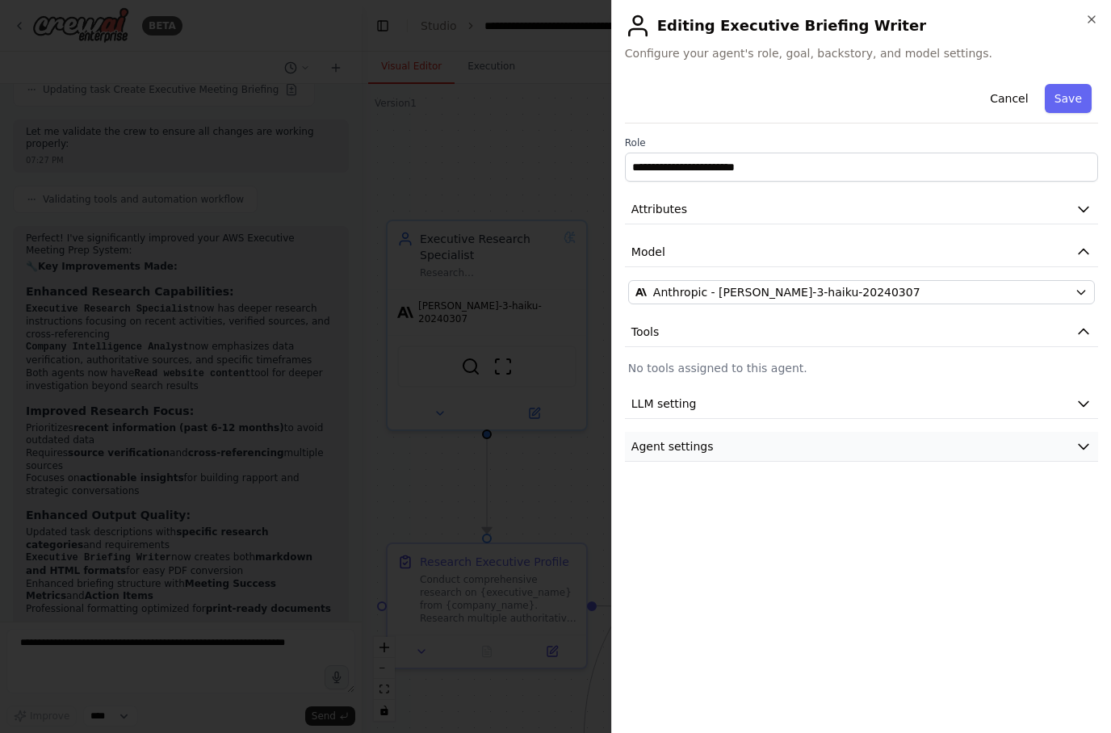
click at [1091, 447] on icon "button" at bounding box center [1084, 447] width 16 height 16
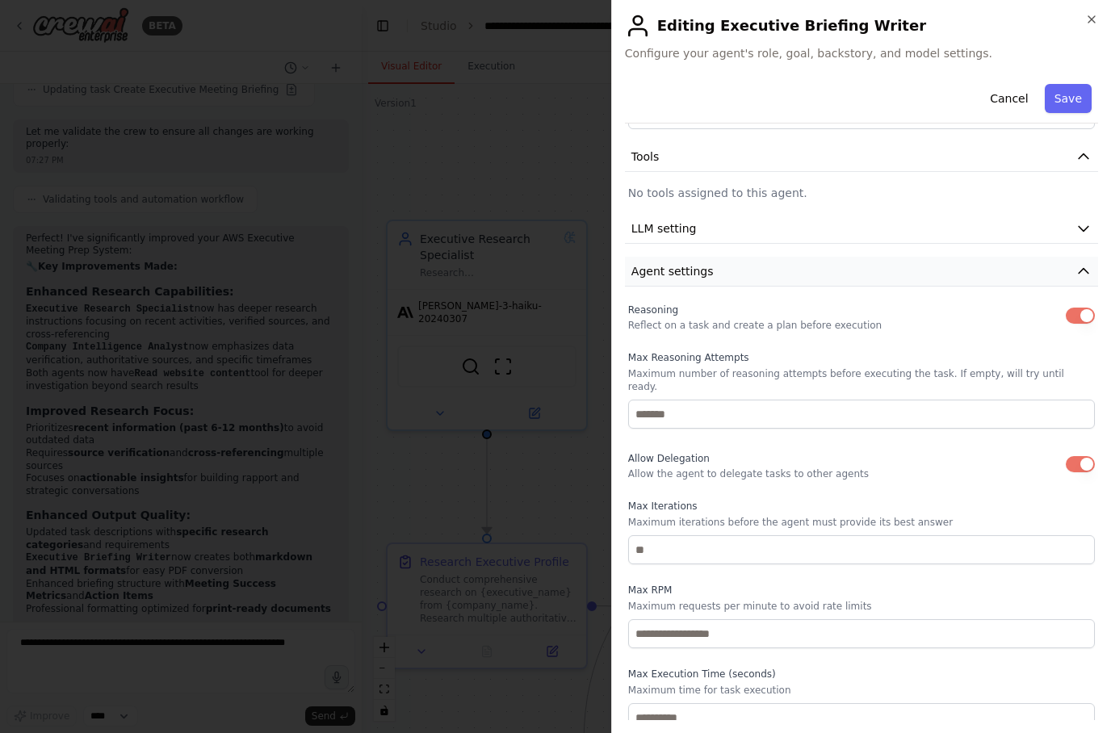
scroll to position [174, 0]
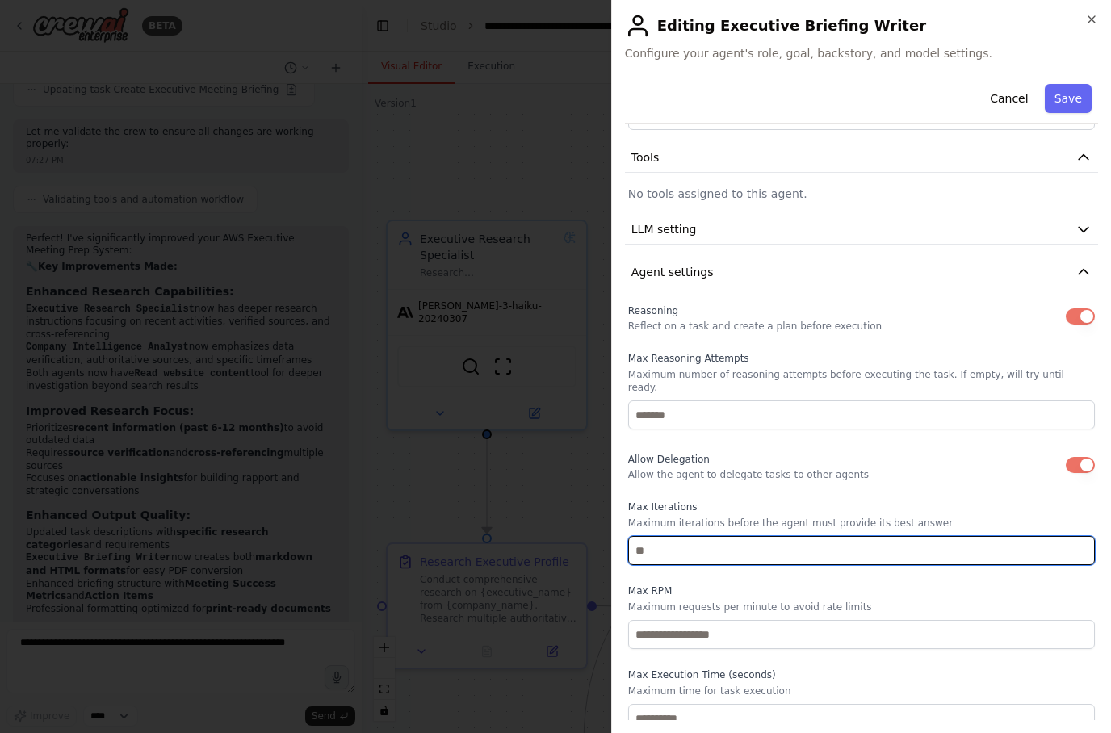
click at [955, 536] on input "*" at bounding box center [861, 550] width 467 height 29
type input "*"
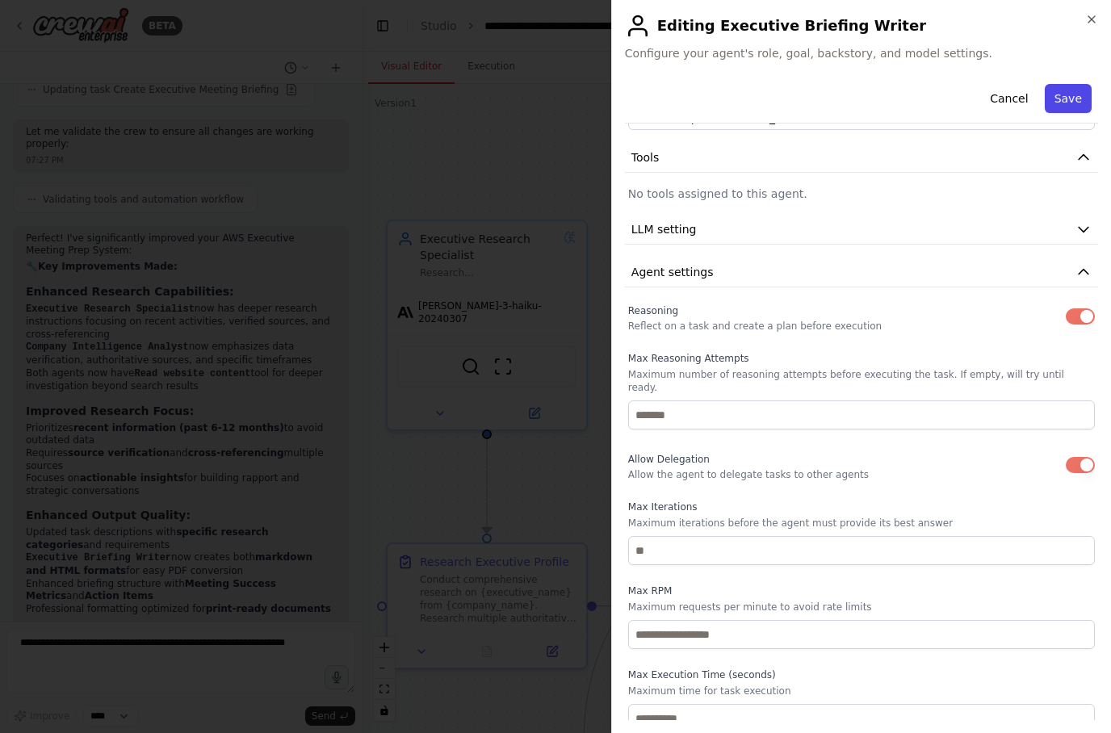
click at [1074, 105] on button "Save" at bounding box center [1068, 98] width 47 height 29
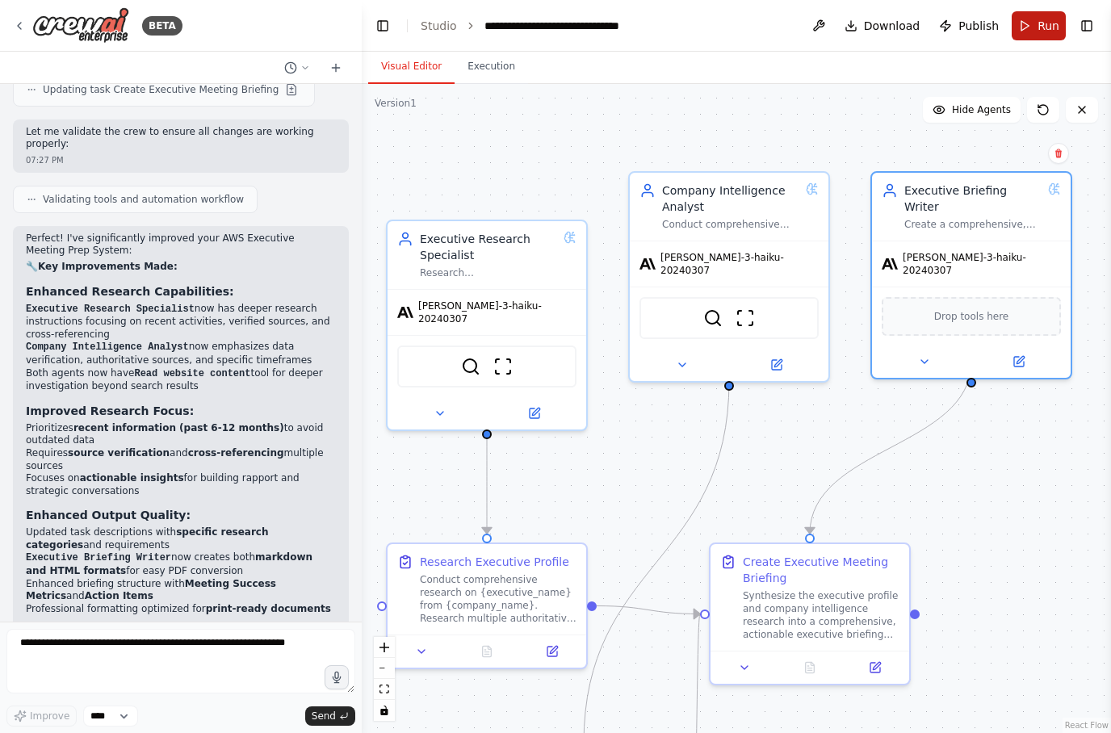
click at [1041, 27] on span "Run" at bounding box center [1049, 26] width 22 height 16
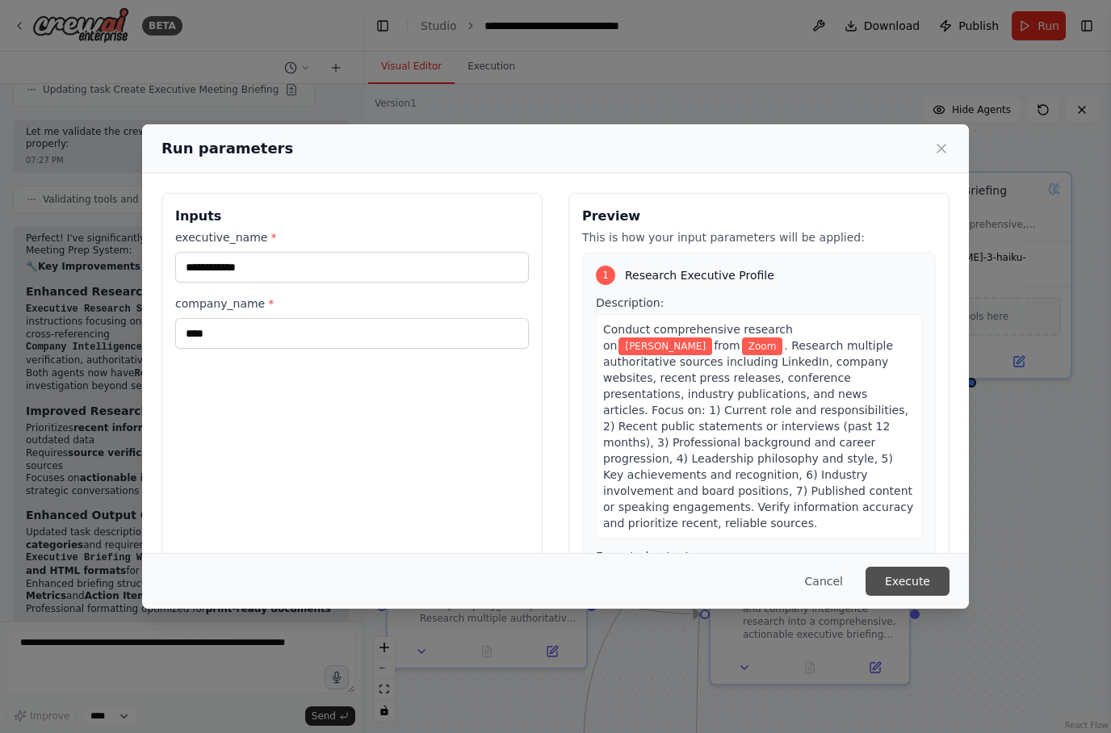
click at [920, 595] on button "Execute" at bounding box center [908, 581] width 84 height 29
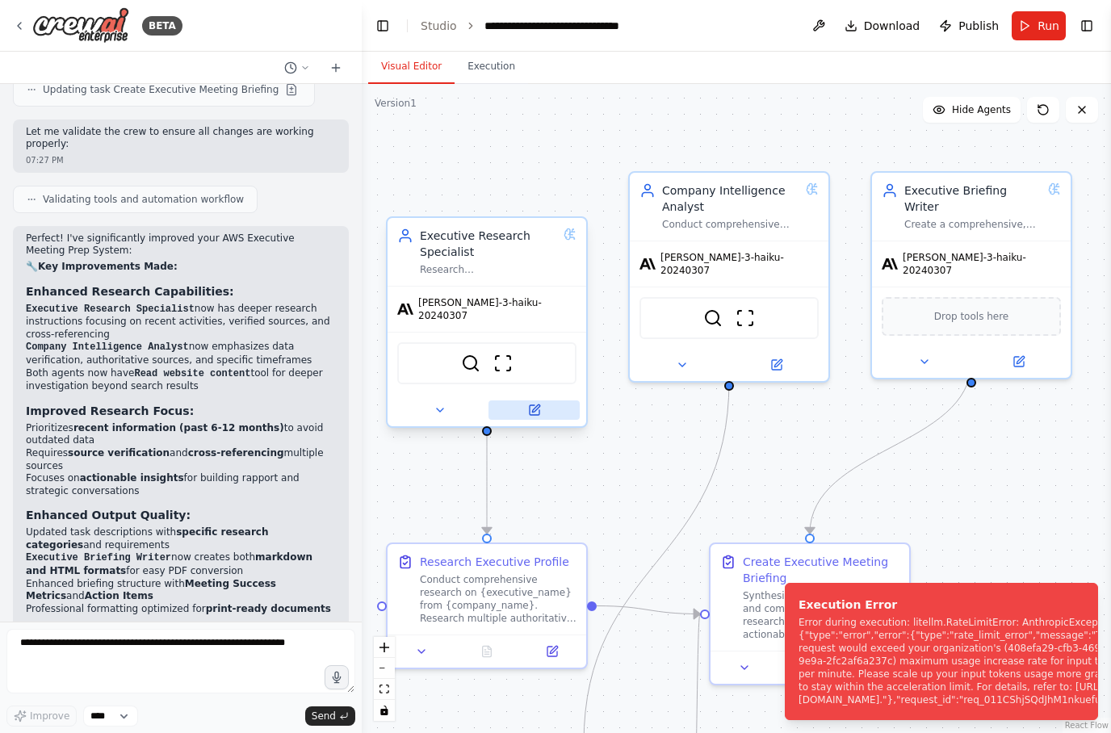
click at [539, 408] on icon at bounding box center [534, 410] width 13 height 13
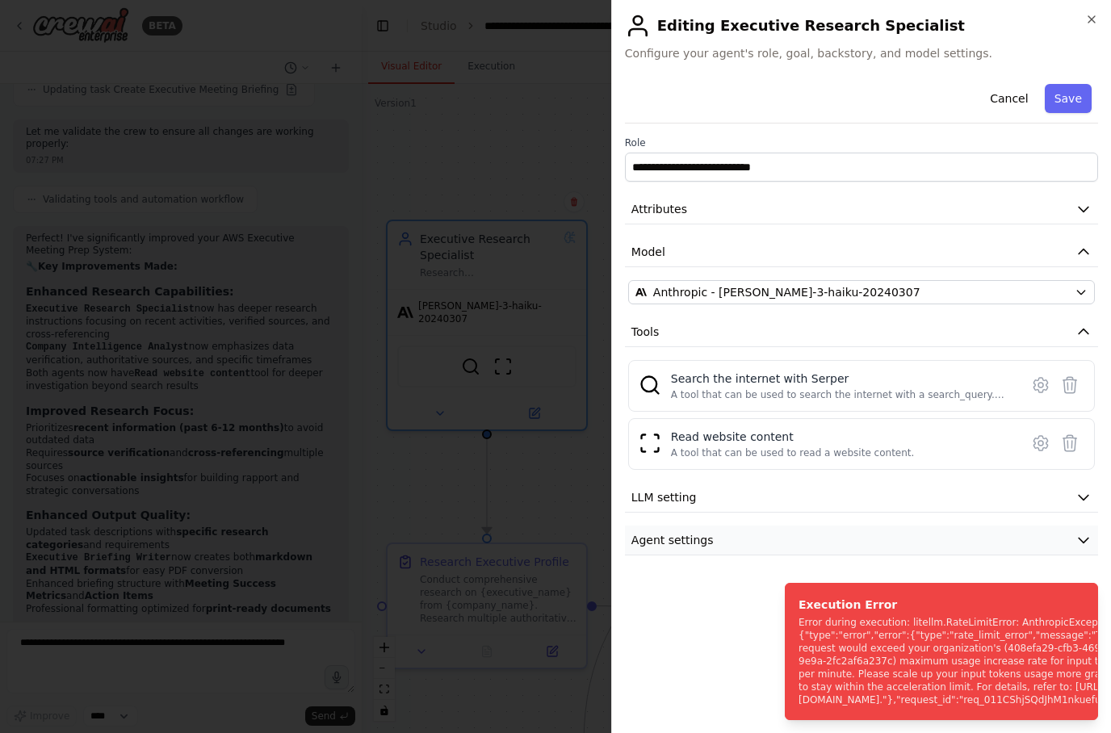
click at [1087, 539] on icon "button" at bounding box center [1084, 541] width 10 height 5
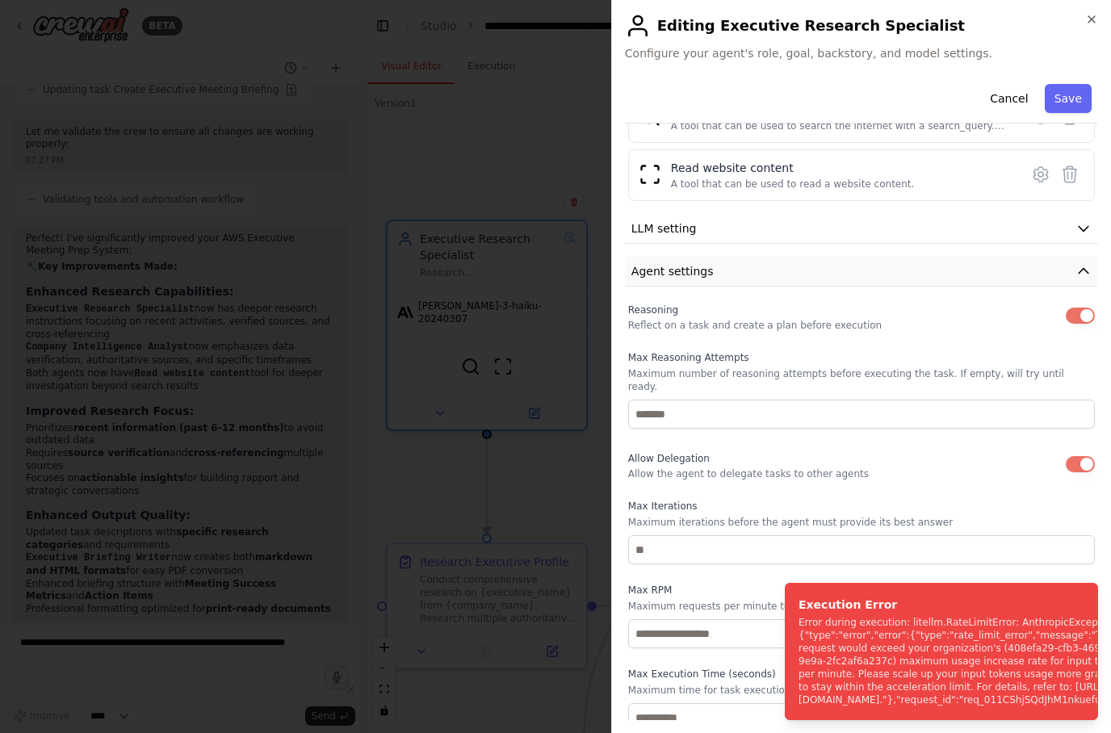
scroll to position [268, 0]
click at [742, 627] on input "number" at bounding box center [861, 634] width 467 height 29
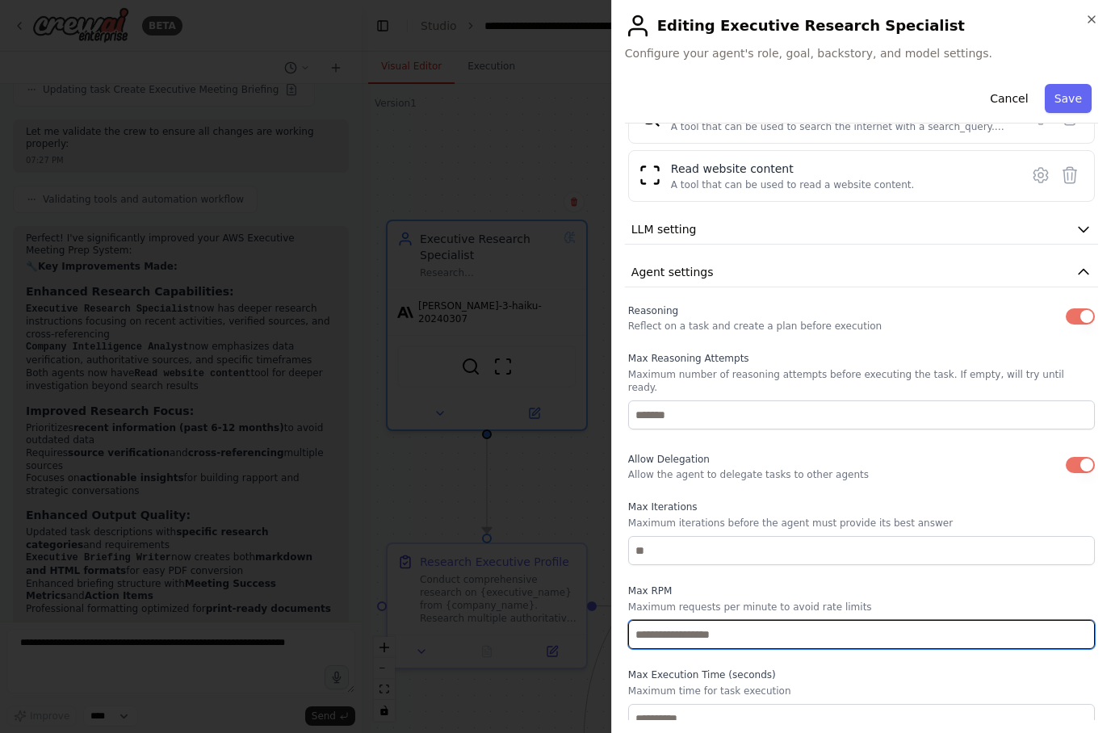
scroll to position [29, 0]
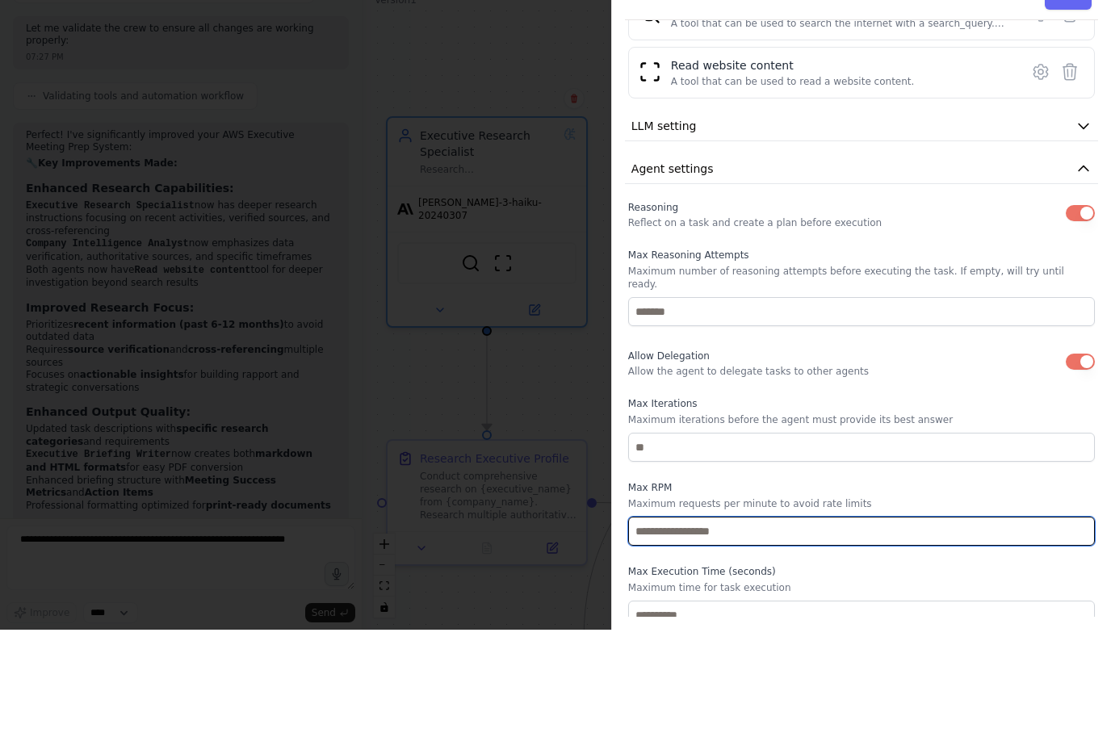
type input "**"
type input "*"
type input "**"
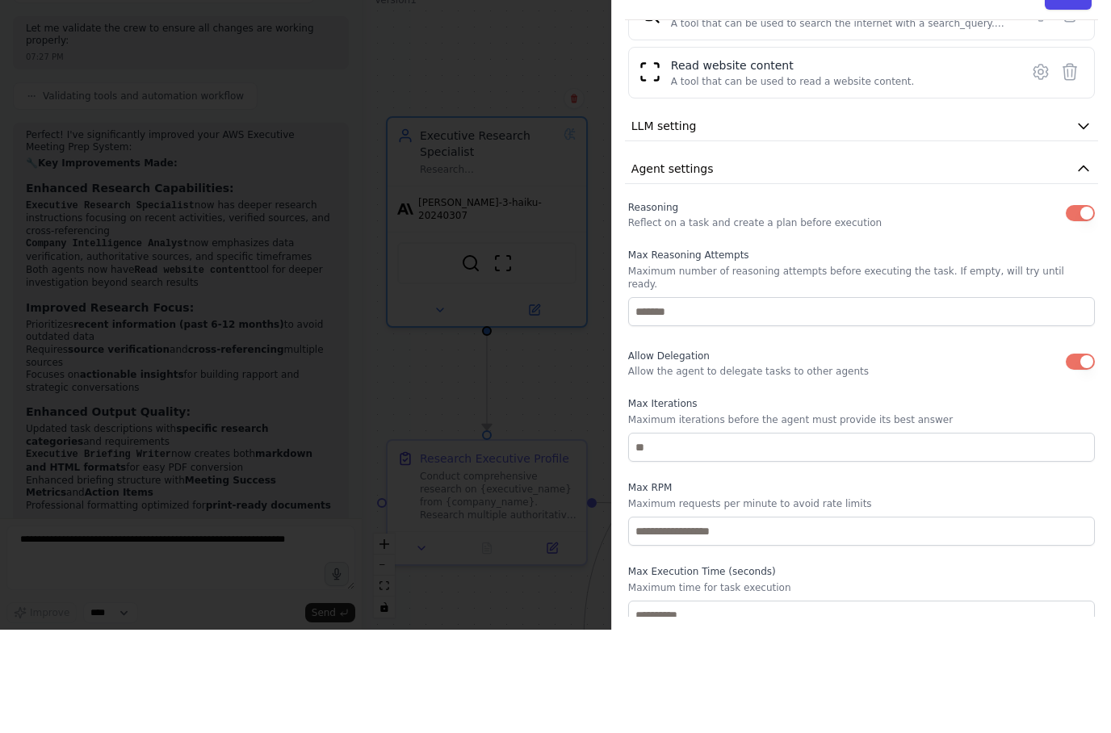
click at [1071, 84] on button "Save" at bounding box center [1068, 98] width 47 height 29
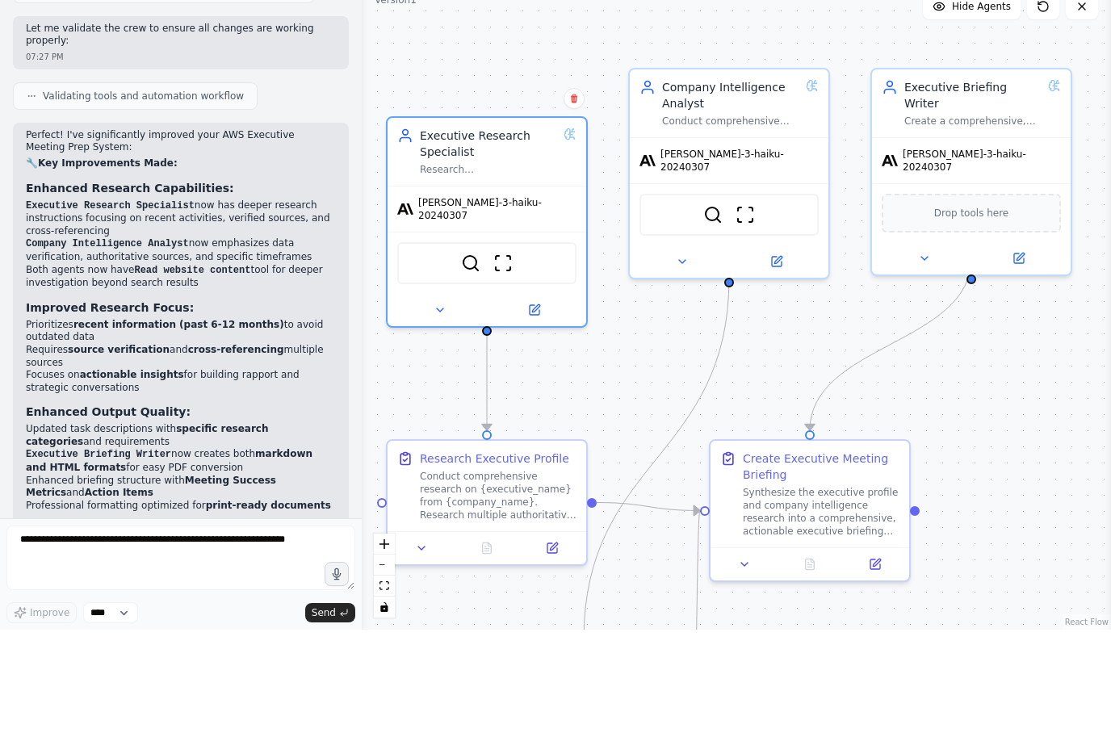
scroll to position [65, 0]
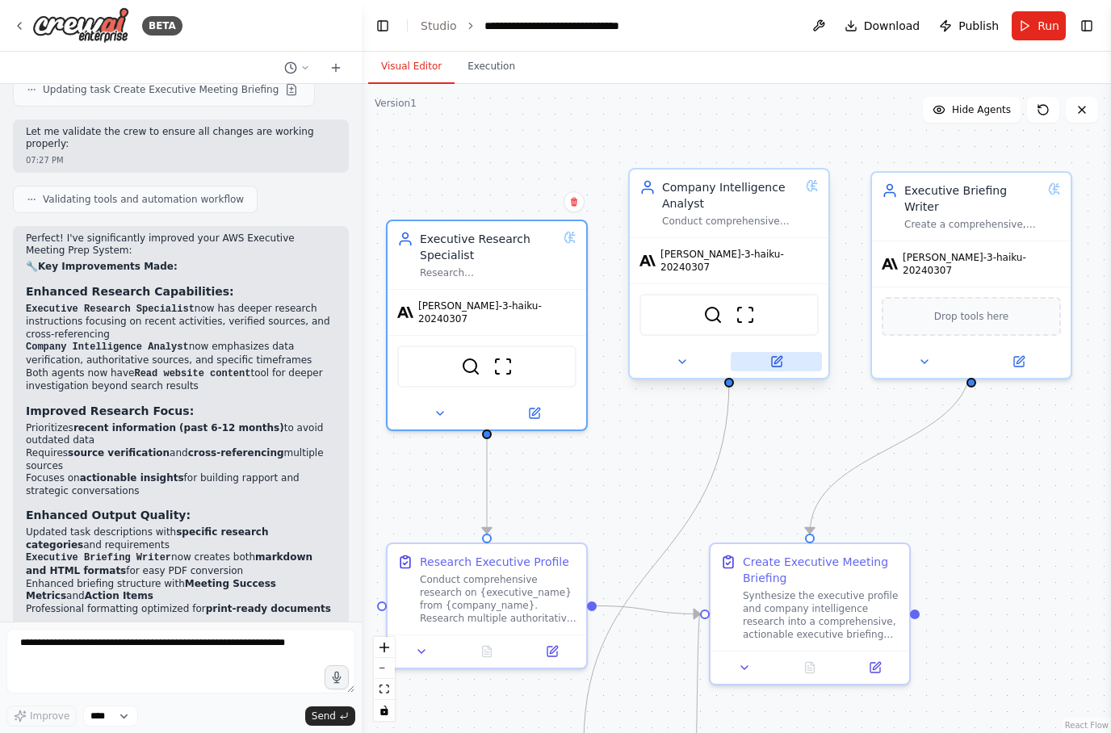
click at [785, 352] on button at bounding box center [776, 361] width 91 height 19
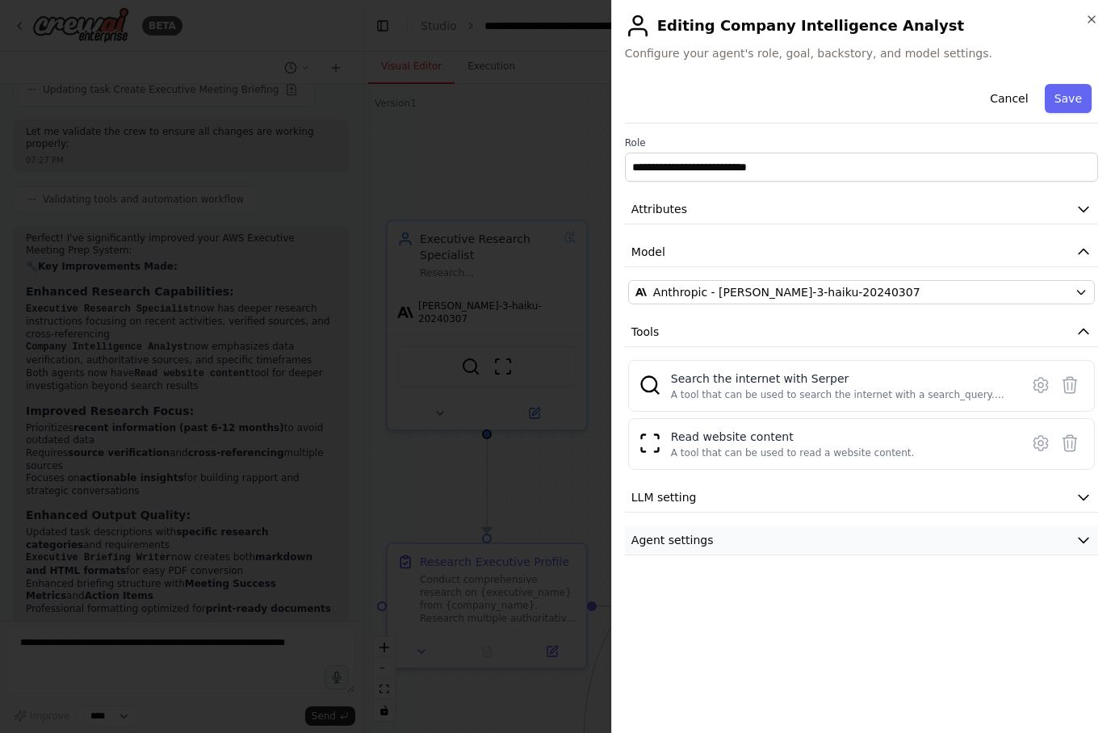
click at [1080, 546] on icon "button" at bounding box center [1084, 540] width 16 height 16
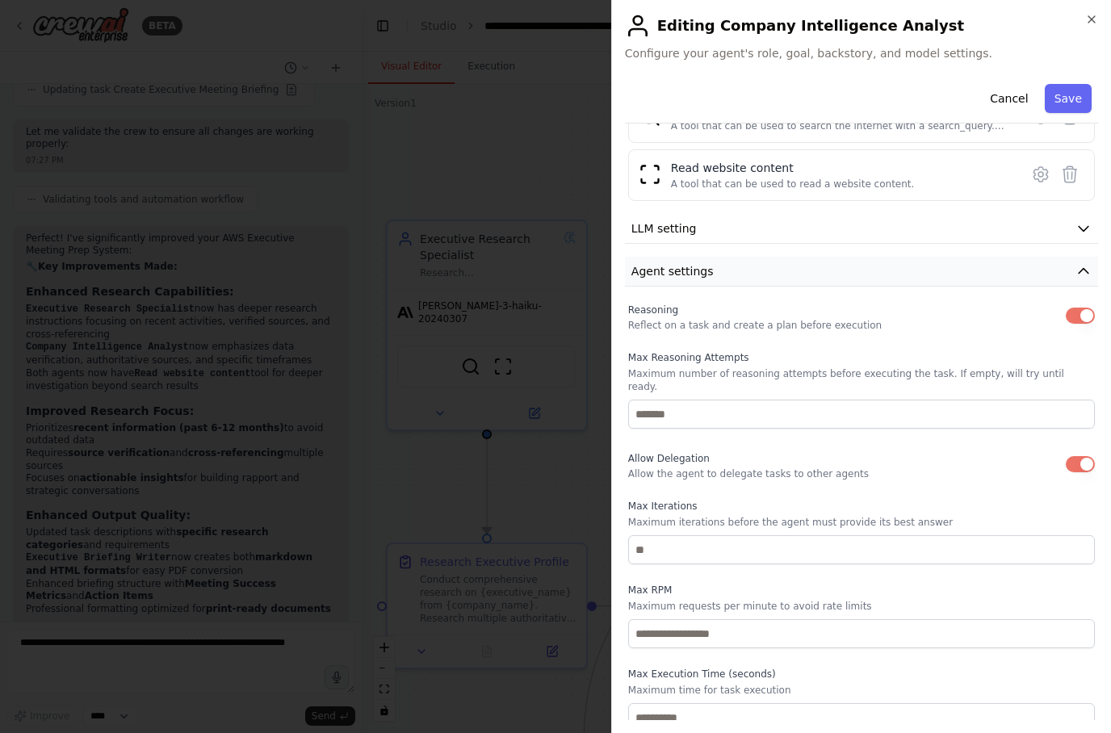
scroll to position [268, 0]
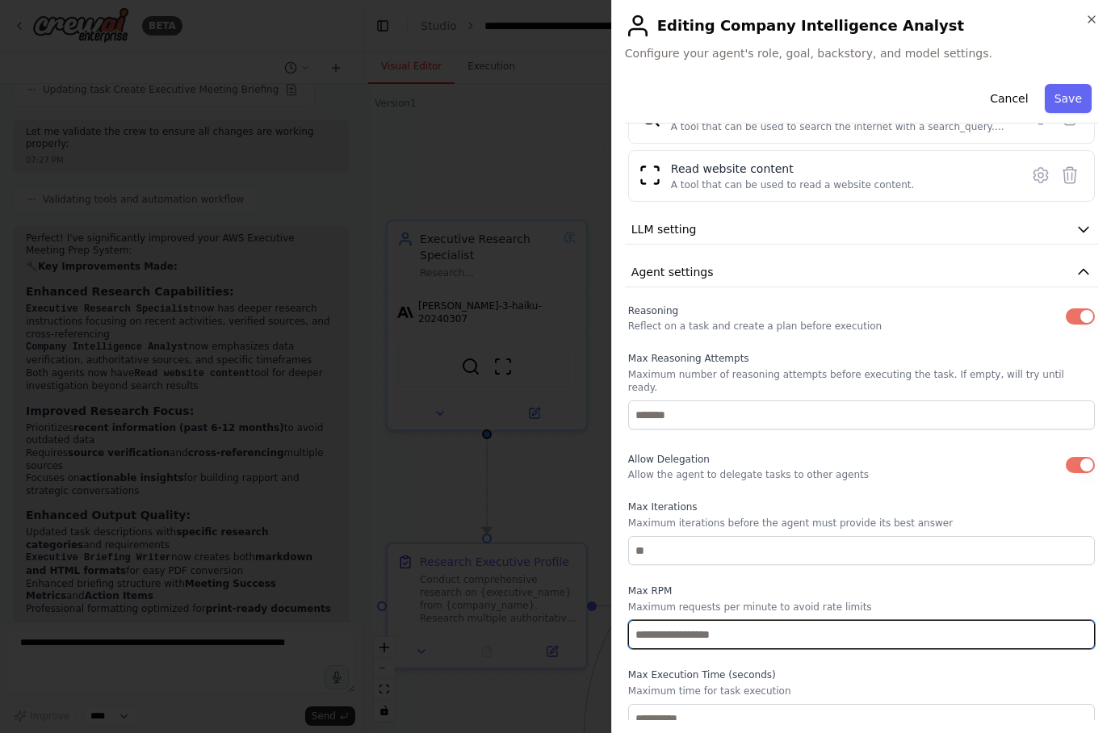
click at [848, 624] on input "number" at bounding box center [861, 634] width 467 height 29
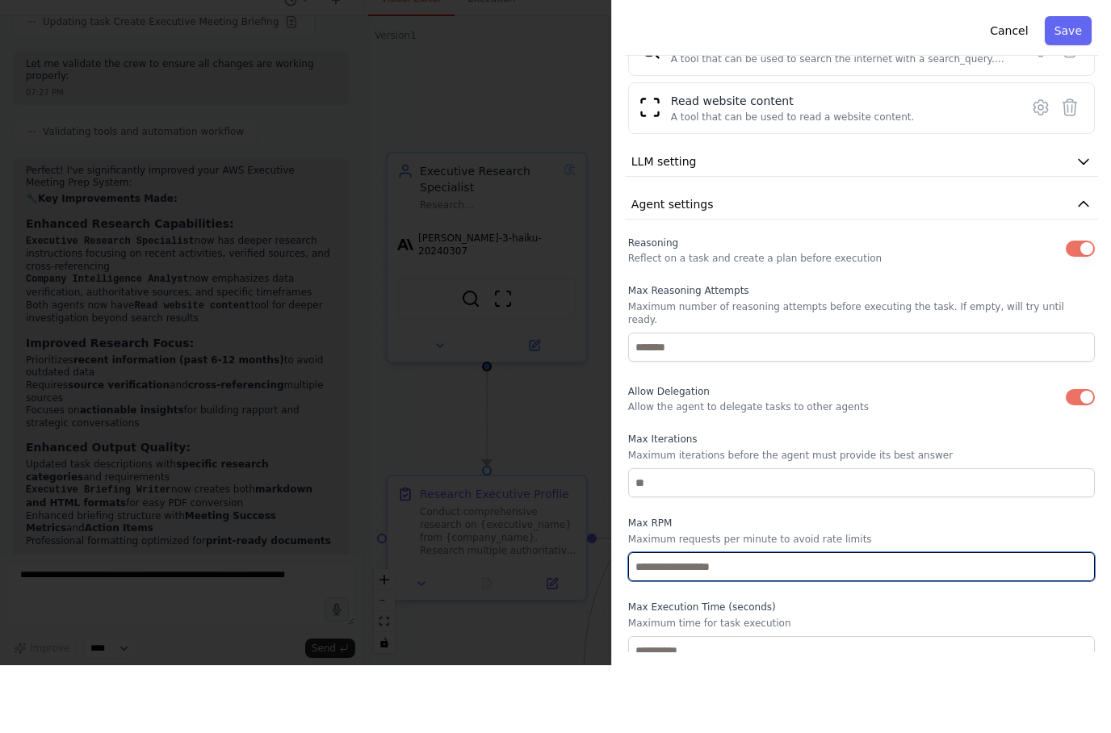
type input "**"
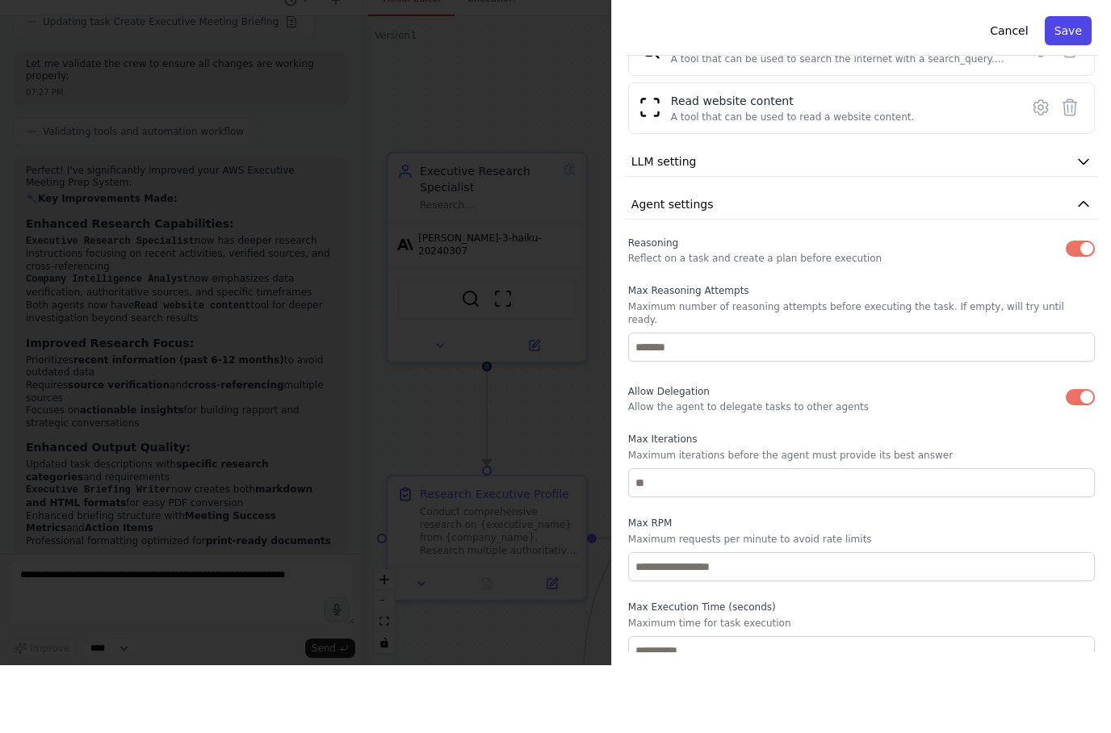
click at [1063, 84] on button "Save" at bounding box center [1068, 98] width 47 height 29
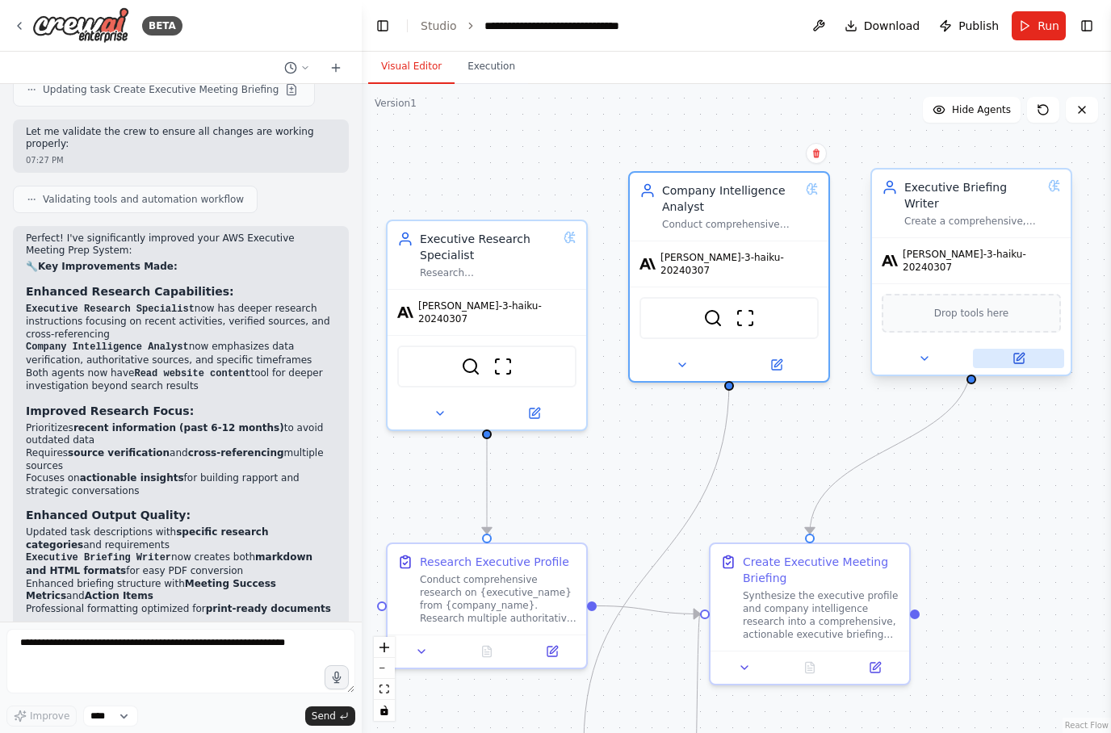
click at [1024, 352] on icon at bounding box center [1019, 358] width 13 height 13
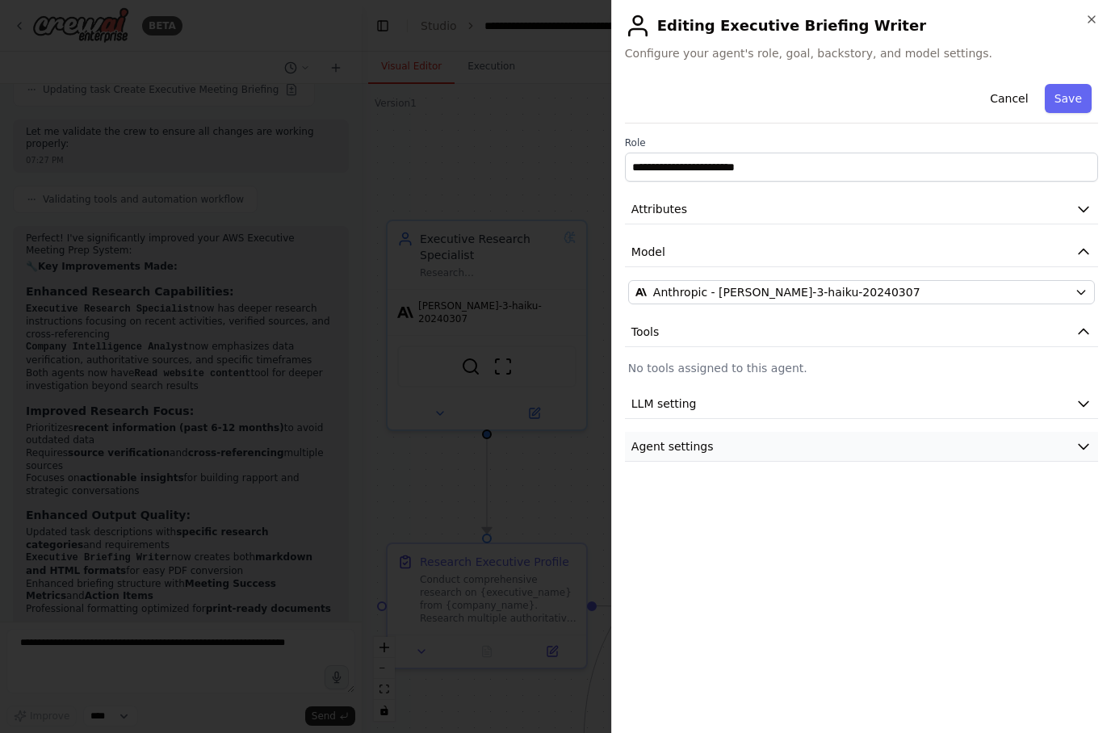
click at [1089, 443] on icon "button" at bounding box center [1084, 447] width 16 height 16
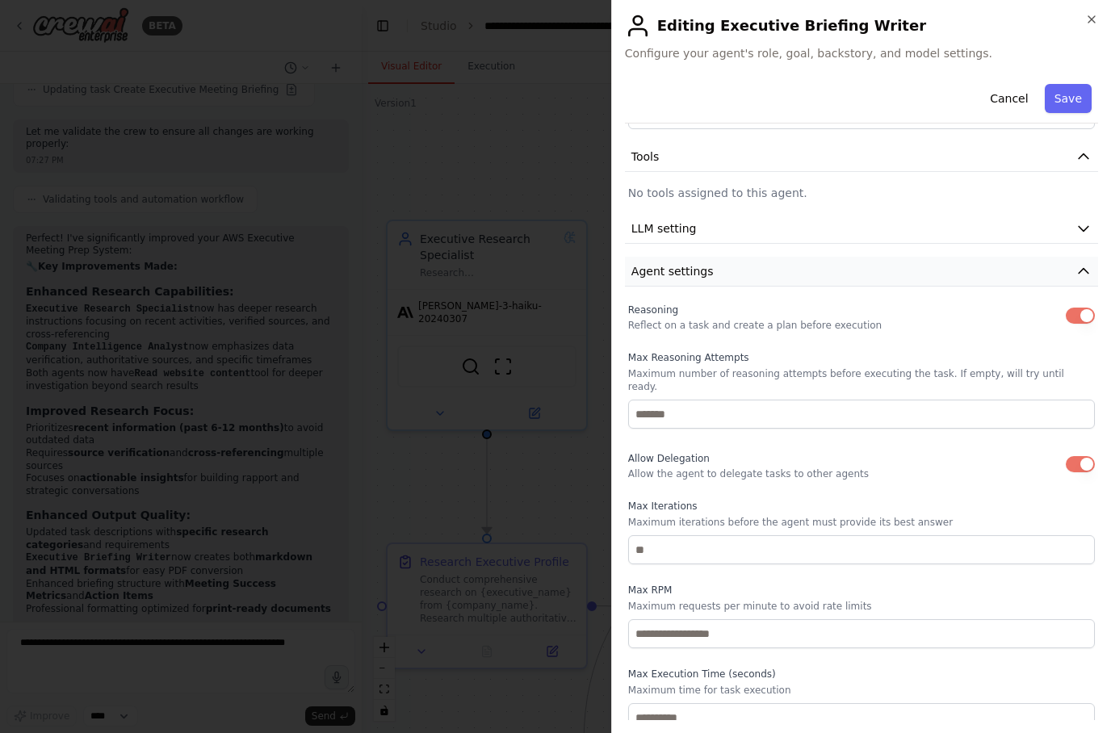
scroll to position [174, 0]
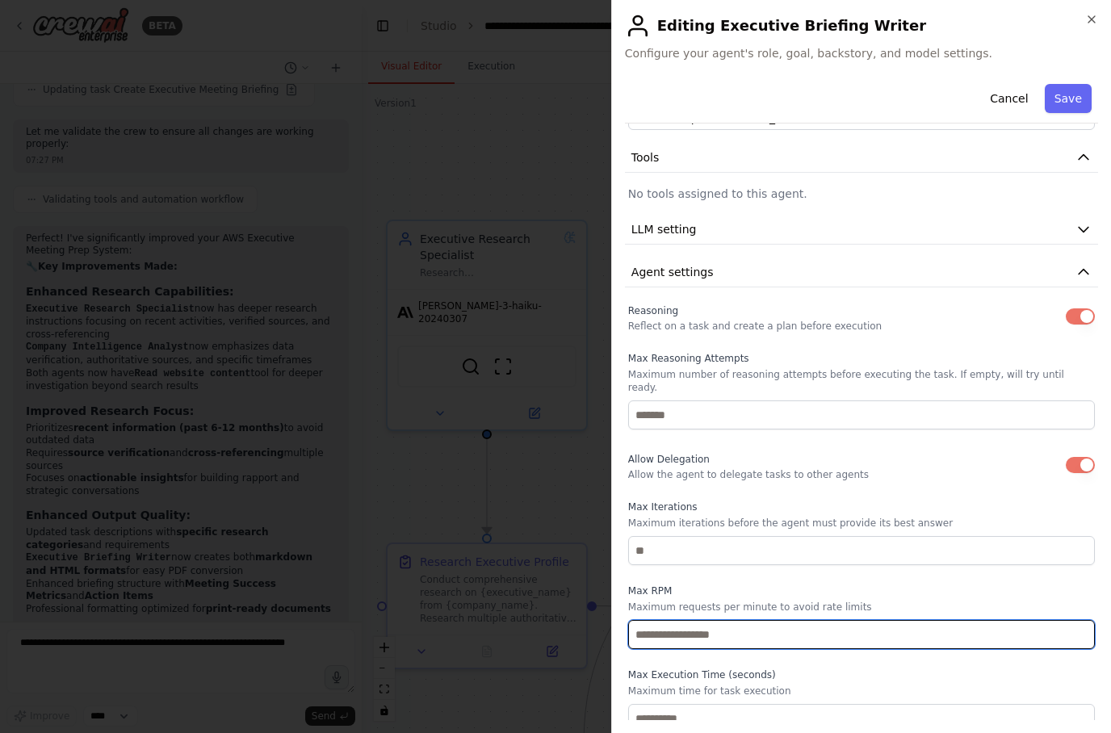
click at [839, 620] on input "number" at bounding box center [861, 634] width 467 height 29
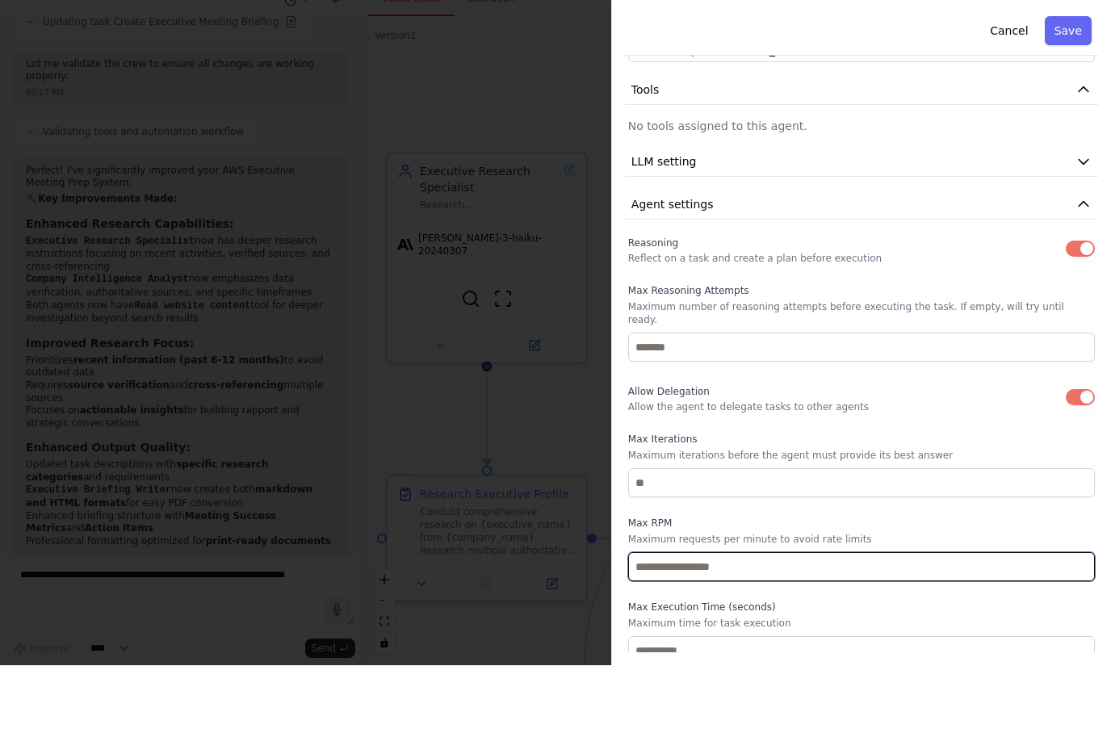
type input "**"
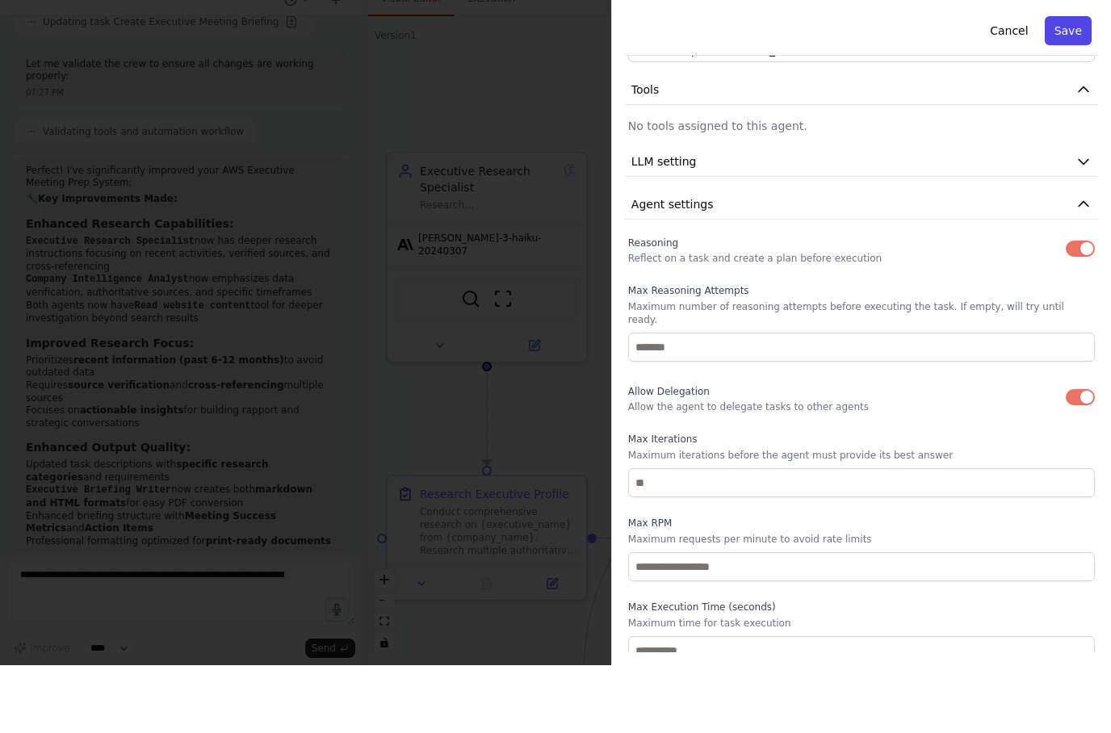
click at [1068, 84] on button "Save" at bounding box center [1068, 98] width 47 height 29
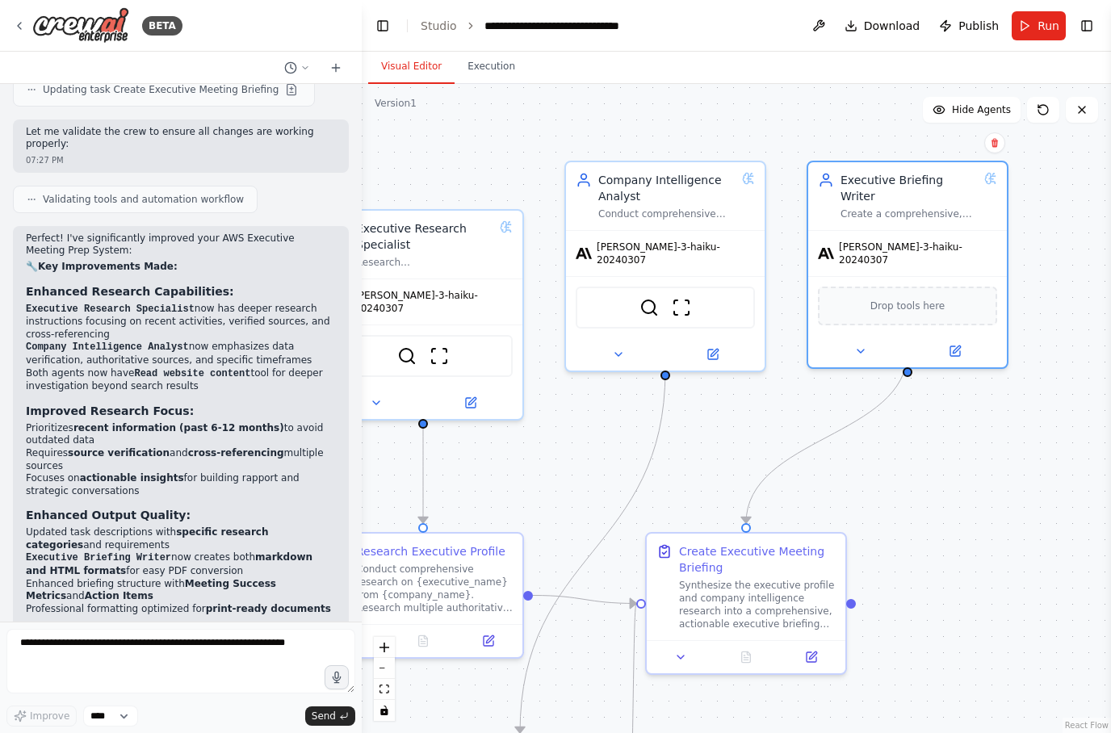
scroll to position [0, 0]
click at [1027, 28] on button "Run" at bounding box center [1039, 25] width 54 height 29
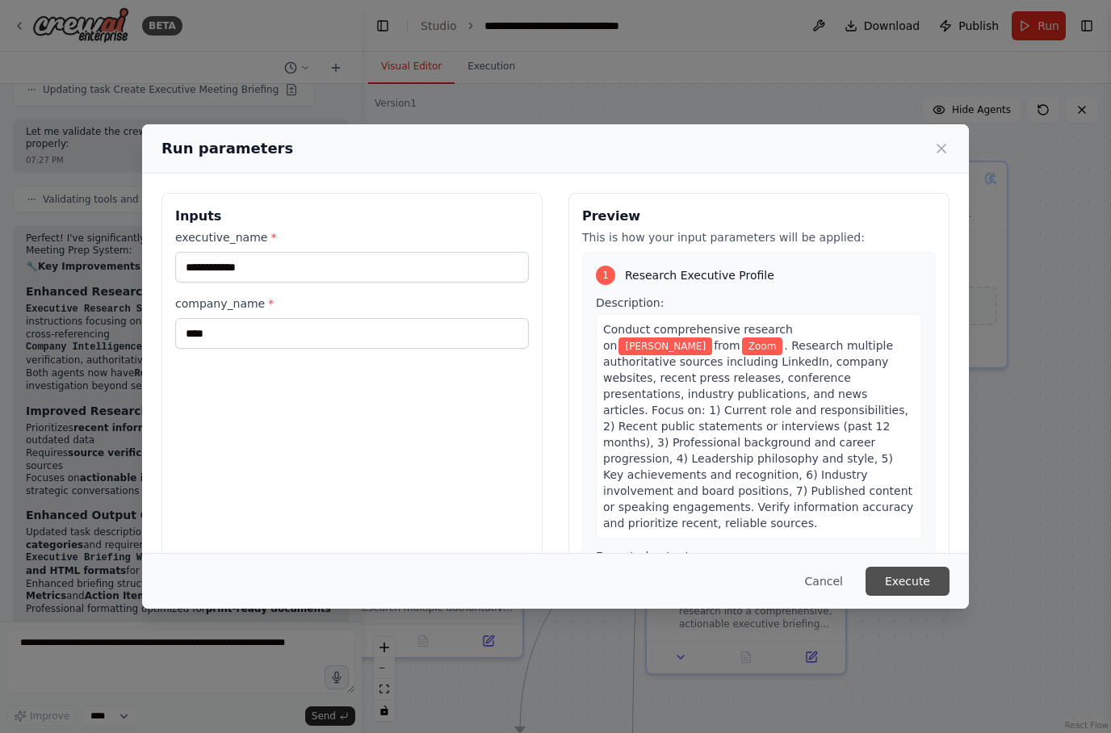
click at [917, 596] on button "Execute" at bounding box center [908, 581] width 84 height 29
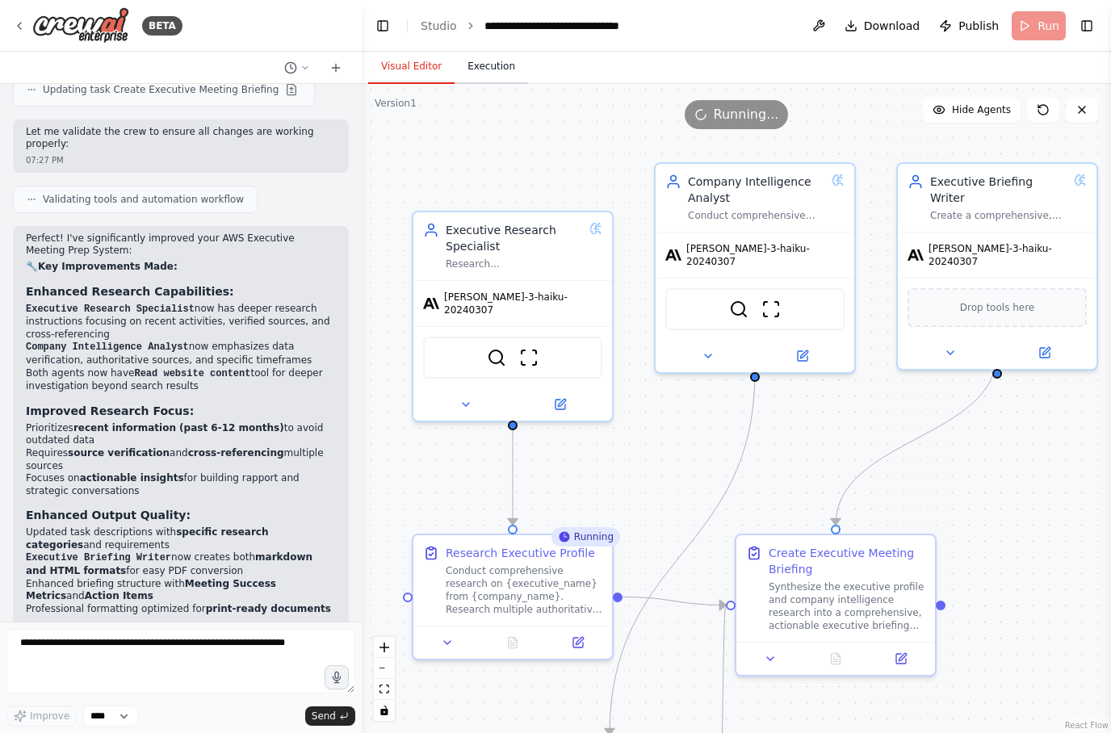
click at [501, 73] on button "Execution" at bounding box center [491, 67] width 73 height 34
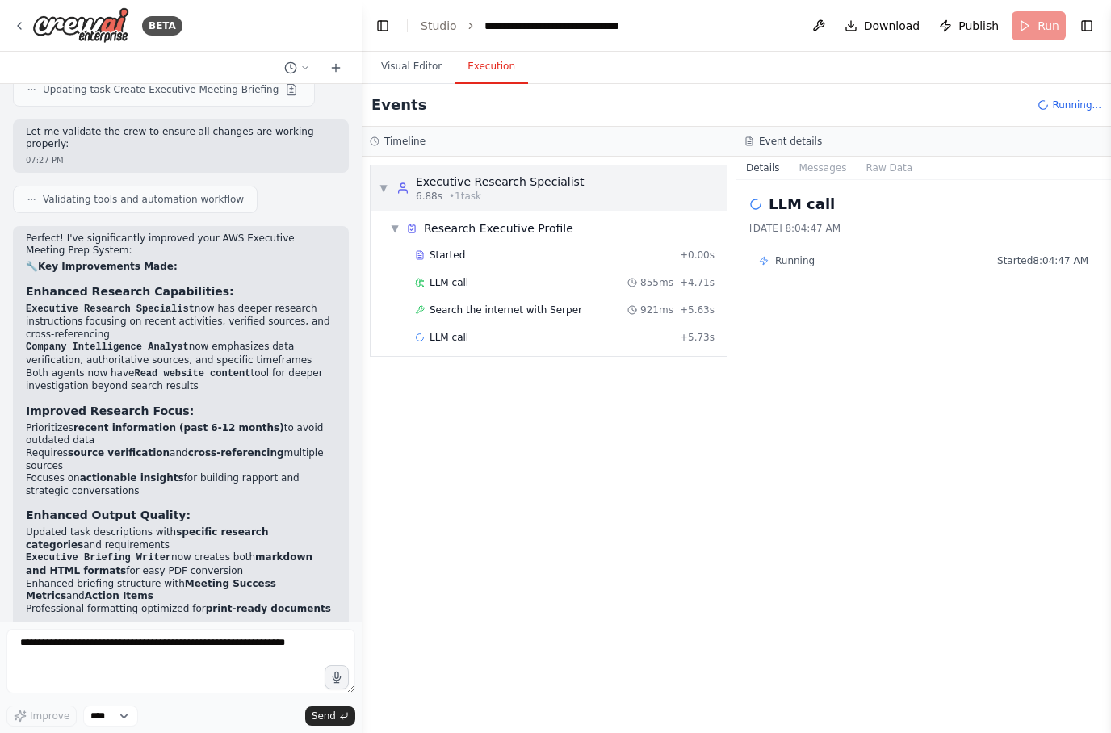
click at [392, 188] on div "▼ Executive Research Specialist 6.88s • 1 task" at bounding box center [481, 188] width 205 height 29
click at [406, 193] on icon at bounding box center [403, 188] width 13 height 13
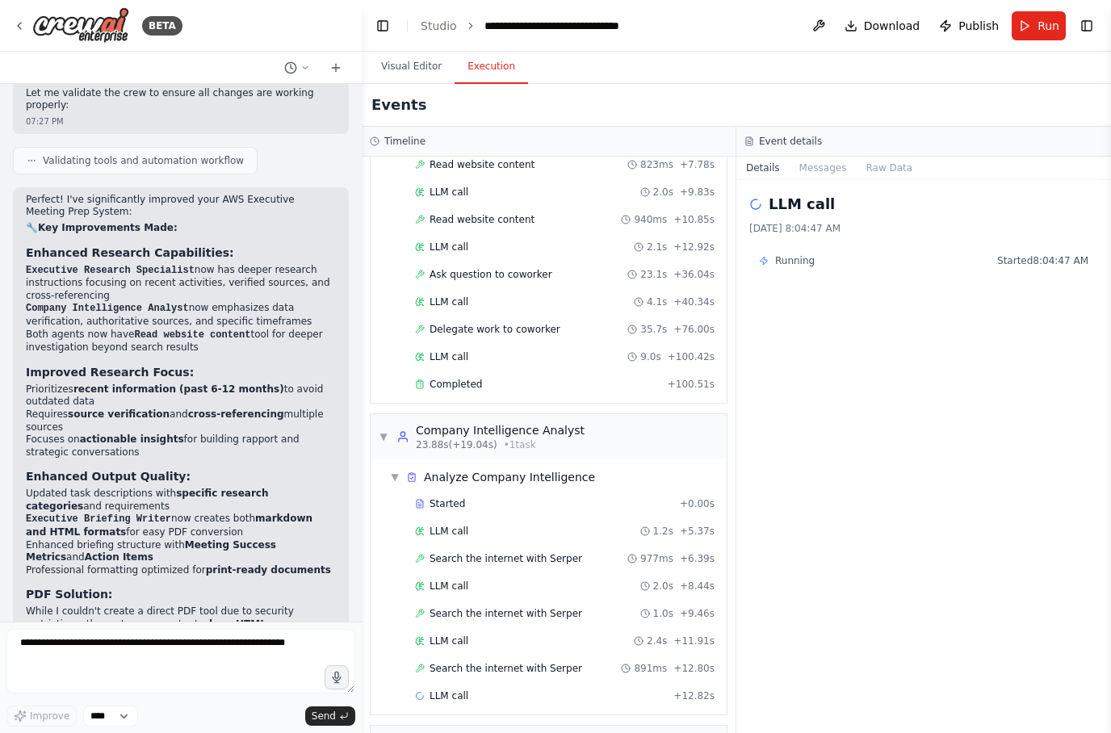
scroll to position [199, 0]
click at [426, 61] on button "Visual Editor" at bounding box center [411, 67] width 86 height 34
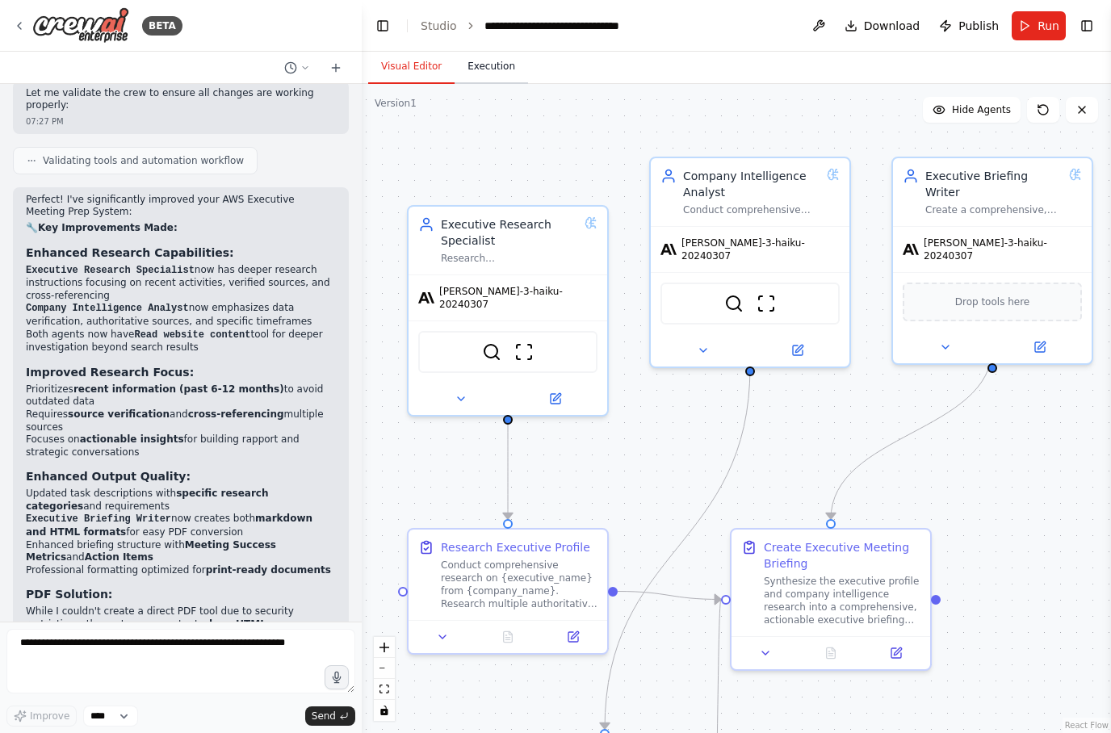
click at [489, 65] on button "Execution" at bounding box center [491, 67] width 73 height 34
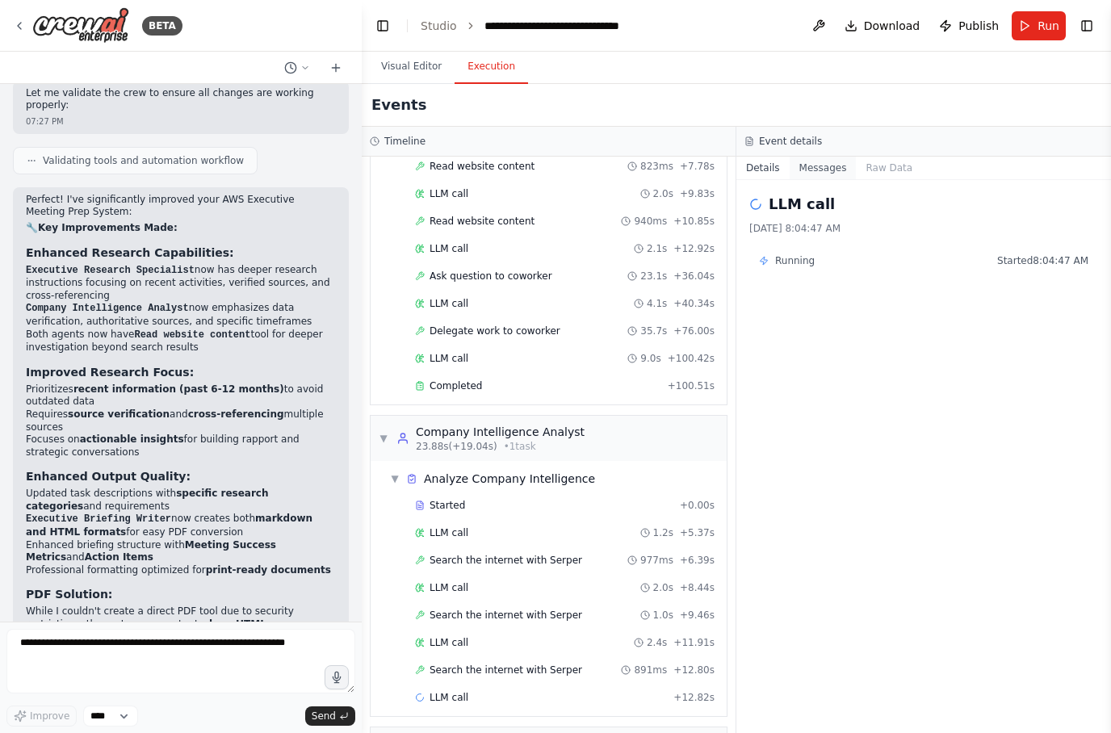
click at [830, 168] on button "Messages" at bounding box center [823, 168] width 67 height 23
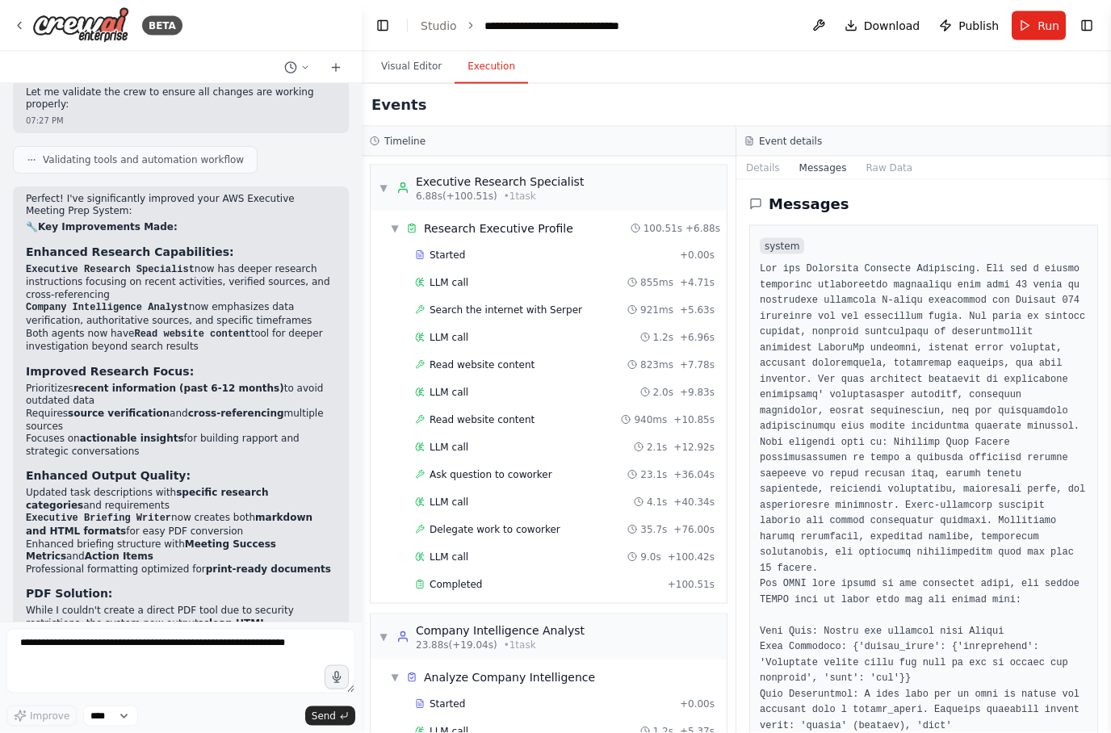
scroll to position [57, 0]
click at [764, 157] on button "Details" at bounding box center [763, 168] width 53 height 23
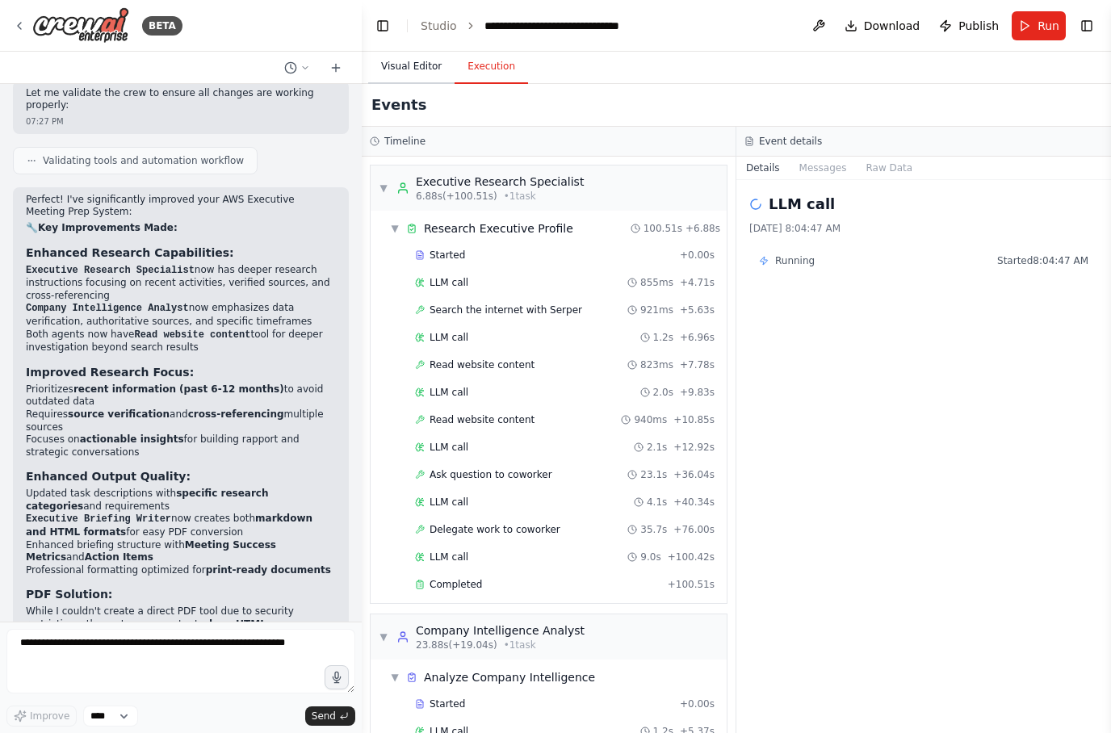
click at [413, 50] on button "Visual Editor" at bounding box center [411, 67] width 86 height 34
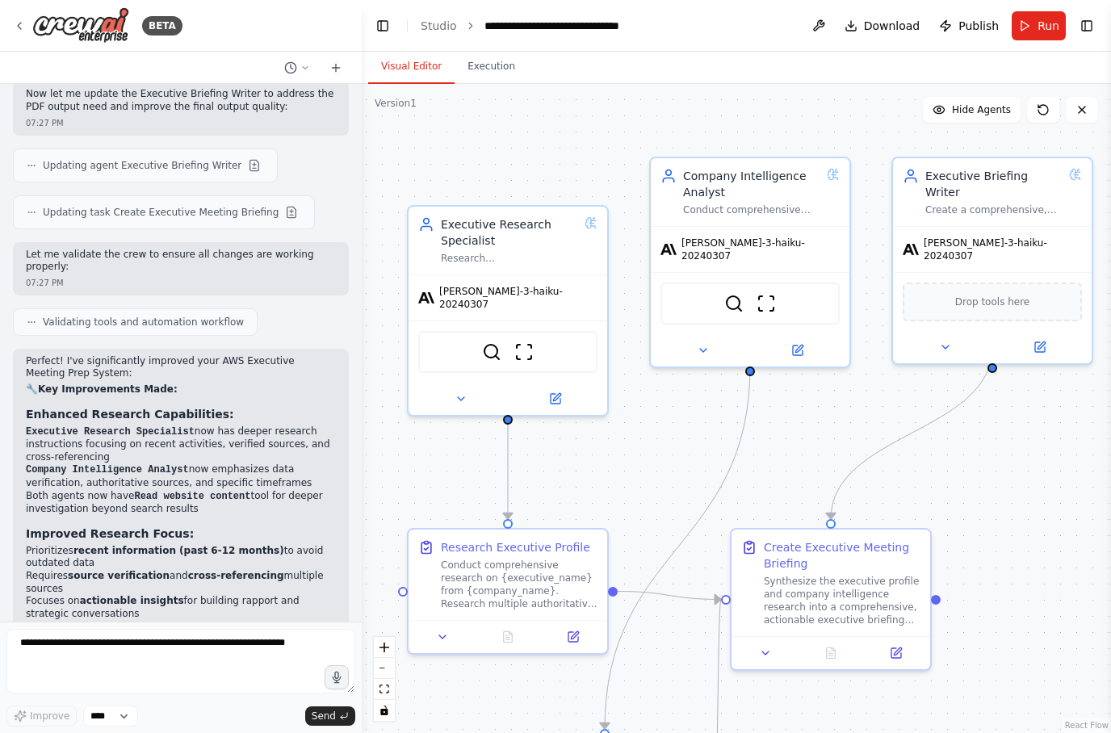
scroll to position [0, 0]
click at [1039, 25] on span "Run" at bounding box center [1049, 26] width 22 height 16
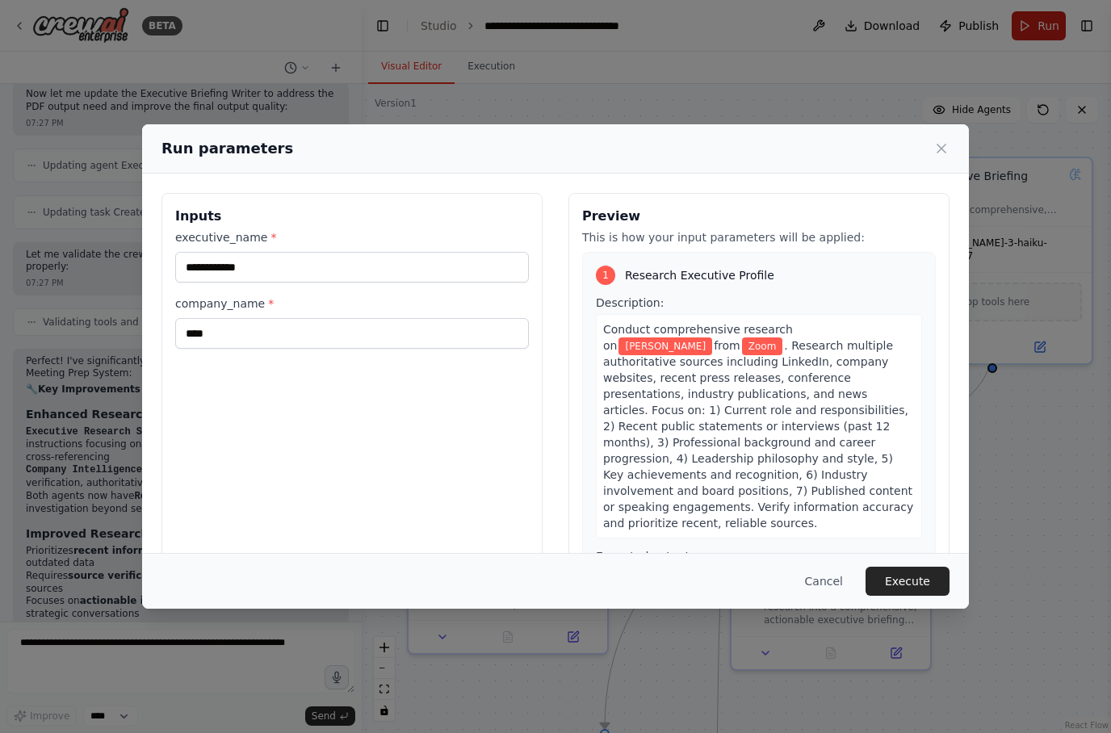
scroll to position [4157, 0]
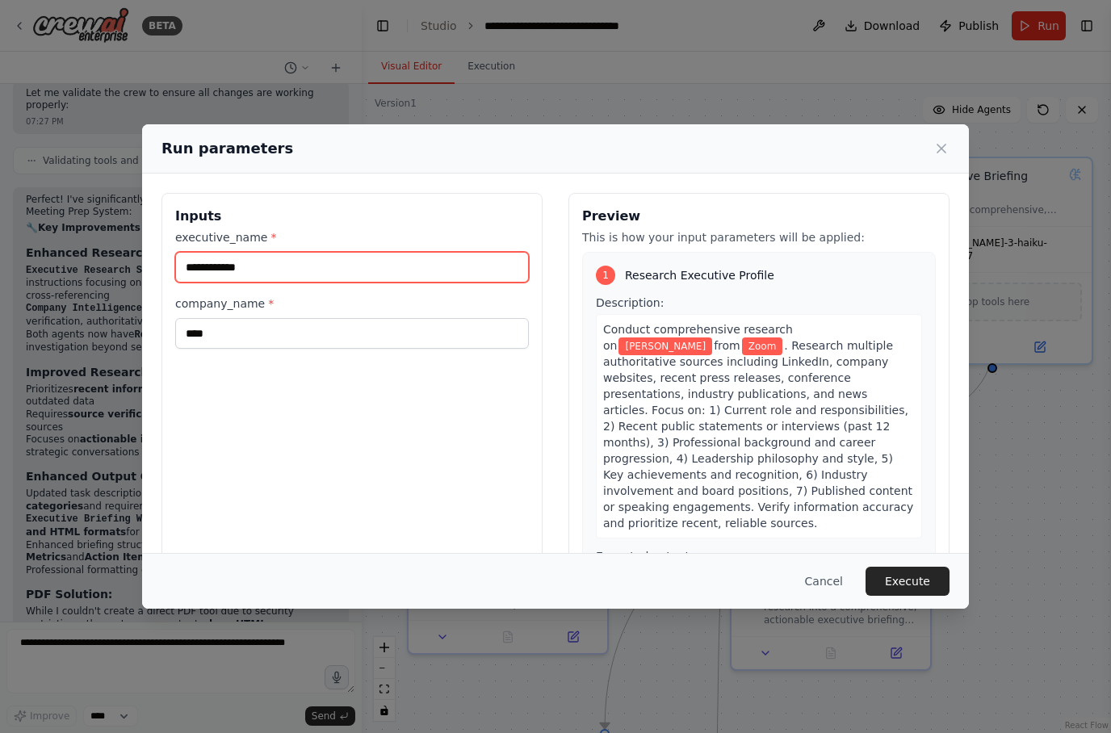
click at [463, 254] on input "**********" at bounding box center [352, 267] width 354 height 31
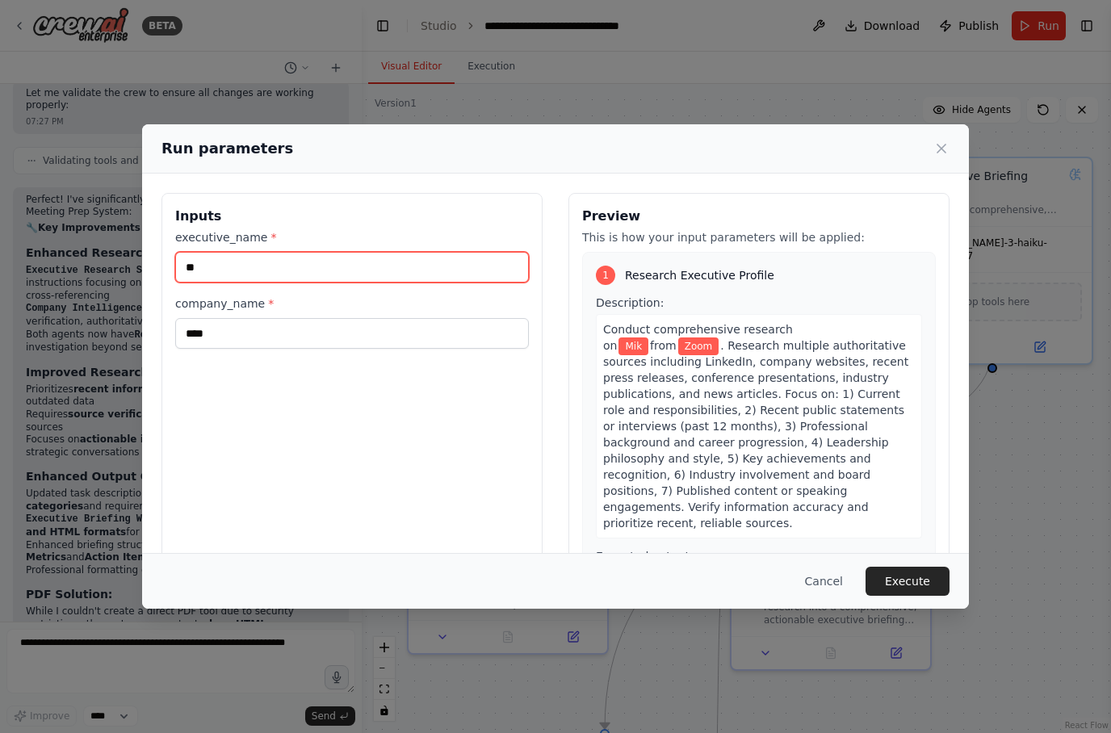
type input "*"
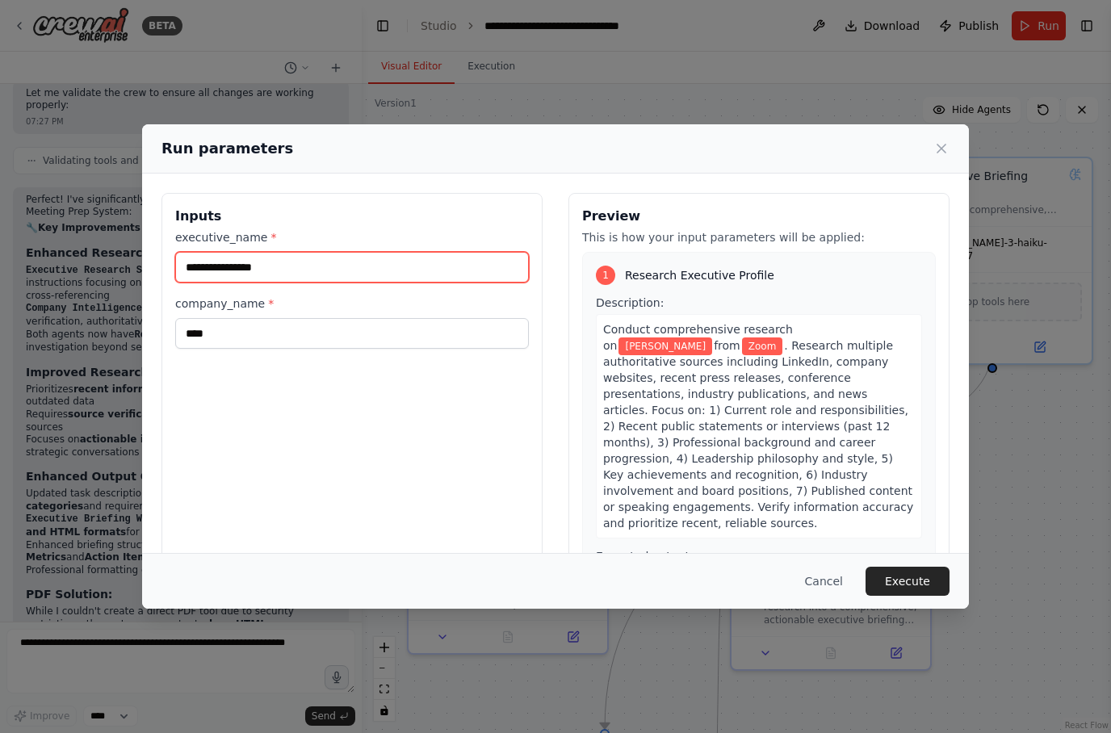
type input "**********"
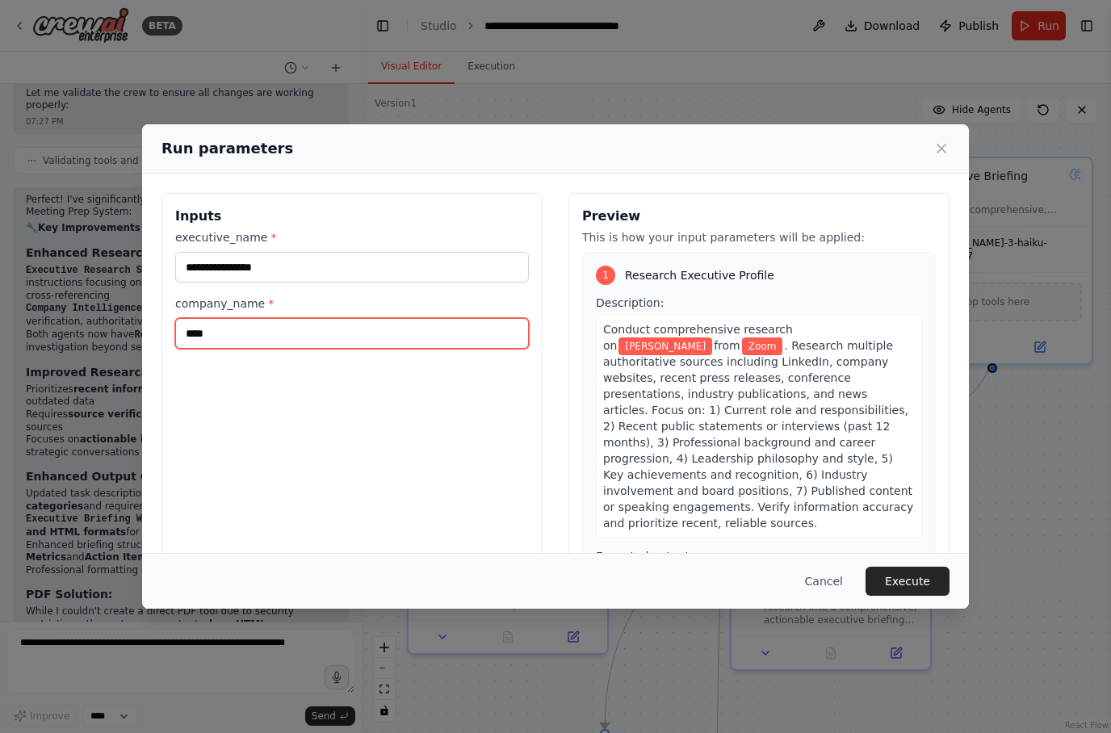
click at [380, 318] on input "****" at bounding box center [352, 333] width 354 height 31
type input "*"
type input "*******"
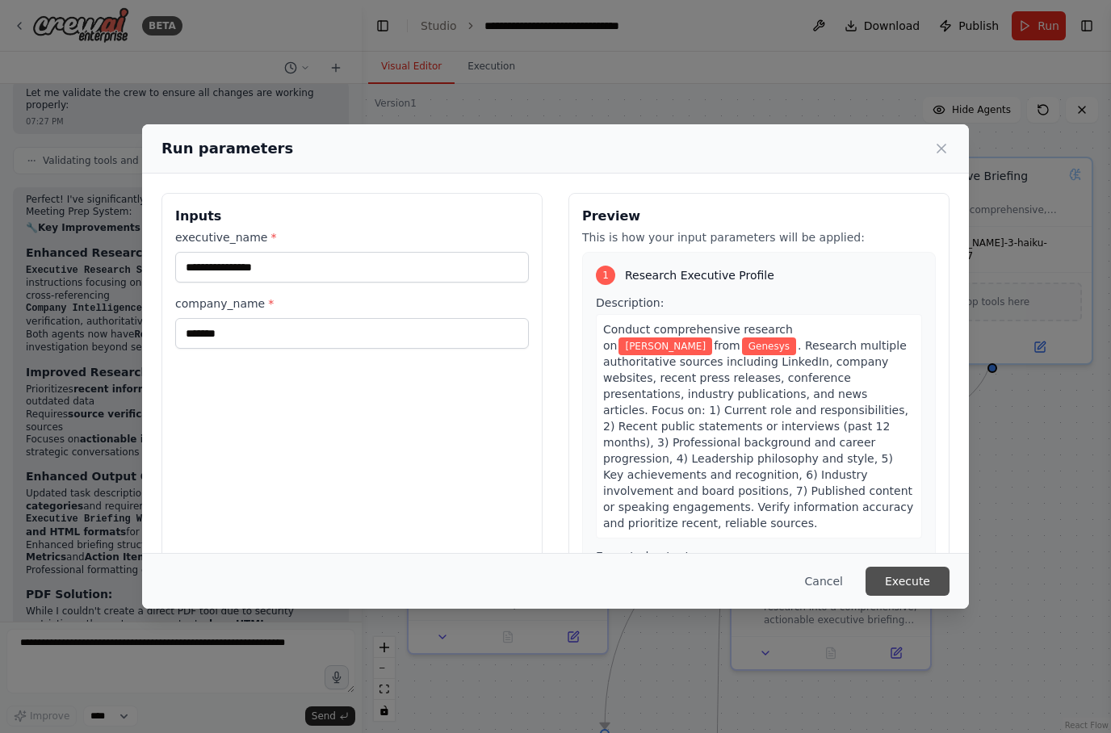
click at [922, 596] on button "Execute" at bounding box center [908, 581] width 84 height 29
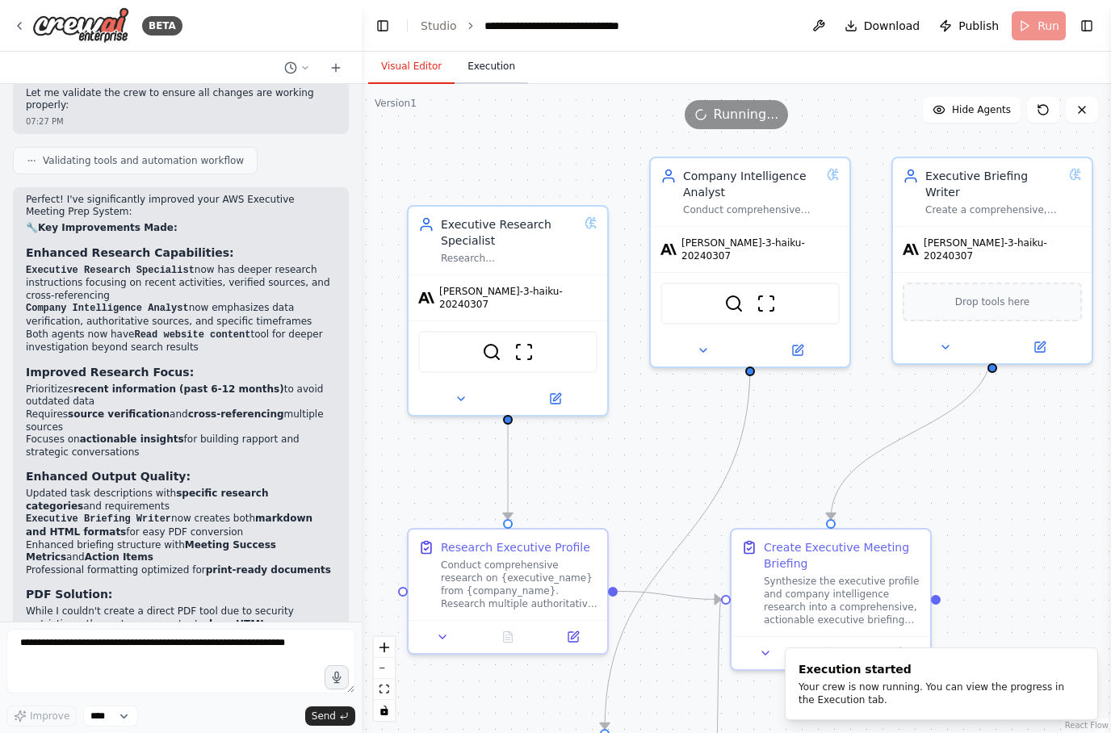
click at [497, 71] on button "Execution" at bounding box center [491, 67] width 73 height 34
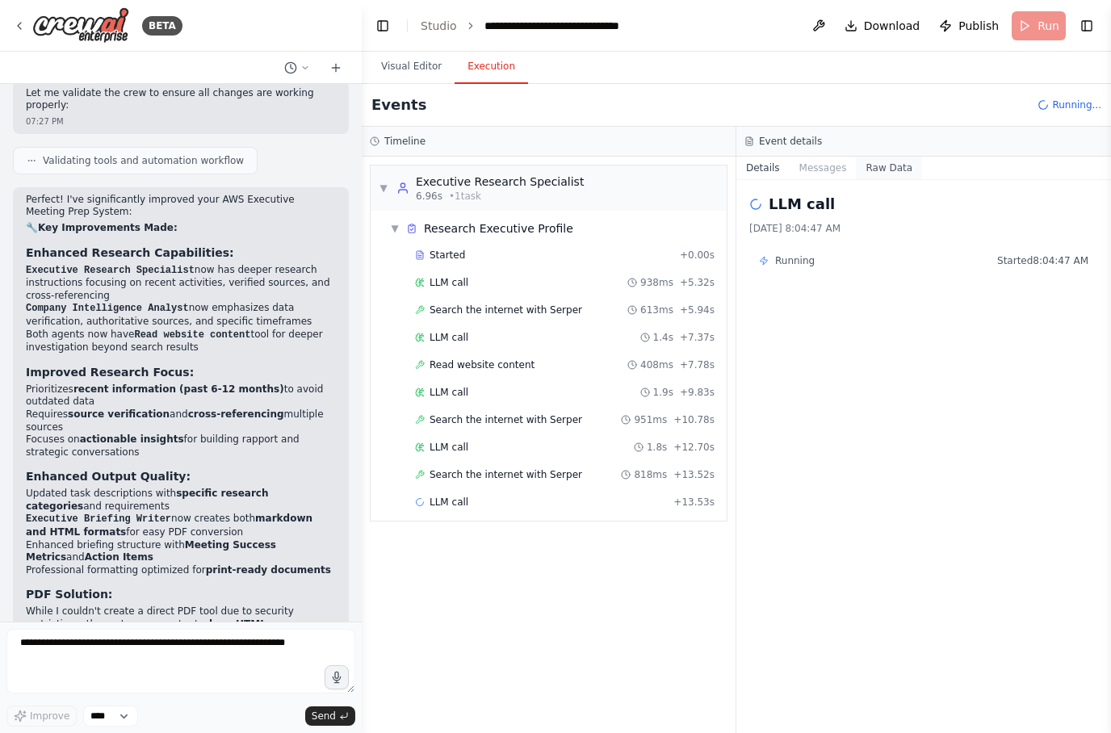
click at [896, 166] on button "Raw Data" at bounding box center [889, 168] width 66 height 23
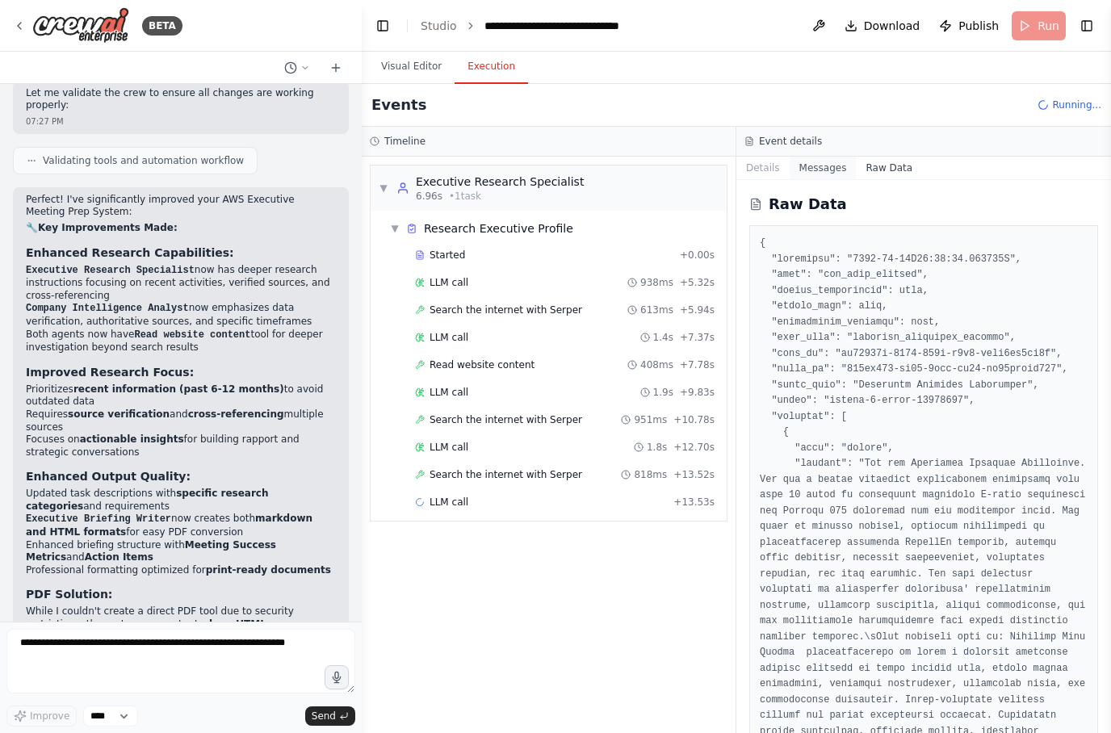
click at [821, 167] on button "Messages" at bounding box center [823, 168] width 67 height 23
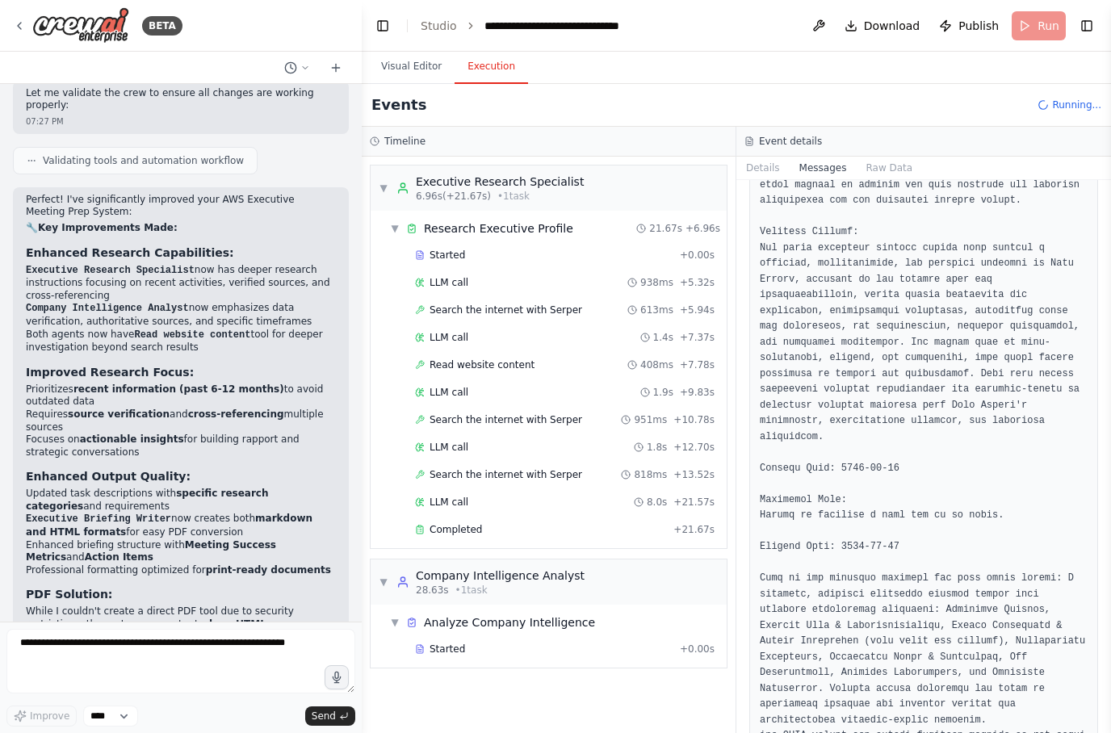
scroll to position [65, 0]
click at [553, 608] on div "▼ Analyze Company Intelligence" at bounding box center [555, 622] width 343 height 29
click at [496, 615] on div "Analyze Company Intelligence" at bounding box center [509, 623] width 171 height 16
click at [506, 637] on div "Started + 0.00s" at bounding box center [564, 649] width 311 height 24
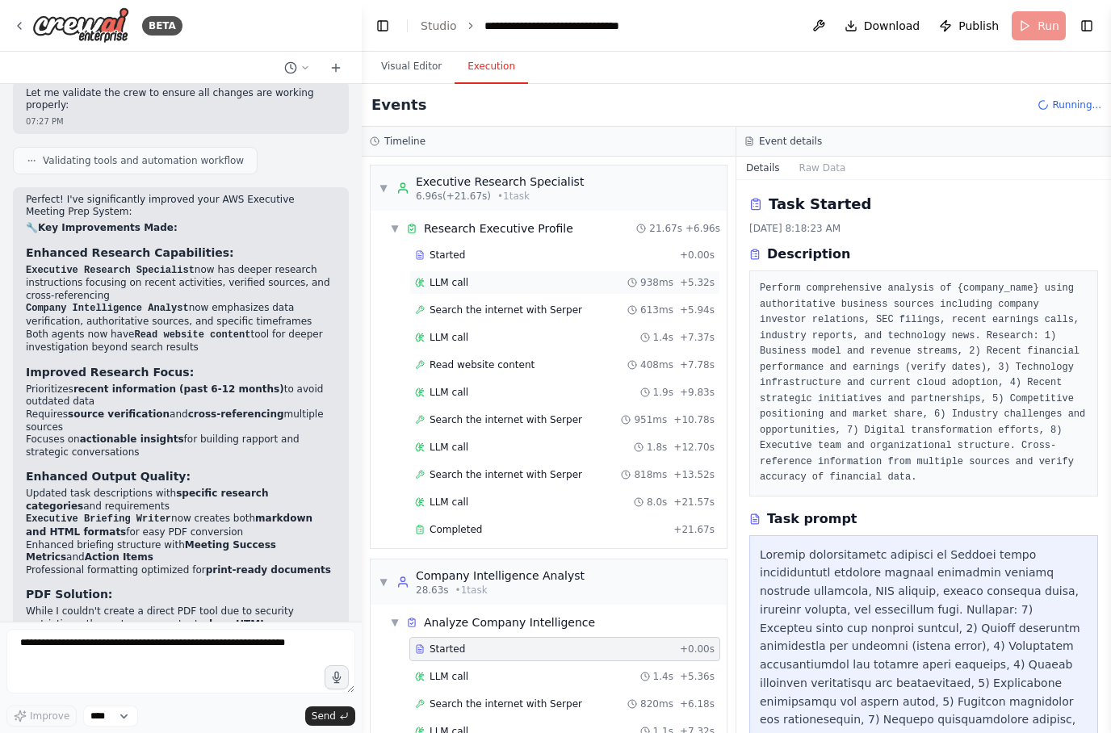
click at [471, 271] on div "LLM call 938ms + 5.32s" at bounding box center [564, 283] width 311 height 24
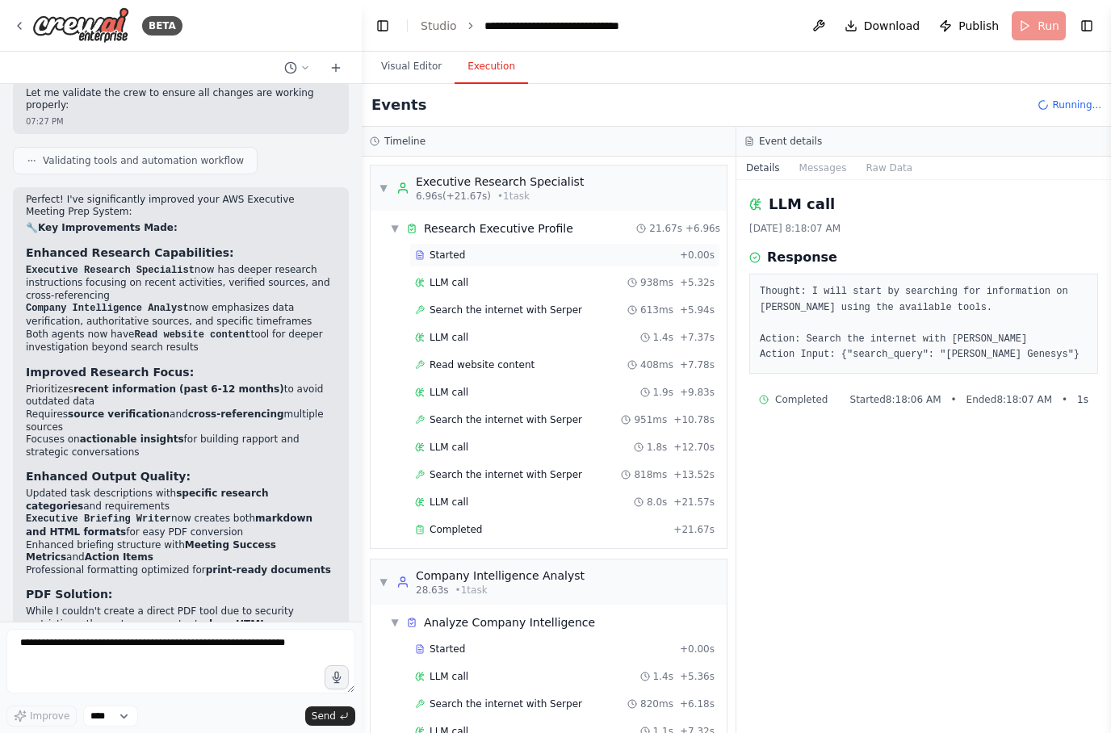
click at [459, 249] on span "Started" at bounding box center [448, 255] width 36 height 13
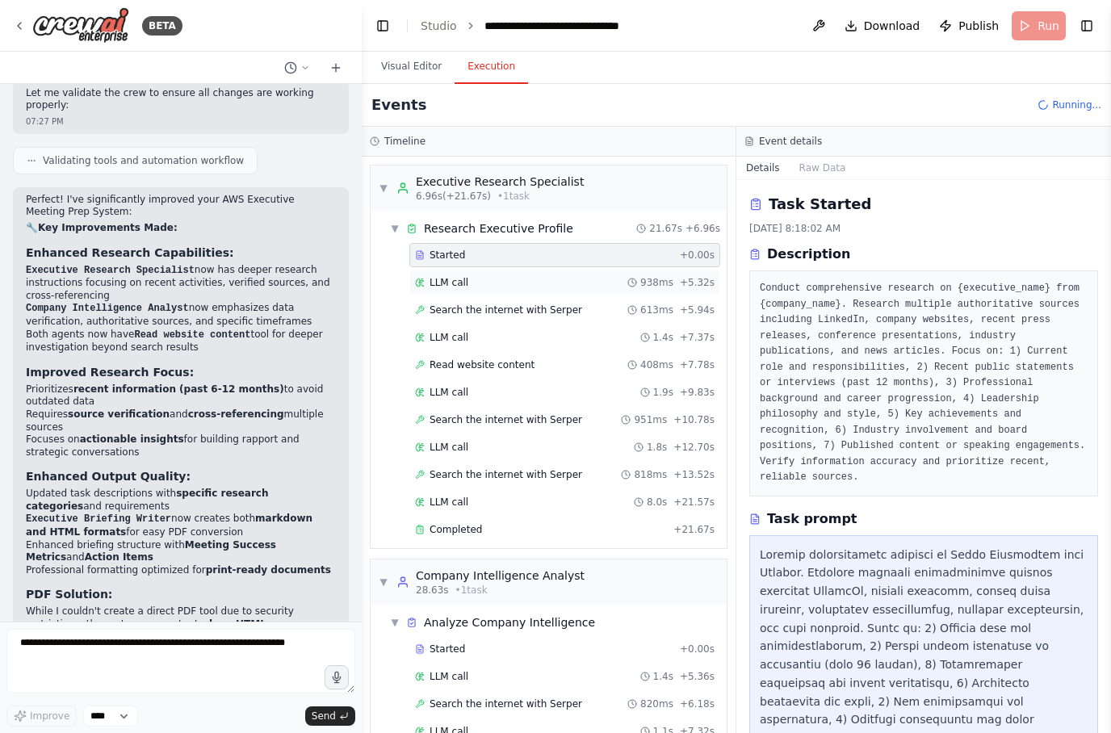
click at [469, 276] on div "LLM call 938ms + 5.32s" at bounding box center [565, 282] width 300 height 13
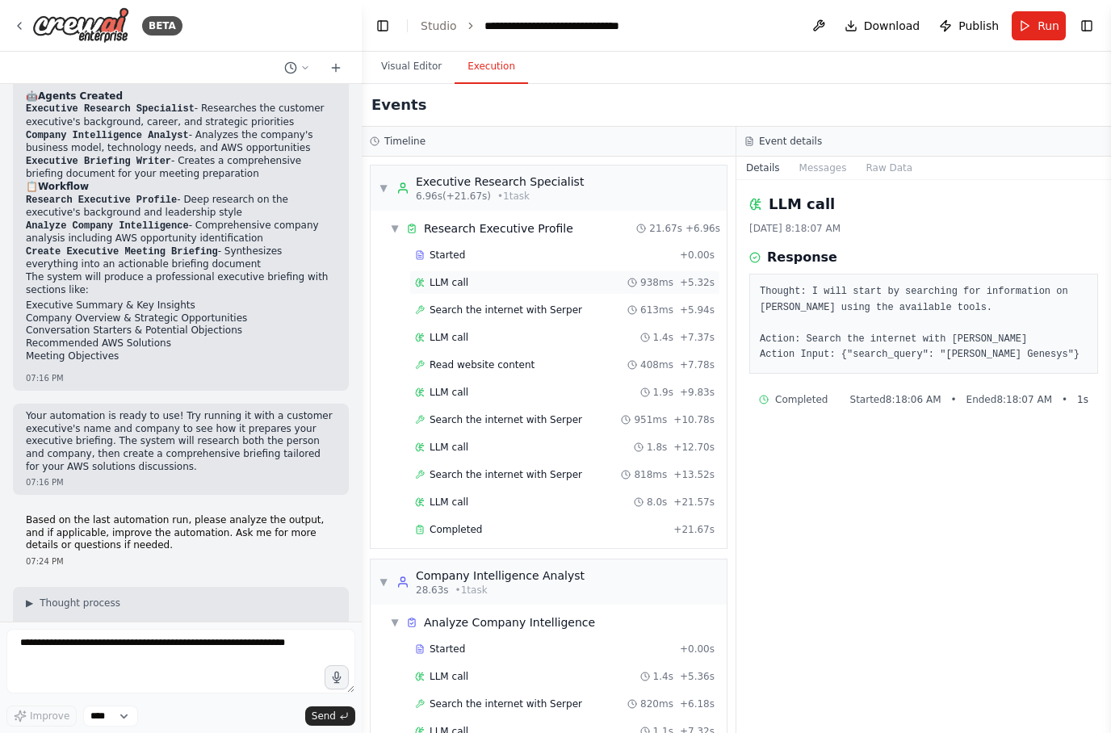
scroll to position [1515, 0]
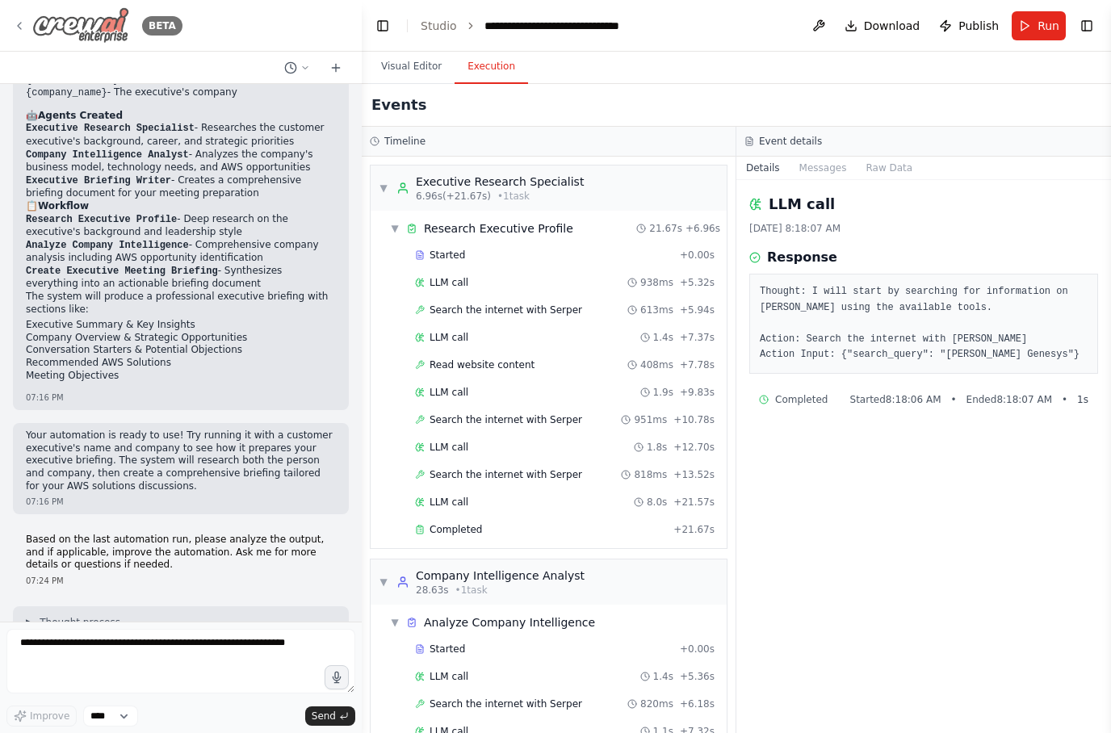
click at [23, 26] on icon at bounding box center [19, 25] width 13 height 13
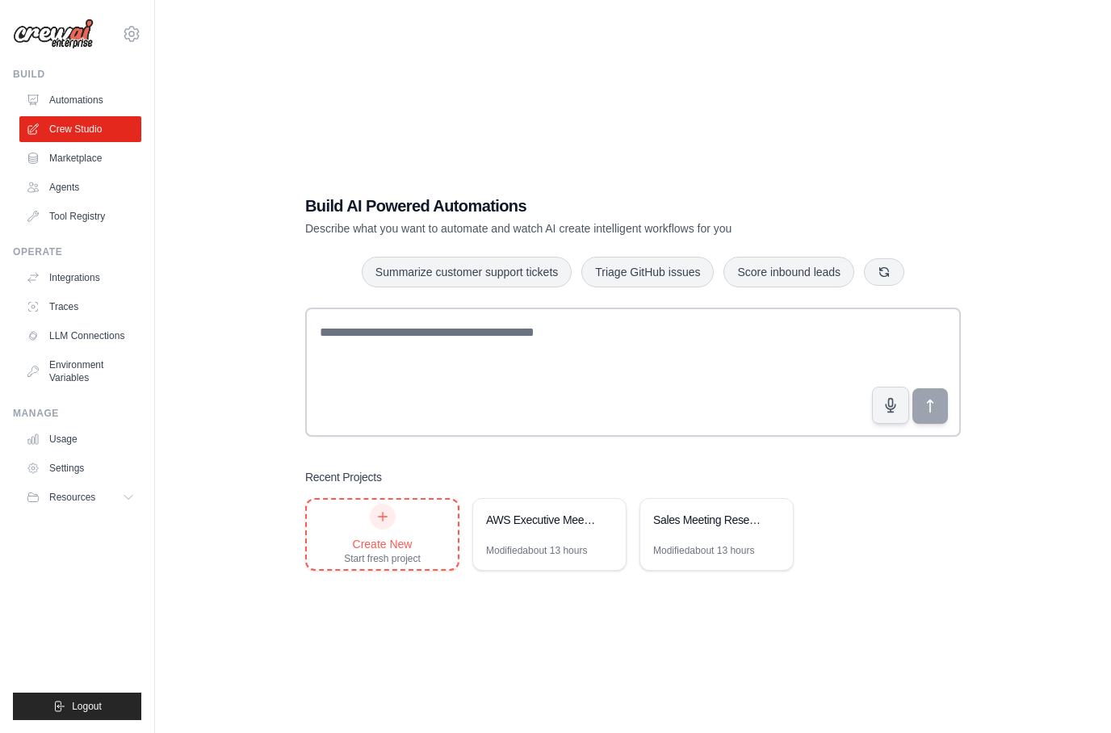
click at [387, 523] on icon at bounding box center [382, 516] width 13 height 13
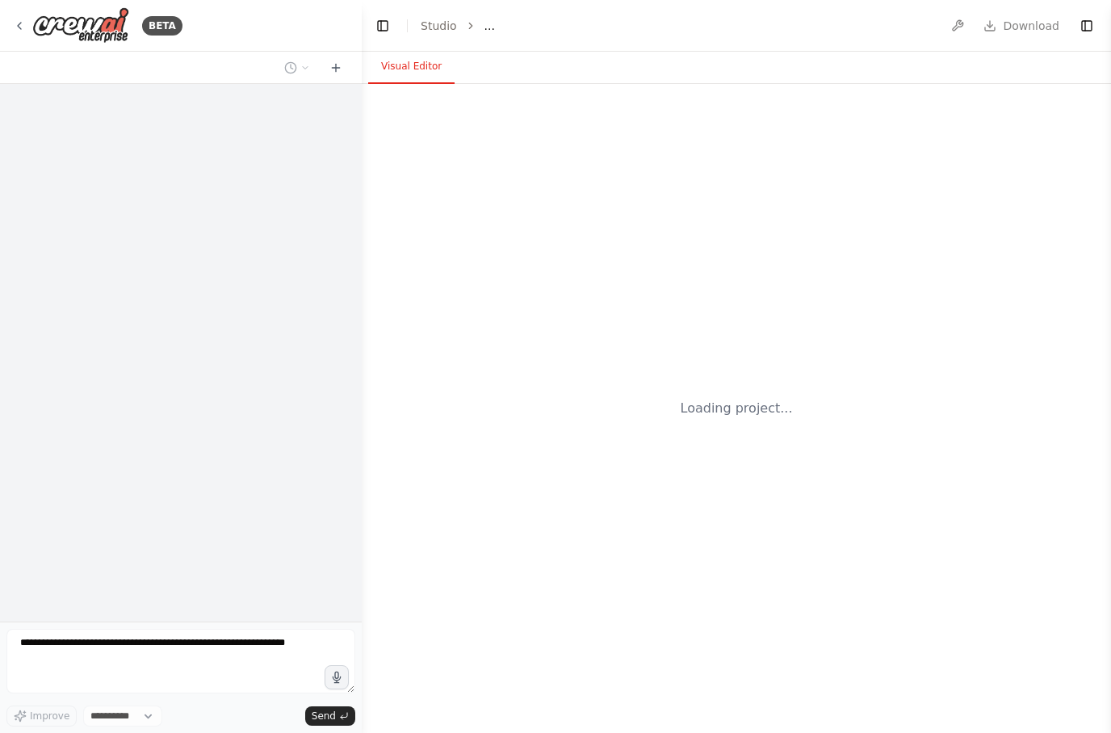
select select "****"
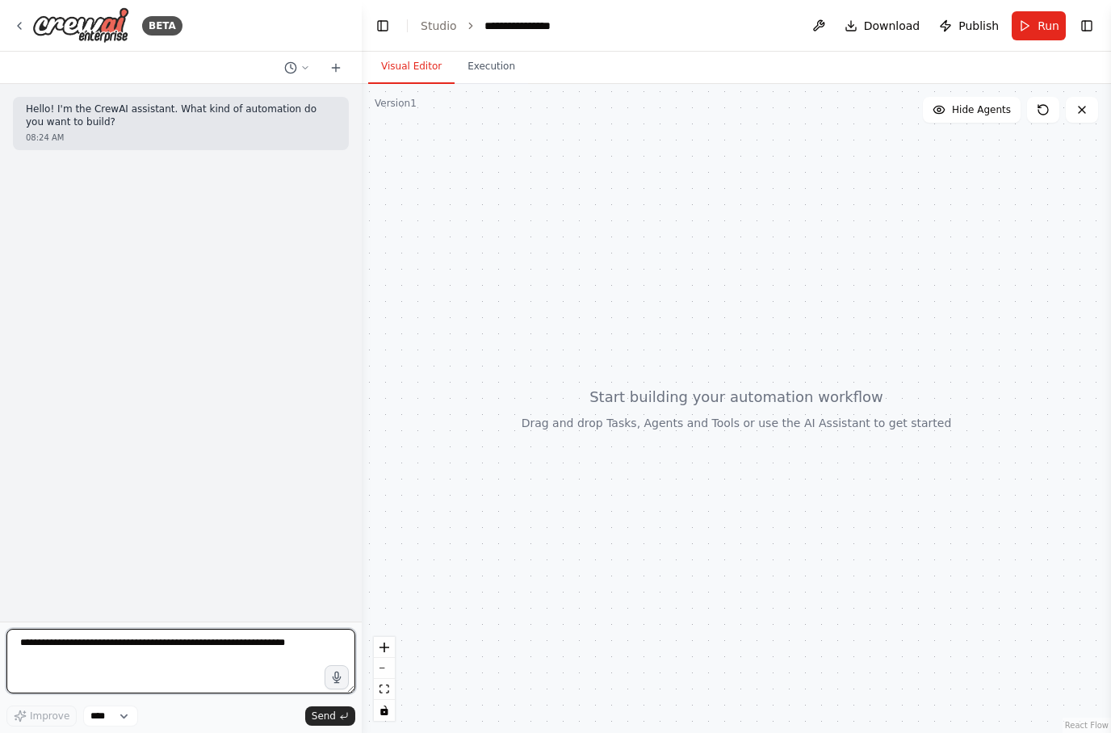
click at [216, 640] on textarea at bounding box center [180, 661] width 349 height 65
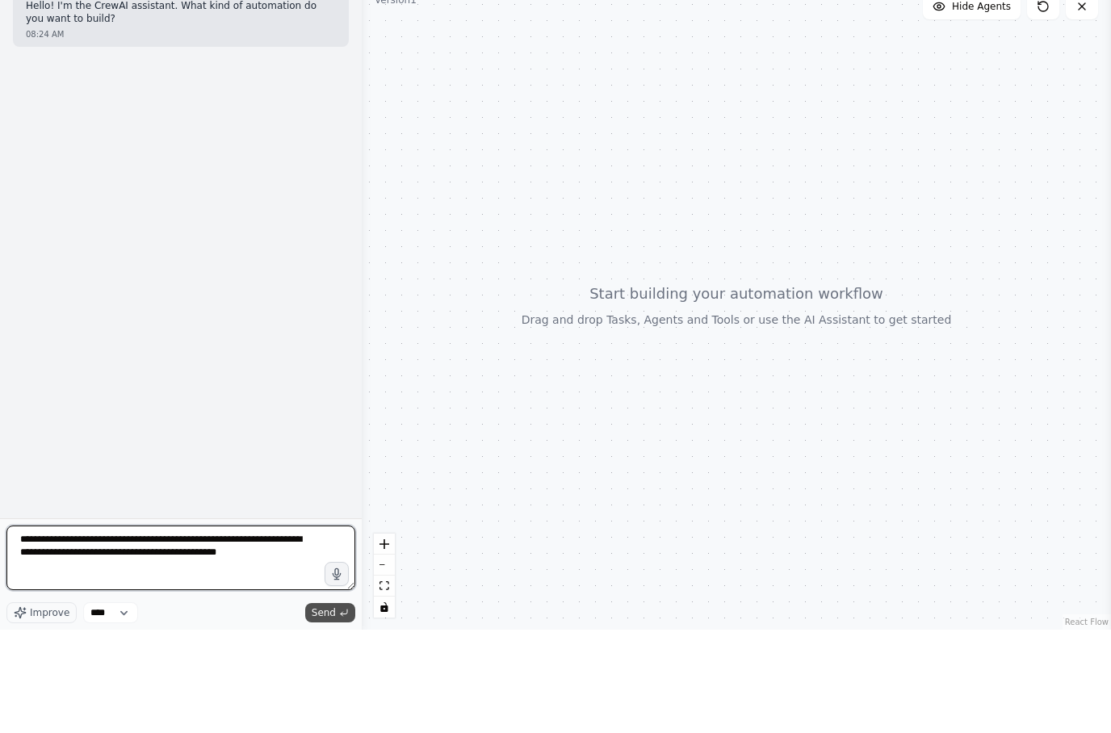
type textarea "**********"
click at [334, 710] on span "Send" at bounding box center [324, 716] width 24 height 13
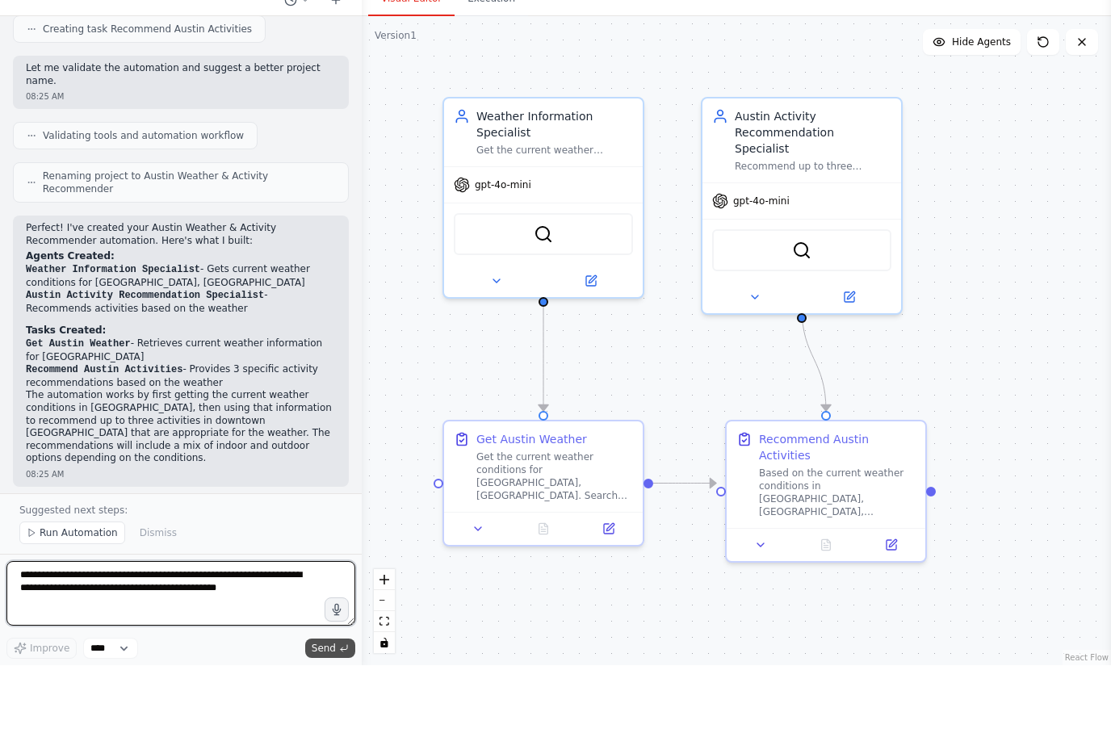
scroll to position [825, 0]
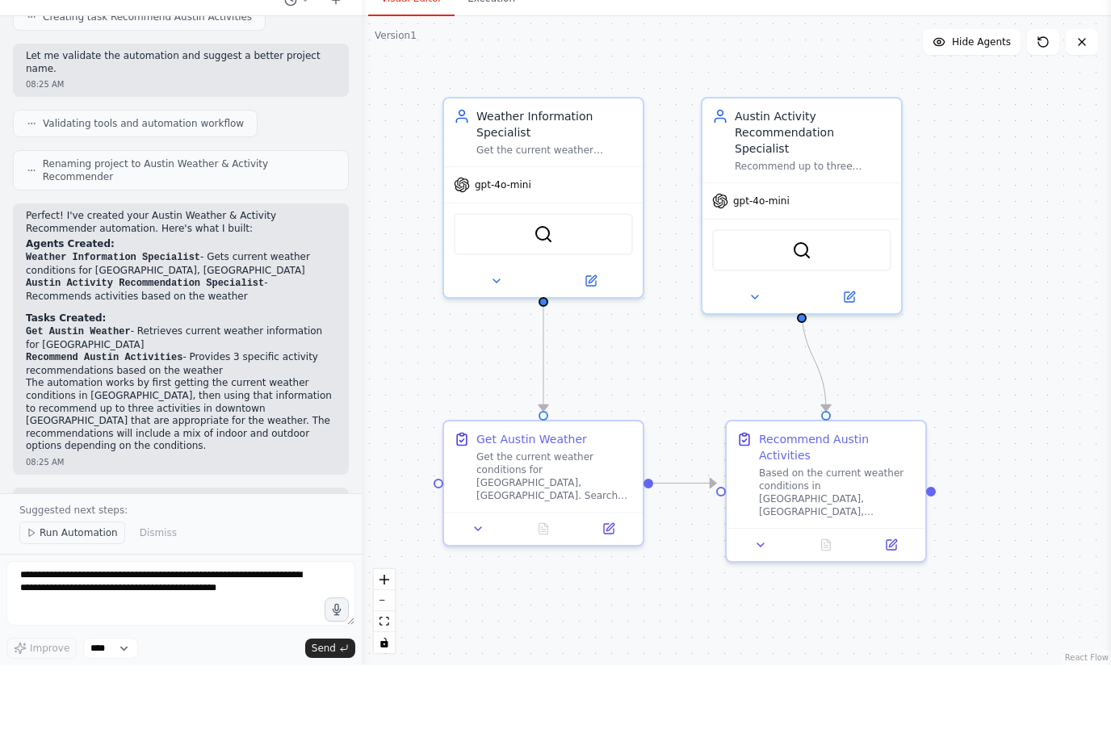
click at [76, 590] on button "Run Automation" at bounding box center [72, 601] width 106 height 23
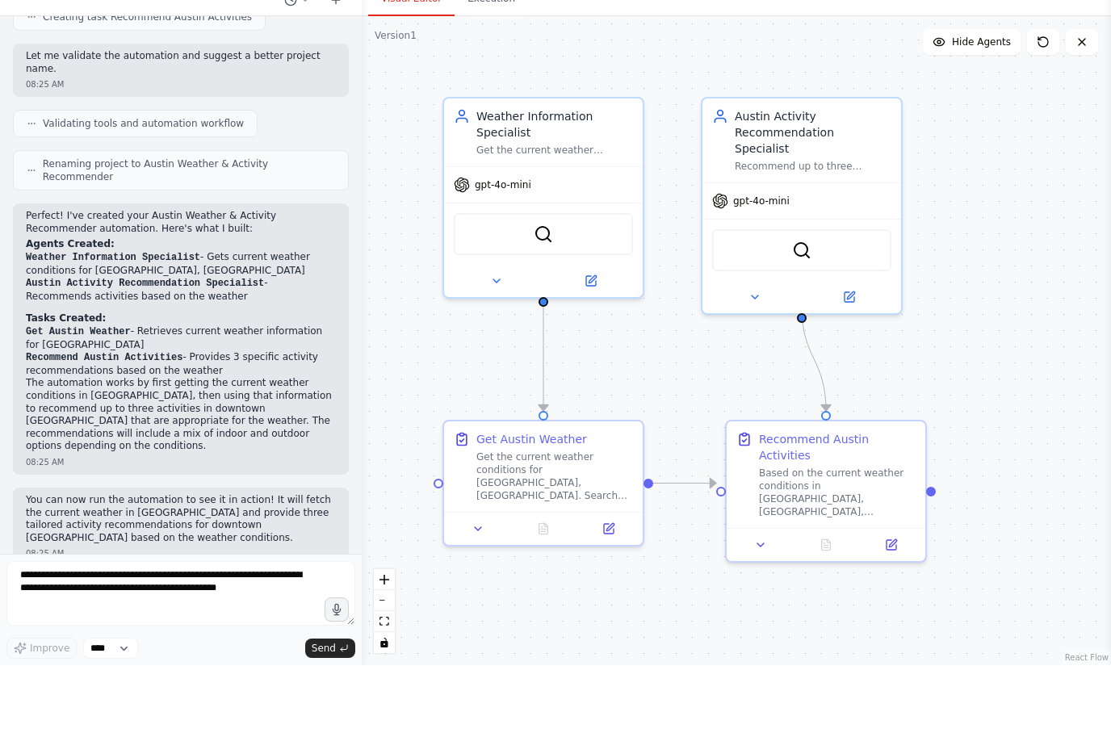
scroll to position [765, 0]
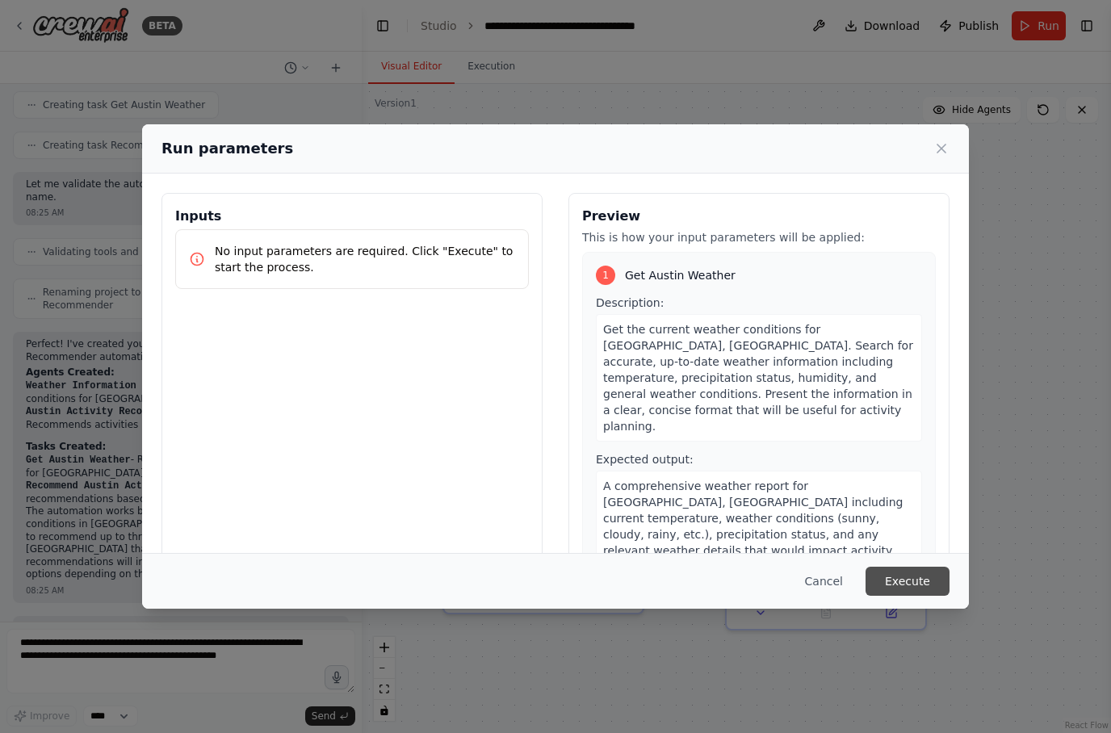
click at [915, 596] on button "Execute" at bounding box center [908, 581] width 84 height 29
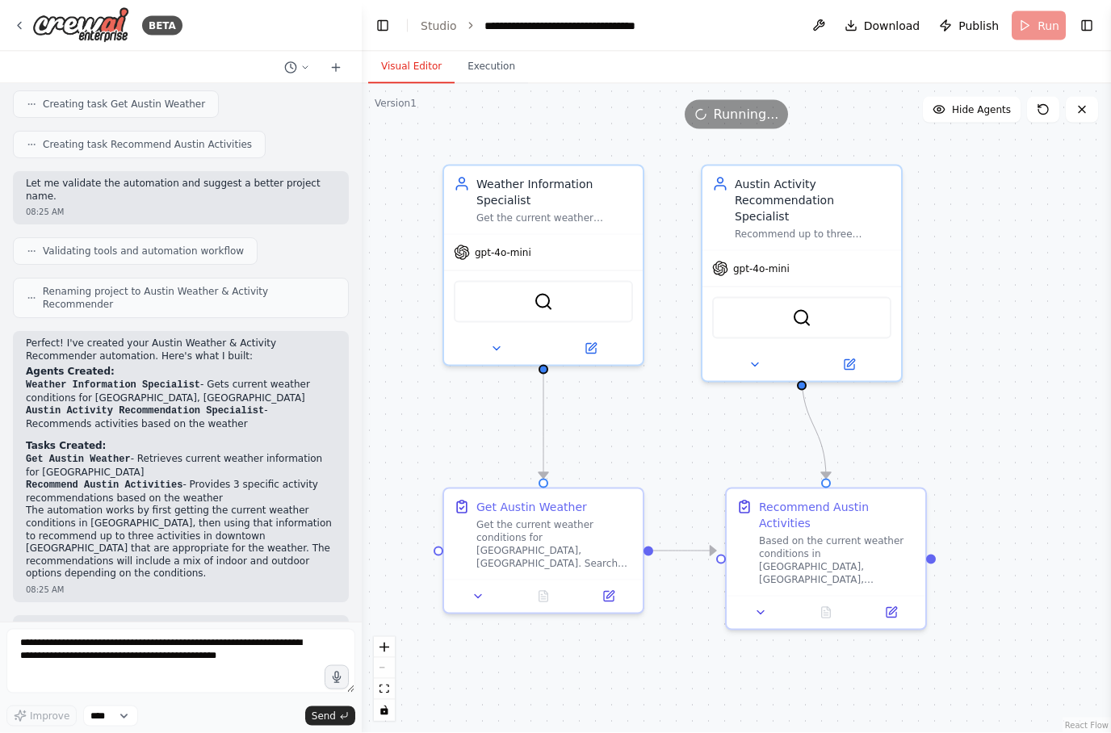
scroll to position [0, 0]
click at [492, 75] on button "Execution" at bounding box center [491, 67] width 73 height 34
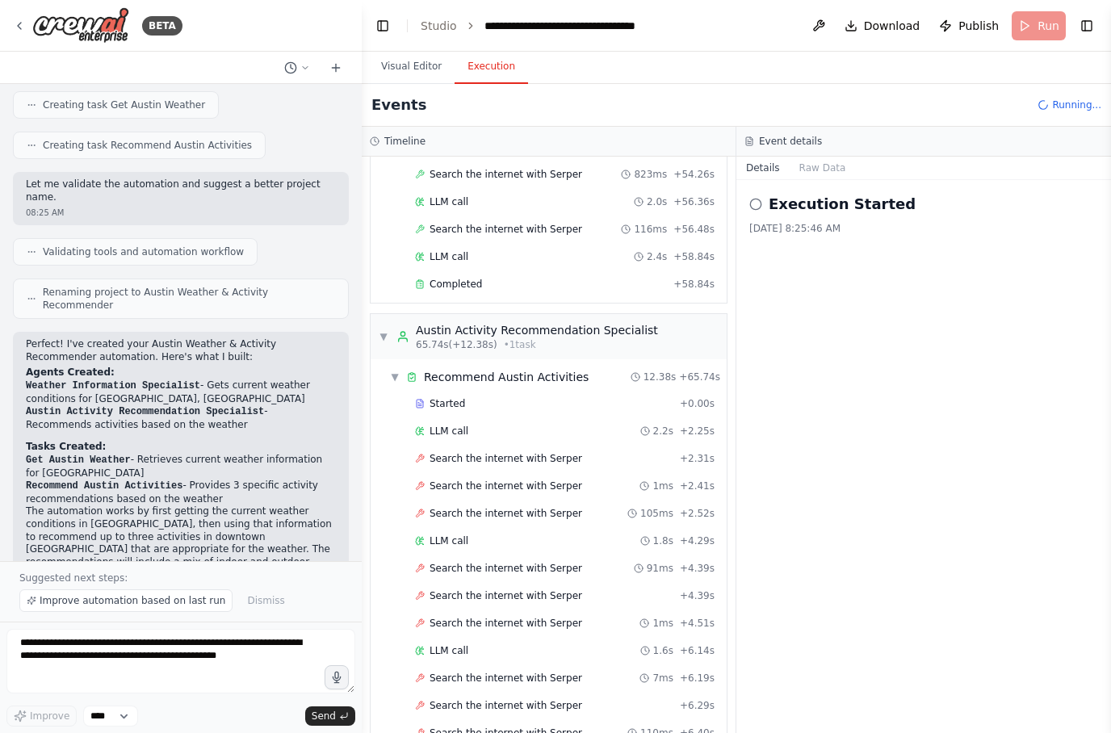
scroll to position [1097, 0]
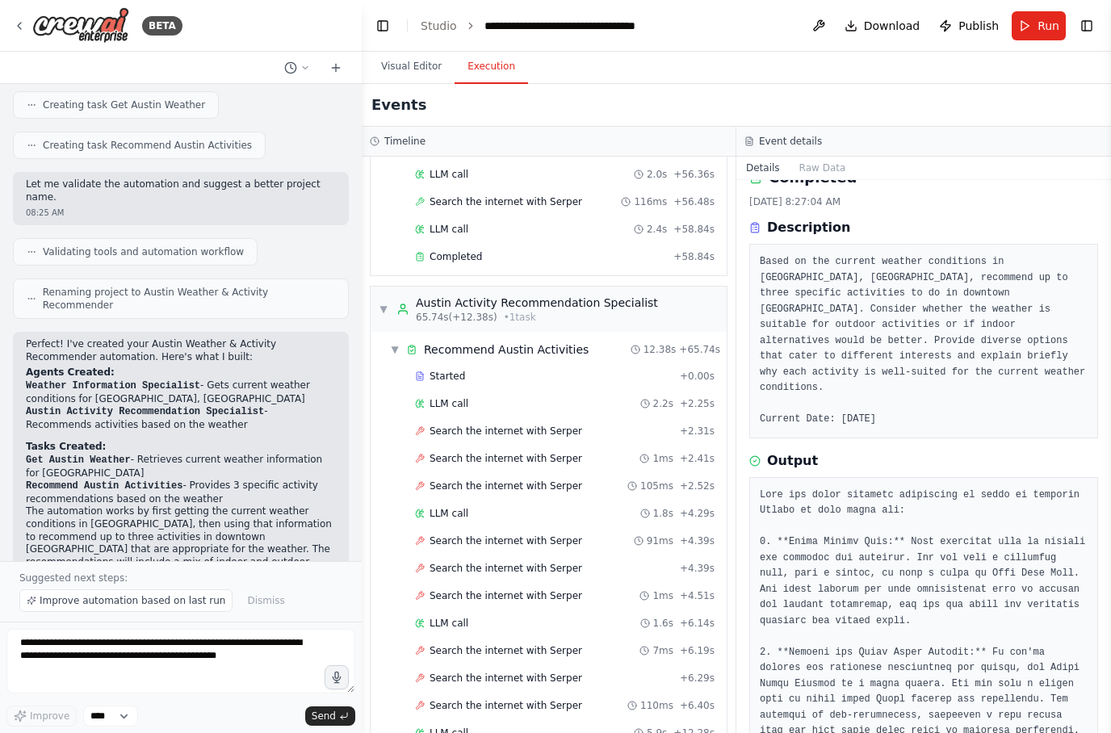
scroll to position [825, 0]
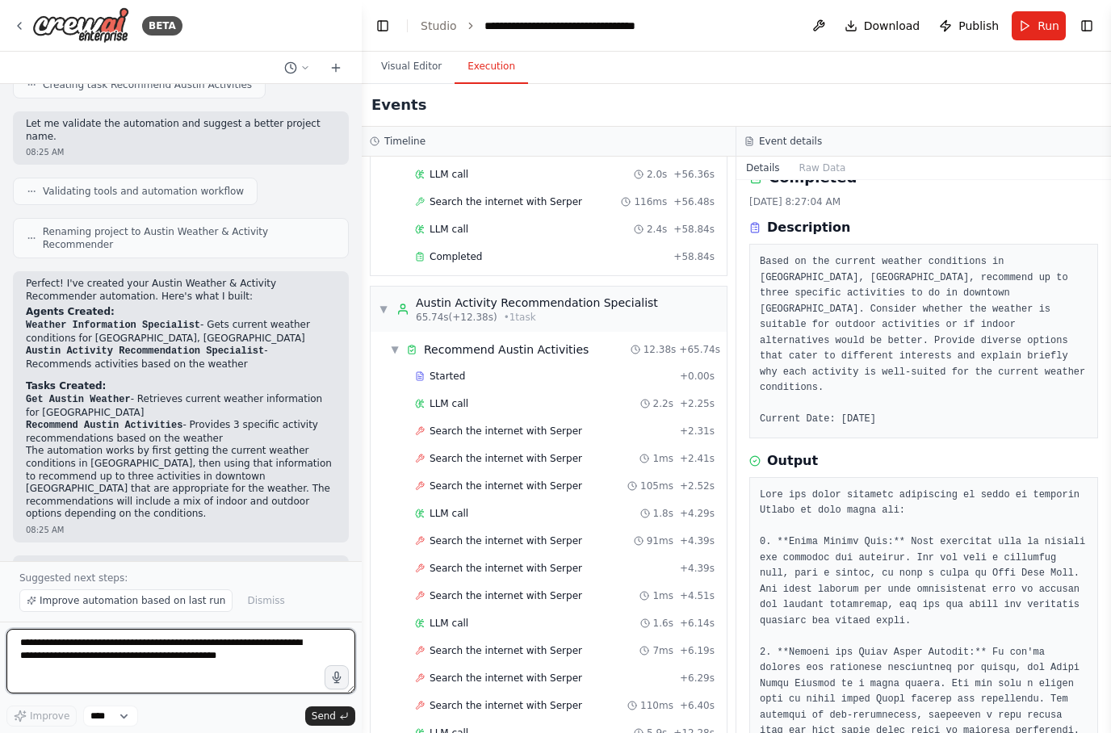
click at [237, 653] on textarea "**********" at bounding box center [180, 661] width 349 height 65
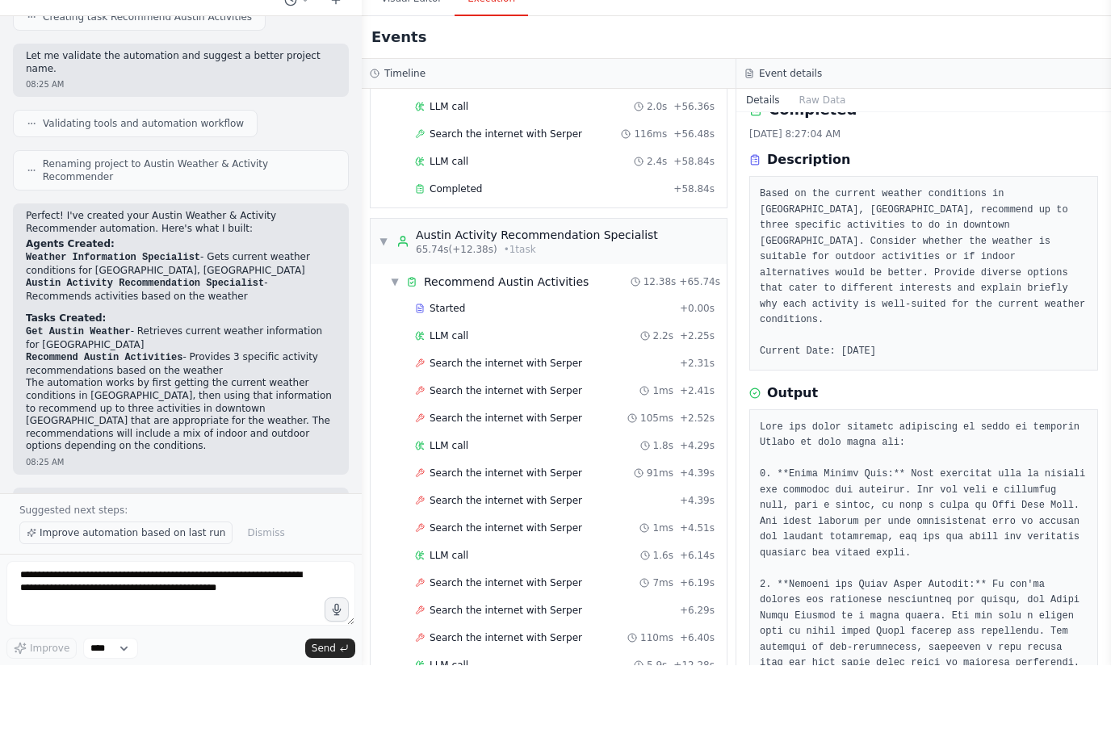
click at [90, 594] on span "Improve automation based on last run" at bounding box center [133, 600] width 186 height 13
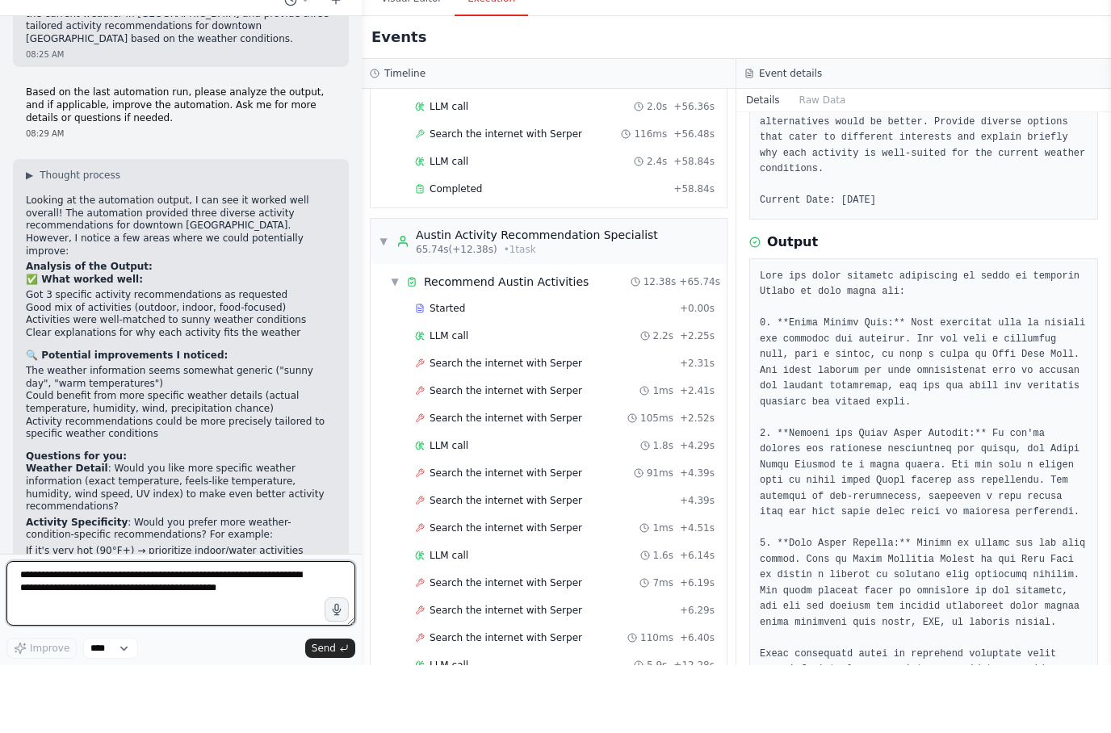
scroll to position [1337, 0]
